Goal: Task Accomplishment & Management: Manage account settings

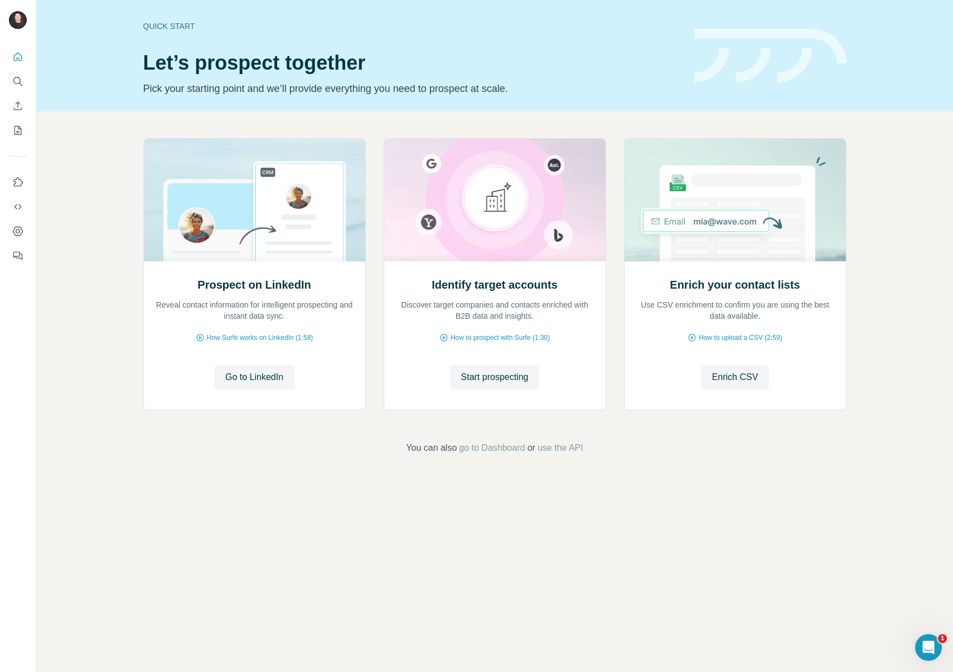
click at [6, 84] on div at bounding box center [18, 153] width 36 height 226
click at [8, 83] on div at bounding box center [18, 153] width 36 height 226
click at [9, 81] on button "Search" at bounding box center [18, 81] width 18 height 20
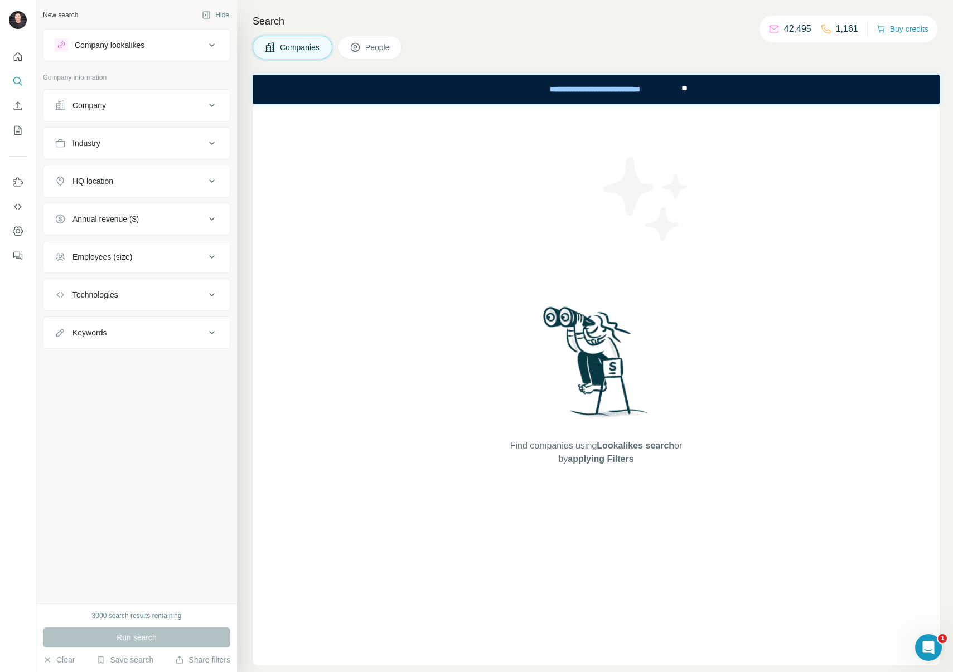
click at [148, 579] on div "New search Hide Company lookalikes Company information Company Industry HQ loca…" at bounding box center [136, 302] width 201 height 604
click at [143, 661] on button "Save search" at bounding box center [124, 660] width 57 height 11
click at [156, 644] on div "View my saved searches" at bounding box center [157, 640] width 118 height 22
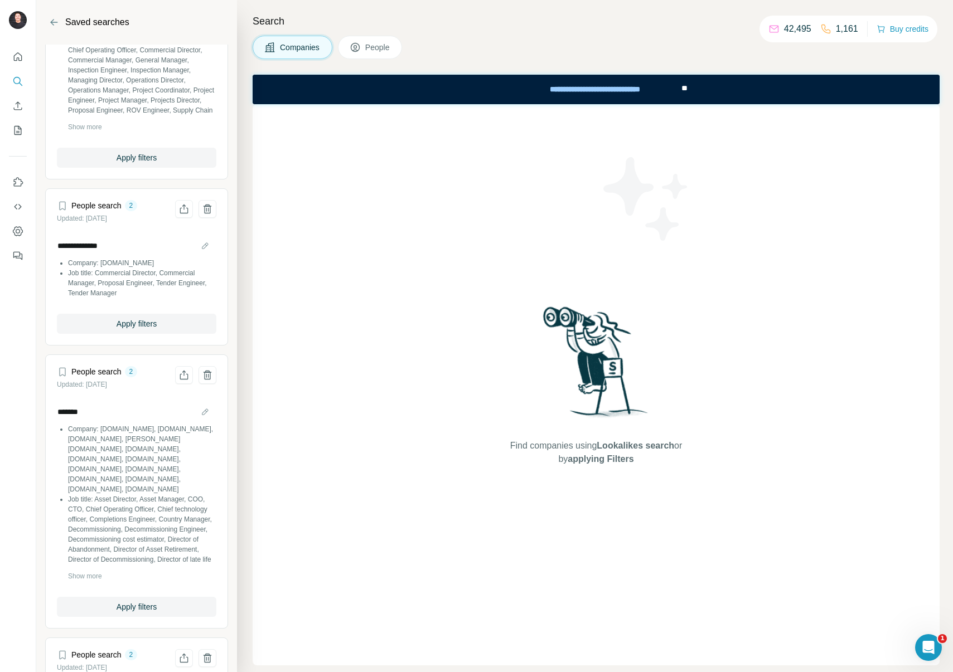
scroll to position [893, 0]
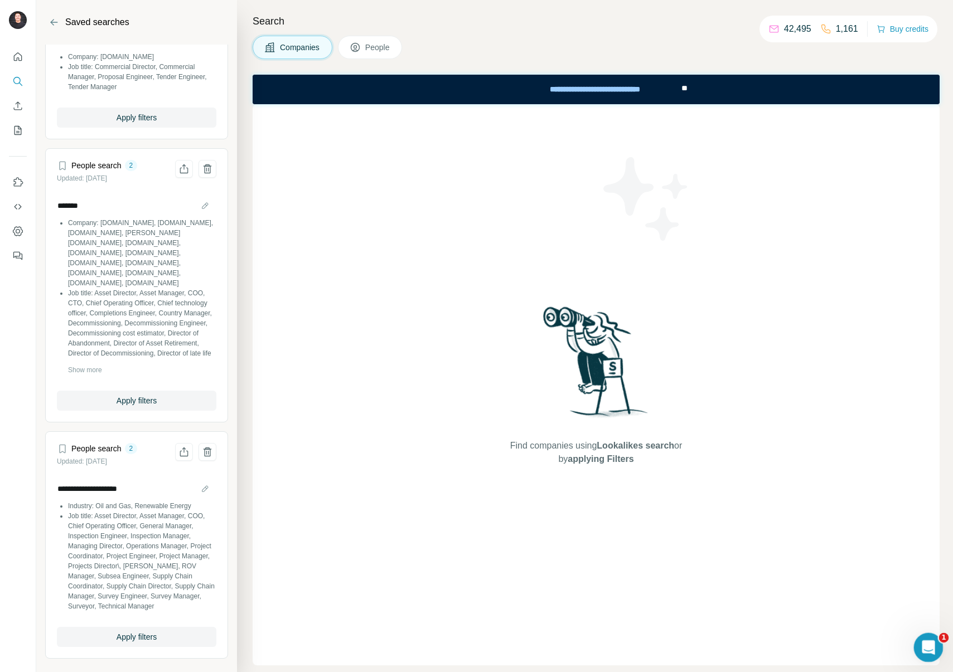
click at [925, 649] on icon "Open Intercom Messenger" at bounding box center [927, 646] width 18 height 18
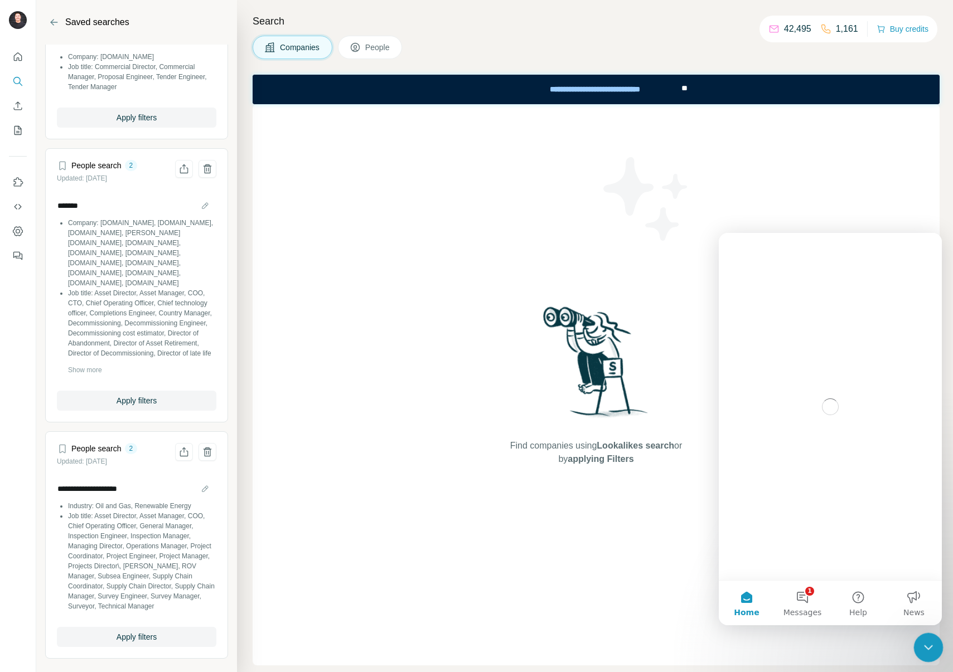
scroll to position [0, 0]
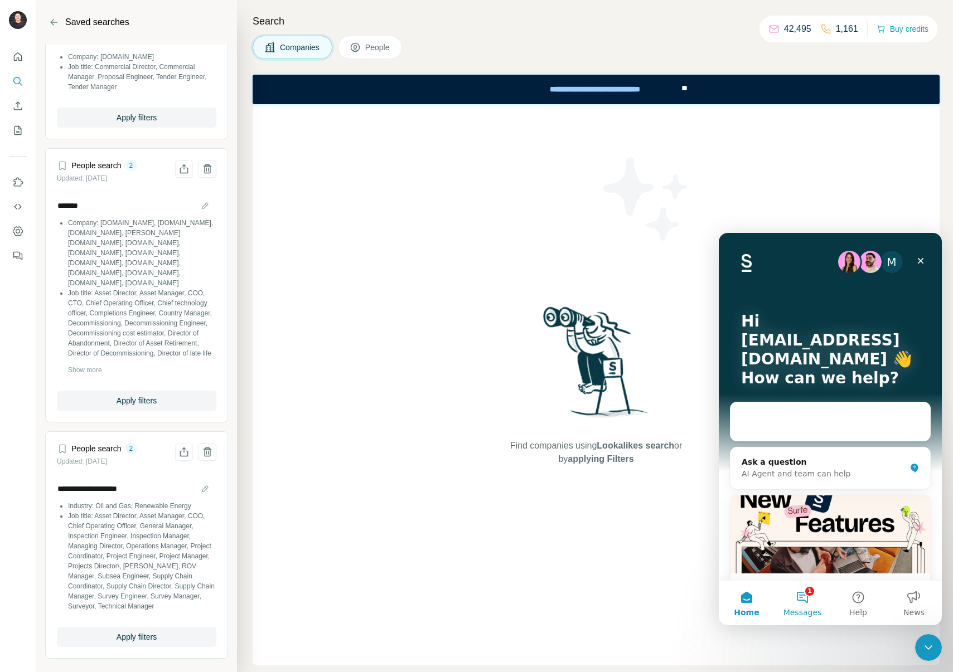
click at [800, 607] on button "1 Messages" at bounding box center [802, 603] width 56 height 45
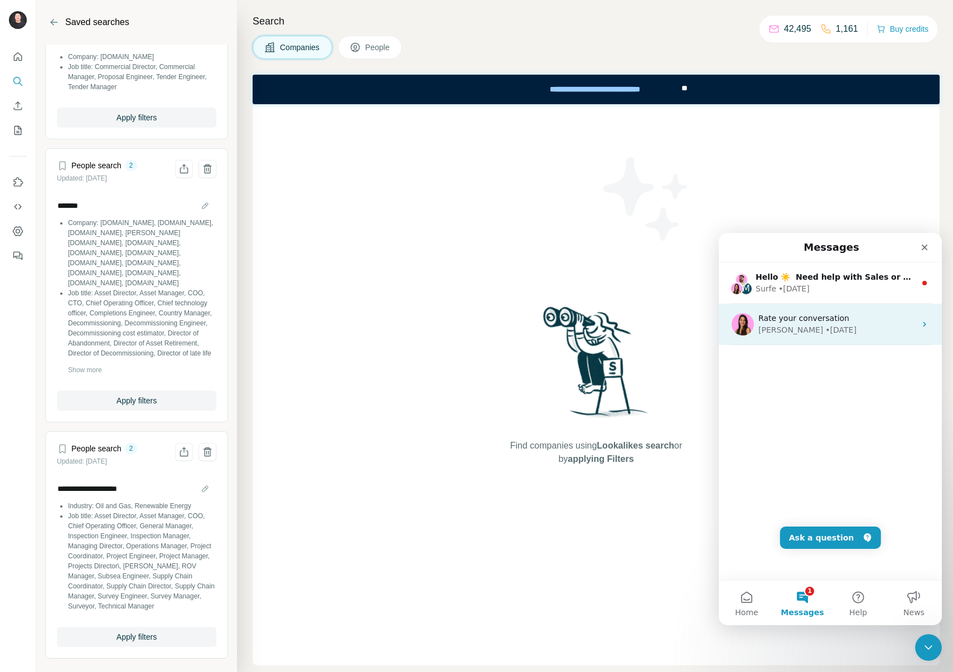
click at [841, 332] on div "Aurélie • 5w ago" at bounding box center [836, 330] width 157 height 12
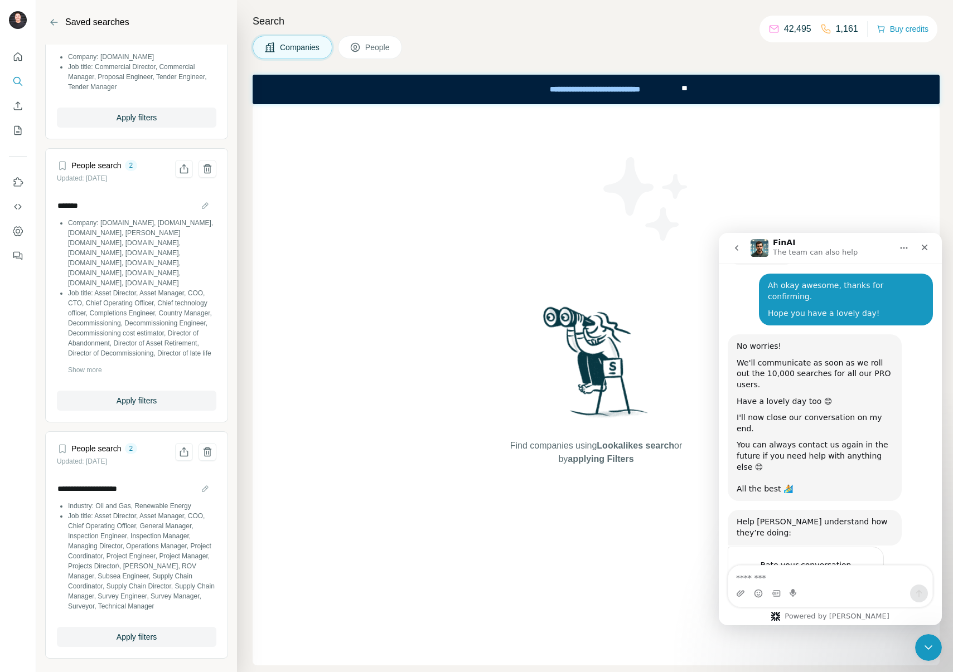
scroll to position [2068, 0]
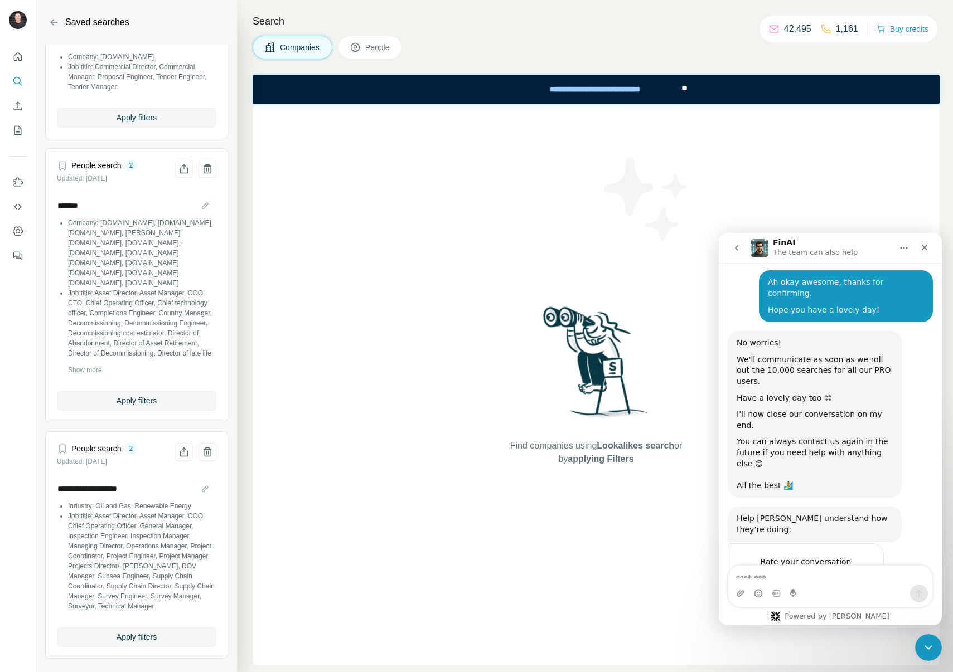
click at [862, 574] on span "Amazing" at bounding box center [858, 584] width 20 height 20
click at [866, 613] on div "Submit" at bounding box center [863, 624] width 22 height 22
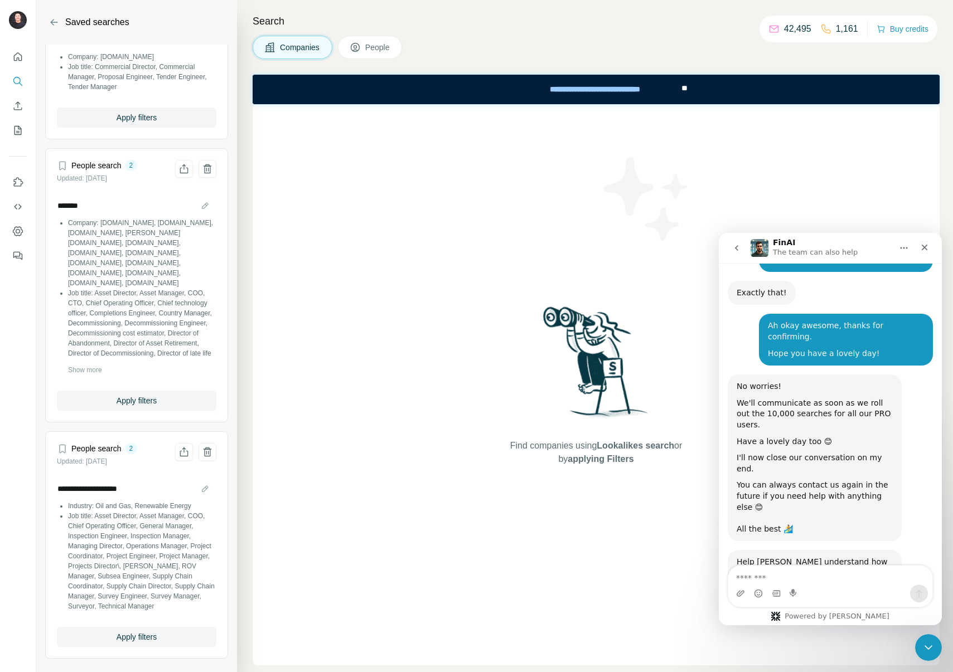
click at [734, 253] on button "go back" at bounding box center [736, 248] width 21 height 21
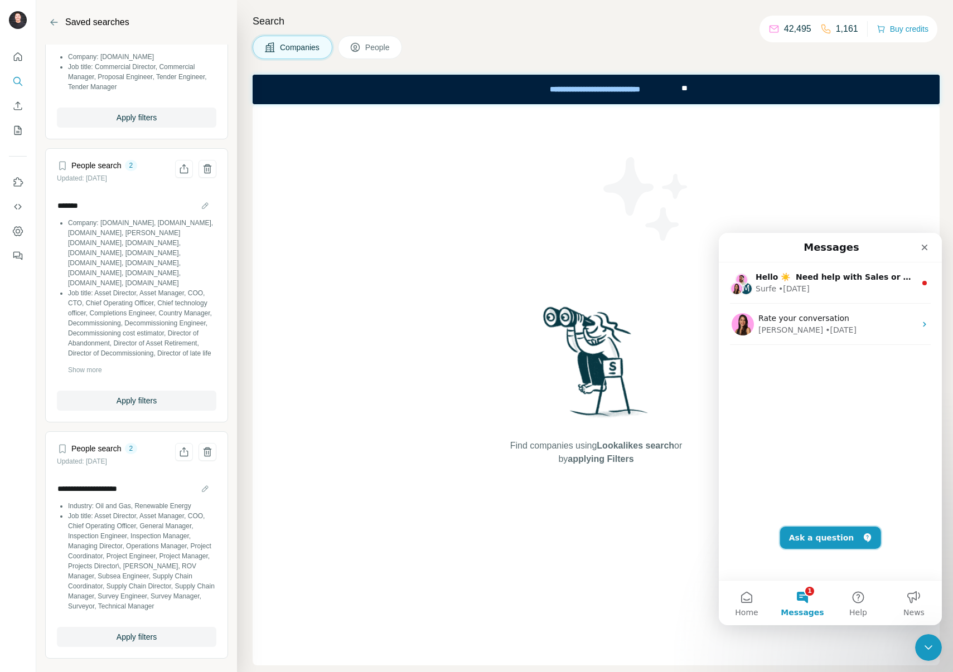
click at [846, 542] on button "Ask a question" at bounding box center [830, 538] width 101 height 22
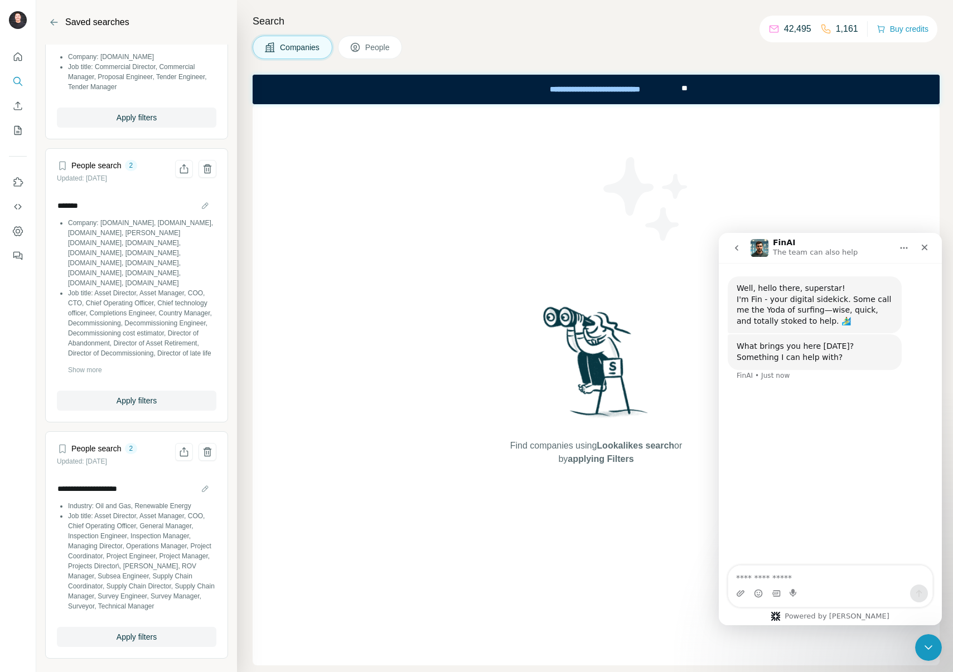
click at [832, 577] on textarea "Ask a question…" at bounding box center [830, 575] width 204 height 19
type textarea "**********"
click at [348, 465] on div "Find companies using Lookalikes search or by applying Filters" at bounding box center [596, 384] width 687 height 561
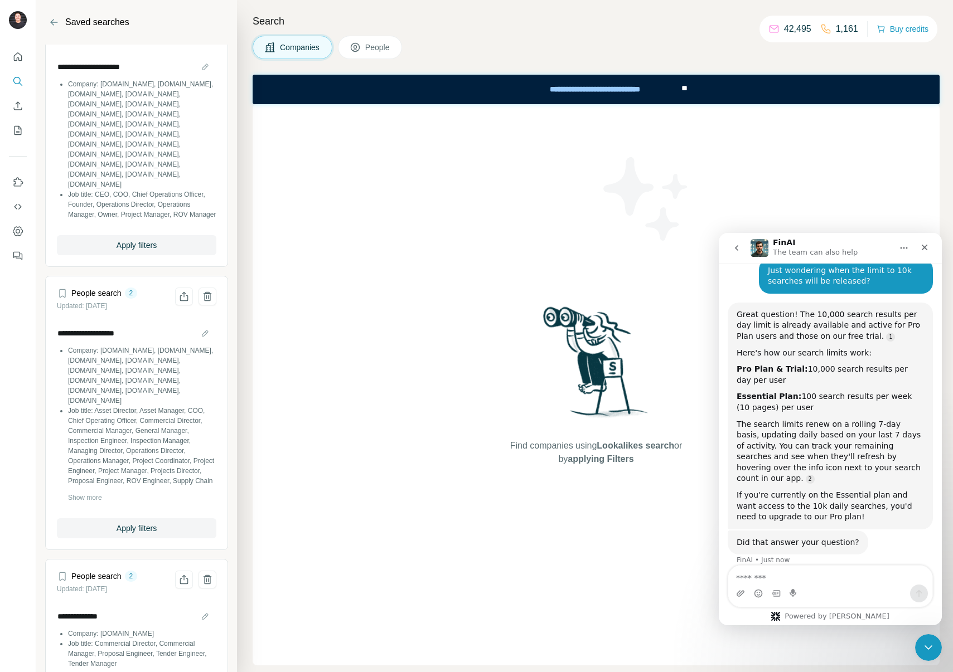
scroll to position [122, 0]
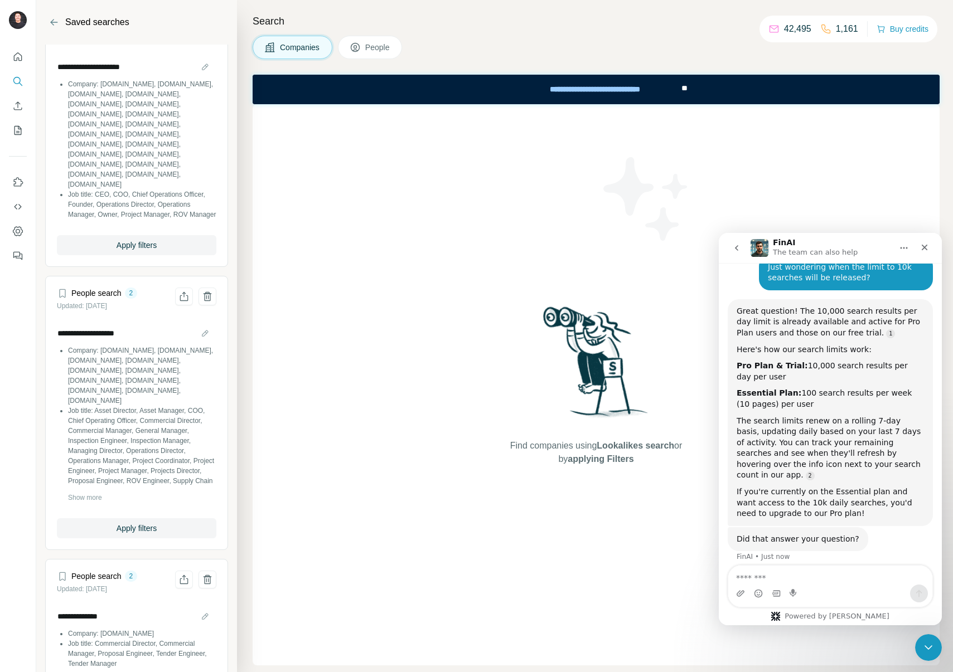
drag, startPoint x: 739, startPoint y: 435, endPoint x: 876, endPoint y: 434, distance: 137.7
click at [876, 434] on div "The search limits renew on a rolling 7-day basis, updating daily based on your …" at bounding box center [829, 449] width 187 height 66
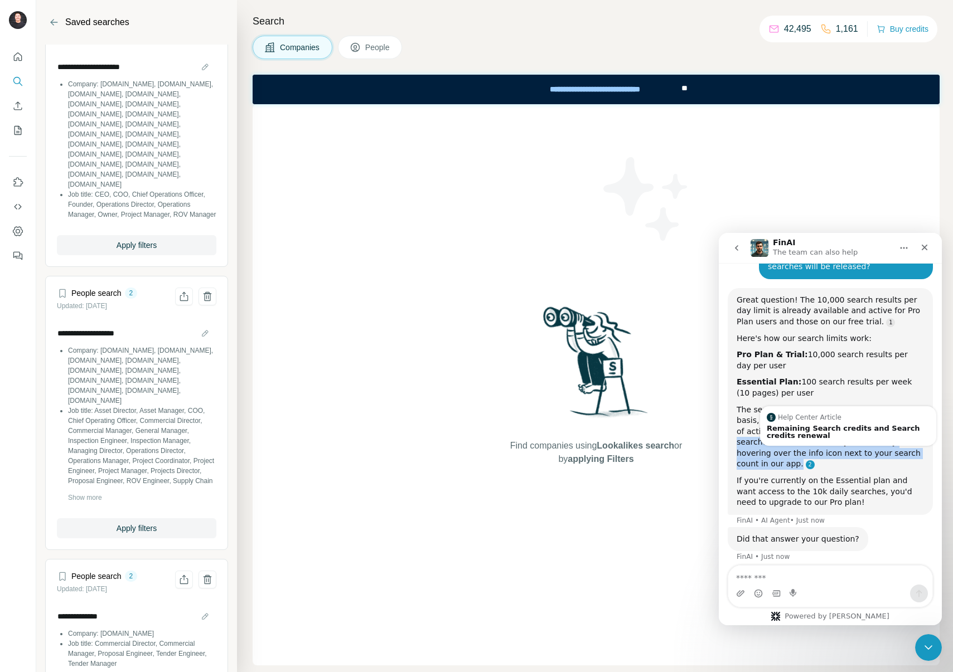
drag, startPoint x: 778, startPoint y: 433, endPoint x: 912, endPoint y: 451, distance: 135.0
click at [912, 451] on div "The search limits renew on a rolling 7-day basis, updating daily based on your …" at bounding box center [829, 438] width 187 height 66
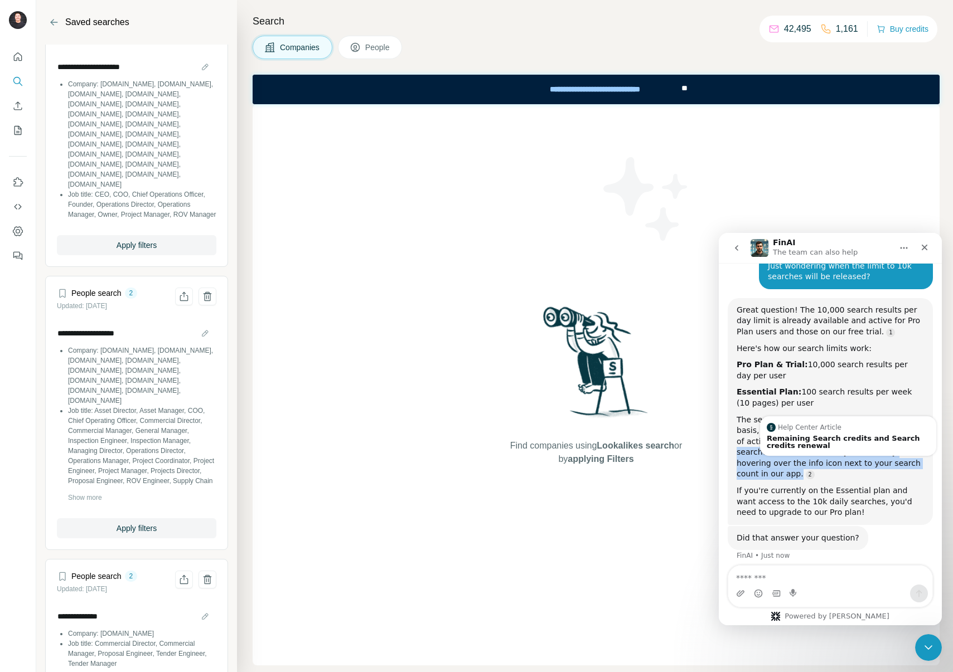
scroll to position [122, 0]
click at [815, 472] on link "Source reference 12474964:" at bounding box center [810, 476] width 9 height 9
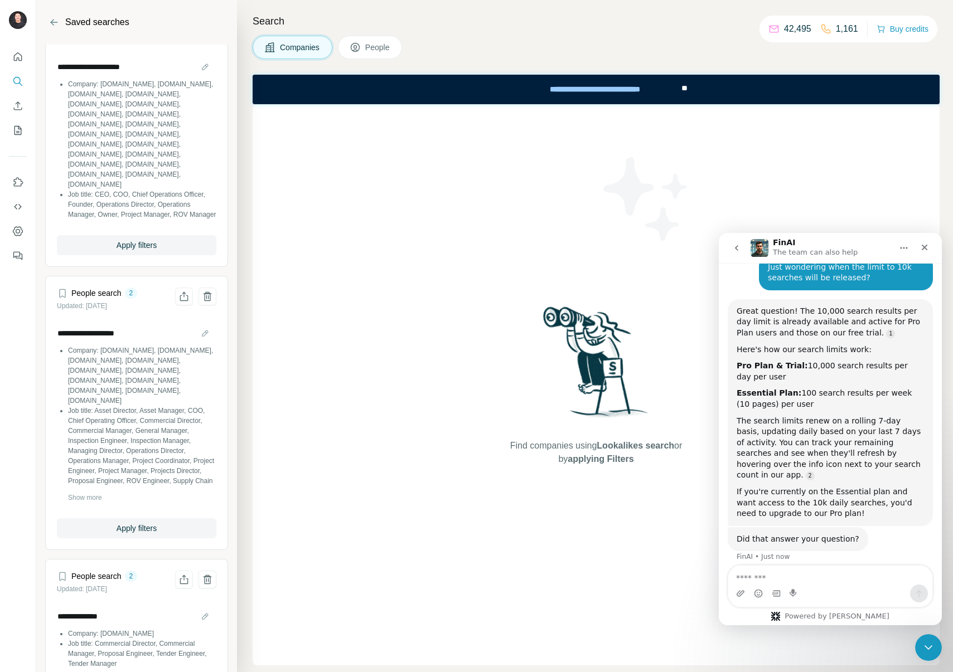
click at [879, 540] on div "Did that answer your question? FinAI • Just now" at bounding box center [830, 551] width 205 height 49
click at [802, 585] on div "Intercom messenger" at bounding box center [830, 594] width 204 height 18
click at [799, 584] on textarea "Message…" at bounding box center [830, 575] width 204 height 19
type textarea "**********"
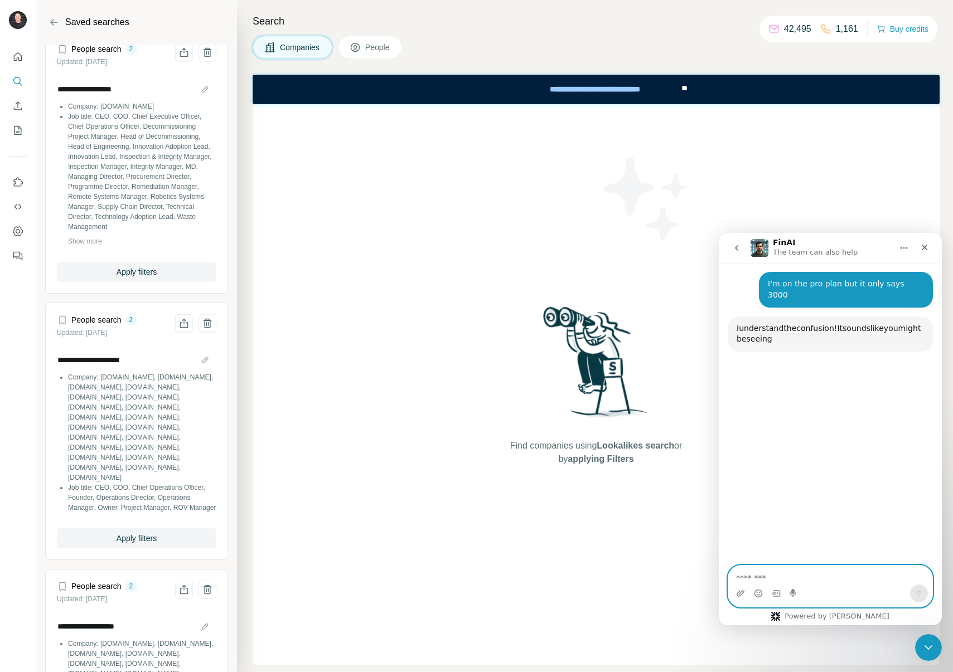
scroll to position [413, 0]
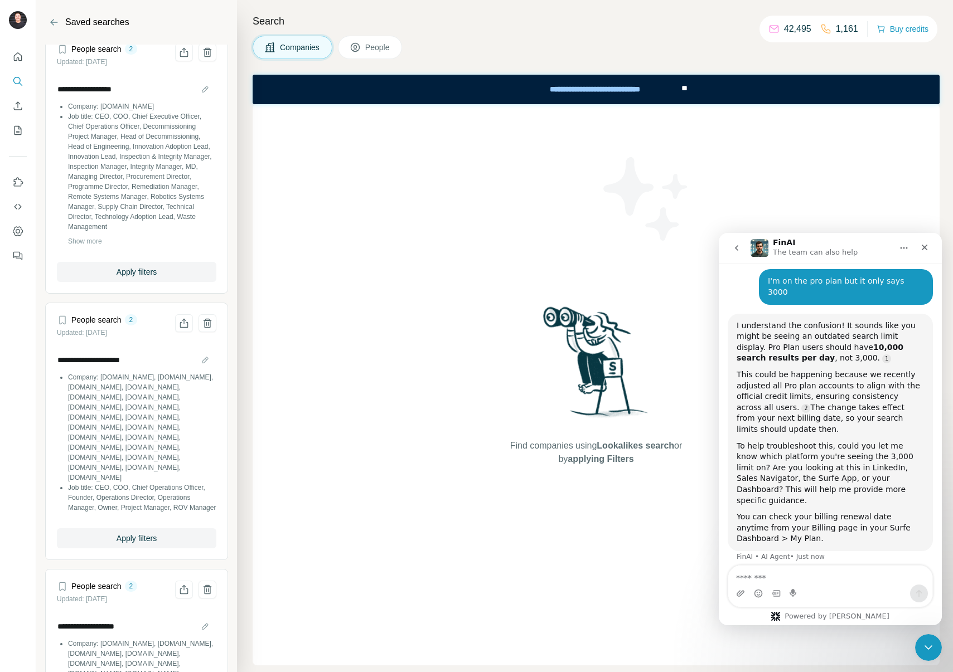
click at [873, 585] on div "Intercom messenger" at bounding box center [830, 594] width 204 height 18
click at [869, 582] on textarea "Message…" at bounding box center [830, 575] width 204 height 19
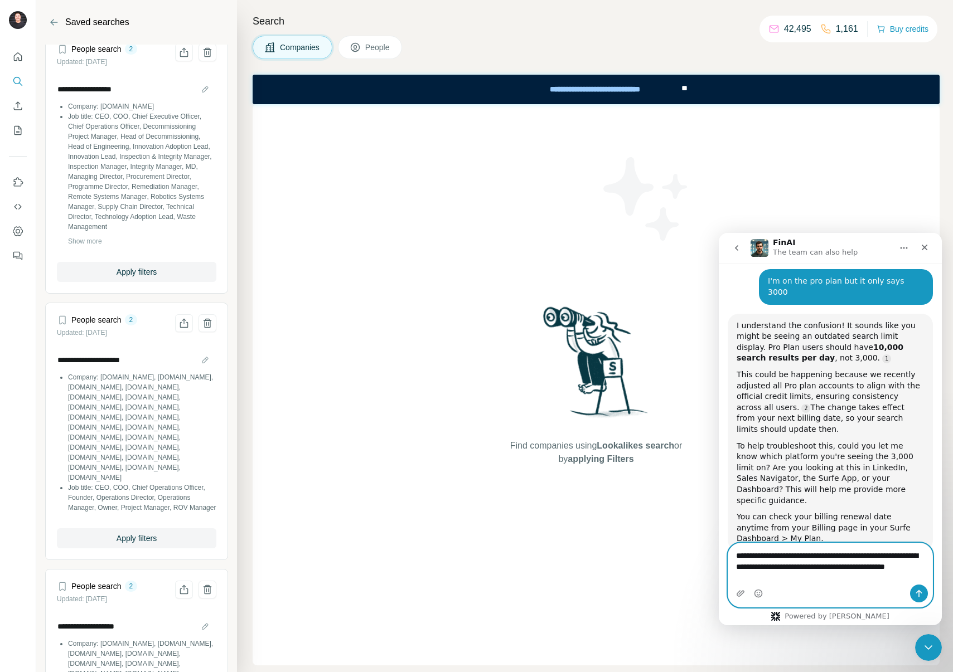
type textarea "**********"
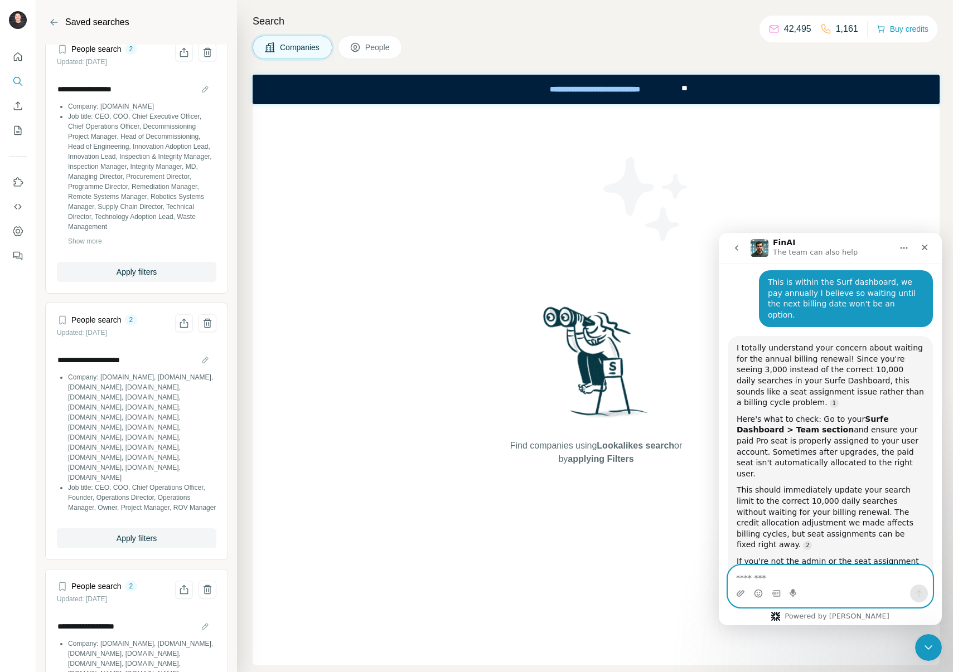
scroll to position [727, 0]
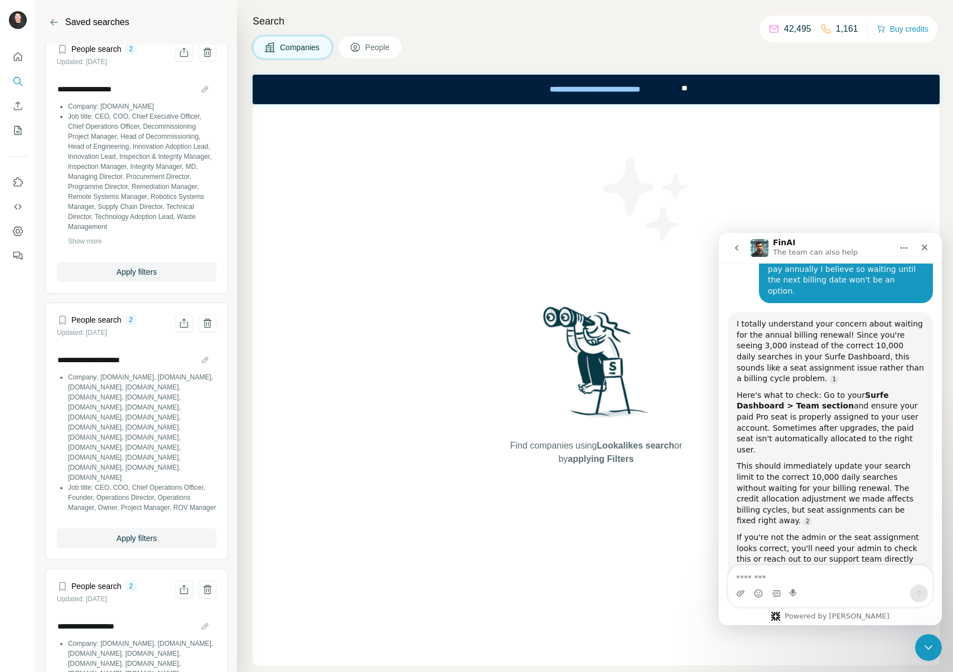
click at [481, 38] on div "Companies People" at bounding box center [596, 47] width 687 height 23
click at [11, 59] on button "Quick start" at bounding box center [18, 57] width 18 height 20
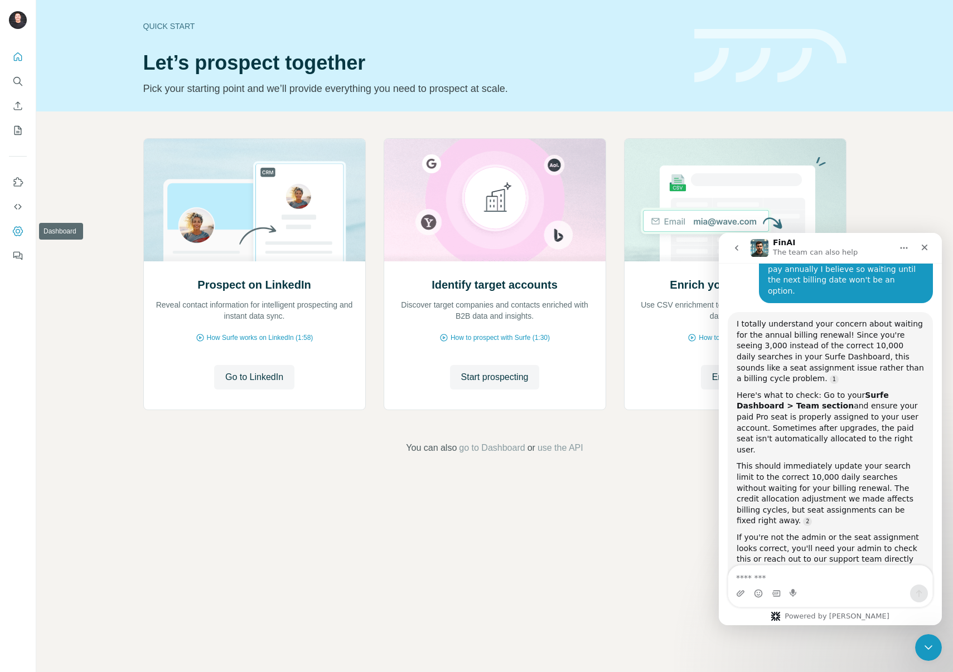
click at [16, 235] on icon "Dashboard" at bounding box center [17, 231] width 11 height 11
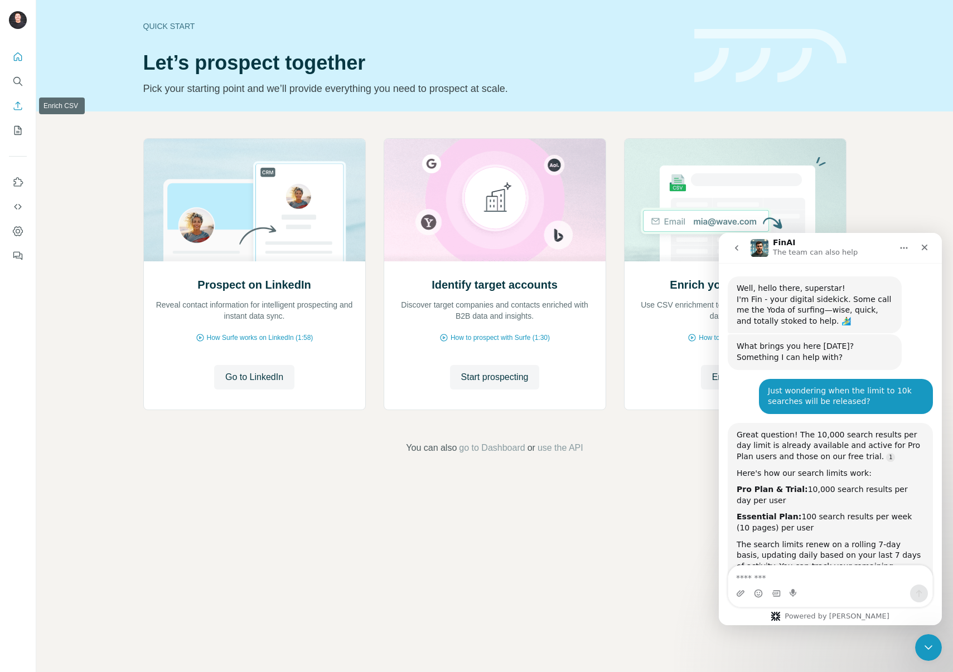
scroll to position [740, 0]
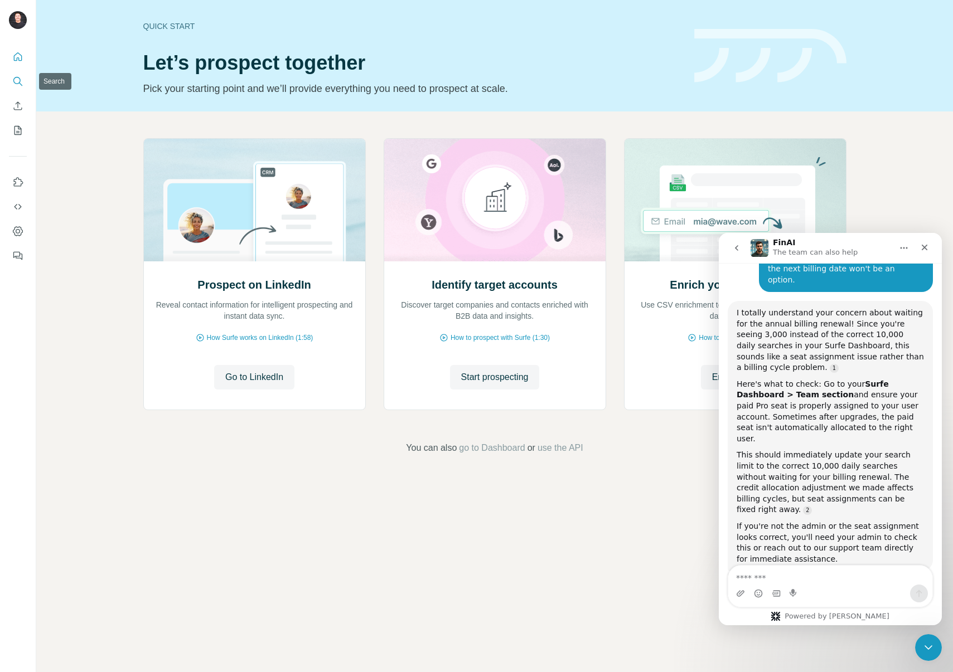
click at [15, 82] on icon "Search" at bounding box center [17, 81] width 11 height 11
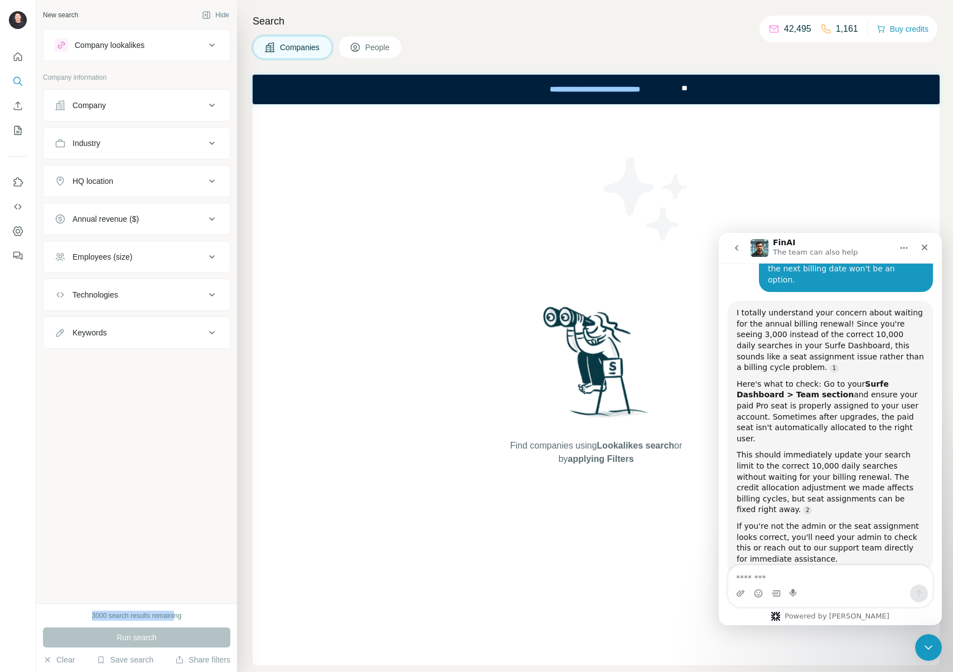
drag, startPoint x: 176, startPoint y: 614, endPoint x: 72, endPoint y: 611, distance: 104.3
click at [72, 611] on div "3000 search results remaining" at bounding box center [136, 616] width 187 height 10
click at [815, 580] on textarea "Message…" at bounding box center [830, 575] width 204 height 19
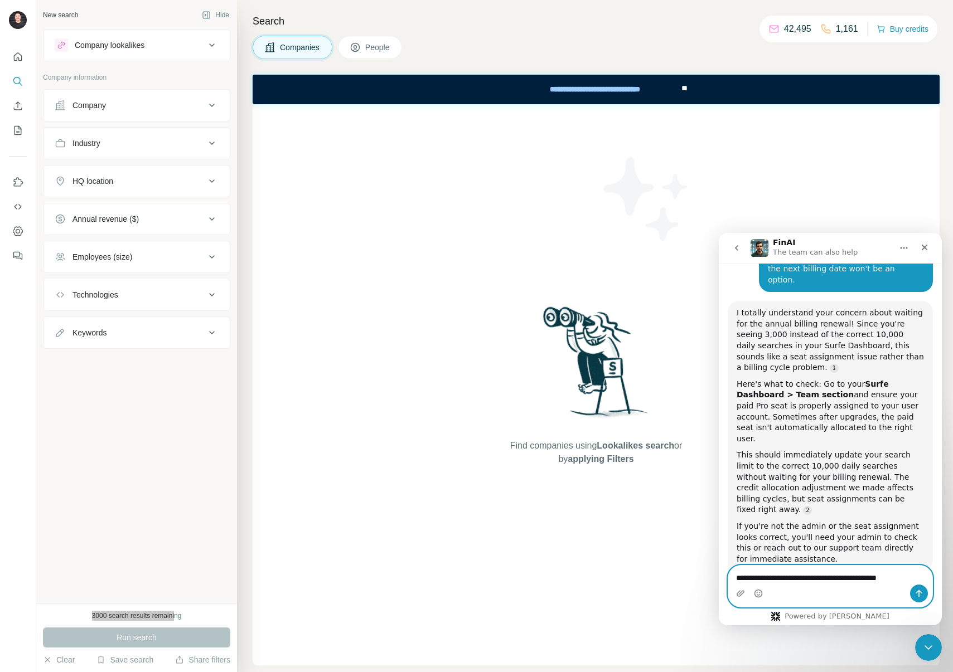
type textarea "**********"
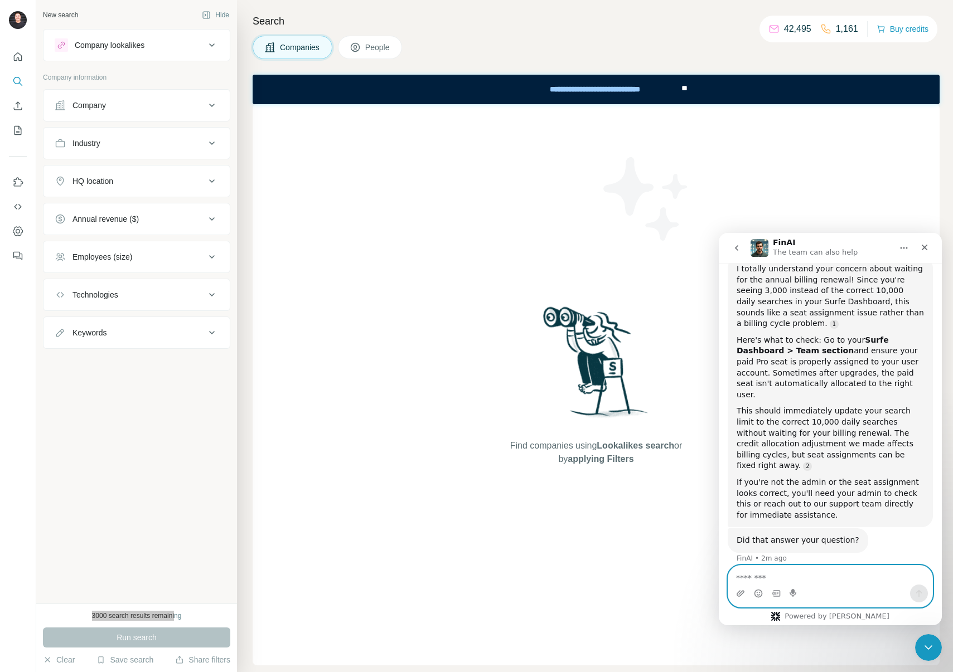
scroll to position [820, 0]
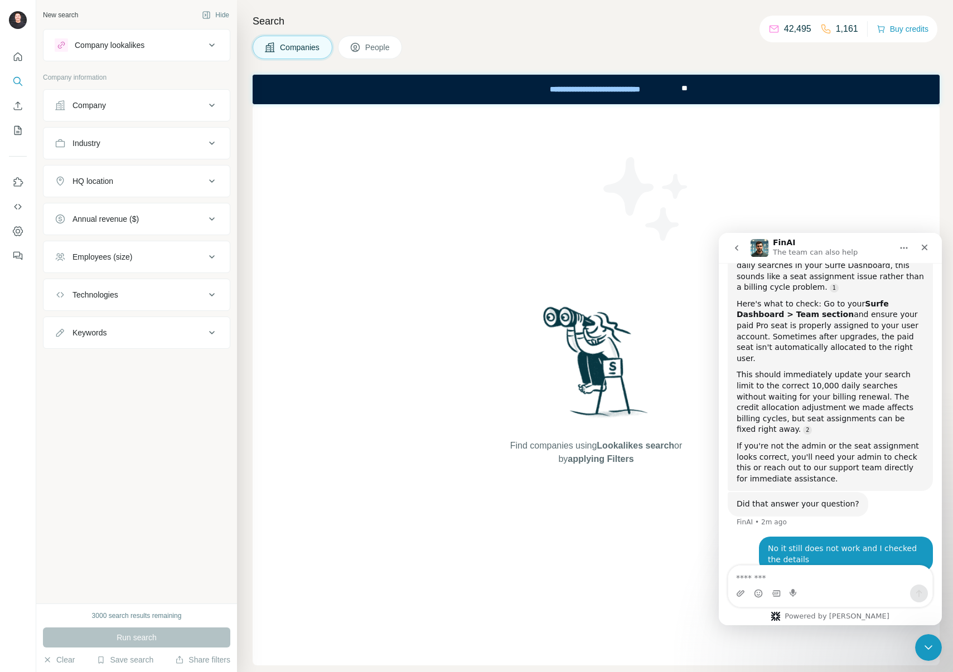
click at [429, 276] on div "Find companies using Lookalikes search or by applying Filters" at bounding box center [596, 384] width 687 height 561
click at [124, 664] on button "Save search" at bounding box center [124, 660] width 57 height 11
click at [182, 633] on div "View my saved searches" at bounding box center [157, 640] width 118 height 22
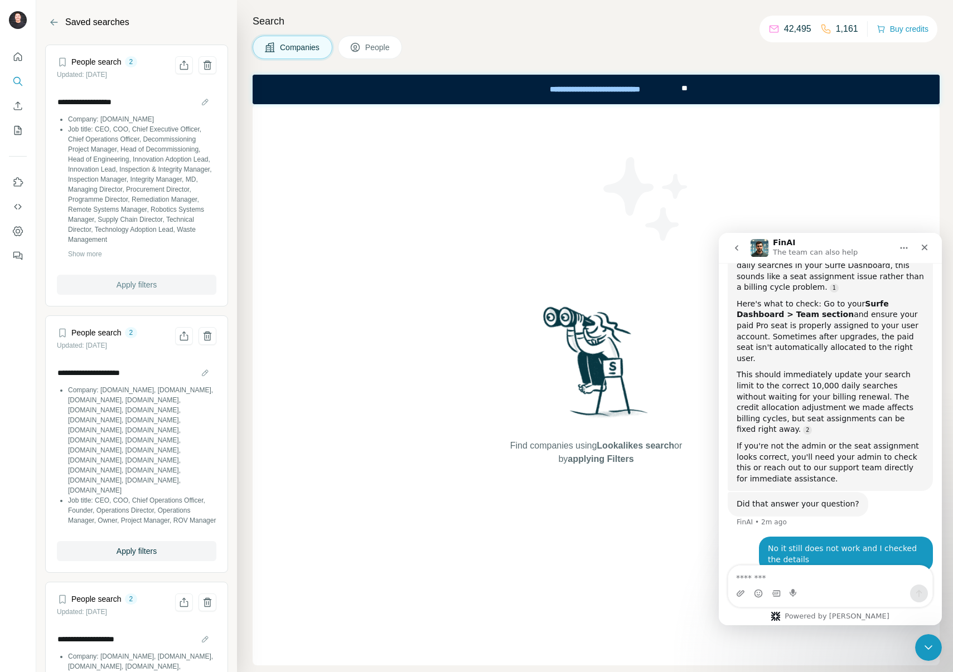
click at [147, 290] on span "Apply filters" at bounding box center [137, 284] width 40 height 11
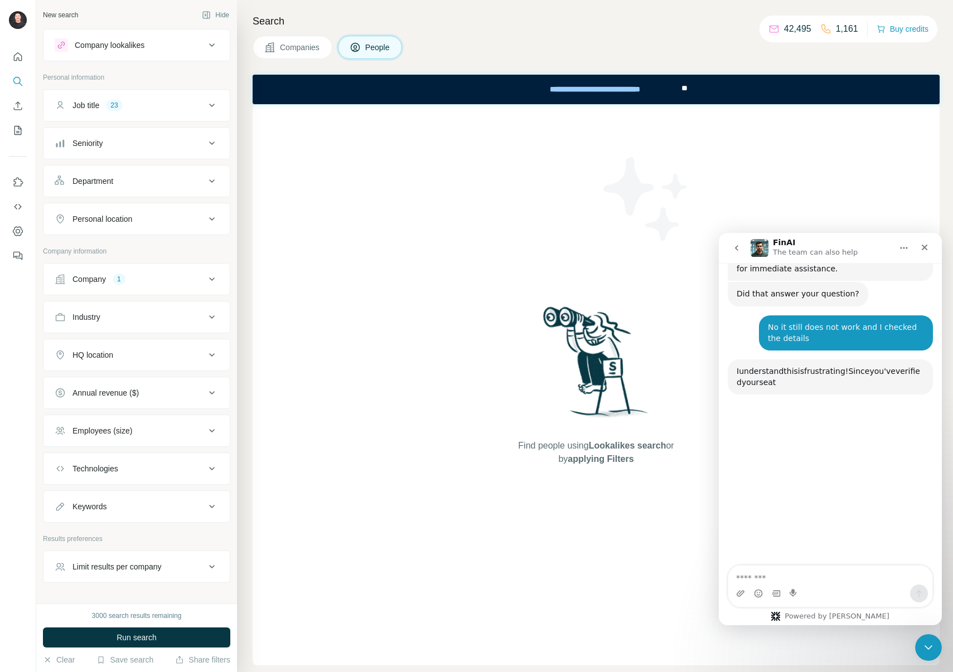
scroll to position [1031, 0]
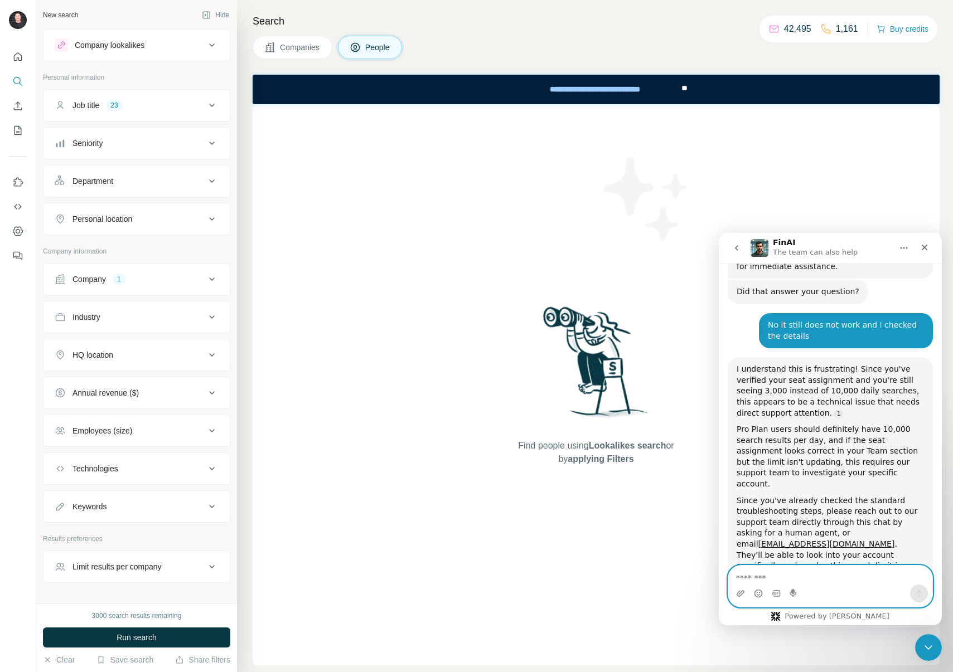
click at [833, 580] on textarea "Message…" at bounding box center [830, 575] width 204 height 19
click at [833, 579] on textarea "Message…" at bounding box center [830, 575] width 204 height 19
type textarea "**********"
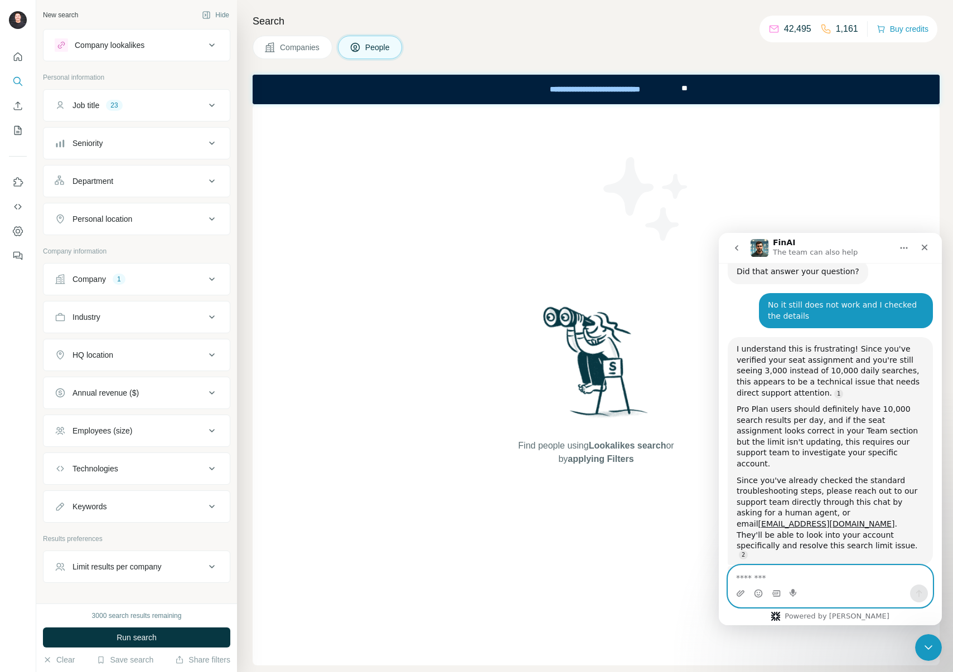
scroll to position [1087, 0]
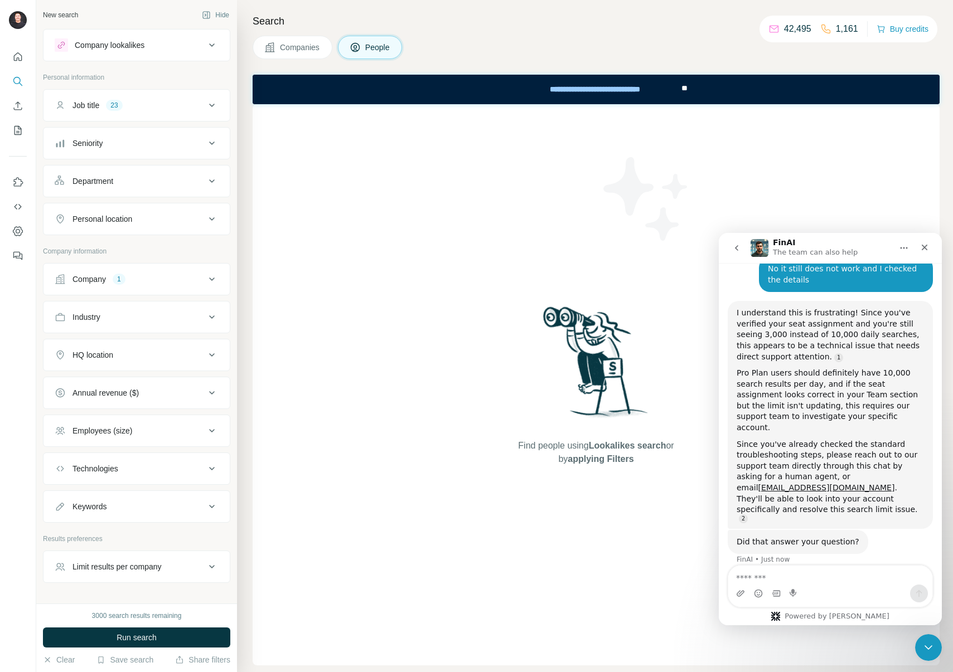
click at [168, 283] on div "Company 1" at bounding box center [130, 279] width 151 height 11
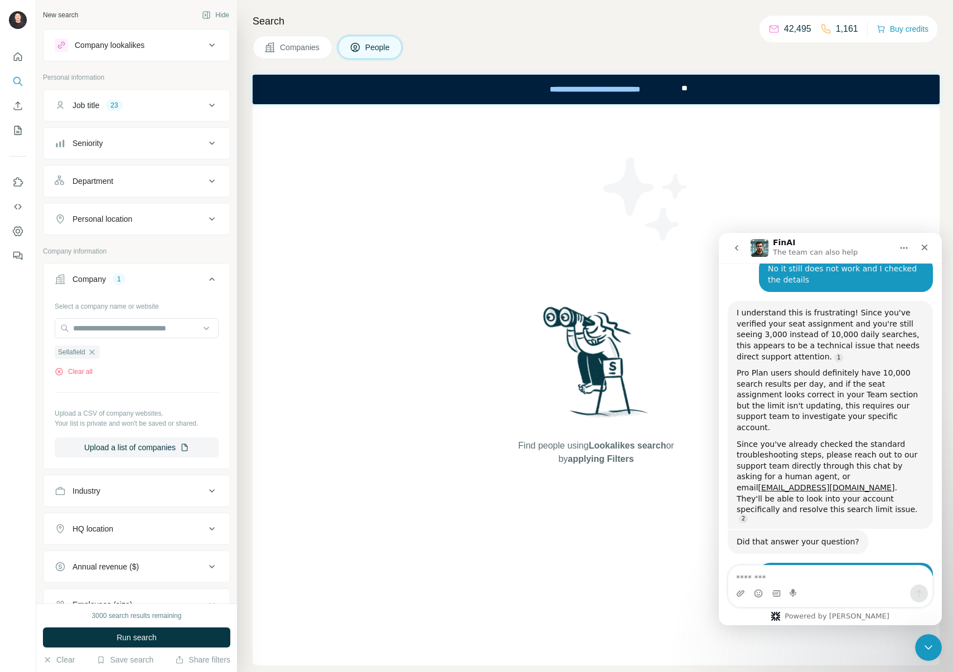
scroll to position [1128, 0]
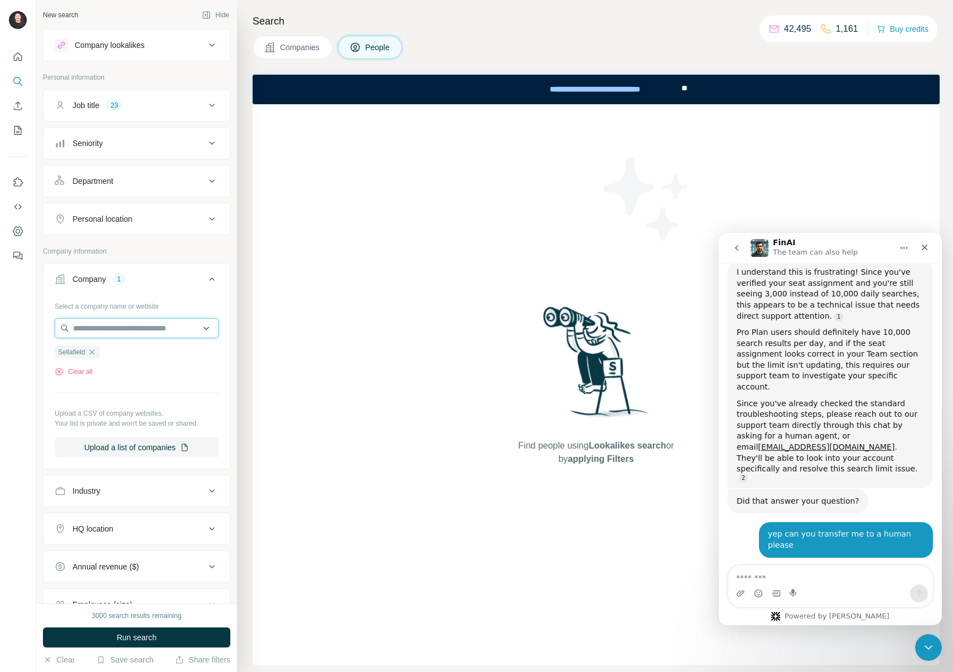
click at [133, 324] on input "text" at bounding box center [137, 328] width 164 height 20
click at [140, 383] on div "Select a company name or website Sellafield Clear all Upload a CSV of company w…" at bounding box center [137, 377] width 164 height 161
click at [96, 353] on icon "button" at bounding box center [92, 352] width 9 height 9
click at [96, 324] on input "text" at bounding box center [137, 328] width 164 height 20
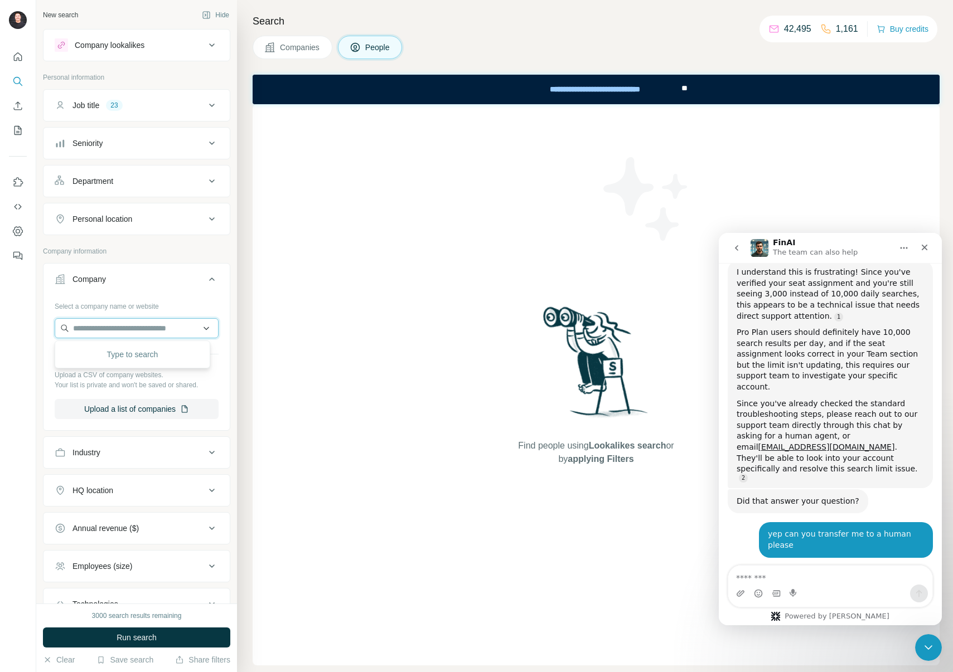
paste input "***"
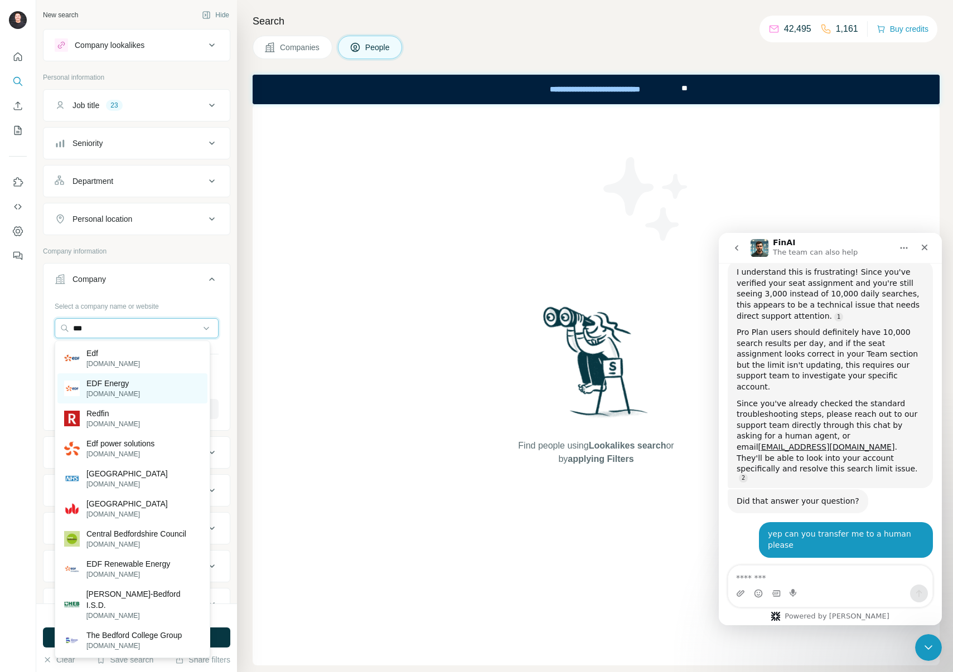
type input "***"
click at [137, 386] on div "EDF Energy edfenergy.com" at bounding box center [132, 389] width 150 height 30
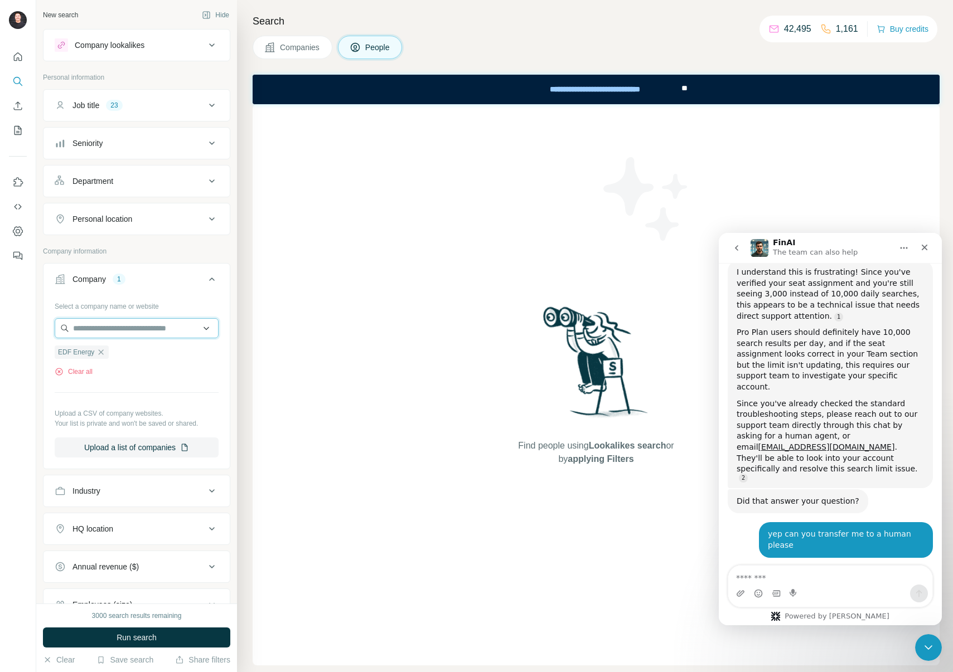
click at [122, 327] on input "text" at bounding box center [137, 328] width 164 height 20
paste input "***"
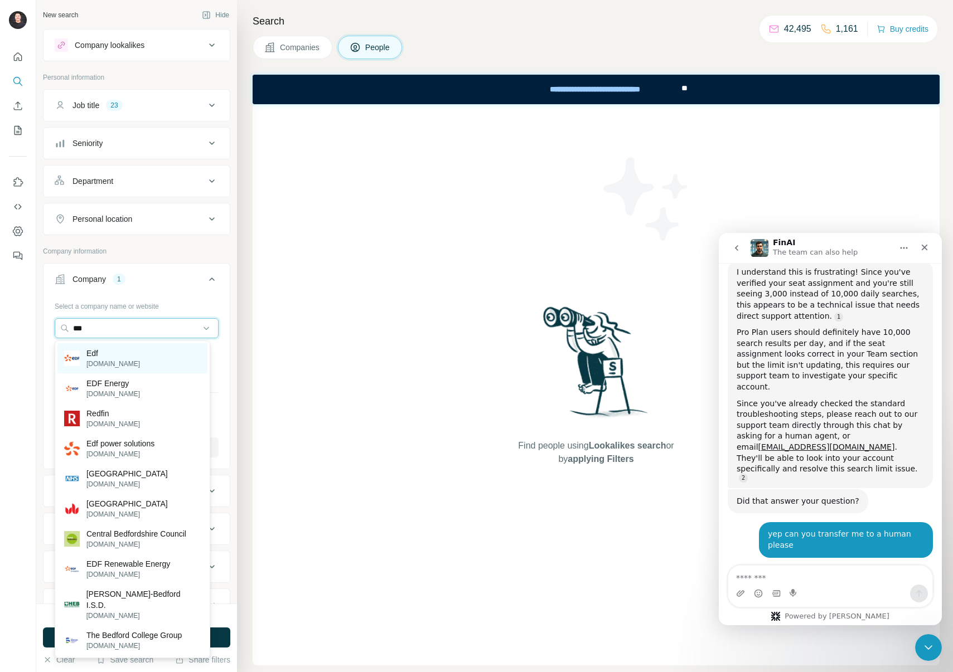
type input "***"
click at [123, 356] on div "Edf edf.fr" at bounding box center [132, 358] width 150 height 30
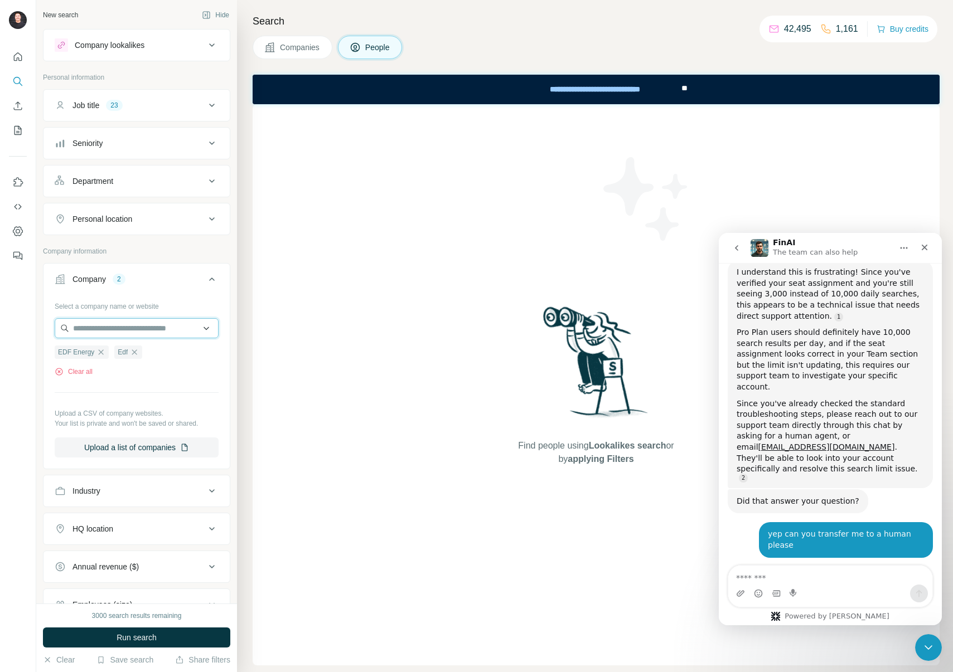
click at [138, 327] on input "text" at bounding box center [137, 328] width 164 height 20
type input "***"
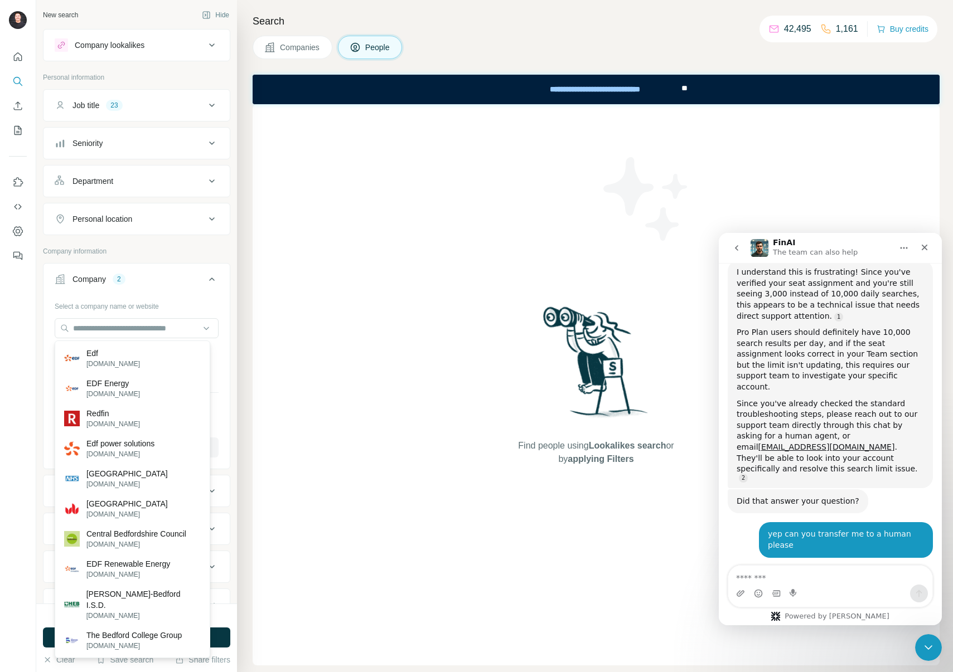
click at [226, 371] on div "New search Hide Company lookalikes Personal information Job title 23 Seniority …" at bounding box center [136, 302] width 201 height 604
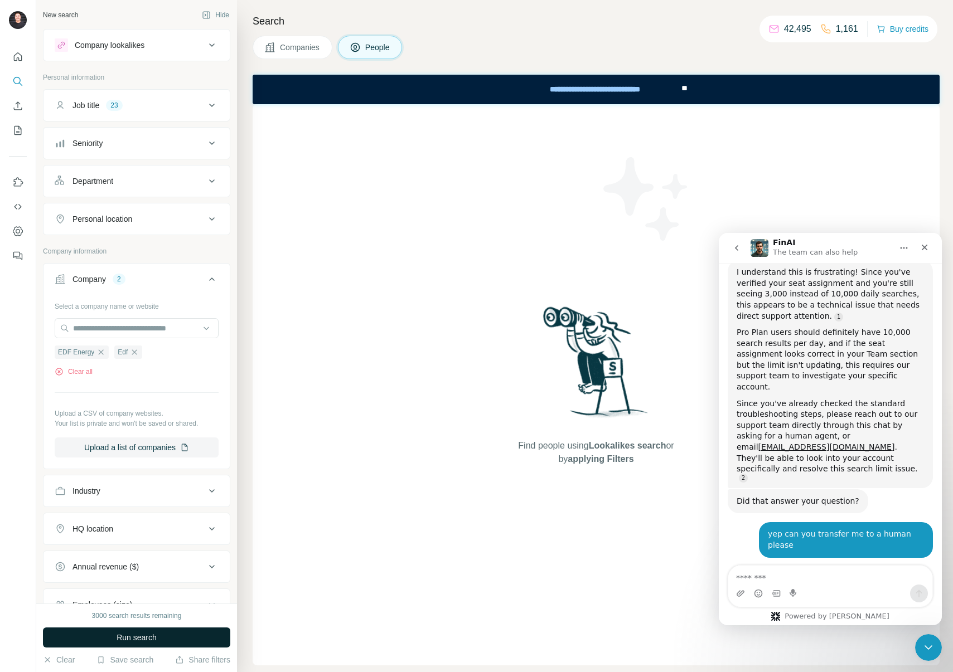
click at [190, 634] on button "Run search" at bounding box center [136, 638] width 187 height 20
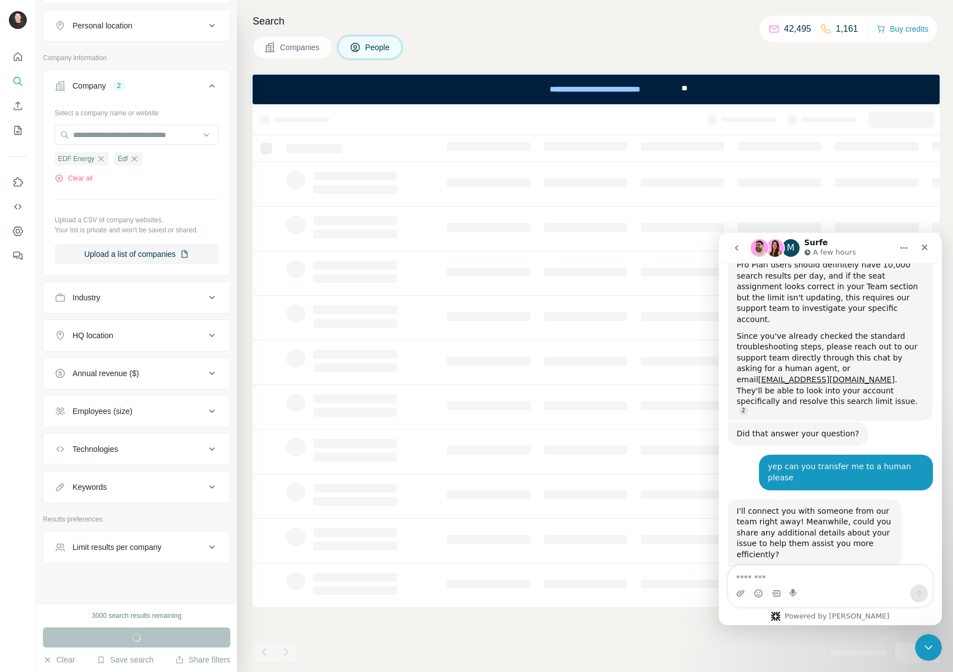
scroll to position [1195, 0]
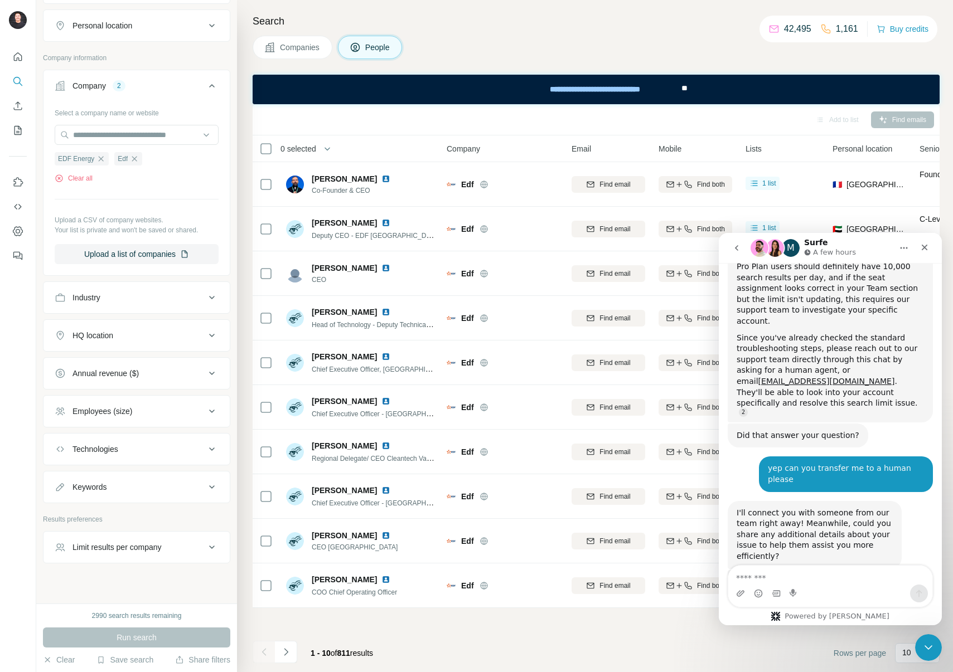
click at [761, 149] on span "Lists" at bounding box center [753, 148] width 16 height 11
click at [929, 646] on icon "Close Intercom Messenger" at bounding box center [926, 645] width 13 height 13
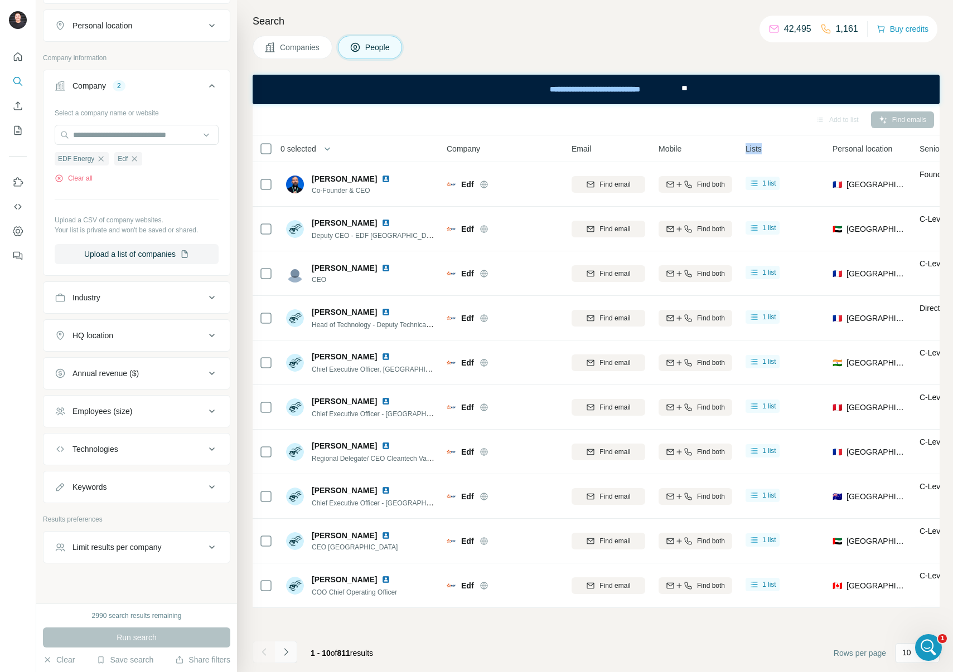
click at [290, 650] on icon "Navigate to next page" at bounding box center [285, 652] width 11 height 11
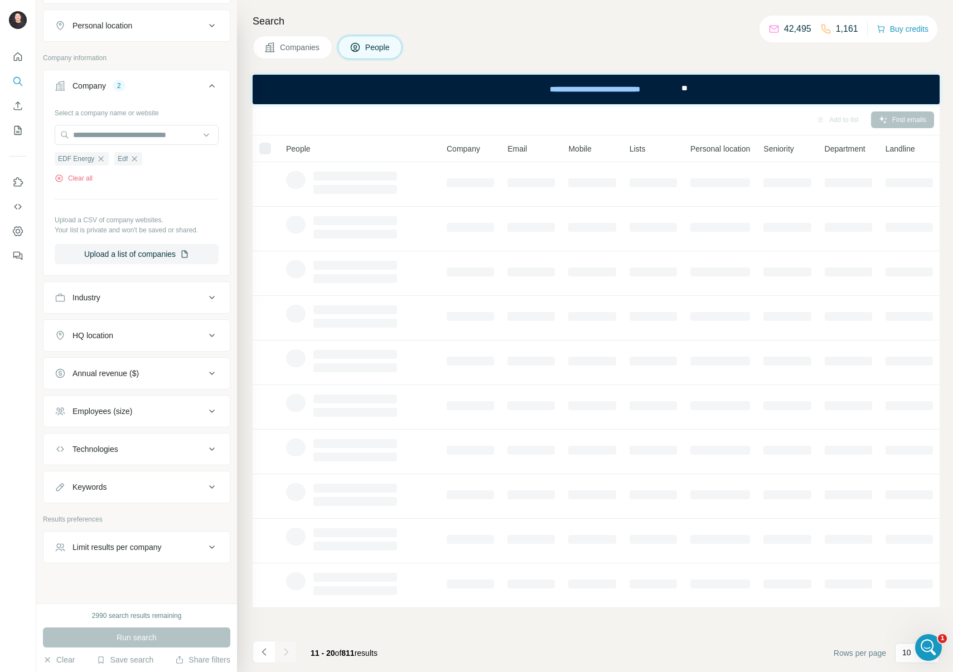
click at [455, 646] on footer "11 - 20 of 811 results Rows per page 10" at bounding box center [596, 653] width 687 height 38
click at [923, 642] on icon "Open Intercom Messenger" at bounding box center [927, 646] width 18 height 18
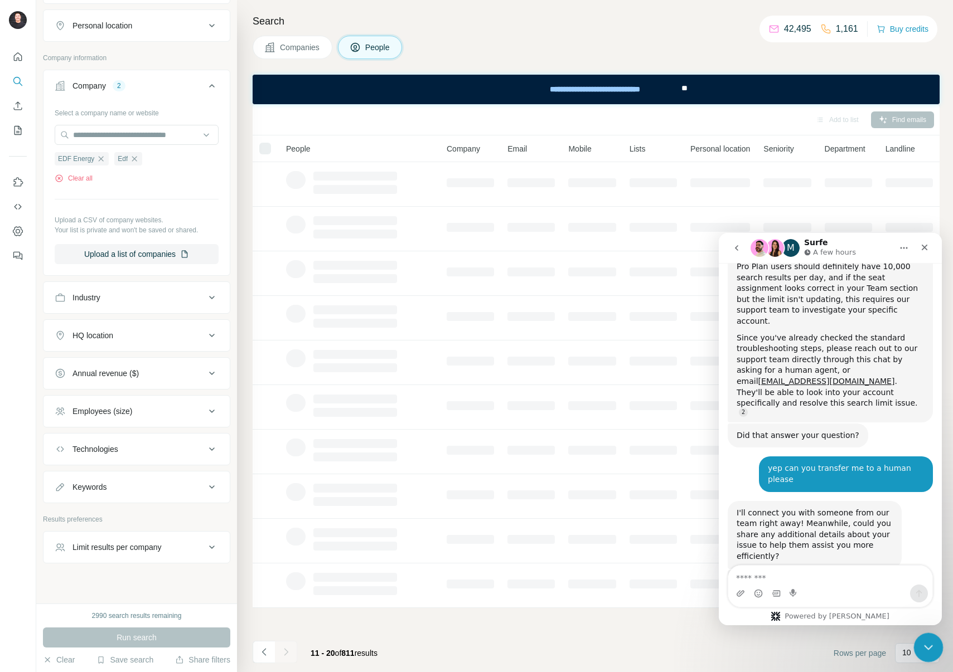
click at [928, 639] on icon "Close Intercom Messenger" at bounding box center [926, 645] width 13 height 13
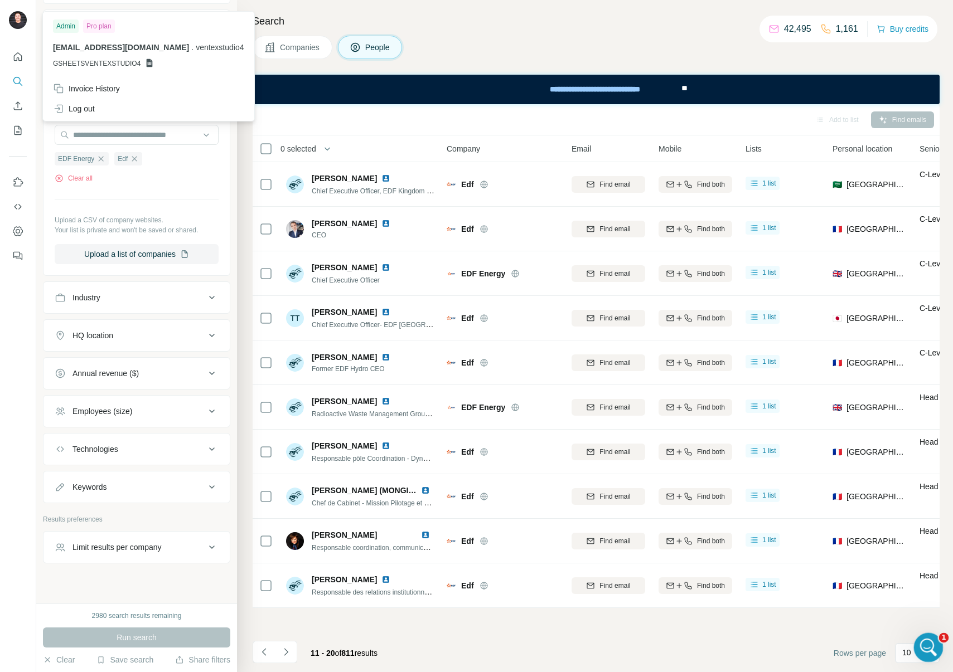
click at [926, 646] on icon "Open Intercom Messenger" at bounding box center [927, 646] width 18 height 18
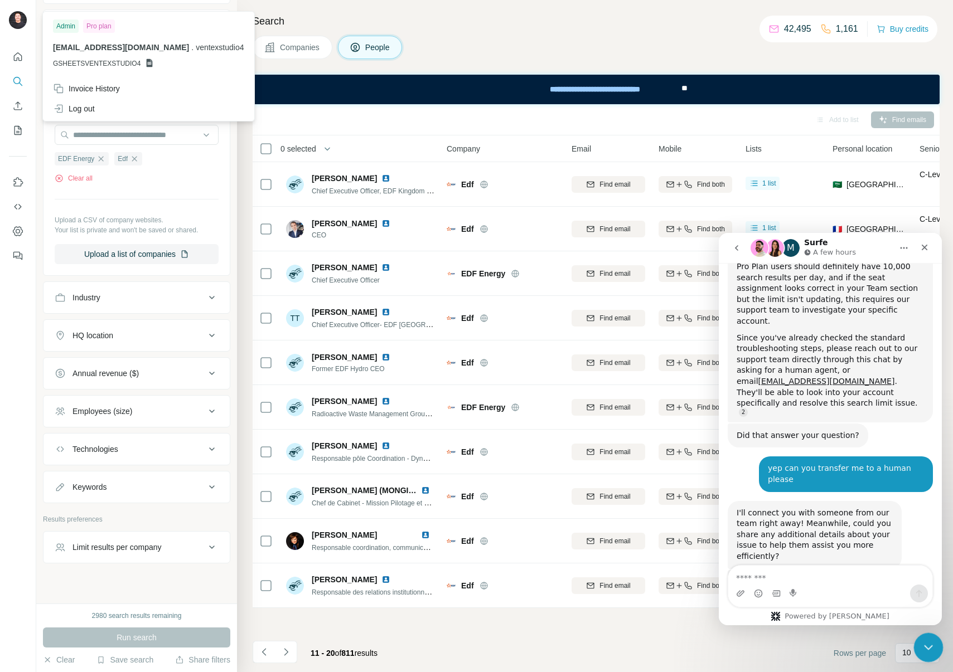
click at [929, 635] on div "Close Intercom Messenger" at bounding box center [926, 646] width 27 height 27
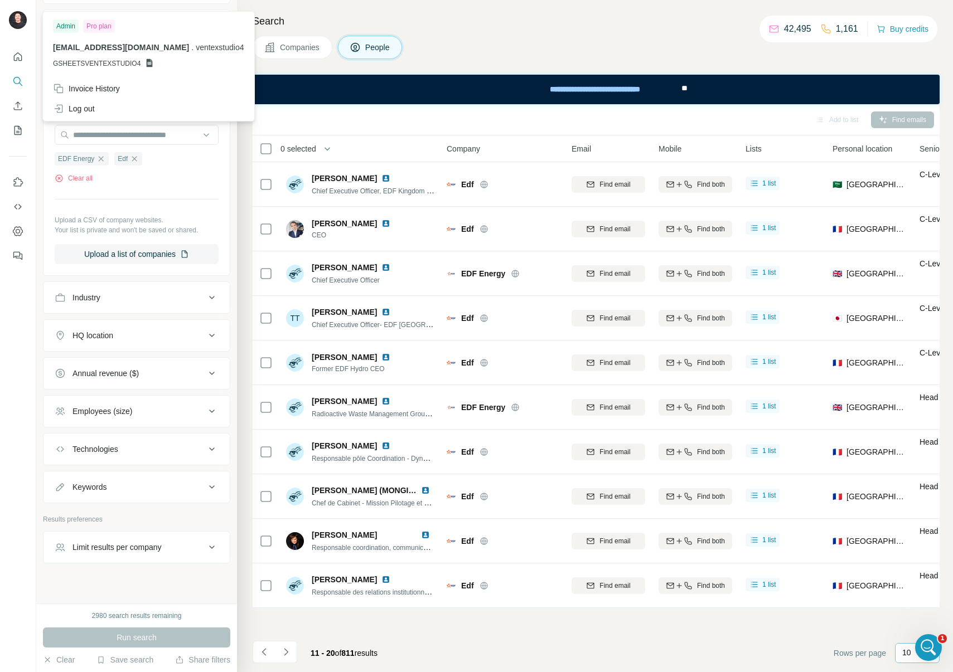
click at [905, 653] on p "10" at bounding box center [906, 652] width 9 height 11
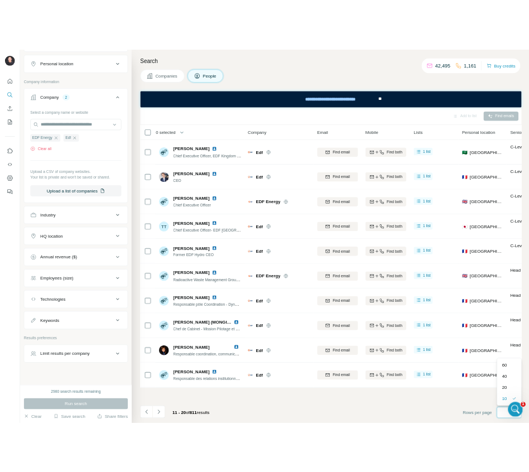
scroll to position [0, 0]
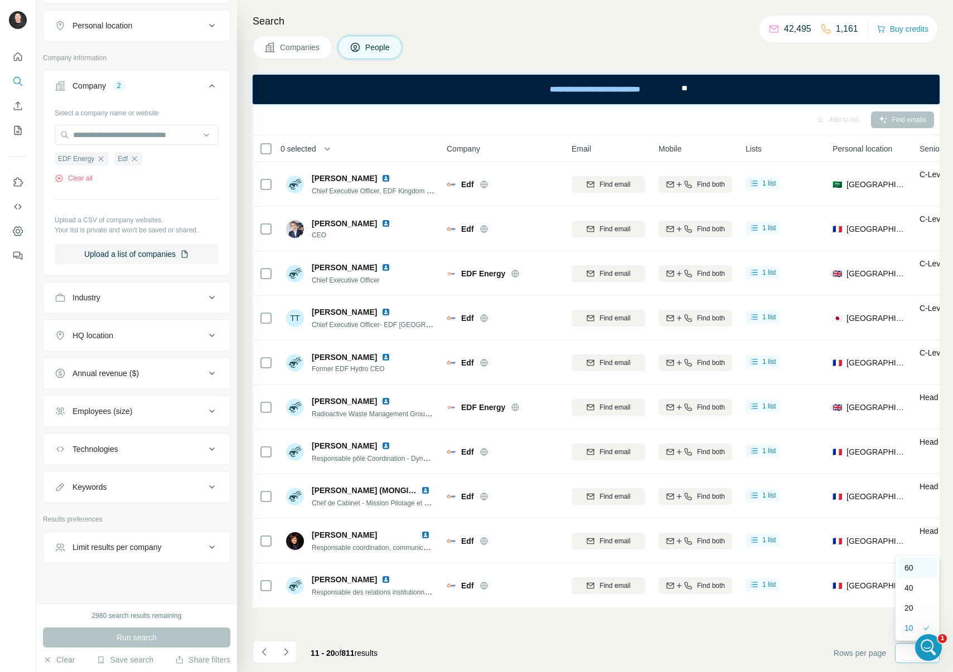
click at [914, 567] on div "60" at bounding box center [917, 568] width 26 height 11
click at [413, 632] on div "Add to list Find emails 0 selected People Company Email Mobile Lists Personal l…" at bounding box center [596, 388] width 687 height 568
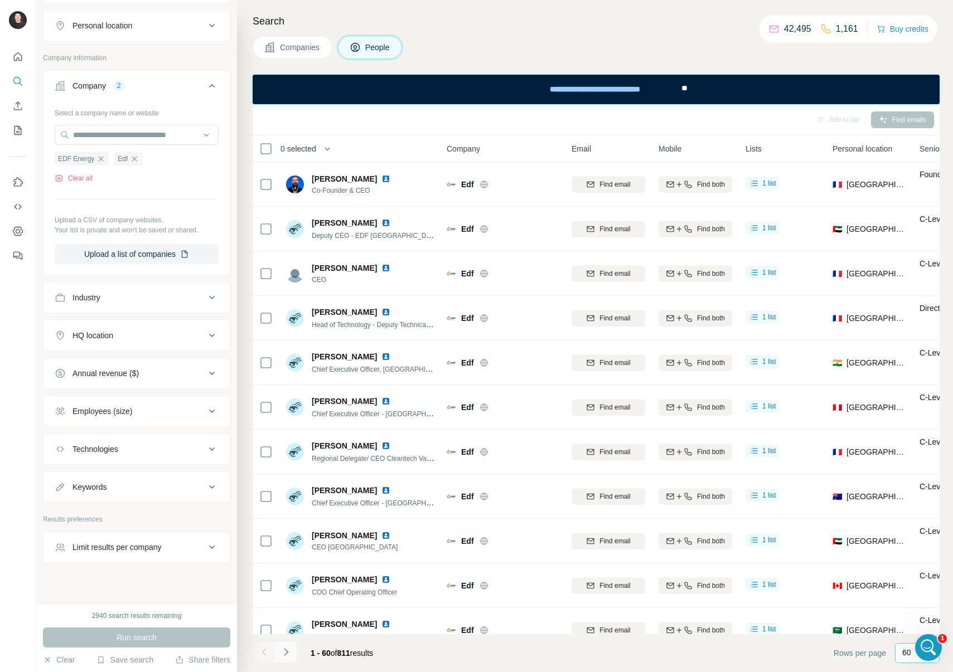
click at [289, 652] on icon "Navigate to next page" at bounding box center [285, 652] width 11 height 11
click at [289, 652] on div at bounding box center [286, 652] width 22 height 22
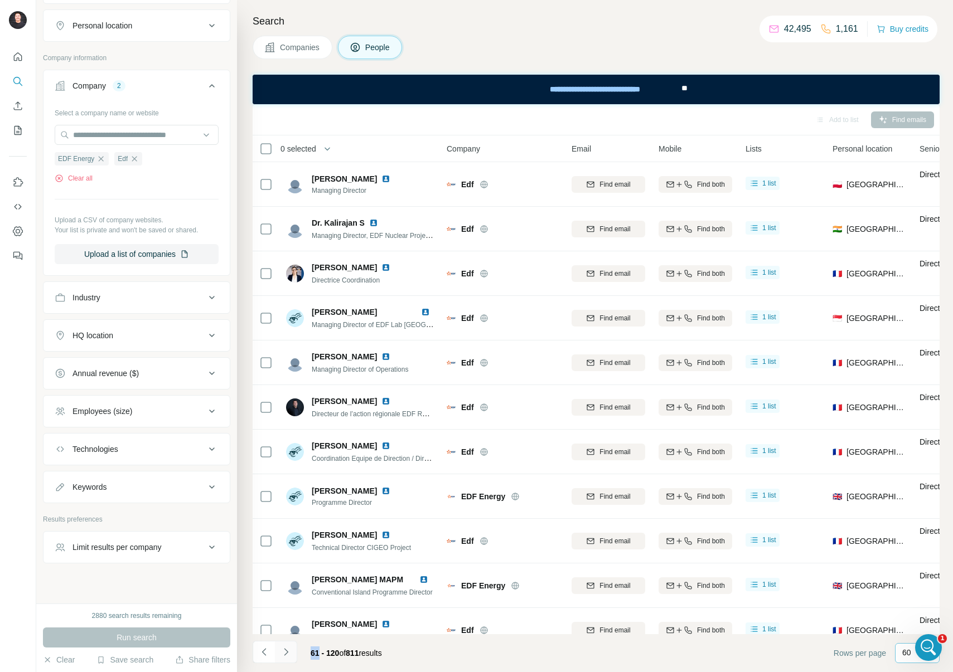
click at [285, 648] on icon "Navigate to next page" at bounding box center [285, 652] width 11 height 11
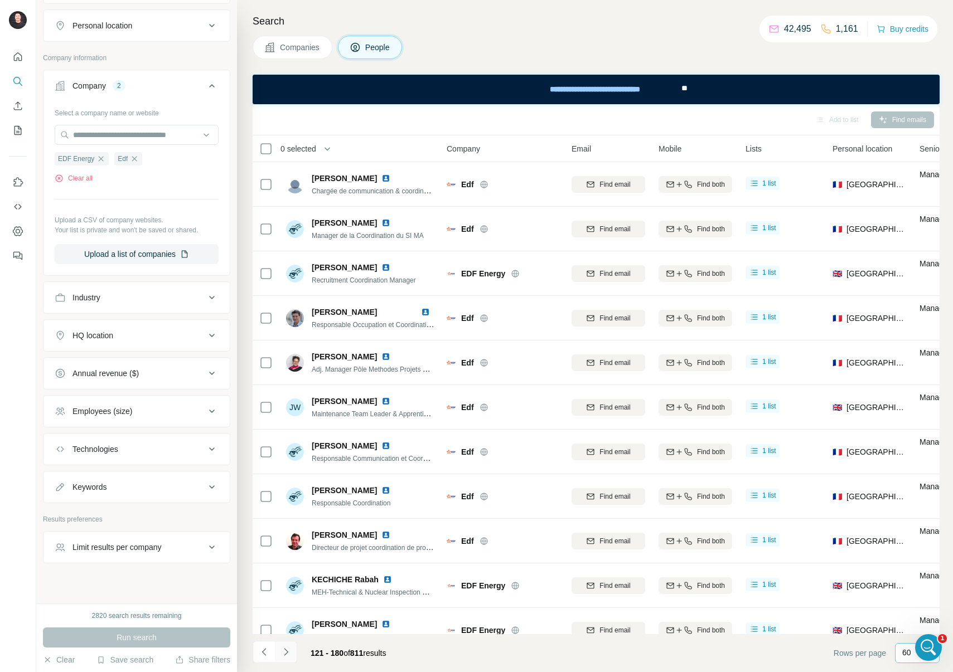
click at [290, 654] on icon "Navigate to next page" at bounding box center [285, 652] width 11 height 11
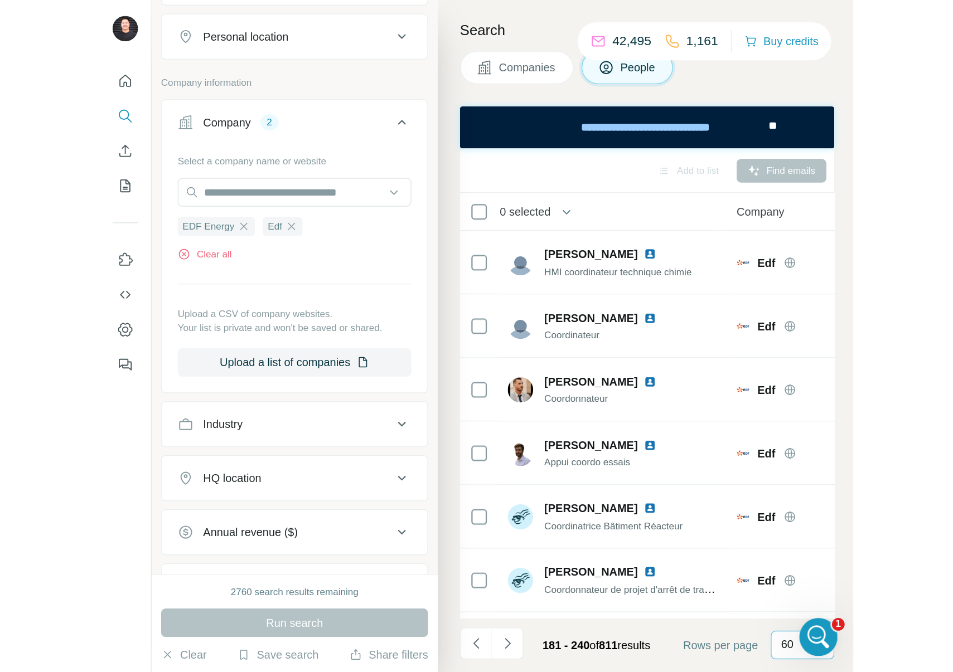
scroll to position [1195, 0]
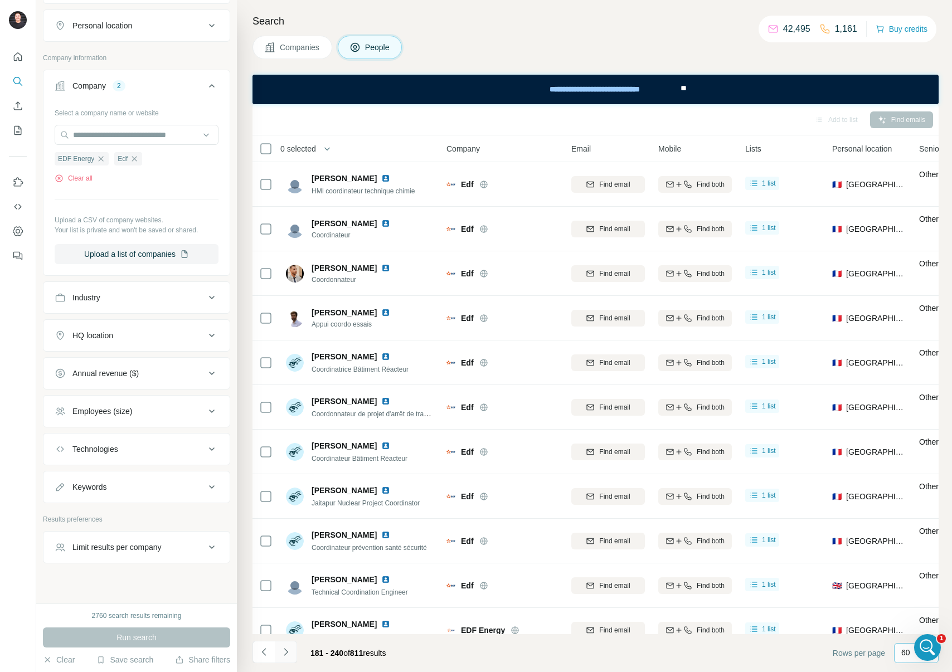
click at [288, 652] on icon "Navigate to next page" at bounding box center [285, 652] width 11 height 11
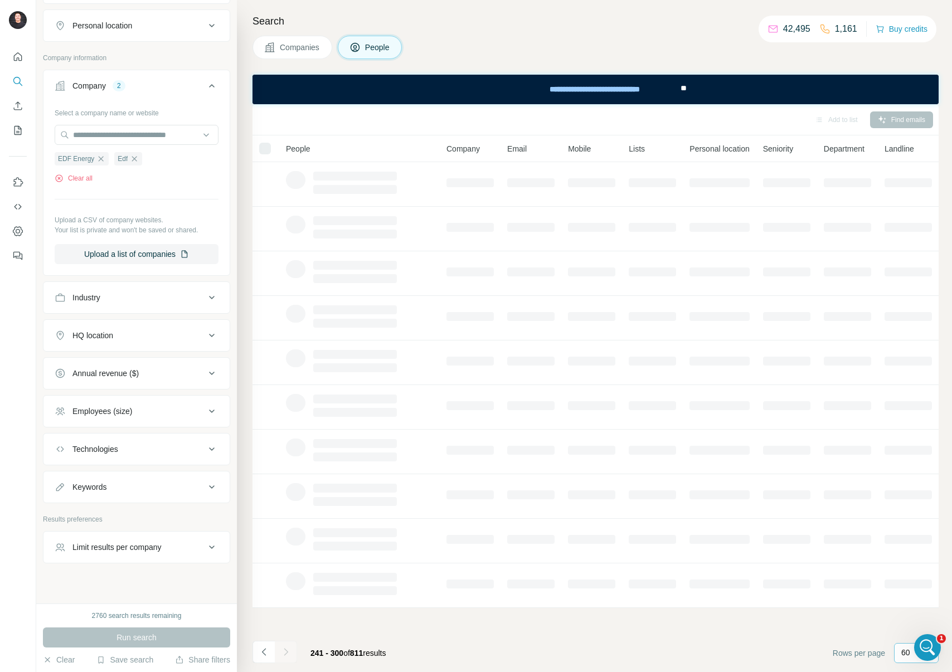
click at [588, 647] on footer "241 - 300 of 811 results Rows per page 60" at bounding box center [596, 653] width 686 height 38
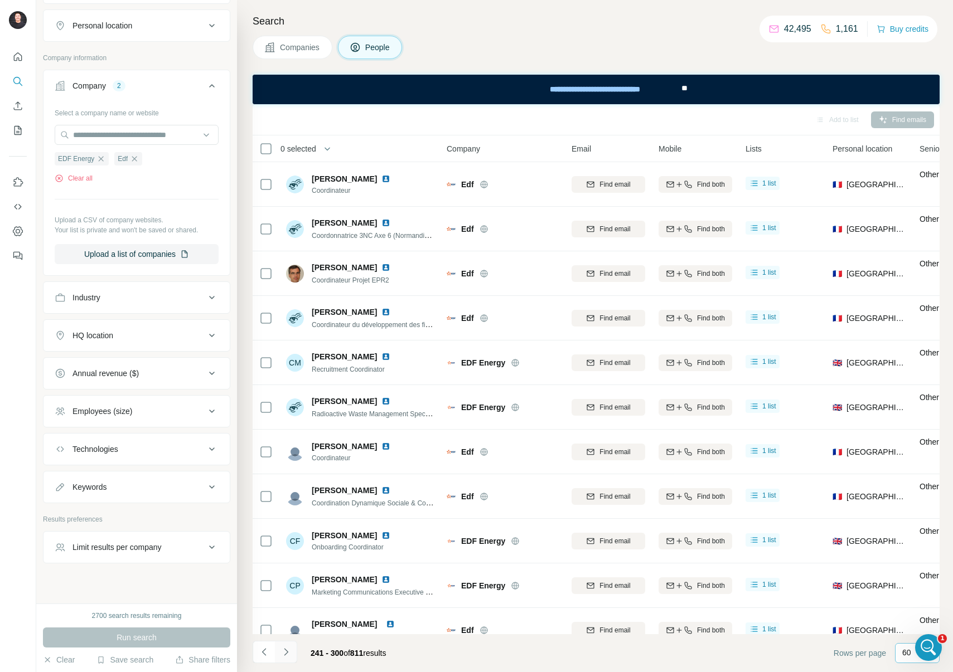
click at [294, 649] on button "Navigate to next page" at bounding box center [286, 652] width 22 height 22
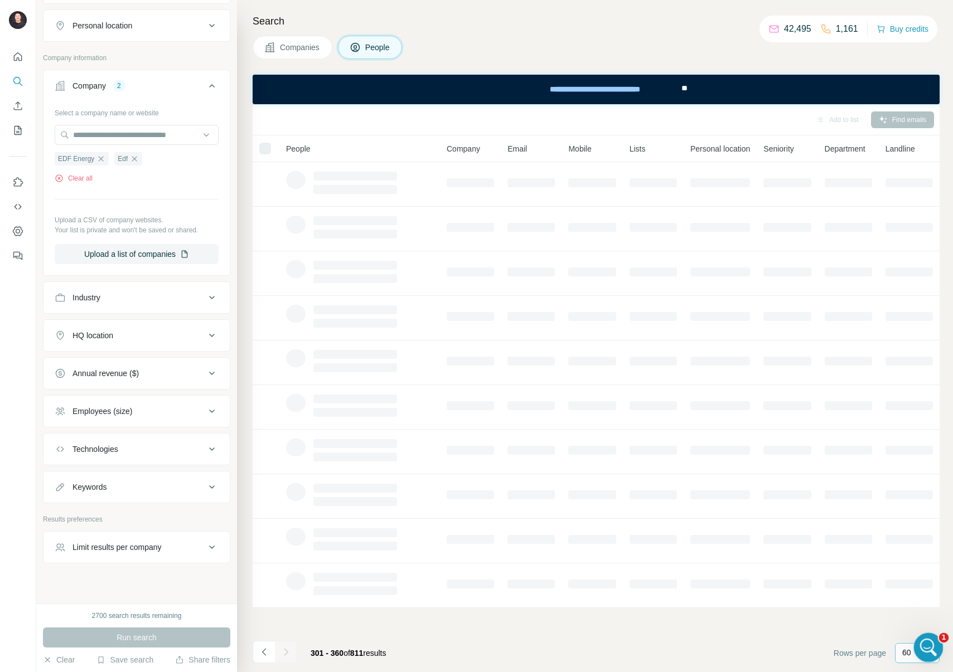
click at [929, 640] on icon "Open Intercom Messenger" at bounding box center [927, 646] width 18 height 18
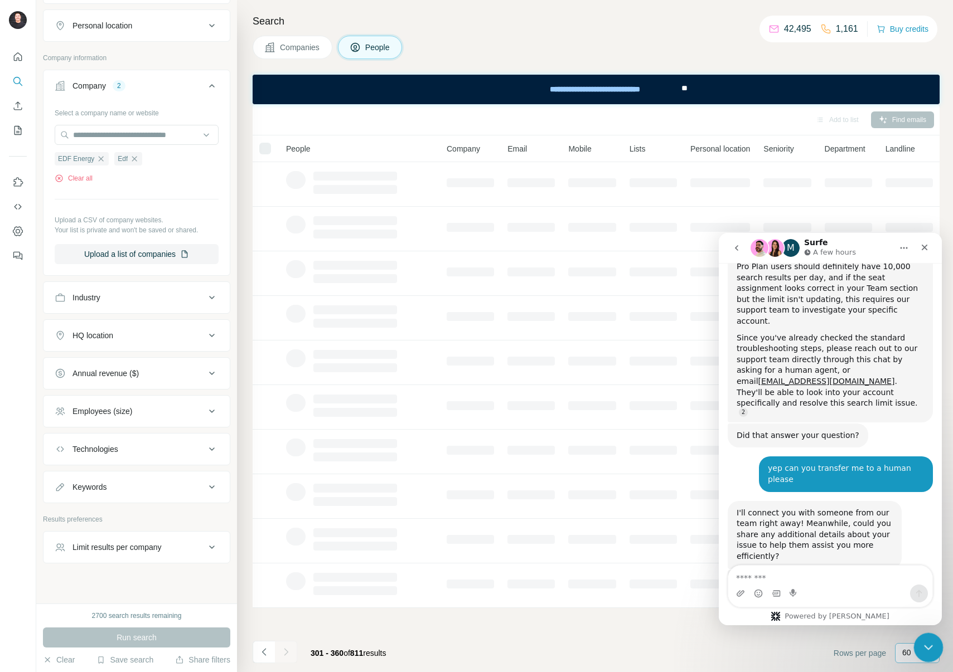
click at [927, 641] on icon "Close Intercom Messenger" at bounding box center [926, 645] width 13 height 13
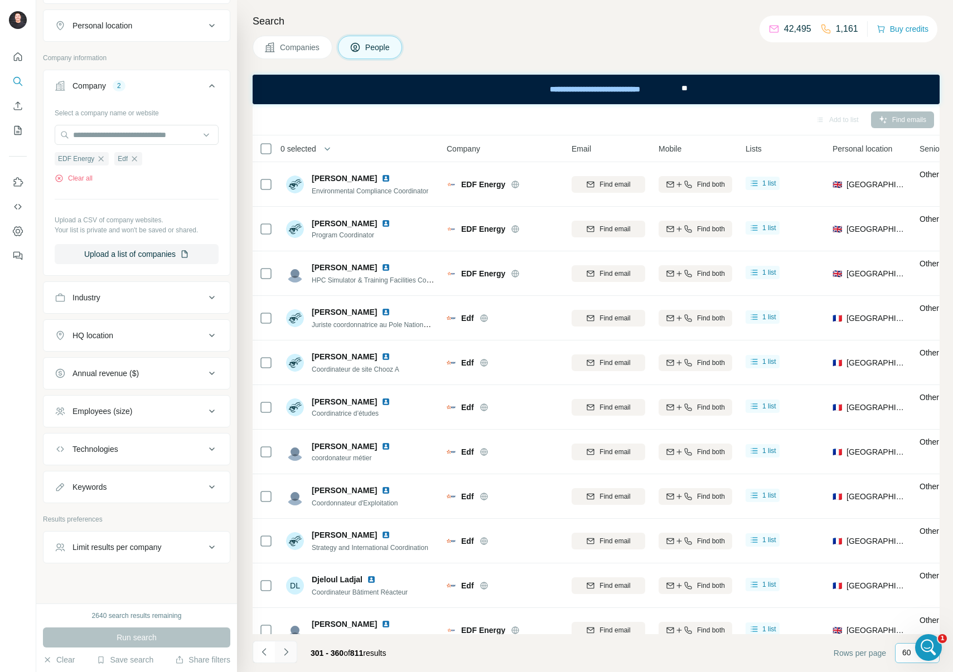
click at [290, 652] on icon "Navigate to next page" at bounding box center [285, 652] width 11 height 11
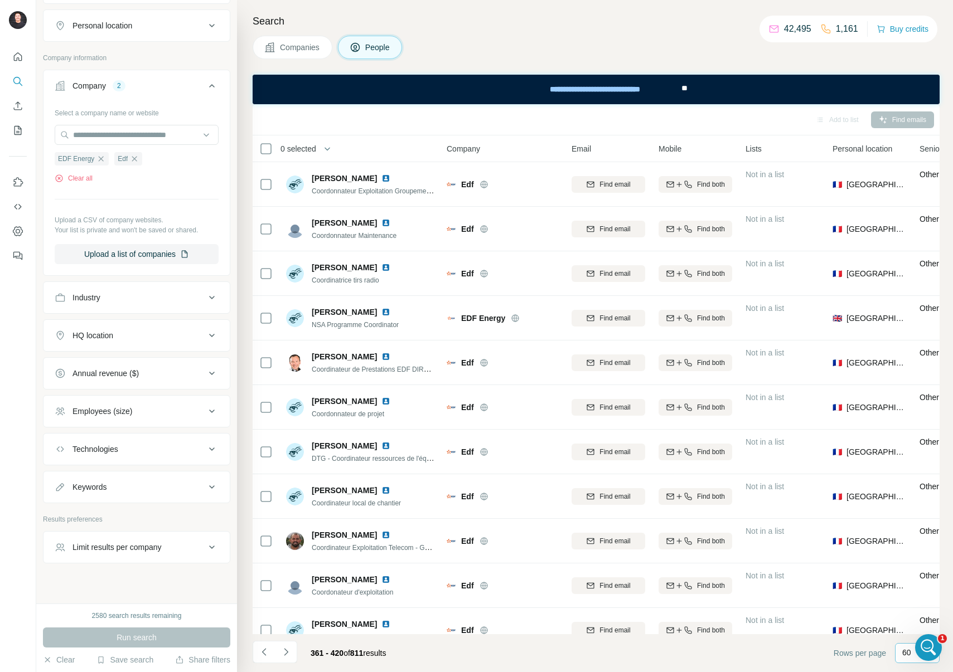
click at [677, 664] on footer "361 - 420 of 811 results Rows per page 60" at bounding box center [596, 653] width 687 height 38
click at [295, 144] on span "0 selected" at bounding box center [298, 148] width 36 height 11
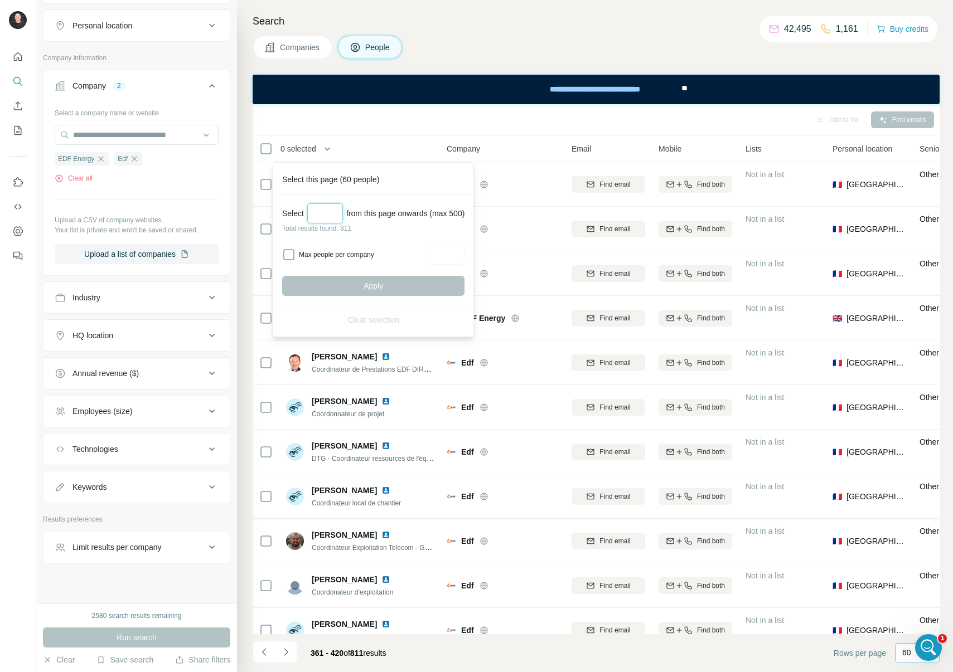
click at [318, 212] on input "Select a number (up to 500)" at bounding box center [325, 213] width 36 height 20
type input "***"
click at [330, 283] on button "Apply" at bounding box center [373, 286] width 182 height 20
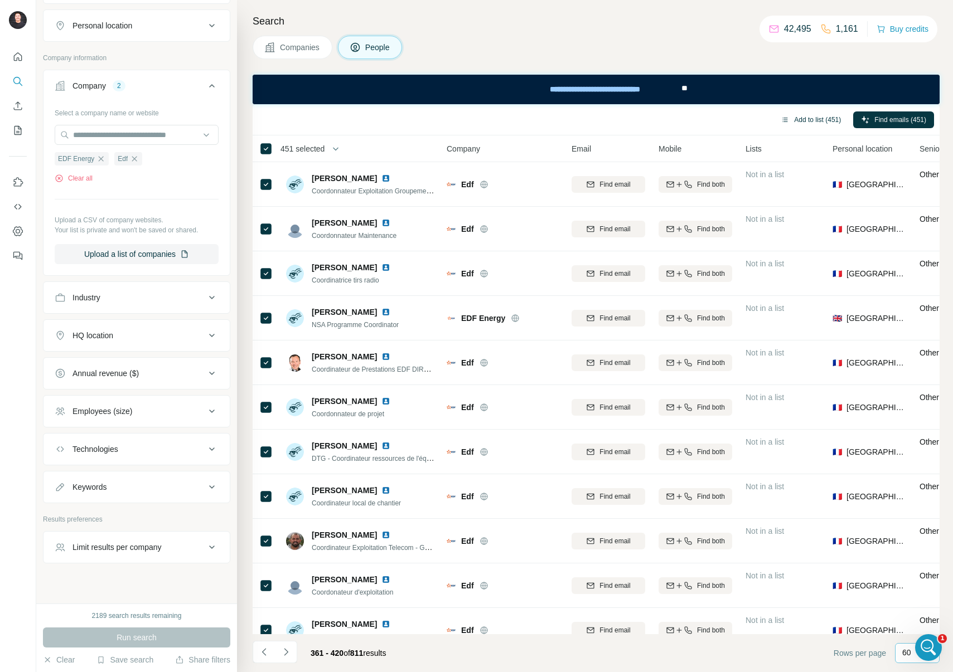
click at [800, 120] on button "Add to list (451)" at bounding box center [811, 120] width 76 height 17
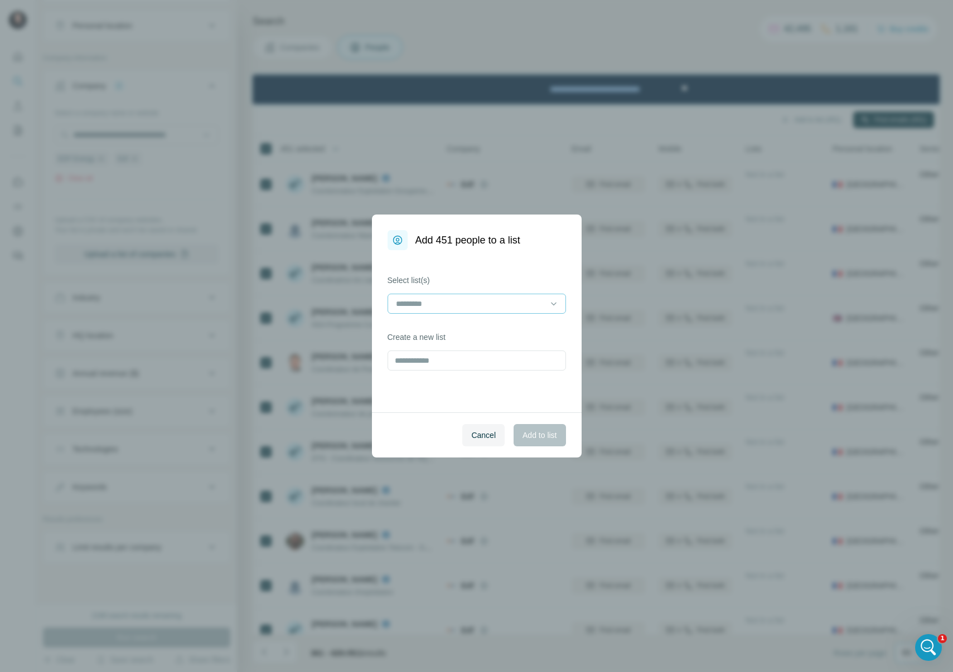
click at [462, 299] on input at bounding box center [470, 304] width 151 height 12
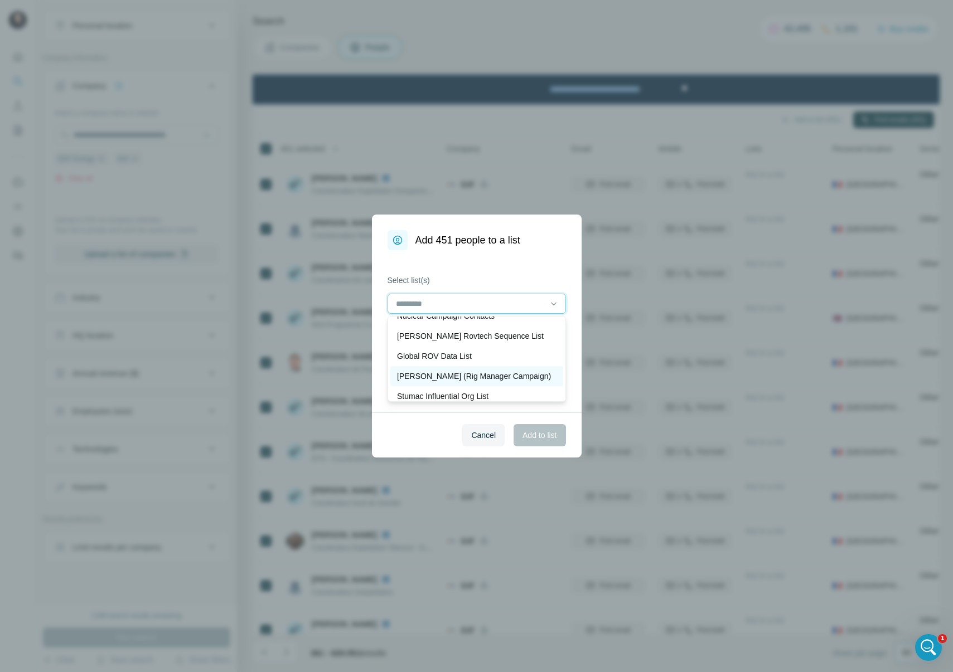
scroll to position [0, 0]
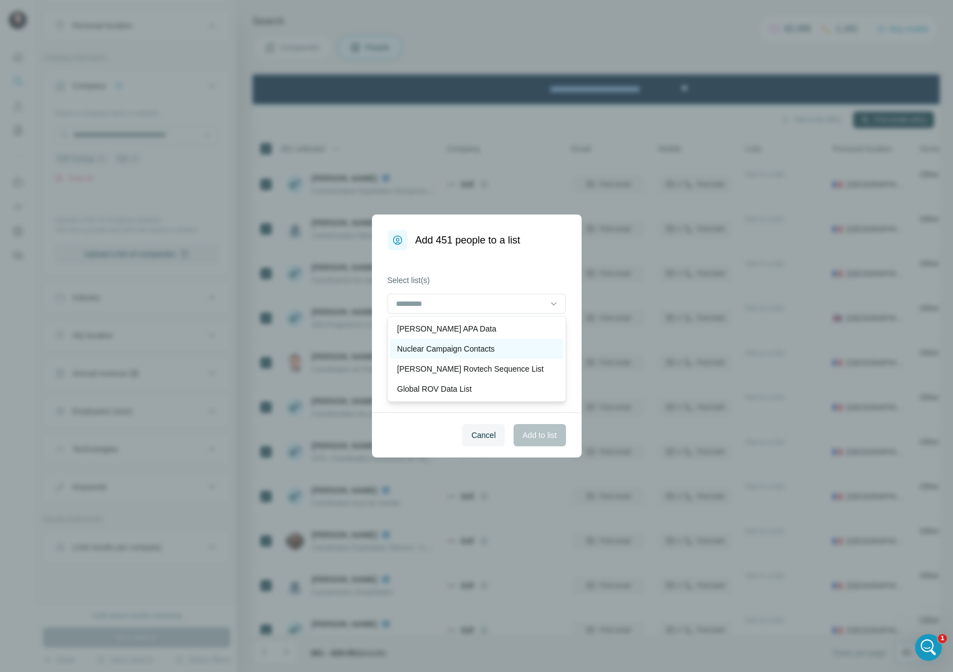
click at [472, 349] on p "Nuclear Campaign Contacts" at bounding box center [446, 348] width 98 height 11
click at [546, 432] on span "Add to list" at bounding box center [539, 435] width 34 height 11
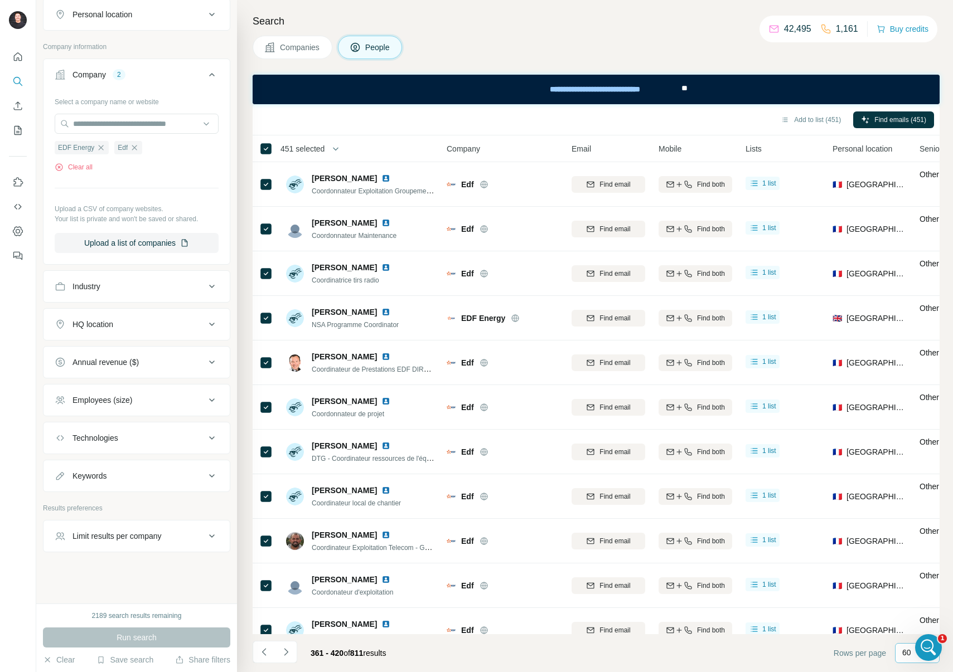
scroll to position [9, 0]
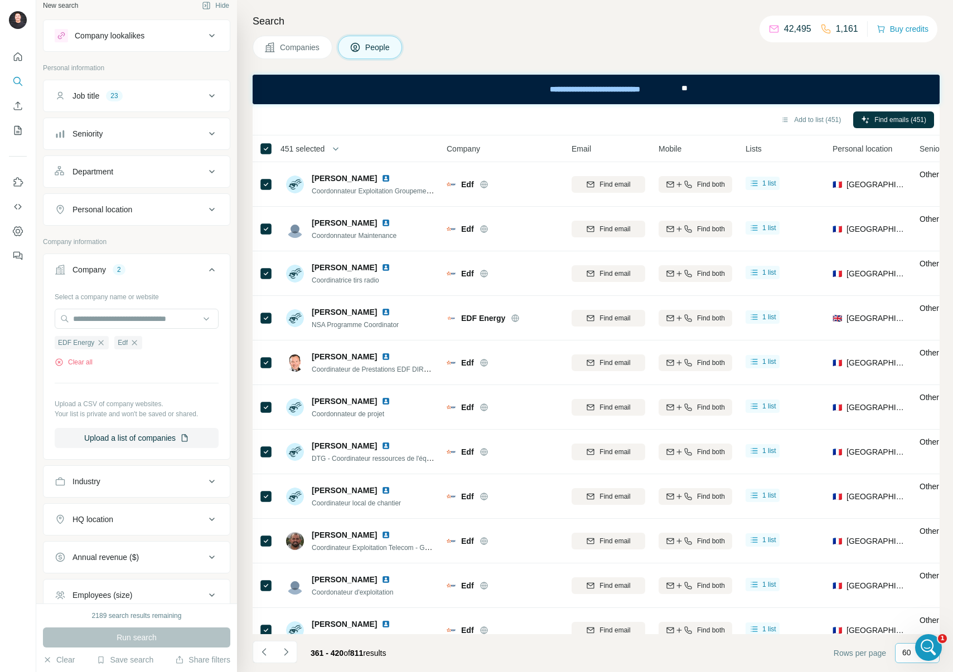
click at [136, 345] on icon "button" at bounding box center [134, 342] width 5 height 5
click at [101, 343] on icon "button" at bounding box center [101, 342] width 5 height 5
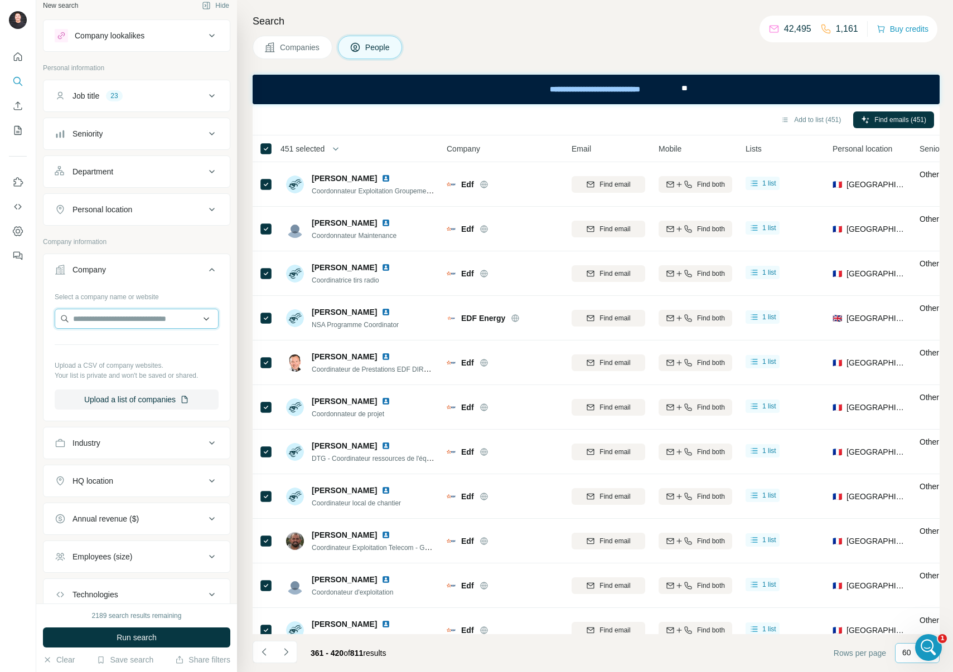
click at [96, 314] on input "text" at bounding box center [137, 319] width 164 height 20
paste input "*****"
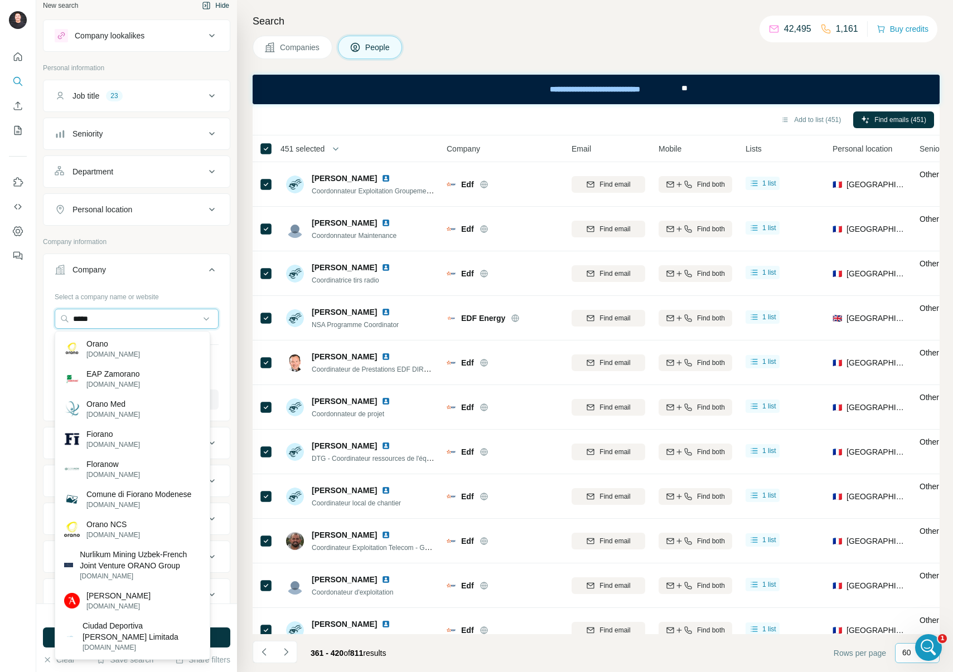
type input "*****"
click at [149, 346] on div "Orano [DOMAIN_NAME]" at bounding box center [132, 349] width 150 height 30
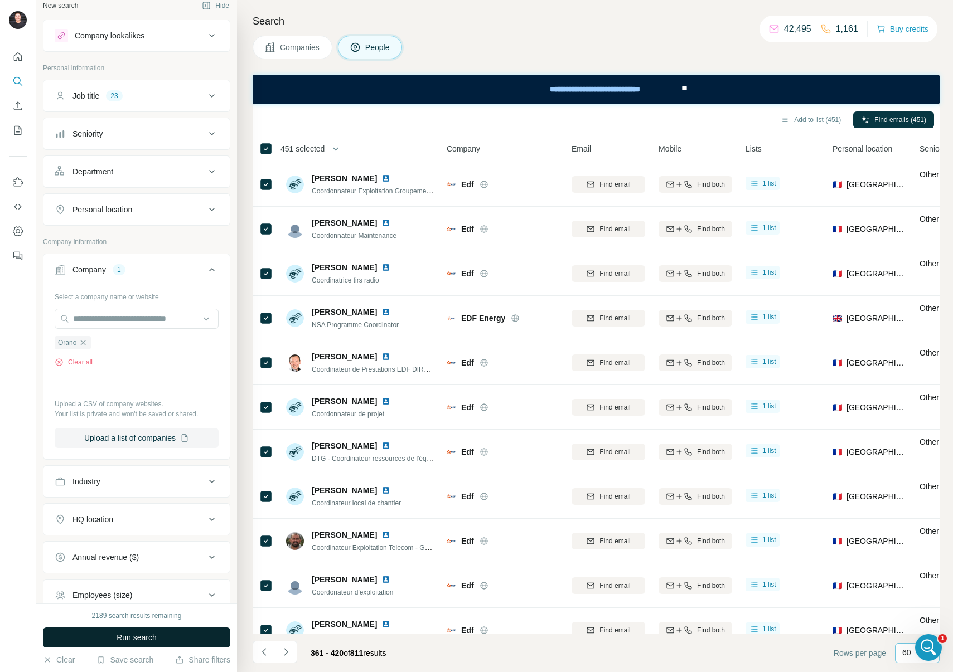
click at [176, 639] on button "Run search" at bounding box center [136, 638] width 187 height 20
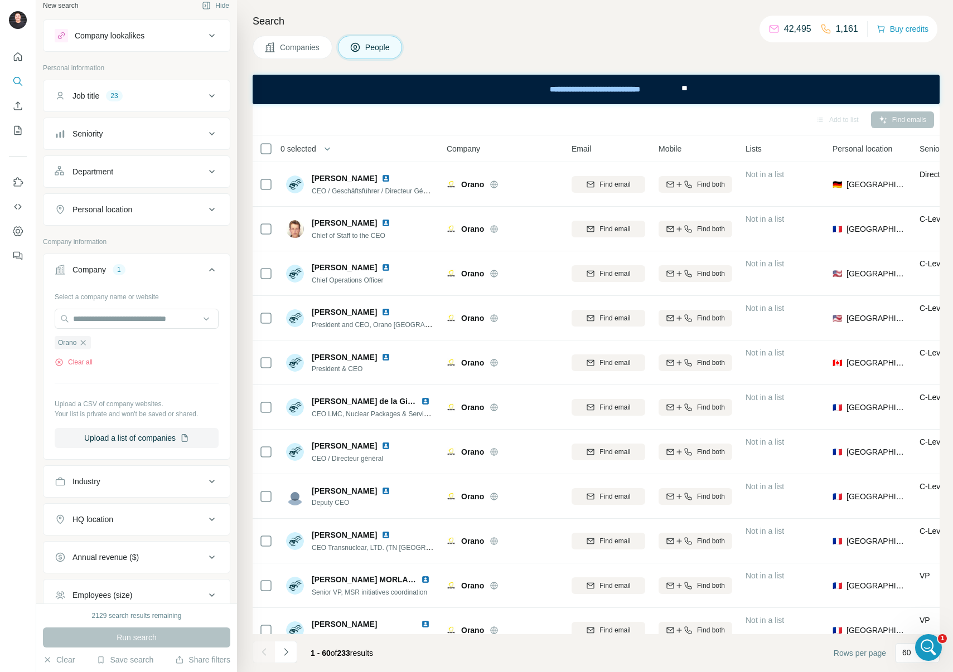
click at [316, 150] on span "0 selected" at bounding box center [298, 148] width 36 height 11
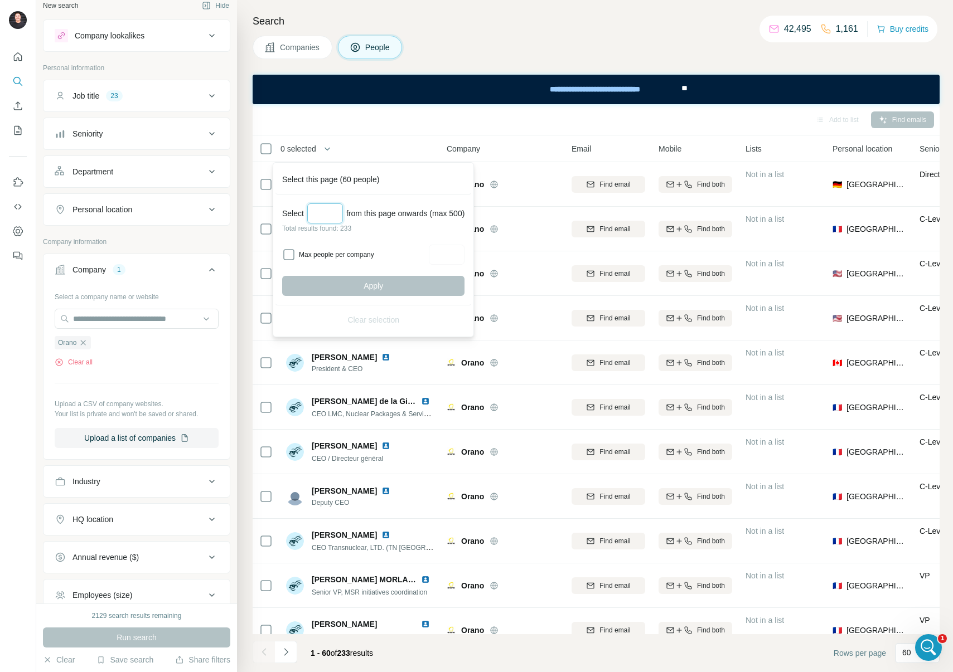
click at [328, 207] on input "Select a number (up to 500)" at bounding box center [325, 213] width 36 height 20
type input "***"
click at [357, 280] on button "Apply" at bounding box center [373, 286] width 182 height 20
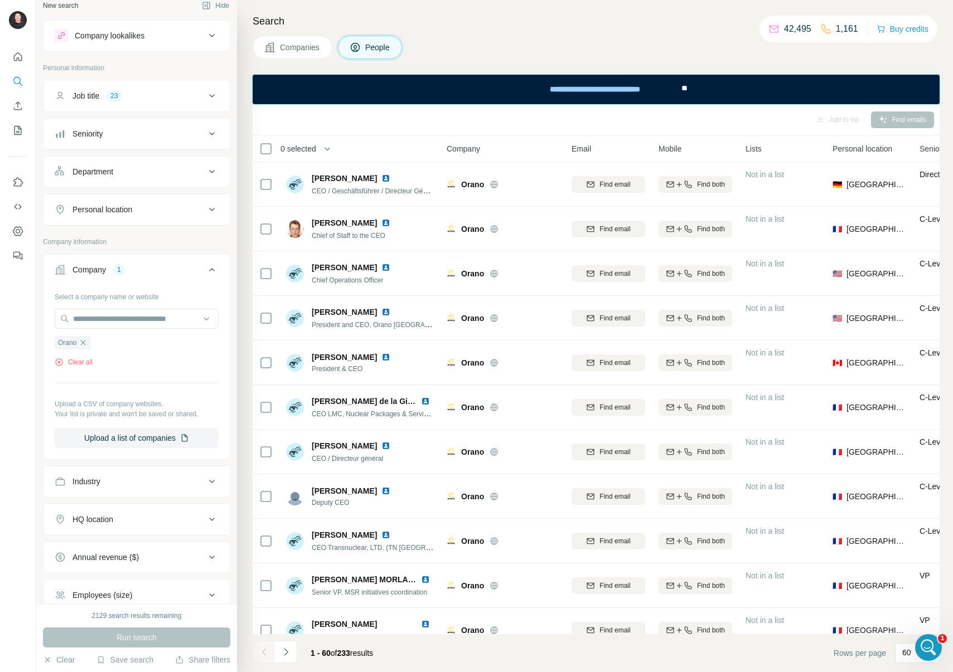
click at [292, 149] on span "0 selected" at bounding box center [298, 148] width 36 height 11
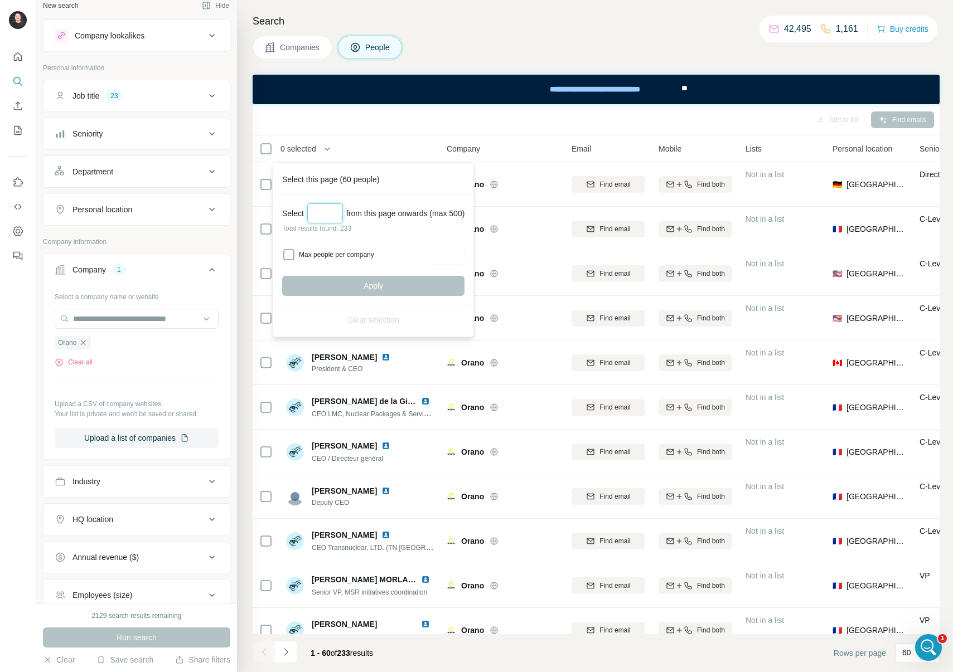
click at [333, 217] on input "Select a number (up to 500)" at bounding box center [325, 213] width 36 height 20
type input "***"
click at [355, 278] on button "Apply" at bounding box center [373, 286] width 182 height 20
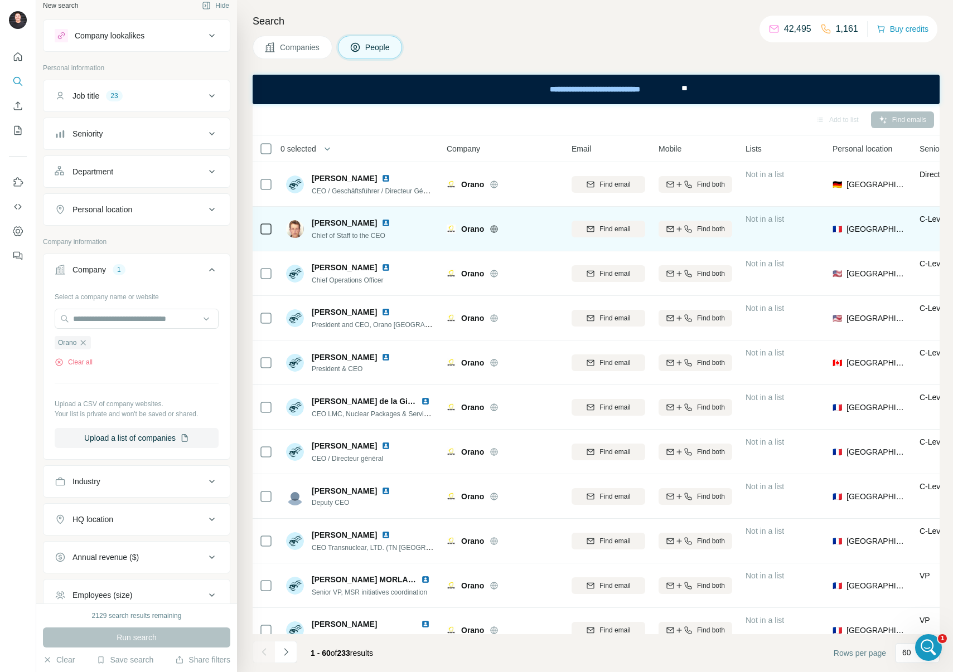
scroll to position [57, 0]
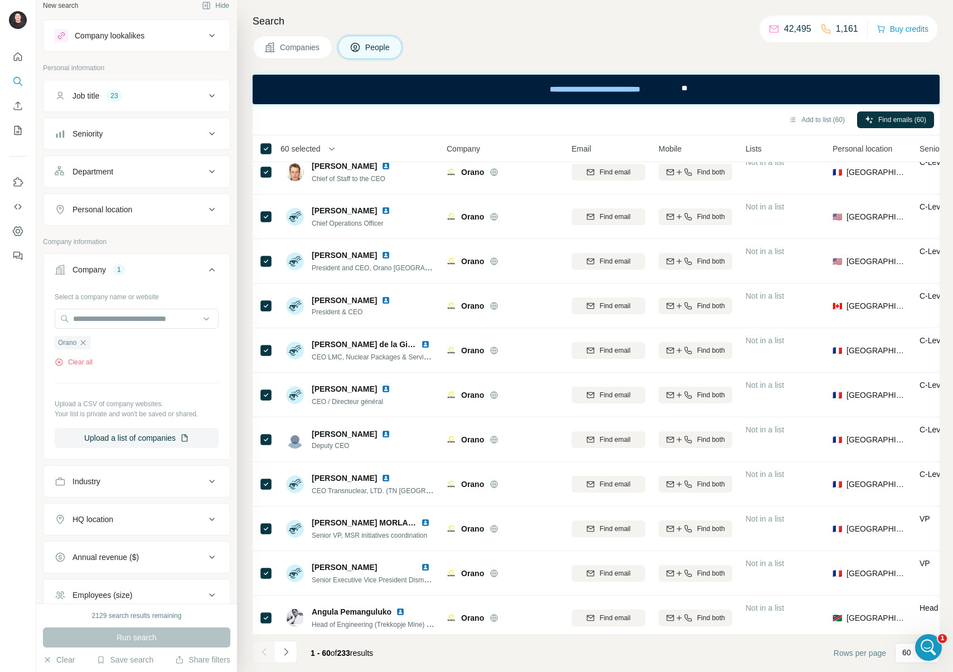
click at [321, 148] on span "60 selected" at bounding box center [300, 148] width 40 height 11
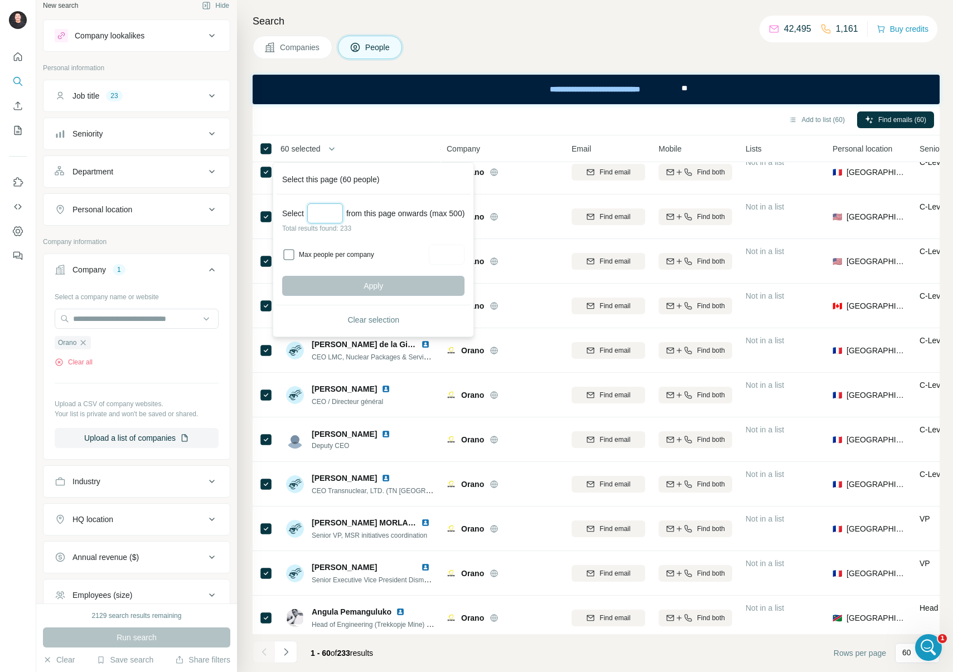
click at [335, 214] on input "Select a number (up to 500)" at bounding box center [325, 213] width 36 height 20
type input "***"
click at [381, 283] on span "Apply" at bounding box center [374, 285] width 20 height 11
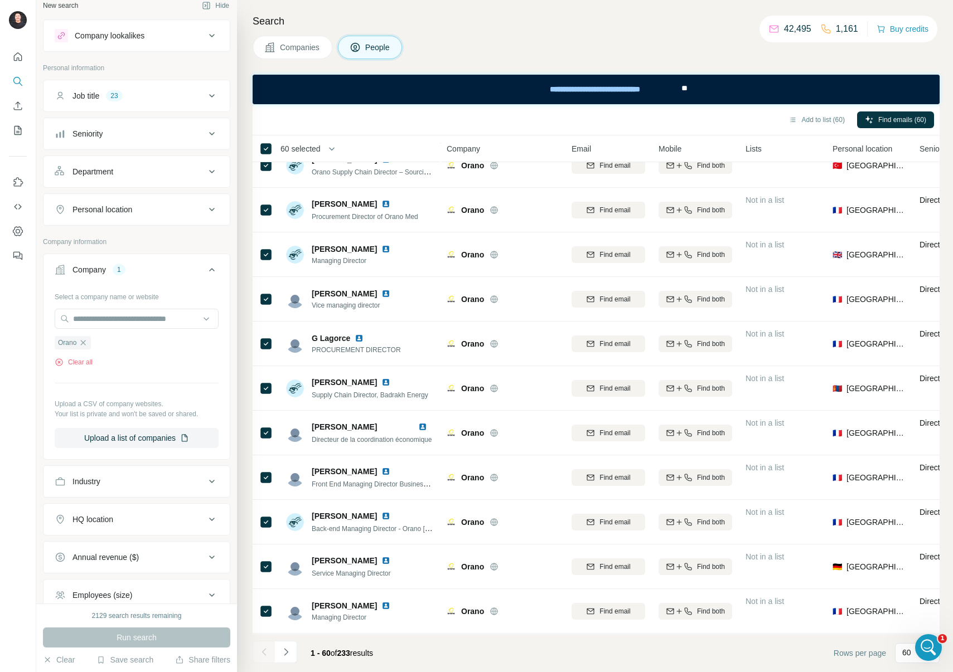
scroll to position [446, 0]
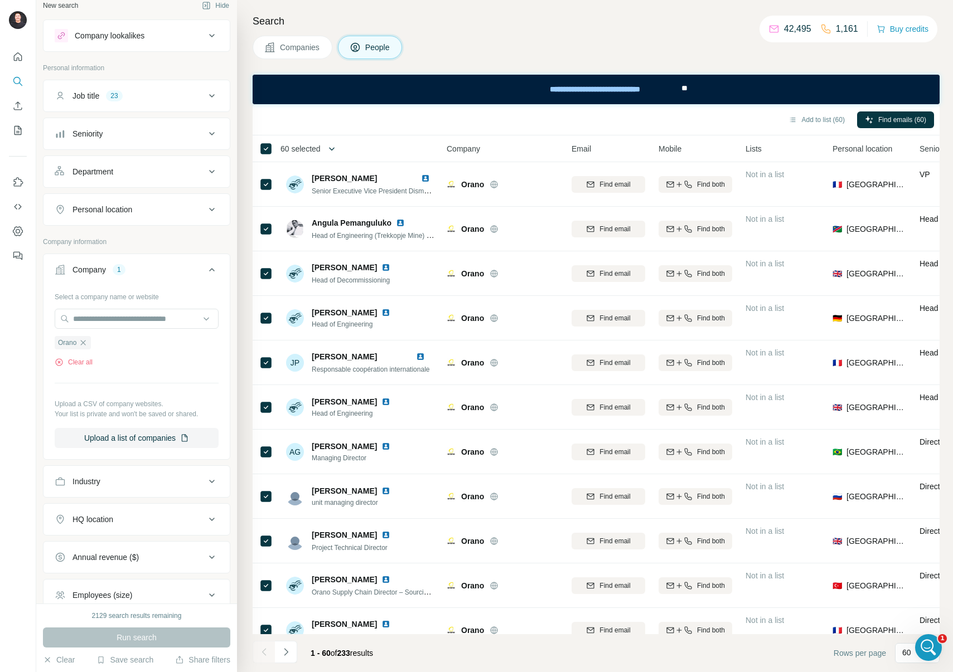
click at [331, 146] on icon "button" at bounding box center [331, 148] width 11 height 11
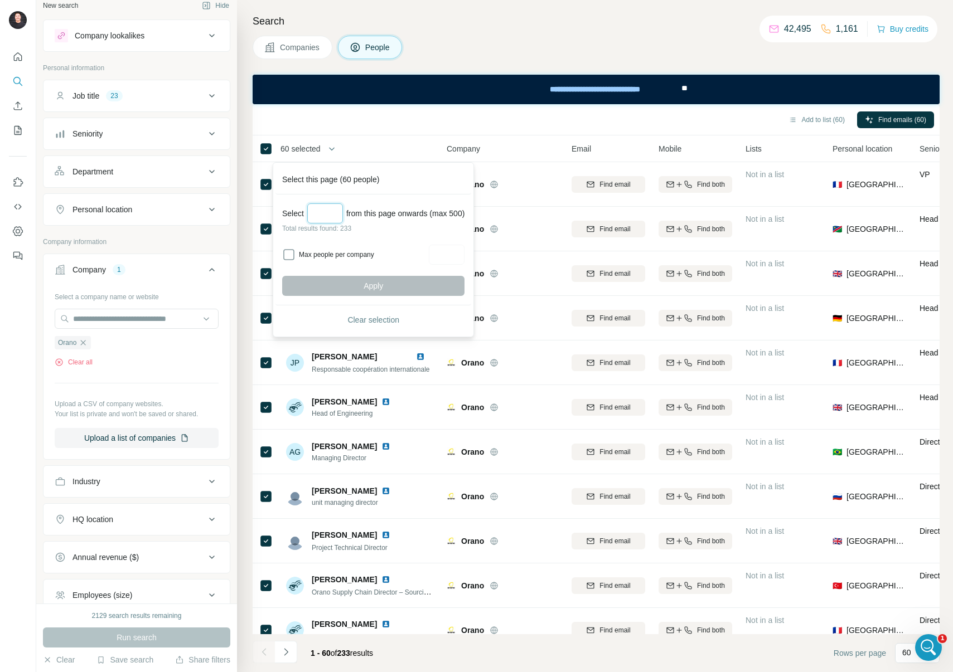
click at [319, 219] on input "Select a number (up to 500)" at bounding box center [325, 213] width 36 height 20
click at [473, 23] on h4 "Search" at bounding box center [596, 21] width 687 height 16
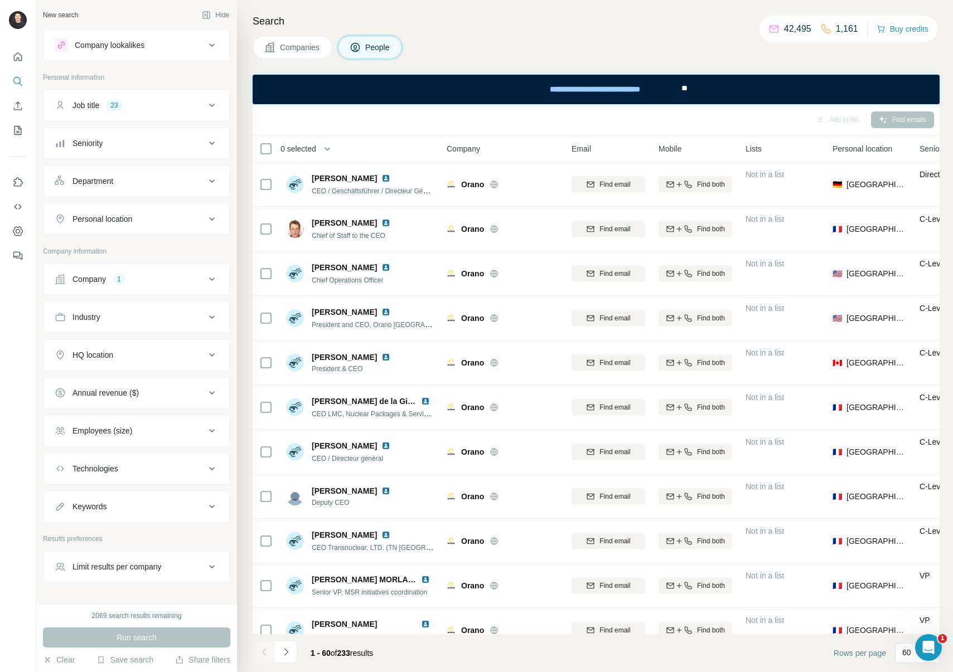
click at [303, 149] on span "0 selected" at bounding box center [298, 148] width 36 height 11
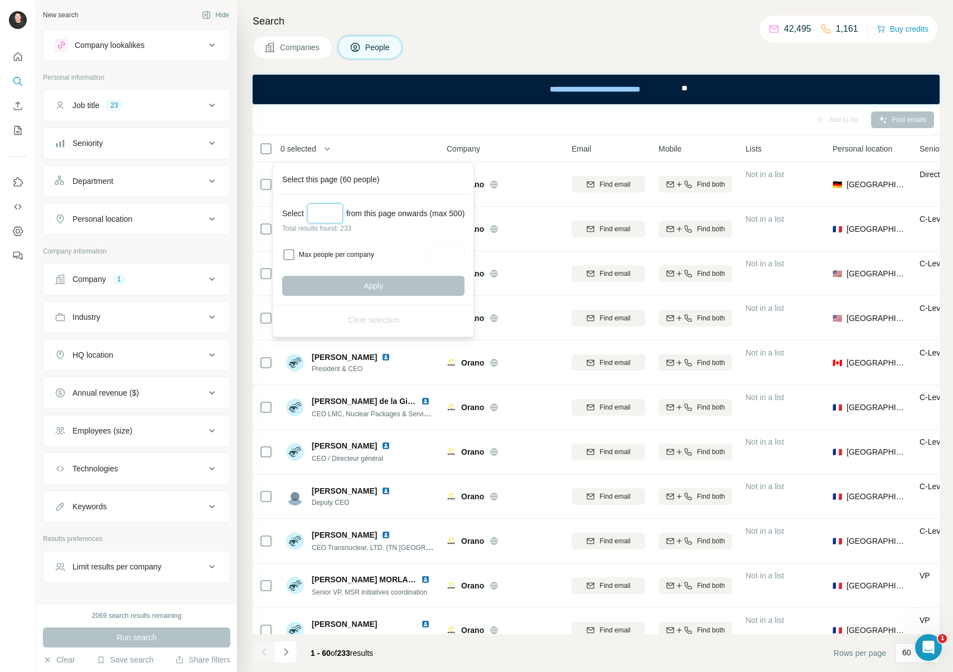
click at [319, 217] on input "Select a number (up to 500)" at bounding box center [325, 213] width 36 height 20
type input "***"
click at [419, 284] on button "Apply" at bounding box center [373, 286] width 182 height 20
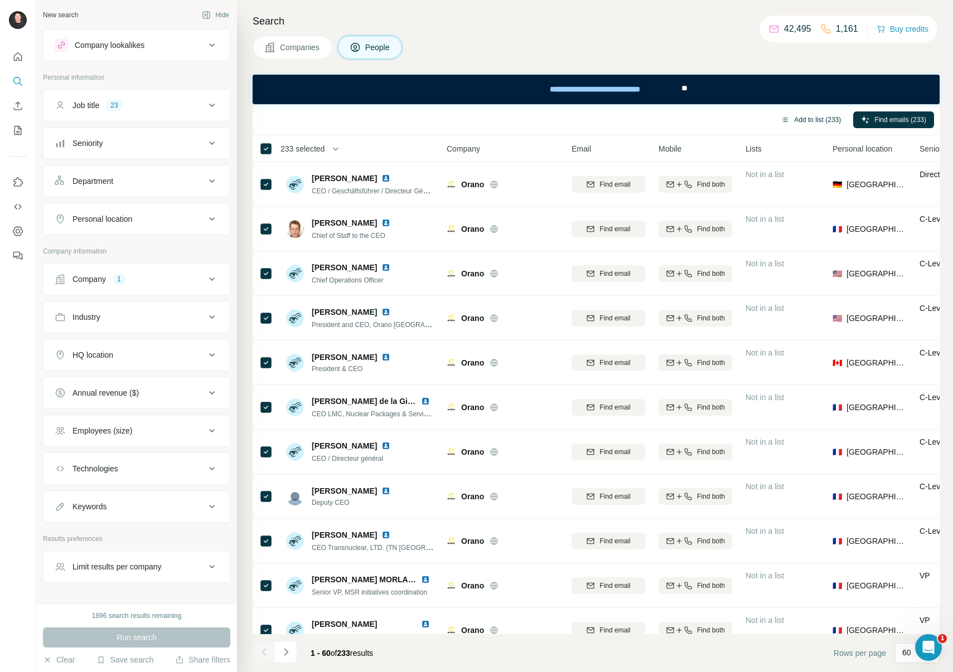
click at [801, 120] on button "Add to list (233)" at bounding box center [811, 120] width 76 height 17
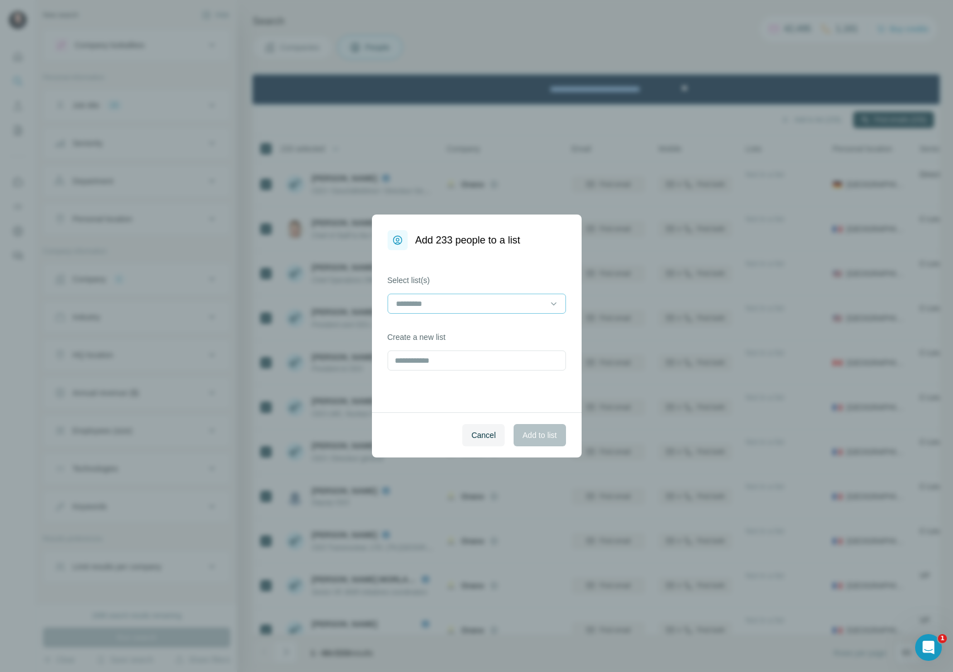
click at [462, 302] on input at bounding box center [470, 304] width 151 height 12
click at [473, 348] on p "Nuclear Campaign Contacts" at bounding box center [446, 348] width 98 height 11
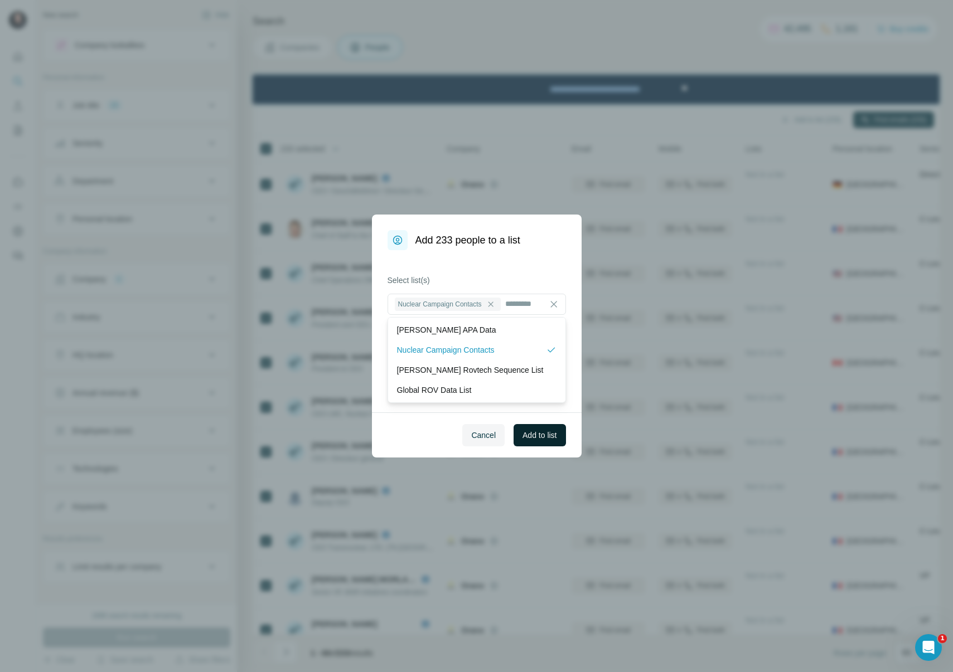
click at [549, 439] on span "Add to list" at bounding box center [539, 435] width 34 height 11
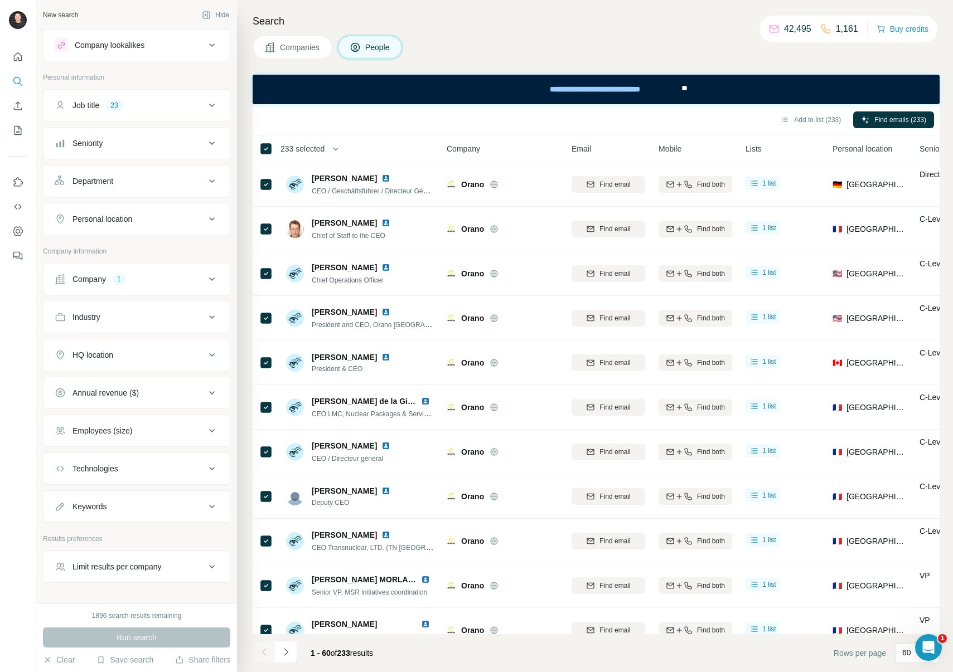
click at [124, 279] on div "1" at bounding box center [119, 279] width 13 height 10
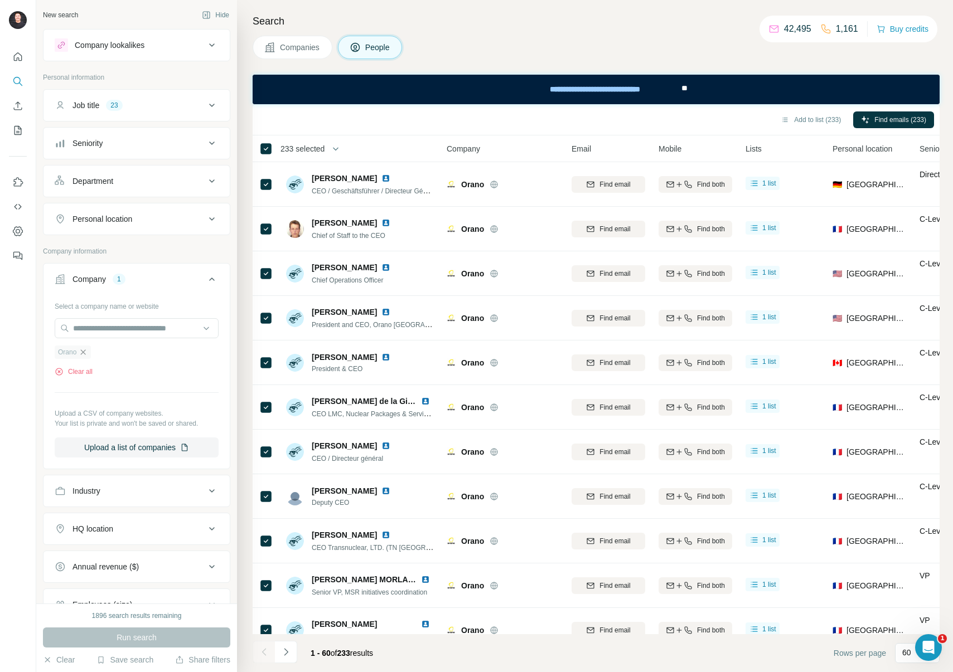
click at [82, 352] on icon "button" at bounding box center [83, 352] width 9 height 9
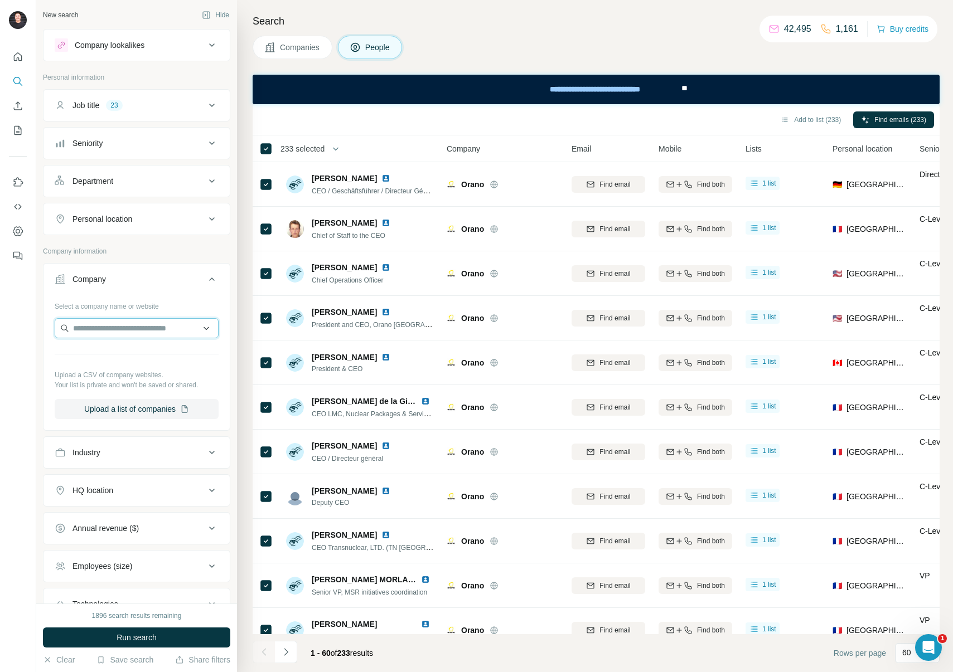
click at [88, 337] on input "text" at bounding box center [137, 328] width 164 height 20
paste input "**********"
type input "**********"
click at [105, 351] on p "Framatome" at bounding box center [113, 353] width 54 height 11
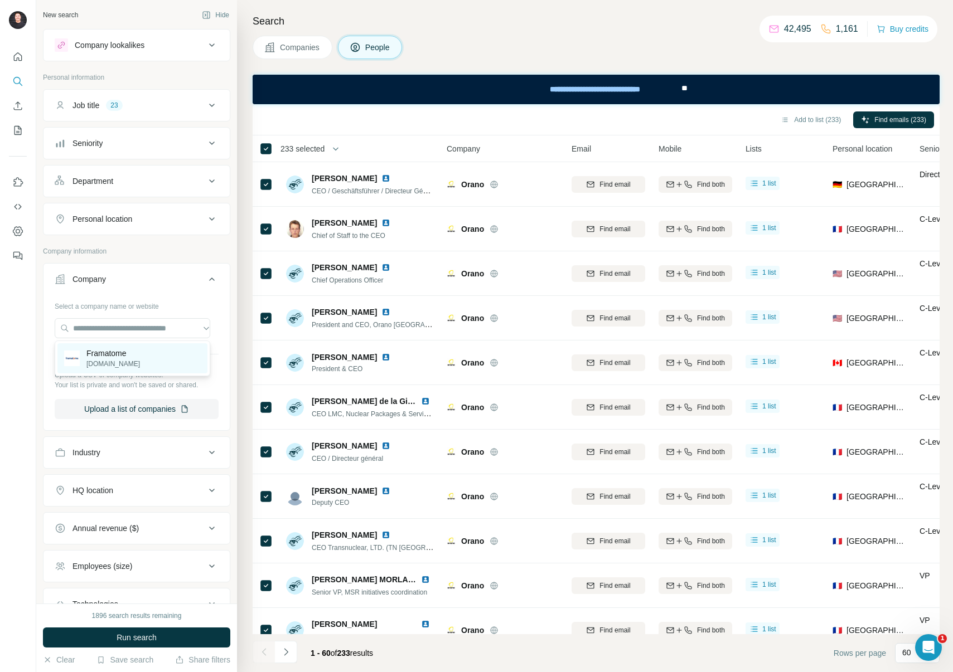
scroll to position [0, 0]
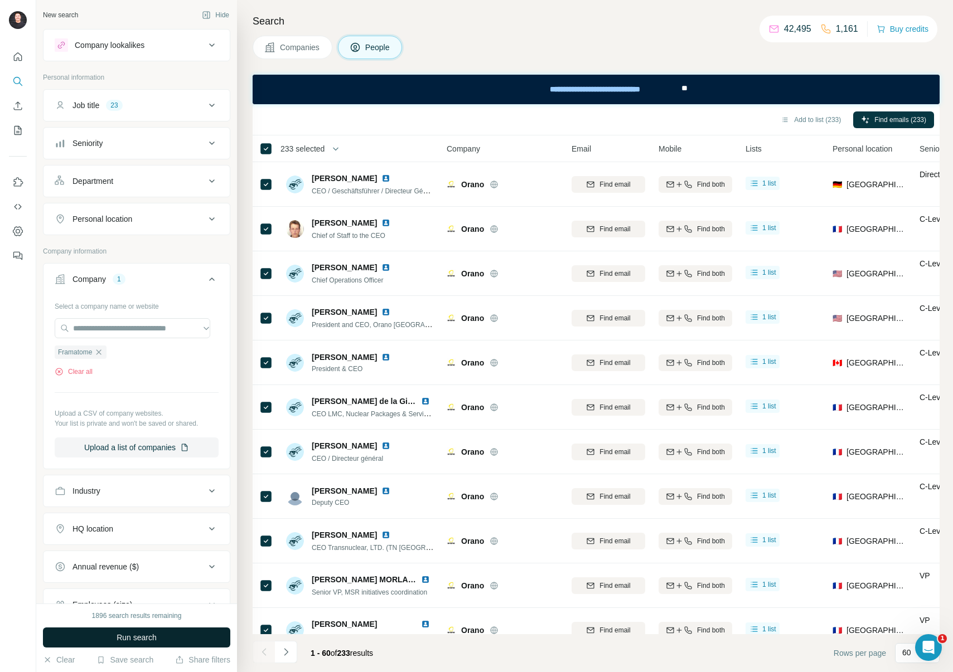
click at [177, 638] on button "Run search" at bounding box center [136, 638] width 187 height 20
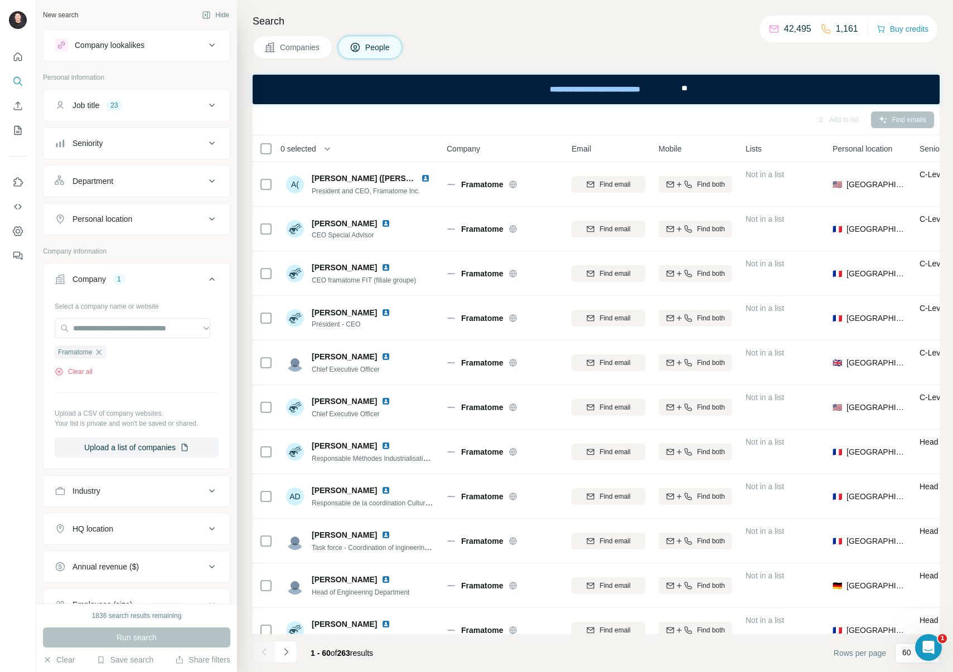
click at [308, 148] on span "0 selected" at bounding box center [298, 148] width 36 height 11
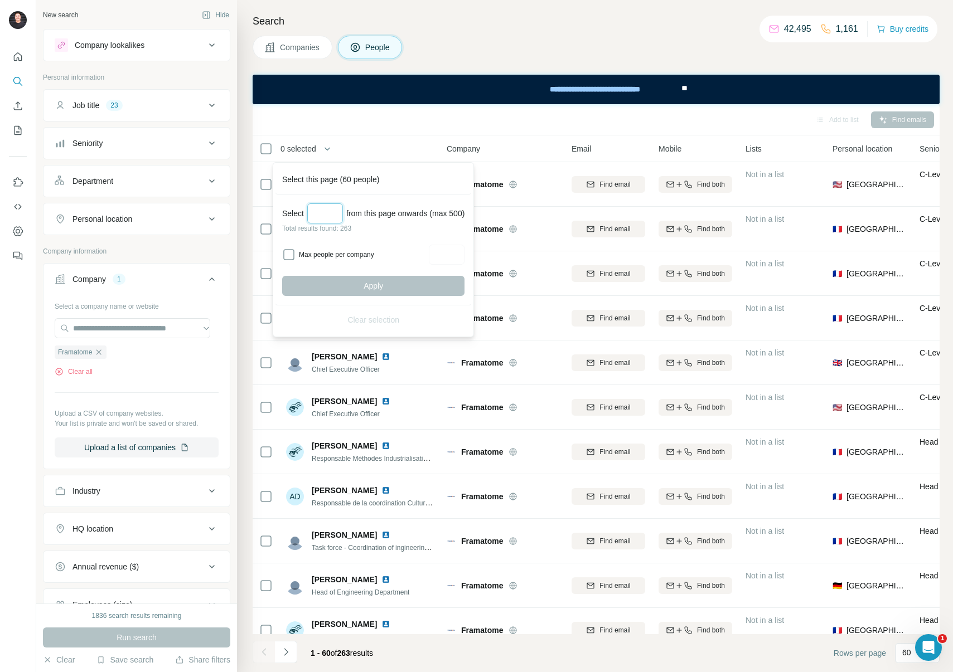
click at [329, 216] on input "Select a number (up to 500)" at bounding box center [325, 213] width 36 height 20
type input "***"
click at [427, 288] on button "Apply" at bounding box center [373, 286] width 182 height 20
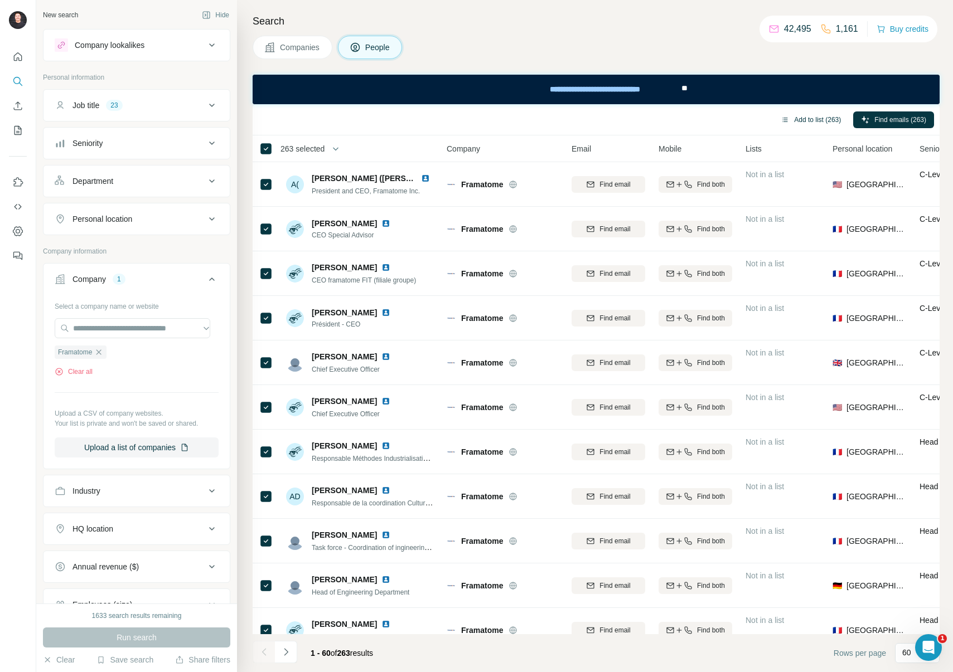
click at [805, 122] on button "Add to list (263)" at bounding box center [811, 120] width 76 height 17
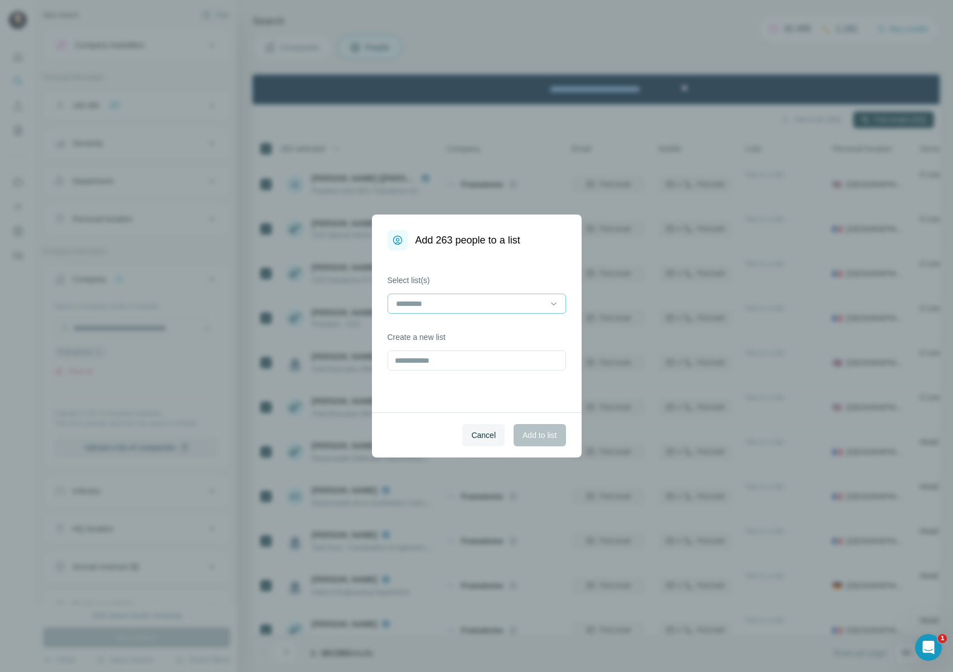
click at [510, 303] on input at bounding box center [470, 304] width 151 height 12
click at [468, 350] on p "Nuclear Campaign Contacts" at bounding box center [446, 348] width 98 height 11
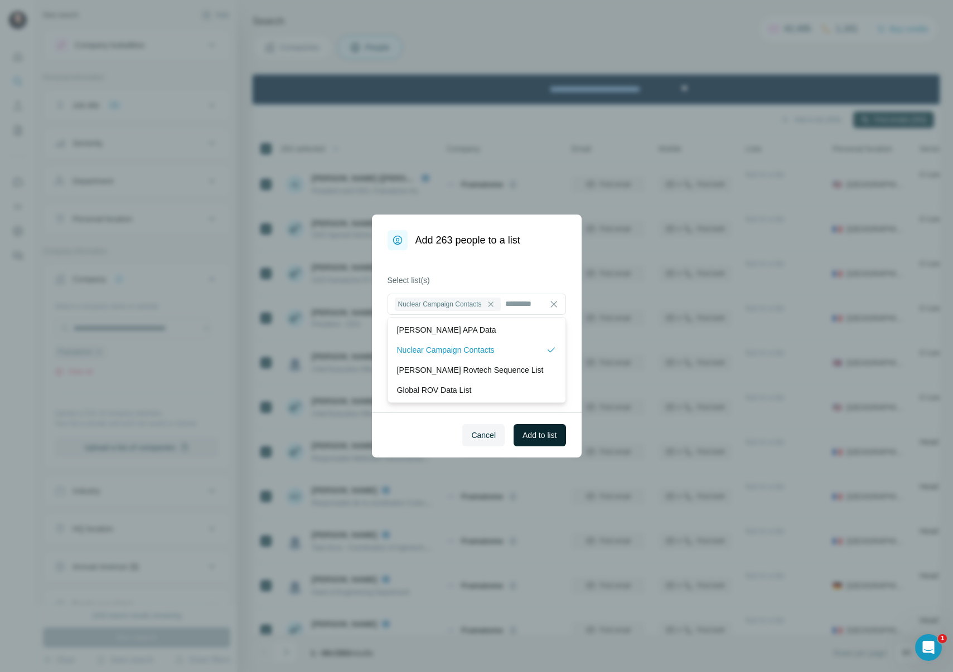
click at [536, 438] on span "Add to list" at bounding box center [539, 435] width 34 height 11
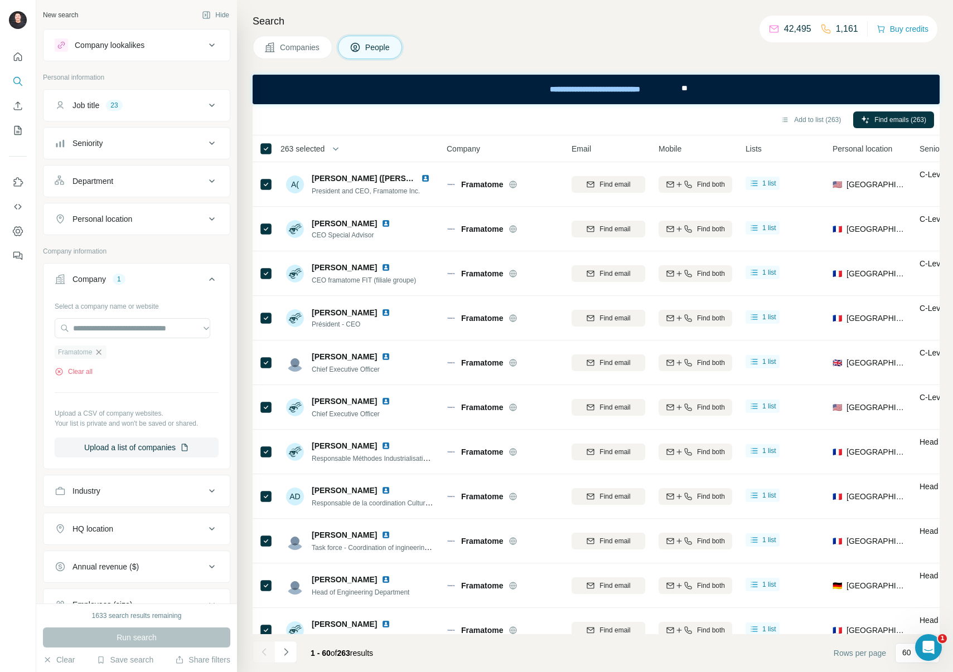
click at [102, 352] on icon "button" at bounding box center [98, 352] width 9 height 9
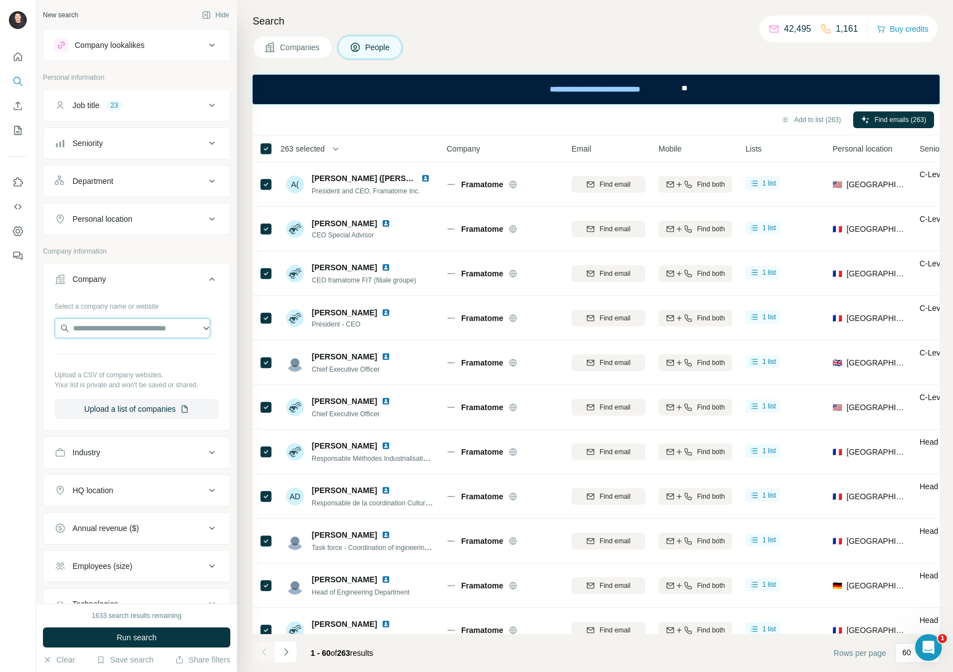
click at [106, 324] on input "text" at bounding box center [133, 328] width 156 height 20
paste input "********"
type input "********"
click at [120, 359] on p "[DOMAIN_NAME]" at bounding box center [113, 364] width 54 height 10
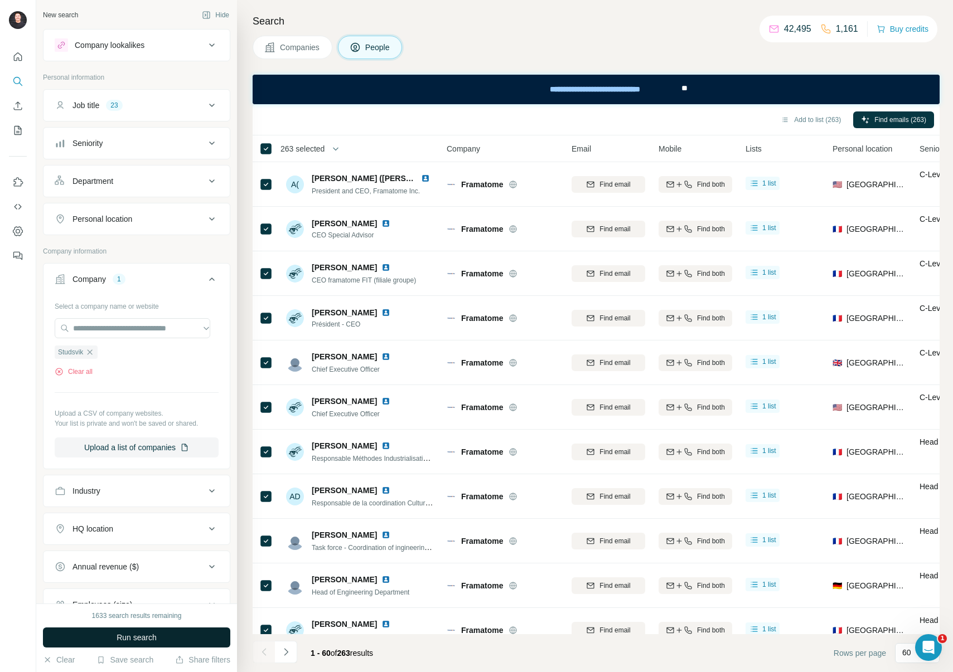
click at [142, 637] on span "Run search" at bounding box center [137, 637] width 40 height 11
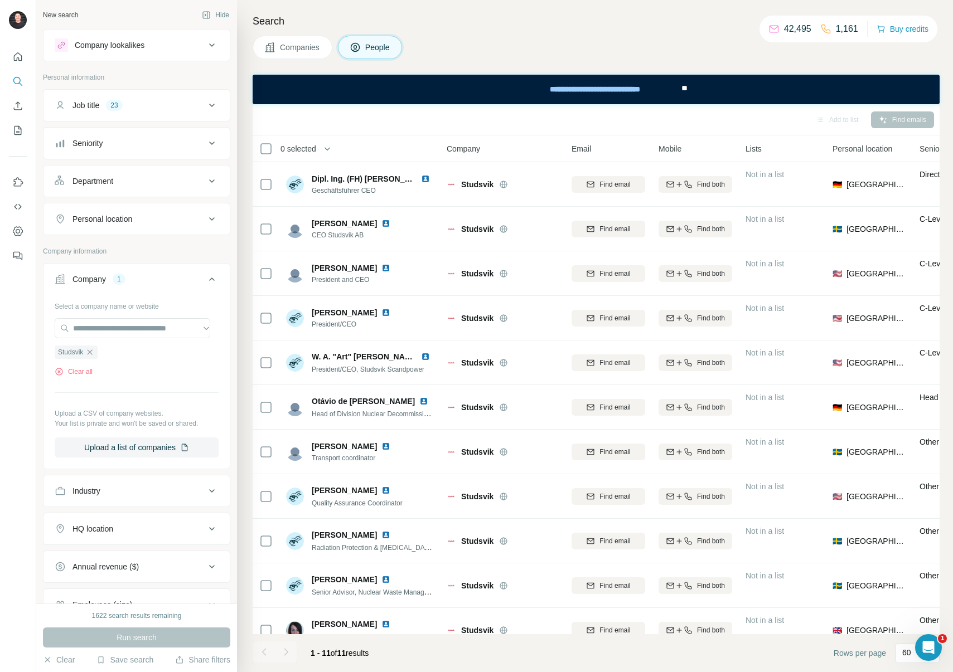
click at [300, 146] on span "0 selected" at bounding box center [298, 148] width 36 height 11
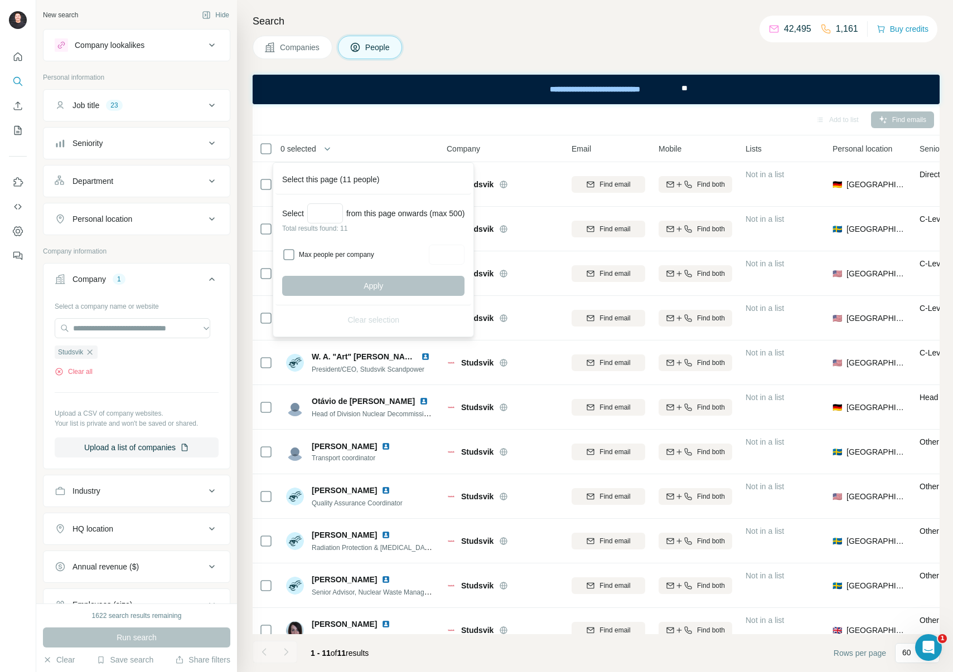
click at [357, 132] on div "Add to list Find emails" at bounding box center [596, 119] width 687 height 31
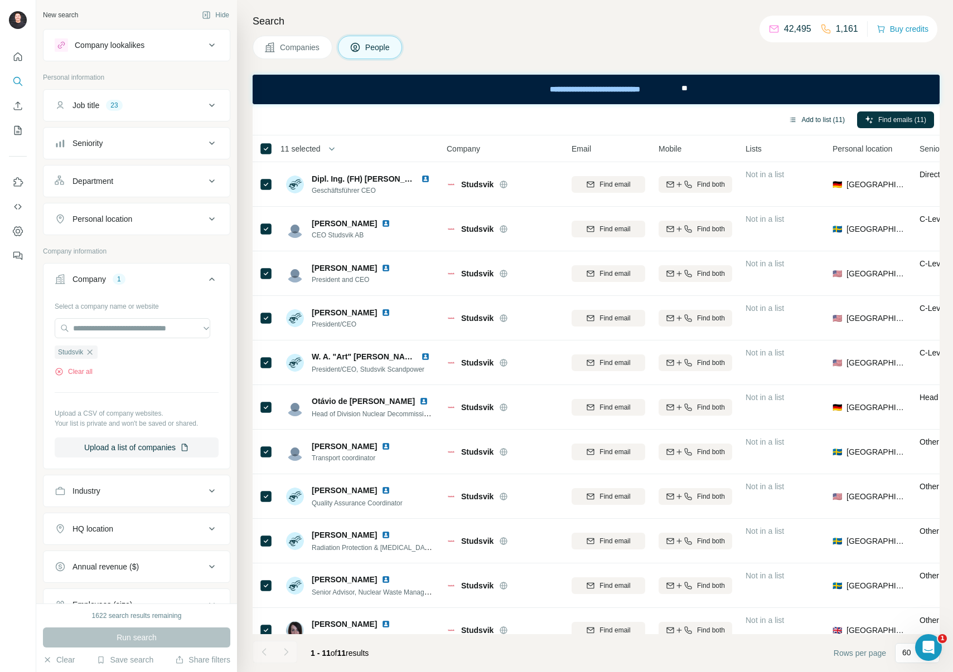
click at [827, 125] on button "Add to list (11)" at bounding box center [817, 120] width 72 height 17
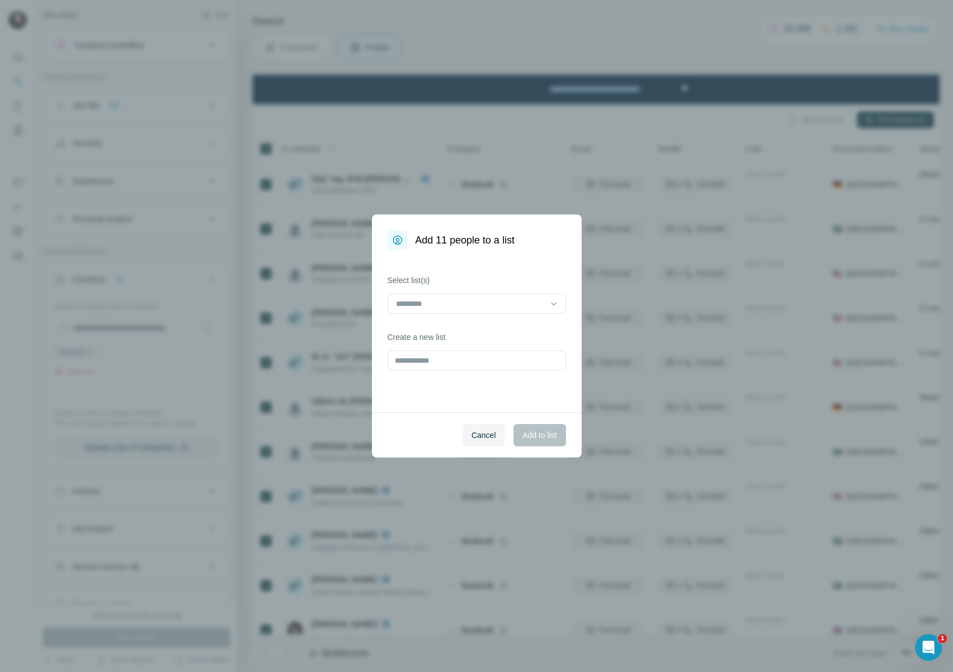
click at [508, 314] on div at bounding box center [476, 305] width 178 height 22
click at [509, 311] on div at bounding box center [470, 303] width 151 height 19
click at [500, 344] on div "Nuclear Campaign Contacts" at bounding box center [476, 348] width 159 height 11
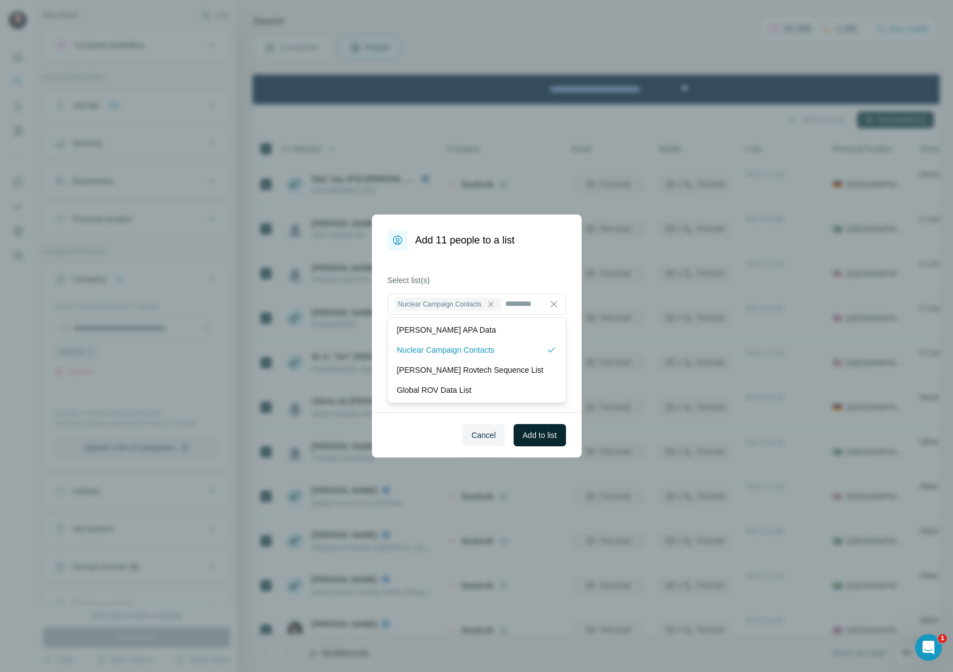
click at [551, 436] on span "Add to list" at bounding box center [539, 435] width 34 height 11
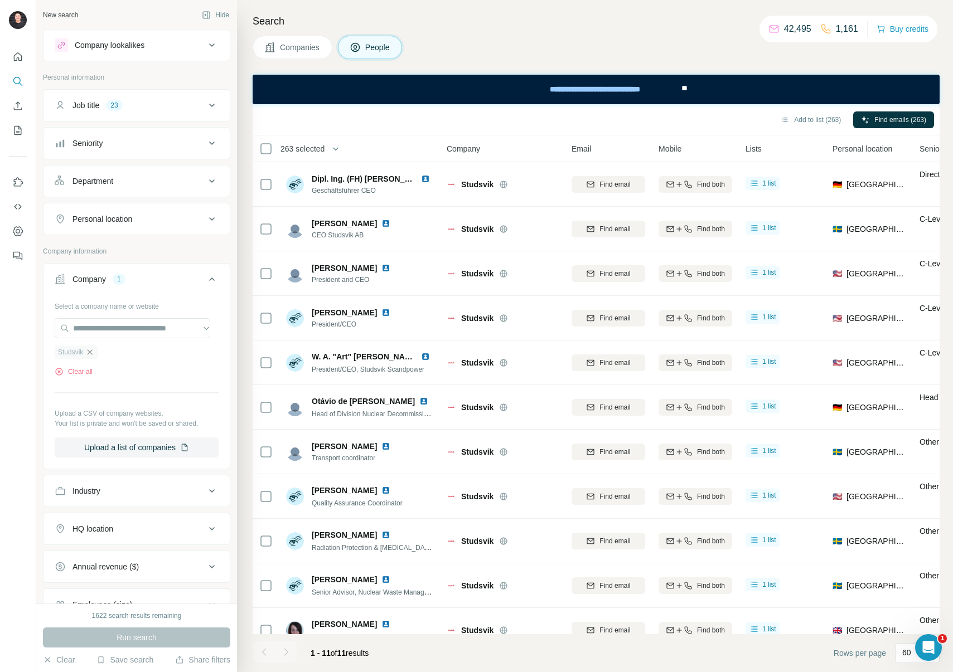
click at [93, 351] on icon "button" at bounding box center [89, 352] width 9 height 9
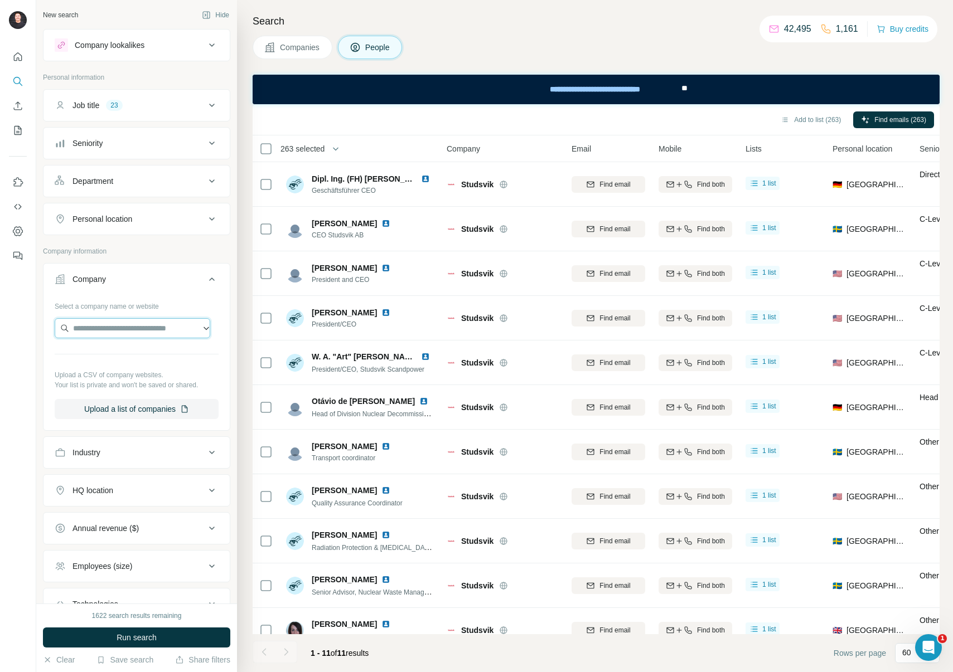
click at [131, 327] on input "text" at bounding box center [133, 328] width 156 height 20
paste input "**********"
type input "**********"
click at [133, 360] on p "[DOMAIN_NAME]" at bounding box center [113, 364] width 54 height 10
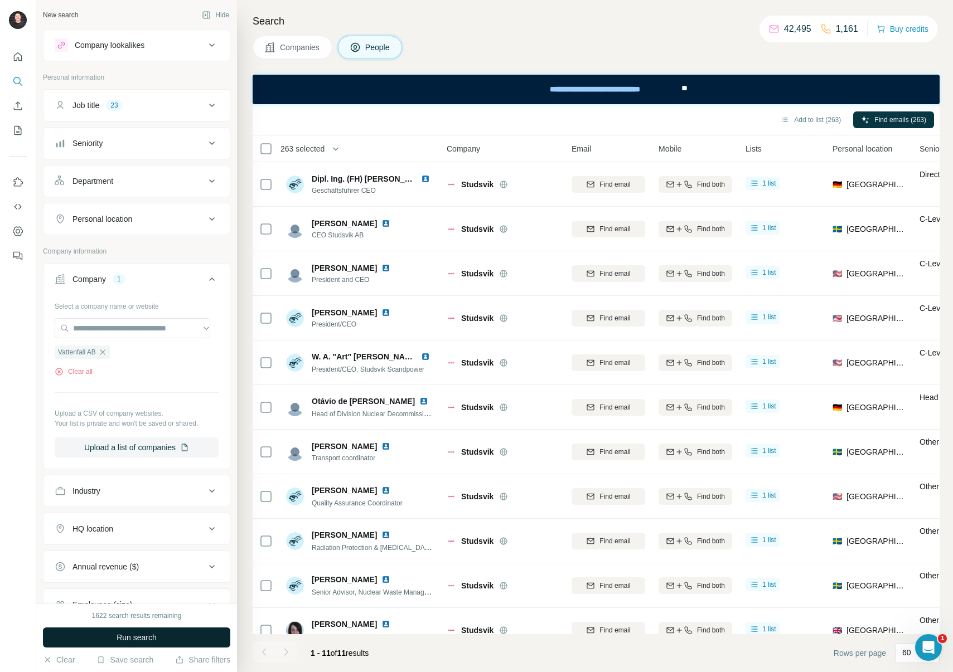
click at [159, 634] on button "Run search" at bounding box center [136, 638] width 187 height 20
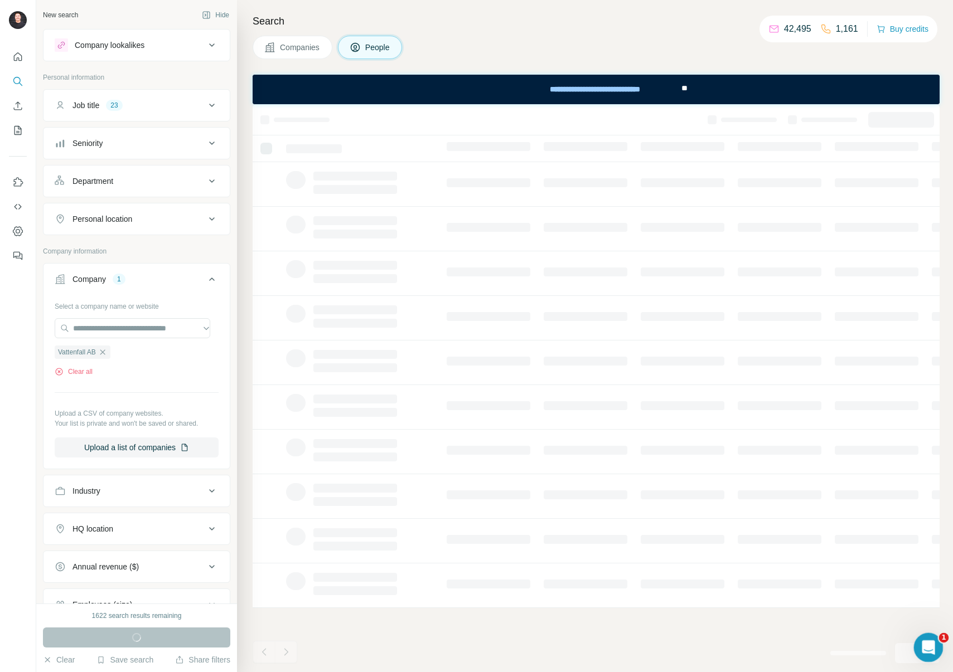
click at [928, 644] on icon "Open Intercom Messenger" at bounding box center [927, 646] width 8 height 9
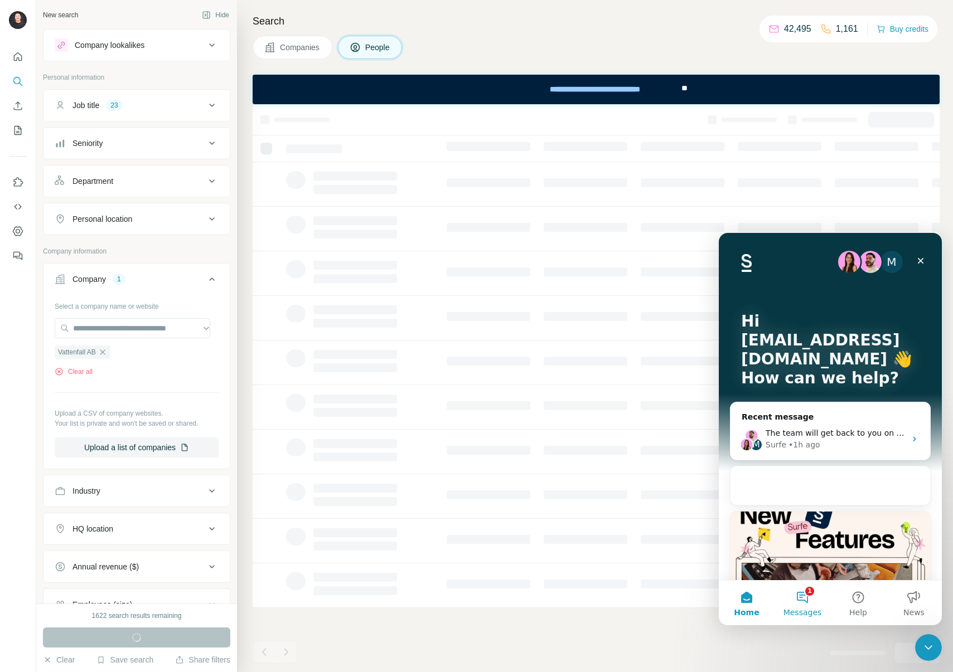
click at [801, 602] on button "1 Messages" at bounding box center [802, 603] width 56 height 45
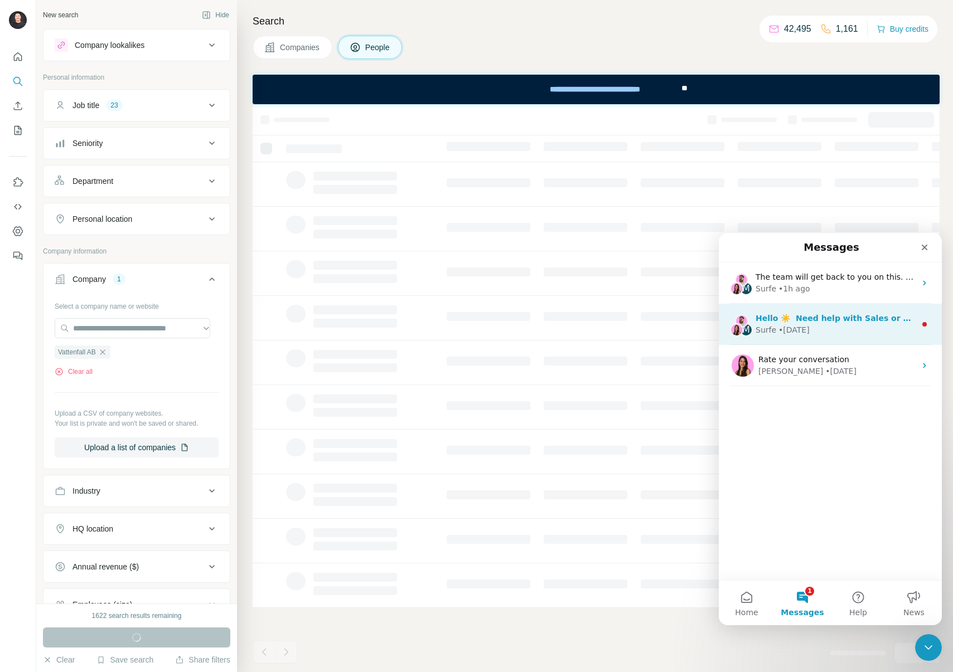
click at [833, 332] on div "Surfe • [DATE]" at bounding box center [835, 330] width 160 height 12
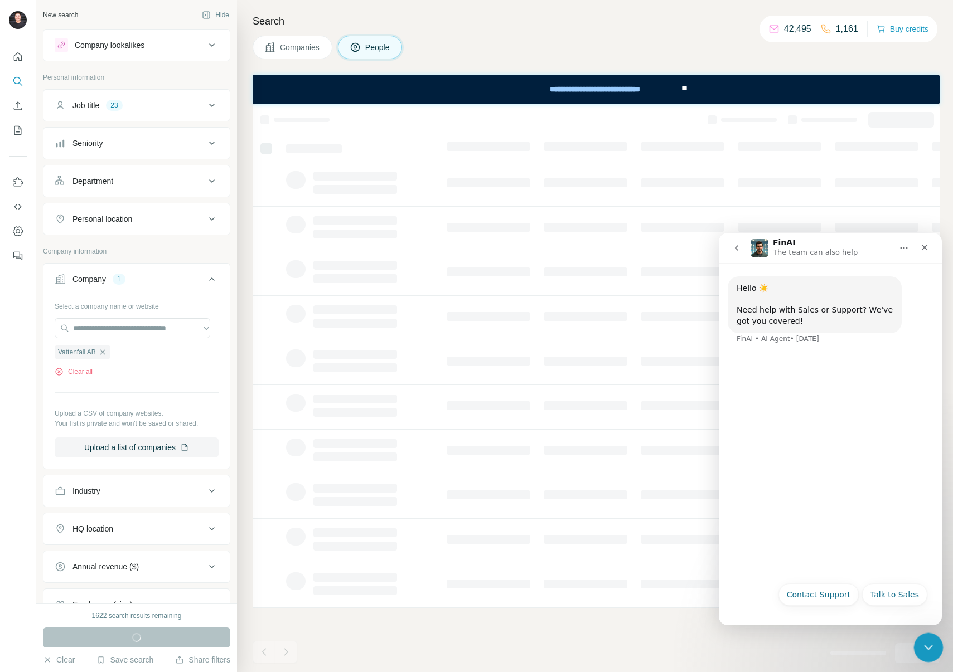
click at [923, 647] on icon "Close Intercom Messenger" at bounding box center [926, 645] width 13 height 13
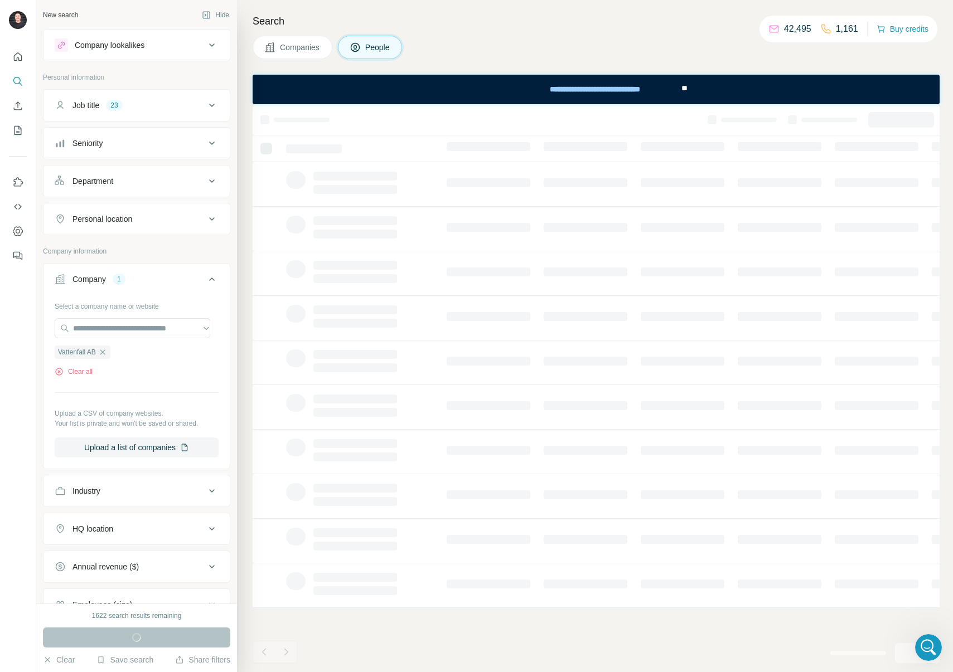
click at [546, 50] on div "Companies People" at bounding box center [596, 47] width 687 height 23
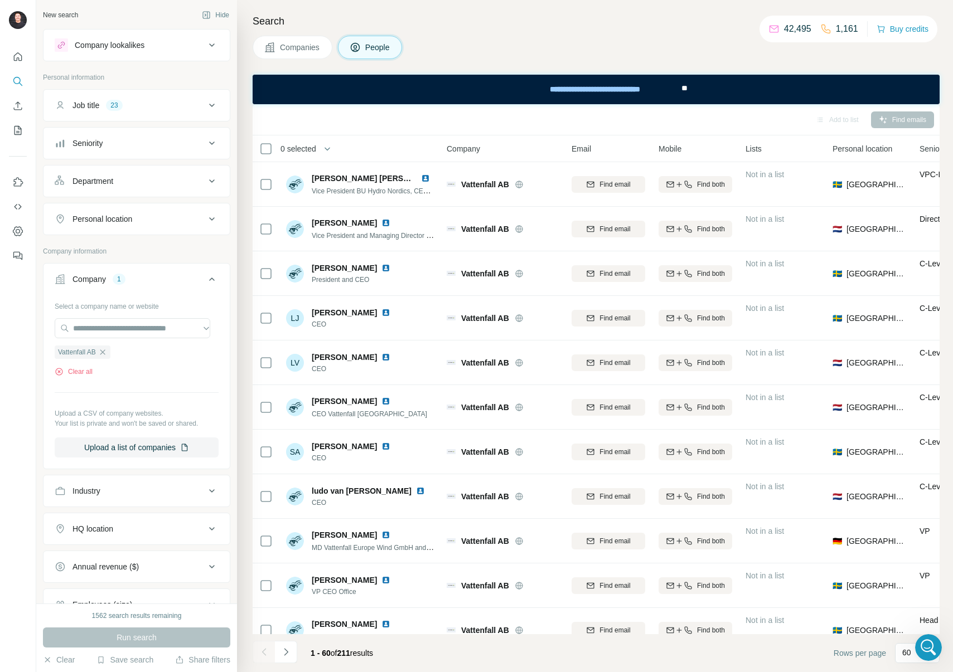
click at [304, 147] on span "0 selected" at bounding box center [298, 148] width 36 height 11
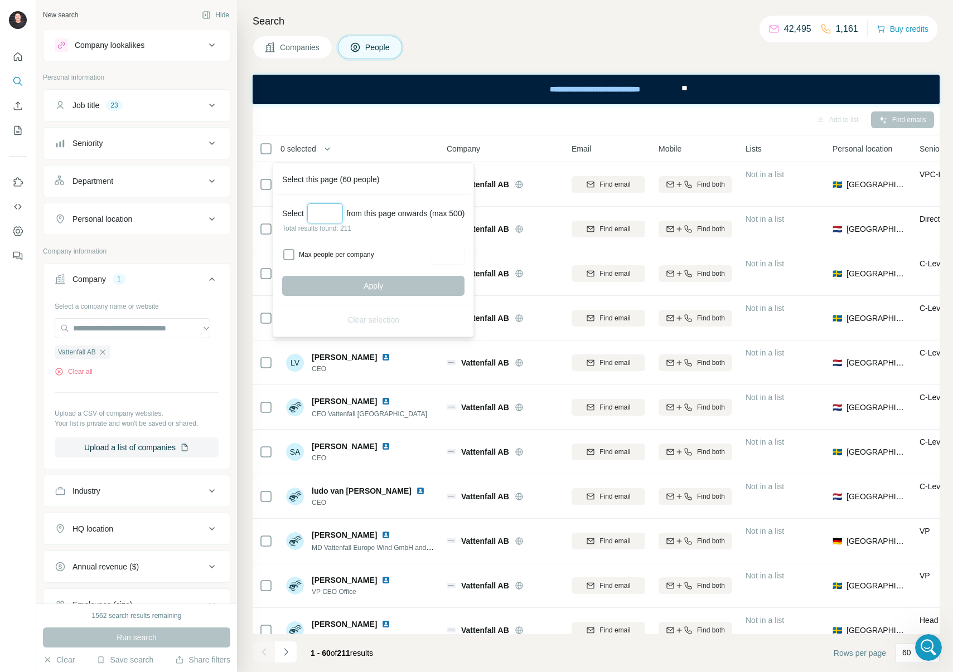
click at [338, 214] on input "Select a number (up to 500)" at bounding box center [325, 213] width 36 height 20
type input "***"
click at [372, 280] on span "Apply" at bounding box center [374, 285] width 20 height 11
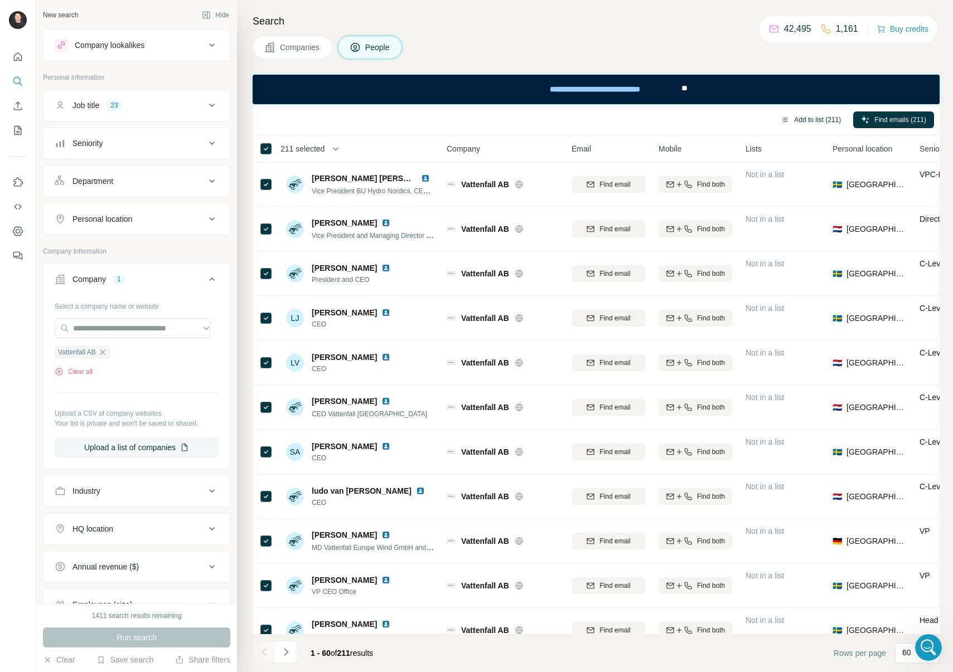
click at [803, 118] on button "Add to list (211)" at bounding box center [811, 120] width 76 height 17
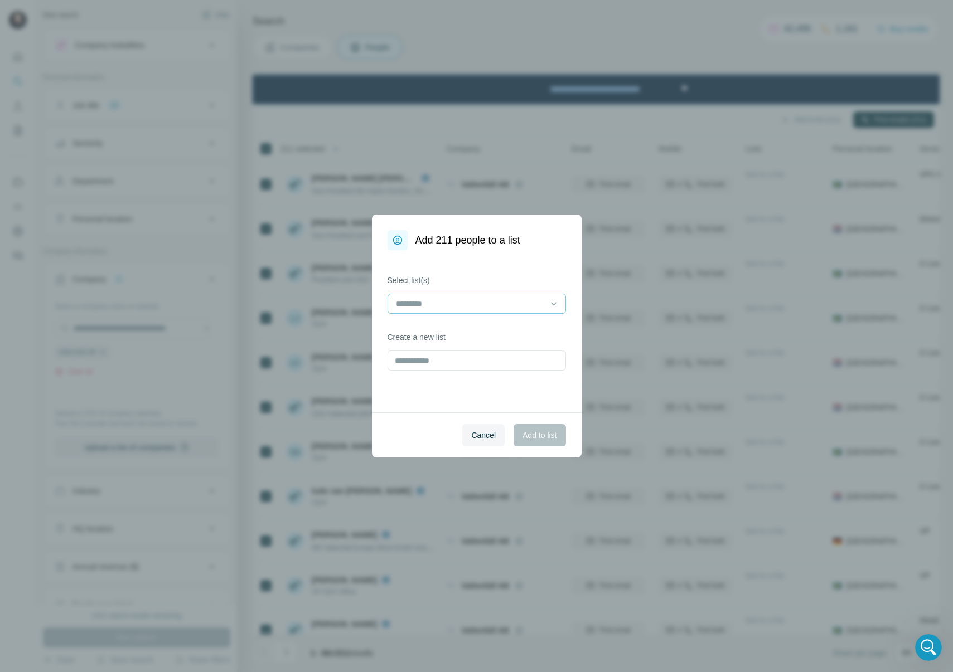
click at [479, 307] on input at bounding box center [470, 304] width 151 height 12
click at [476, 345] on p "Nuclear Campaign Contacts" at bounding box center [446, 348] width 98 height 11
click at [547, 429] on button "Add to list" at bounding box center [539, 435] width 52 height 22
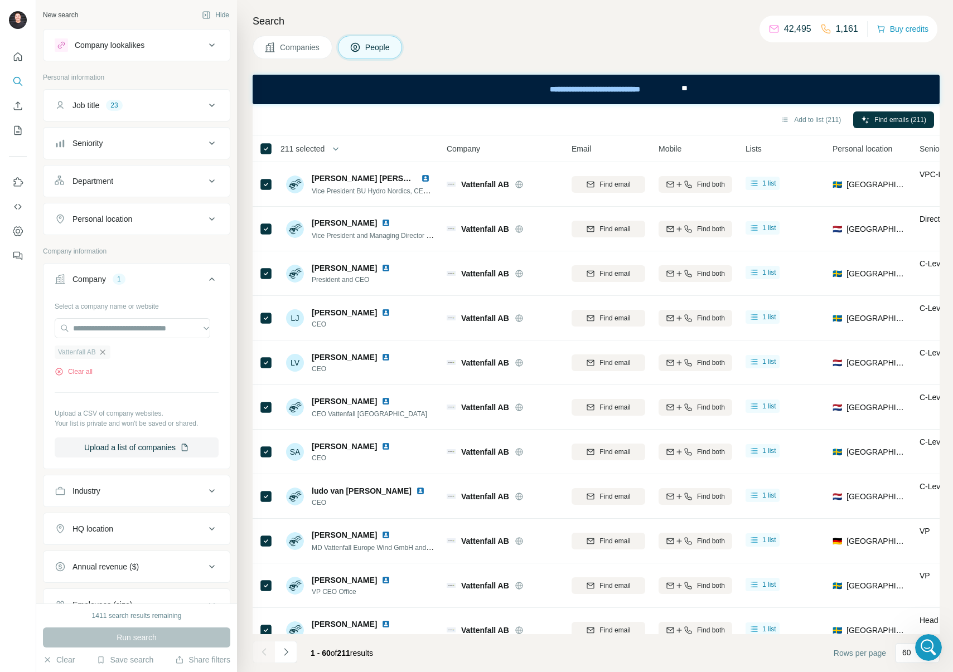
click at [107, 352] on icon "button" at bounding box center [102, 352] width 9 height 9
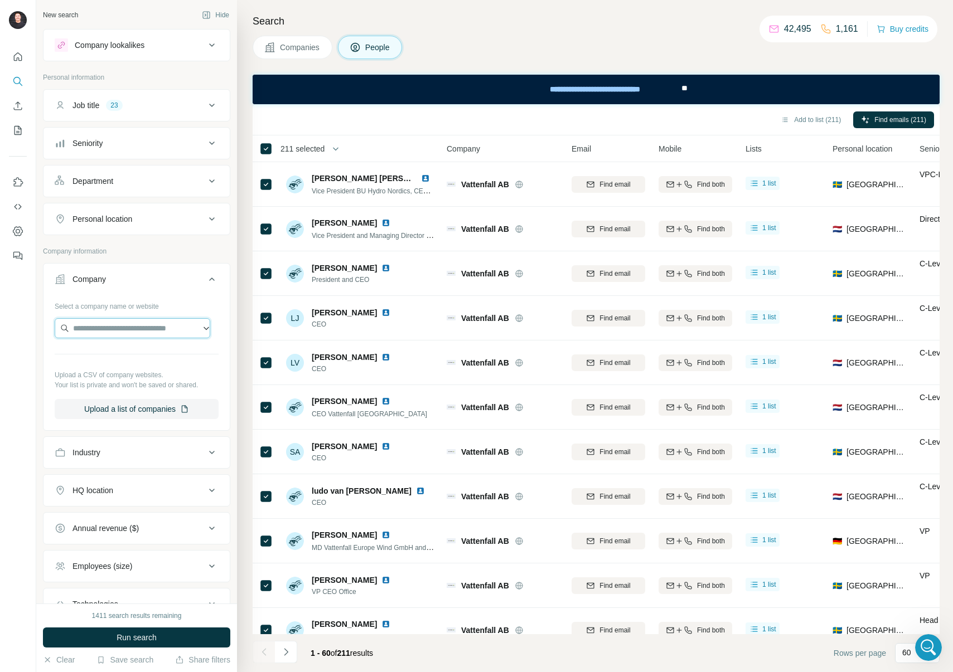
click at [103, 332] on input "text" at bounding box center [133, 328] width 156 height 20
paste input "******"
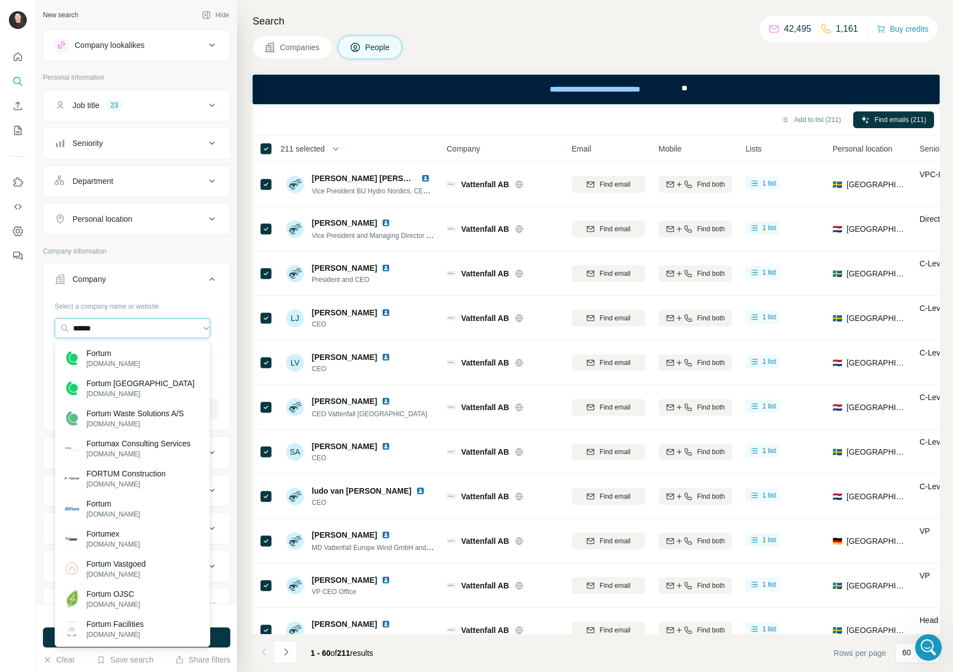
type input "******"
click at [142, 356] on div "Fortum [DOMAIN_NAME]" at bounding box center [132, 358] width 150 height 30
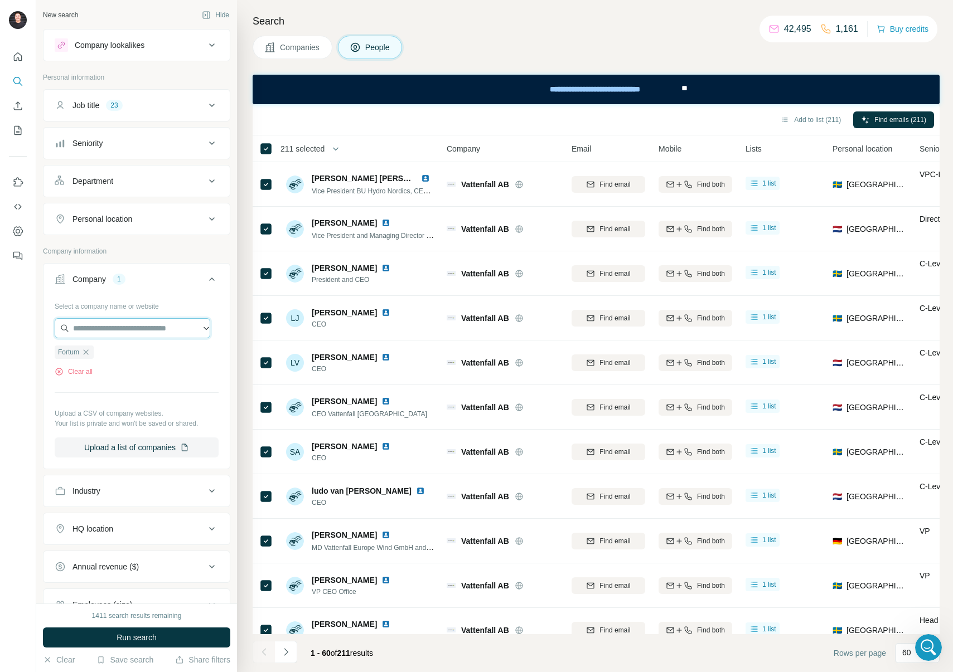
click at [139, 329] on input "text" at bounding box center [133, 328] width 156 height 20
paste input "**********"
type input "**********"
click at [179, 396] on div "Select a company name or website Fortum Clear all Upload a CSV of company websi…" at bounding box center [137, 377] width 164 height 161
click at [150, 634] on span "Run search" at bounding box center [137, 637] width 40 height 11
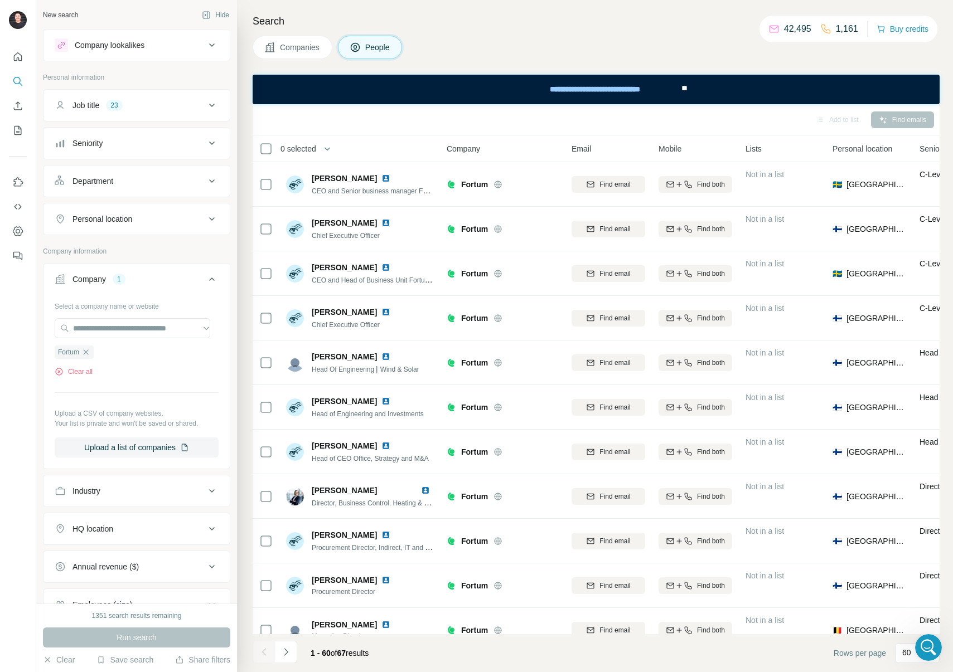
click at [307, 151] on span "0 selected" at bounding box center [298, 148] width 36 height 11
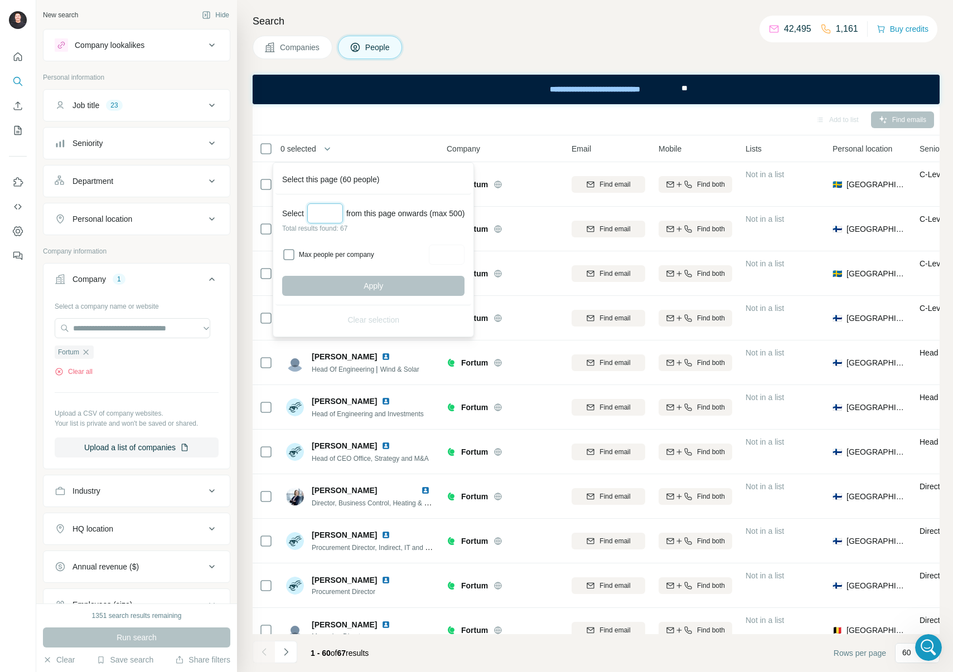
click at [329, 215] on input "Select a number (up to 500)" at bounding box center [325, 213] width 36 height 20
type input "**"
click at [430, 288] on button "Apply" at bounding box center [373, 286] width 182 height 20
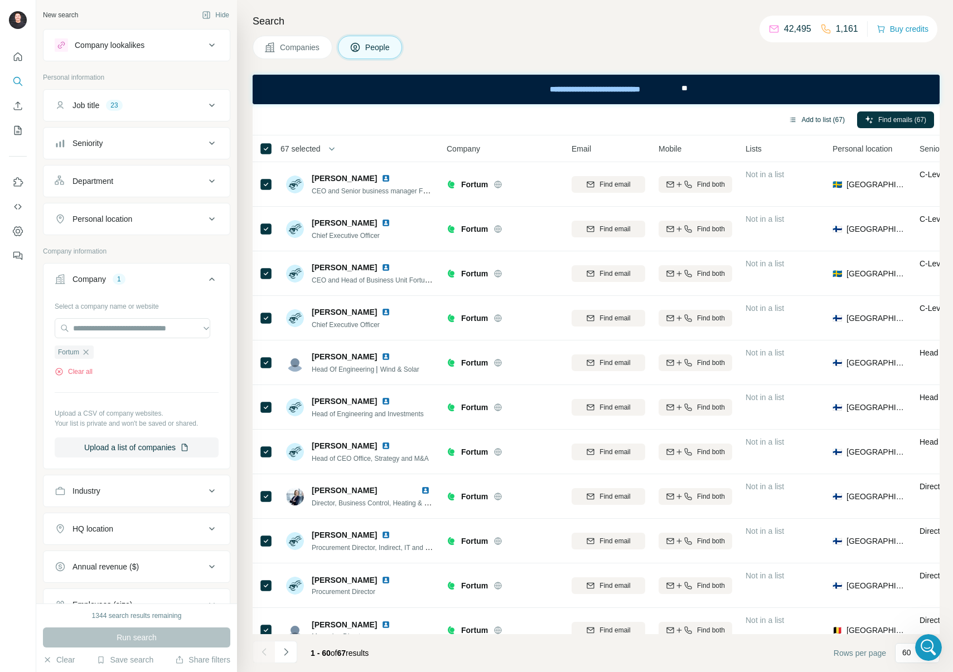
click at [799, 122] on button "Add to list (67)" at bounding box center [817, 120] width 72 height 17
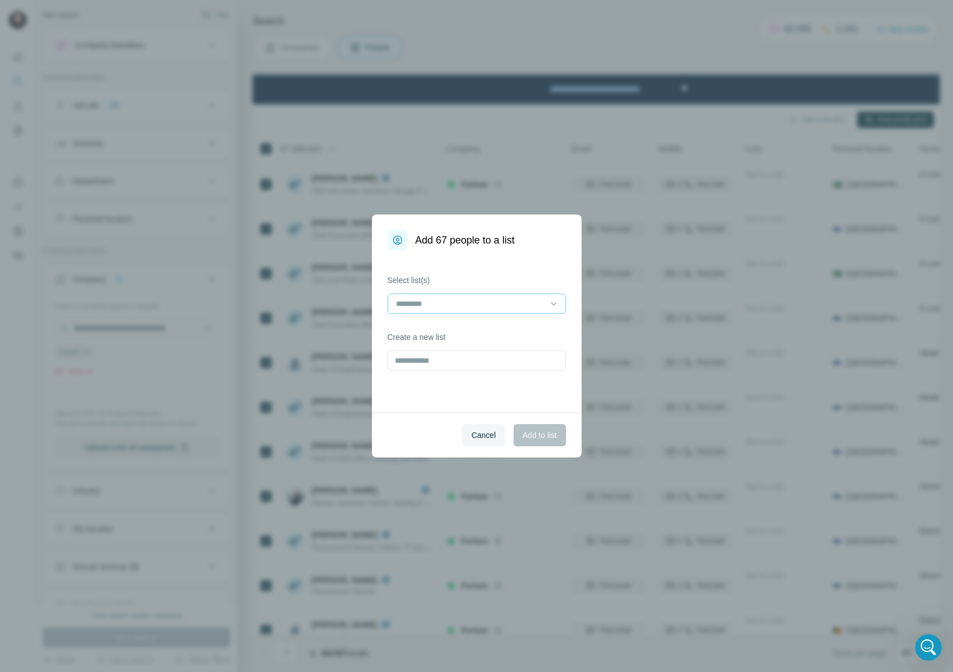
click at [502, 307] on input at bounding box center [470, 304] width 151 height 12
click at [476, 343] on p "Nuclear Campaign Contacts" at bounding box center [446, 348] width 98 height 11
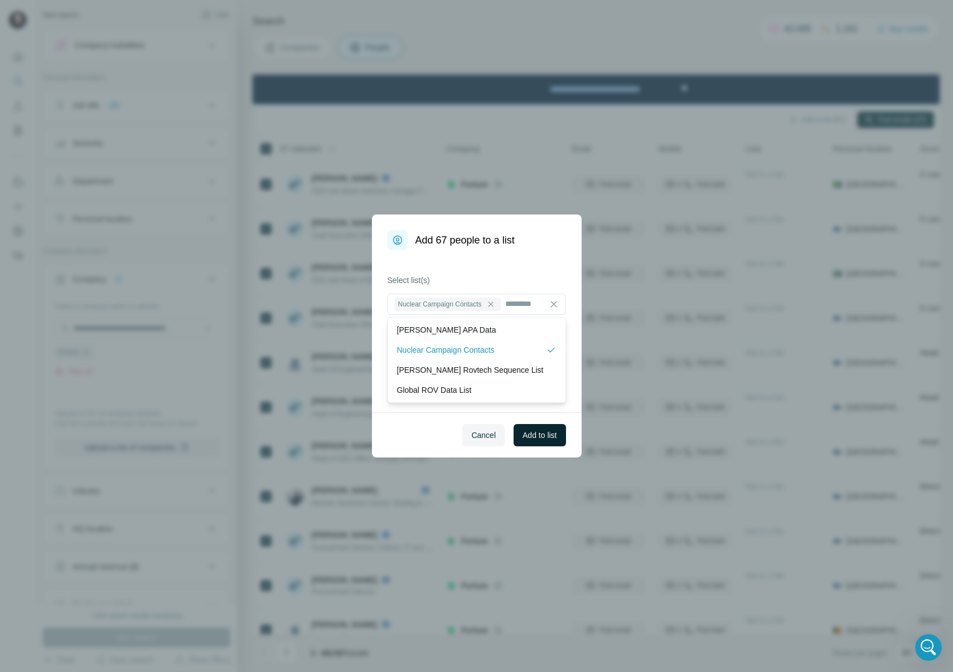
click at [532, 430] on span "Add to list" at bounding box center [539, 435] width 34 height 11
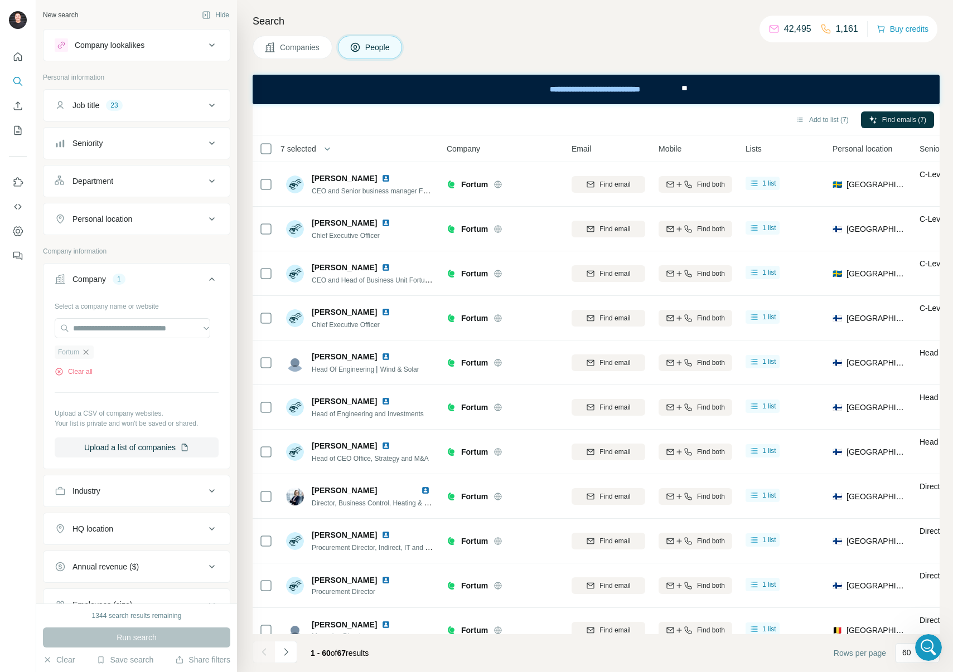
click at [90, 353] on icon "button" at bounding box center [85, 352] width 9 height 9
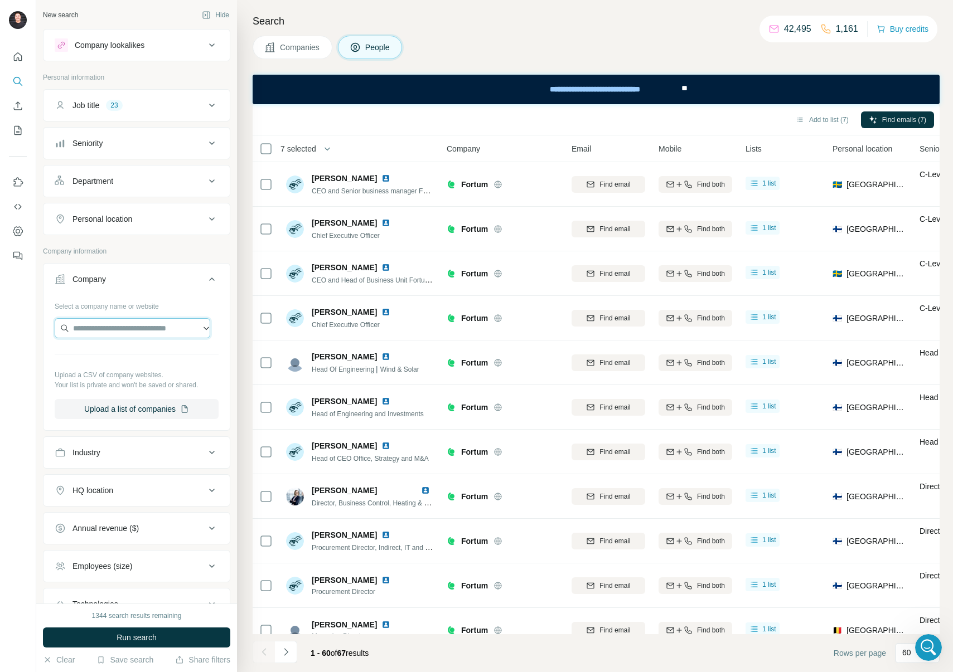
click at [91, 329] on input "text" at bounding box center [133, 328] width 156 height 20
paste input "*****"
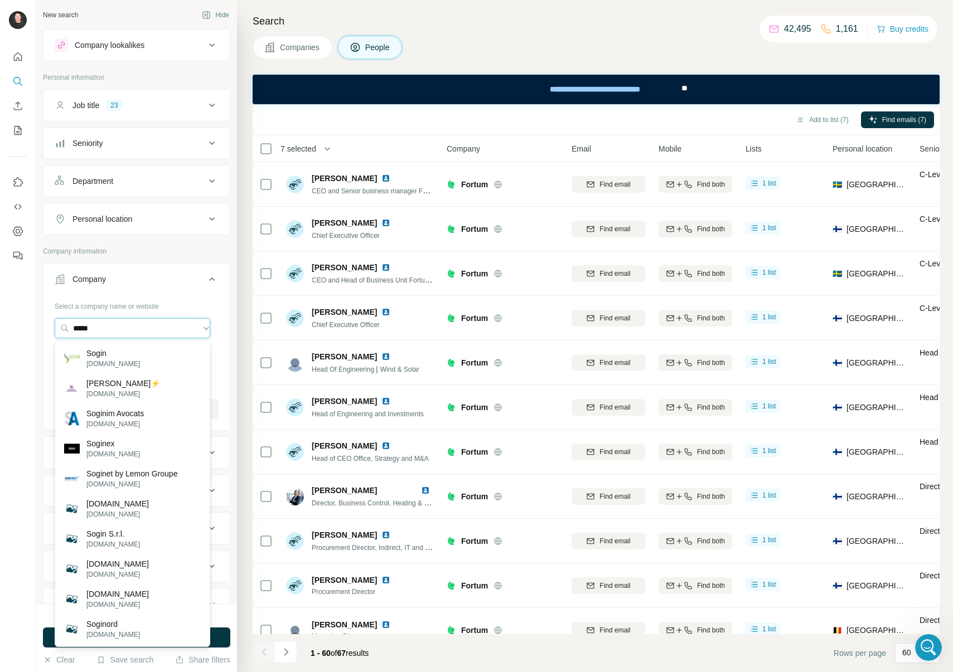
type input "*****"
click at [112, 360] on div "Sogin [DOMAIN_NAME]" at bounding box center [132, 358] width 150 height 30
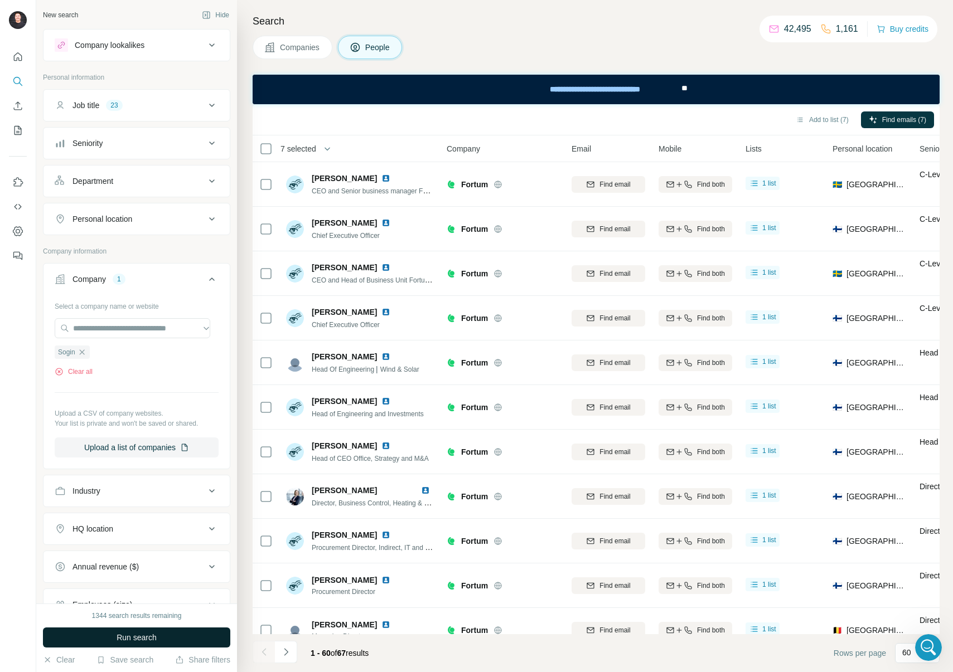
click at [181, 638] on button "Run search" at bounding box center [136, 638] width 187 height 20
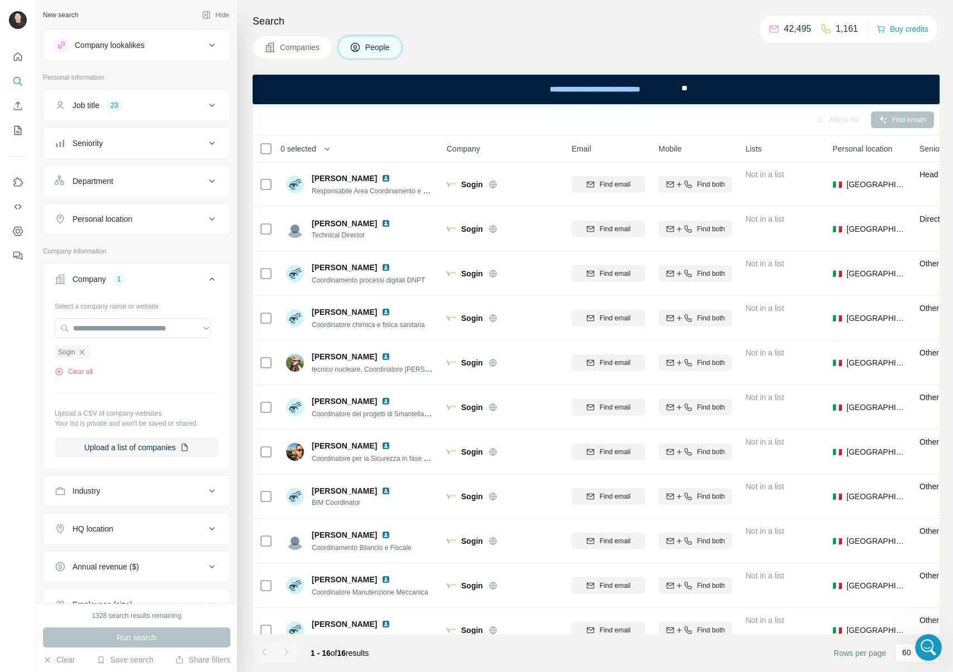
click at [307, 147] on span "0 selected" at bounding box center [298, 148] width 36 height 11
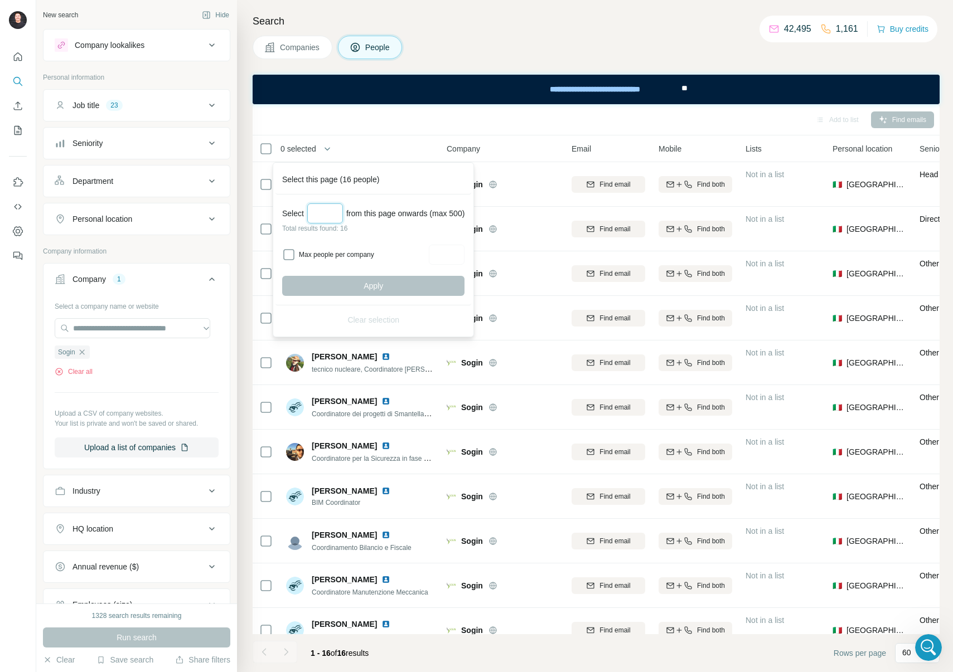
click at [332, 211] on input "Select a number (up to 500)" at bounding box center [325, 213] width 36 height 20
type input "**"
click at [351, 283] on button "Apply" at bounding box center [373, 286] width 182 height 20
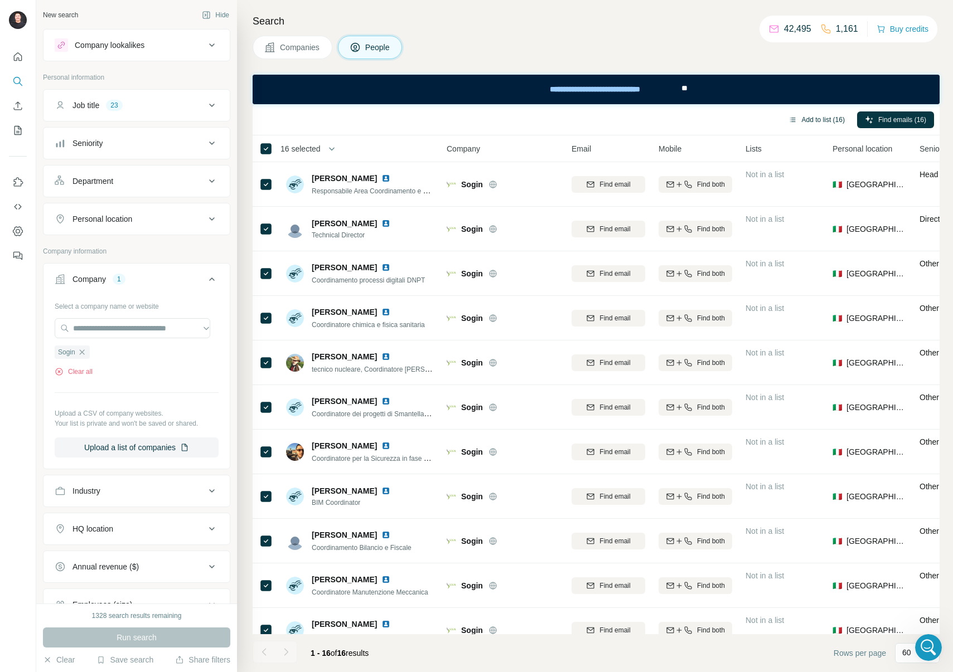
click at [806, 120] on button "Add to list (16)" at bounding box center [817, 120] width 72 height 17
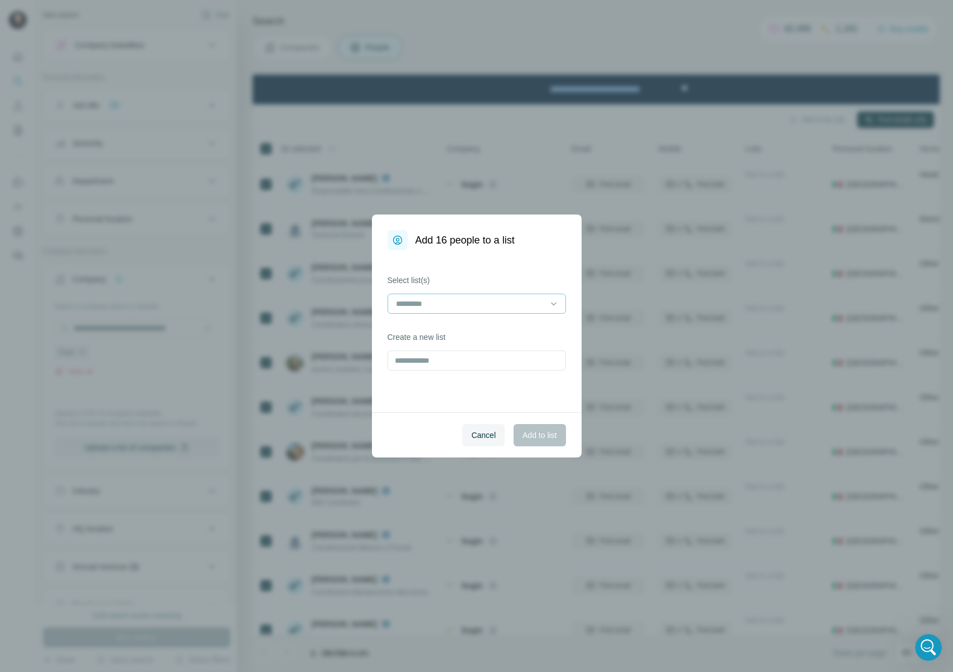
click at [514, 308] on input at bounding box center [470, 304] width 151 height 12
click at [492, 345] on p "Nuclear Campaign Contacts" at bounding box center [446, 348] width 98 height 11
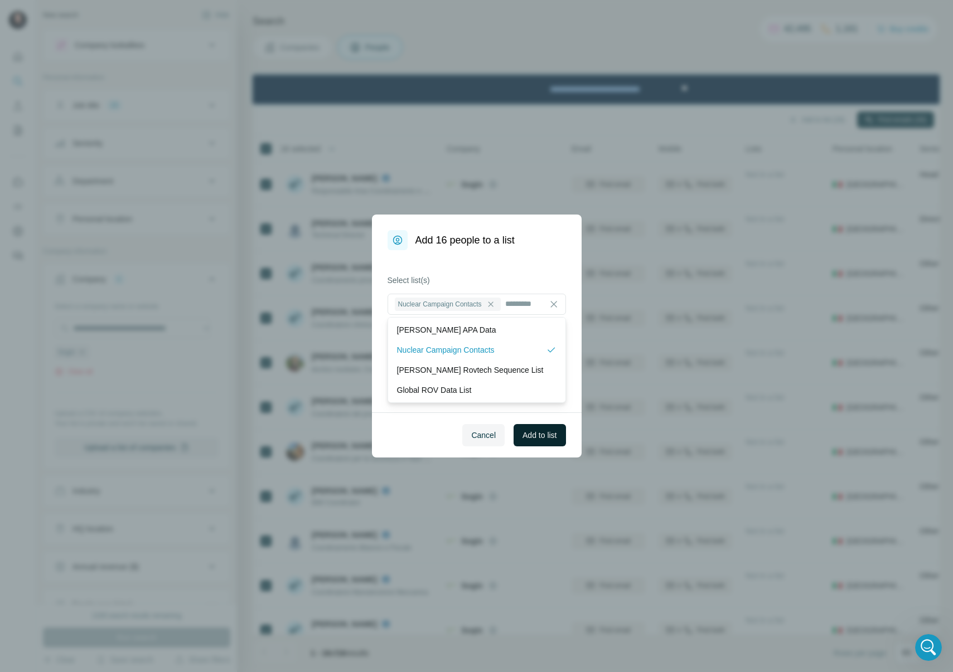
click at [522, 432] on span "Add to list" at bounding box center [539, 435] width 34 height 11
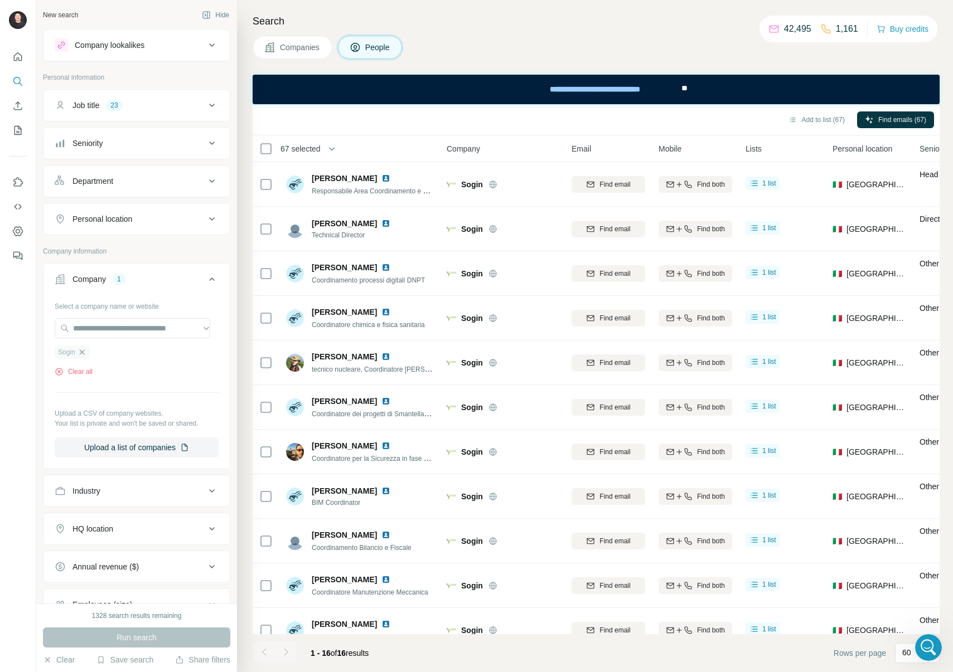
click at [84, 352] on icon "button" at bounding box center [81, 352] width 9 height 9
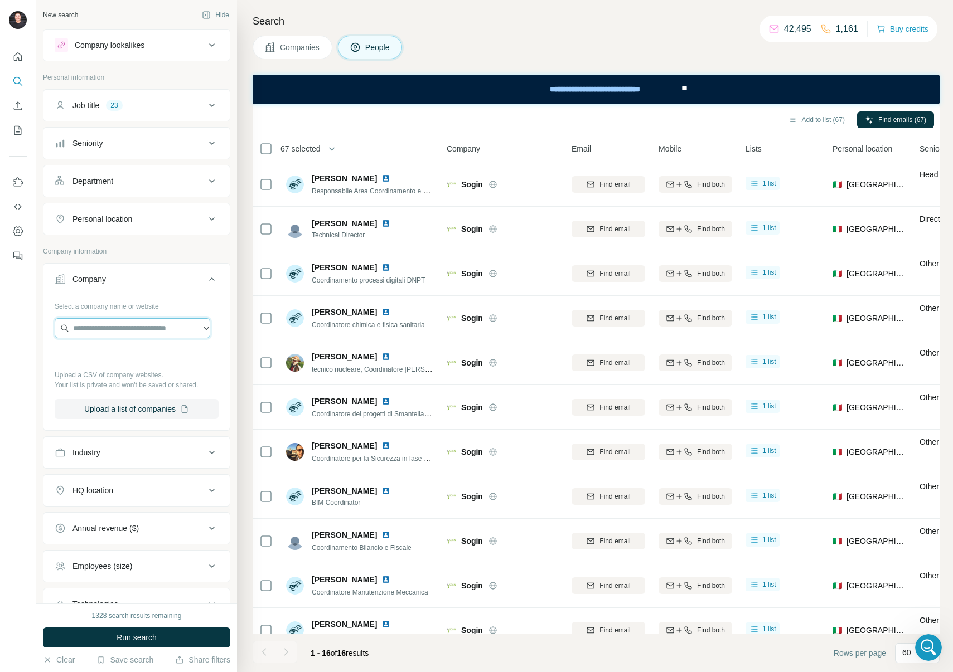
click at [86, 328] on input "text" at bounding box center [133, 328] width 156 height 20
paste input "**********"
type input "**********"
click at [122, 356] on p "PreussenElektra" at bounding box center [114, 353] width 57 height 11
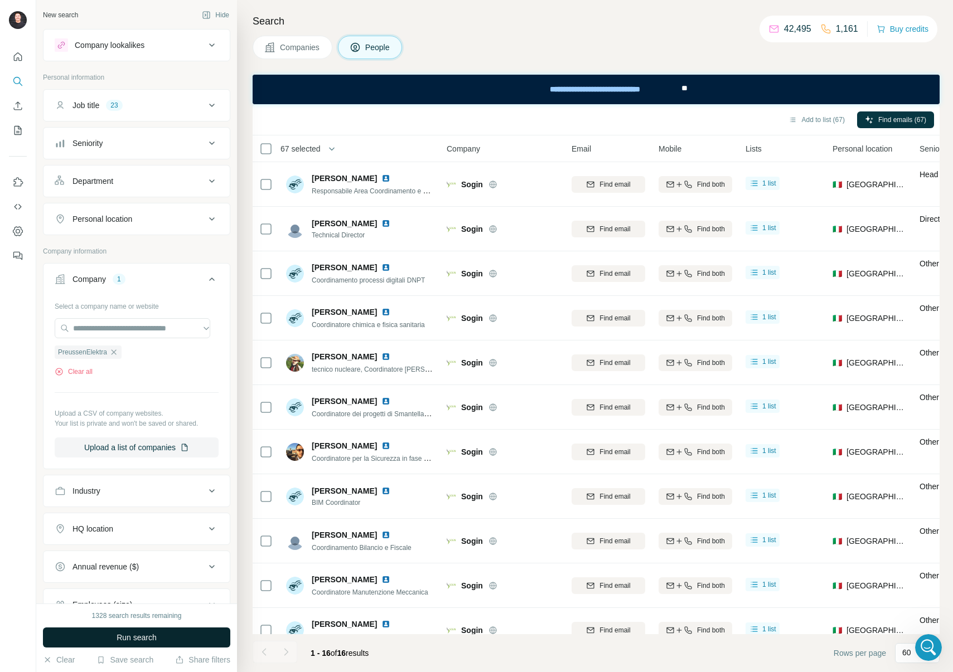
click at [139, 637] on span "Run search" at bounding box center [137, 637] width 40 height 11
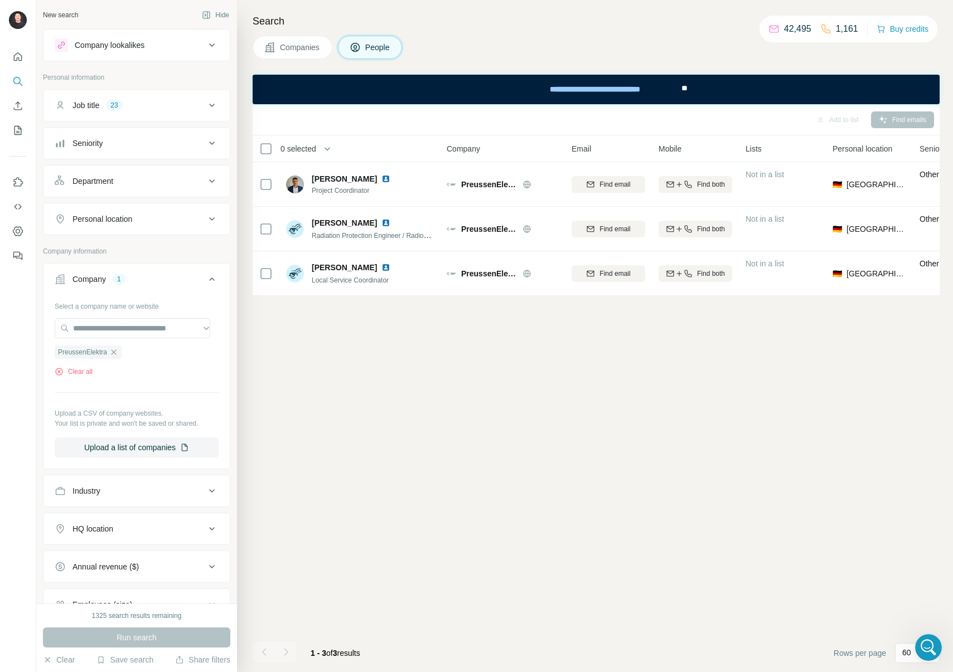
click at [273, 152] on div "0 selected" at bounding box center [294, 148] width 43 height 11
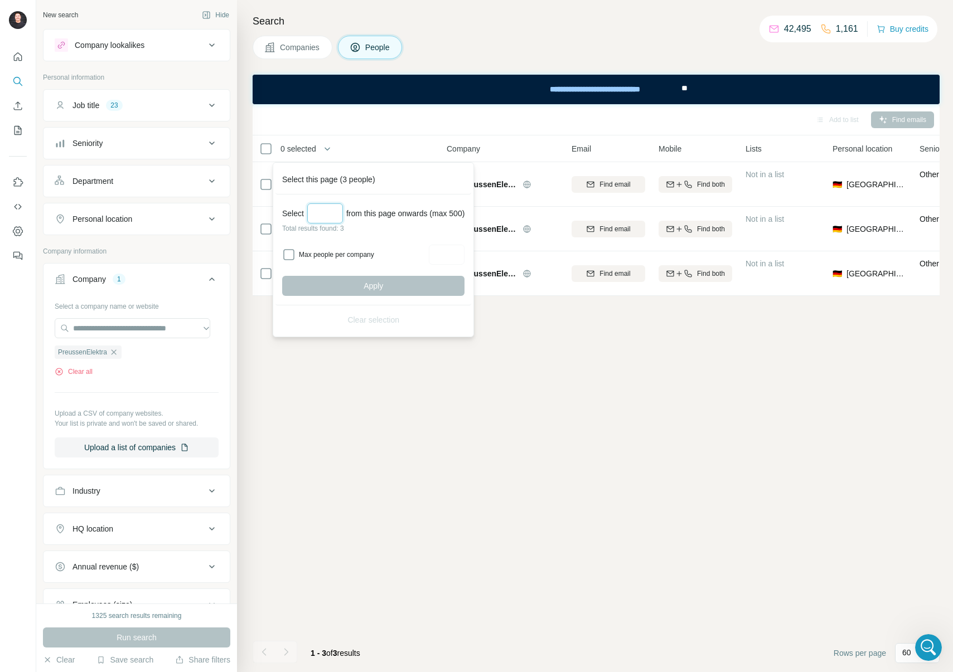
click at [335, 211] on input "Select a number (up to 500)" at bounding box center [325, 213] width 36 height 20
click at [547, 440] on div "Add to list Find emails 0 selected People Company Email Mobile Lists Personal l…" at bounding box center [596, 388] width 687 height 568
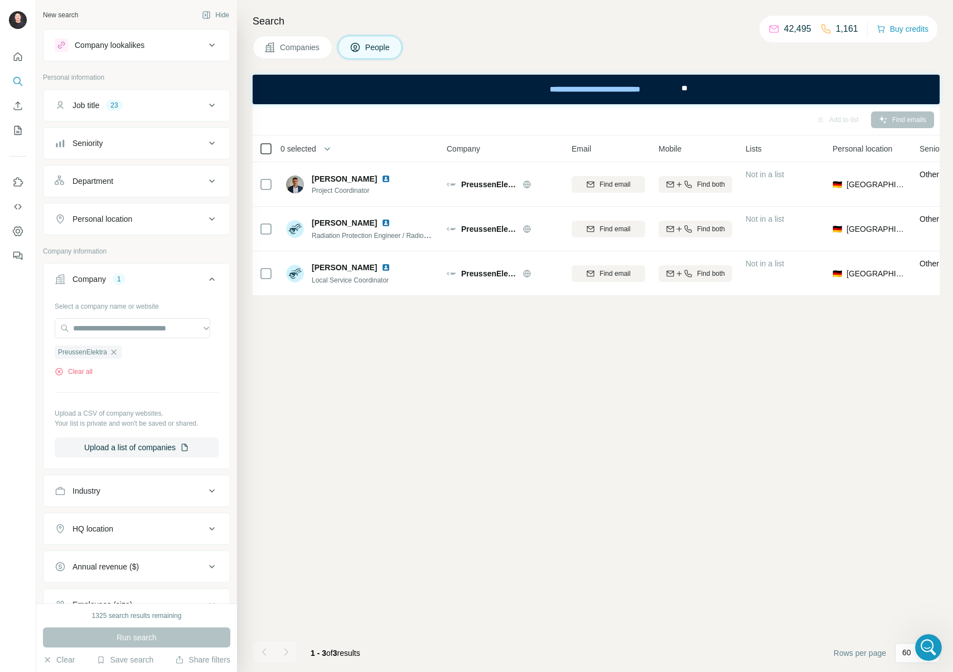
click at [267, 154] on icon at bounding box center [265, 148] width 13 height 13
click at [815, 115] on button "Add to list (3)" at bounding box center [822, 120] width 69 height 17
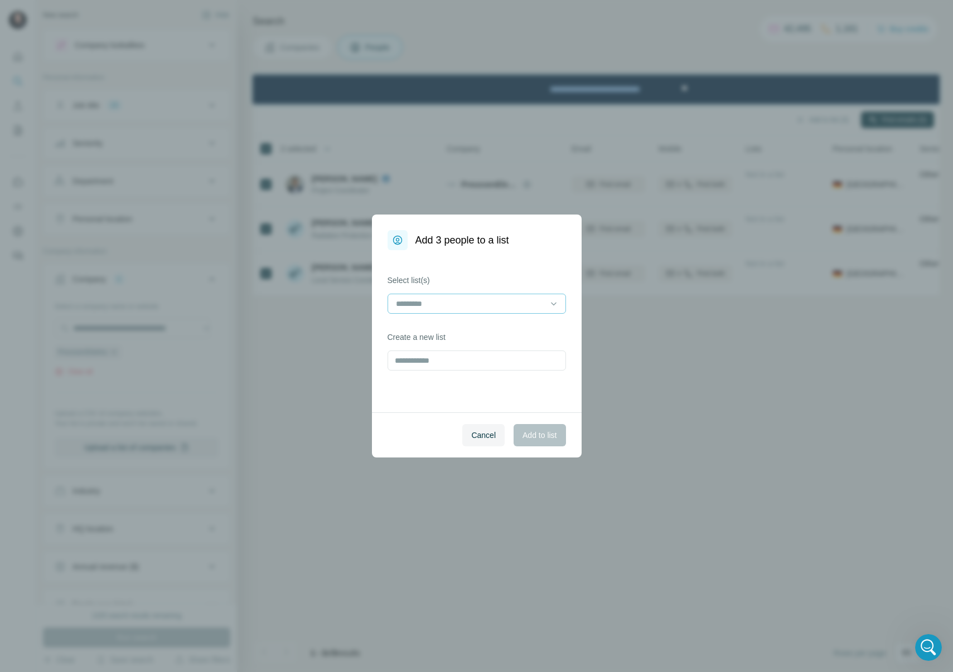
click at [510, 298] on input at bounding box center [470, 304] width 151 height 12
click at [488, 352] on p "Nuclear Campaign Contacts" at bounding box center [446, 348] width 98 height 11
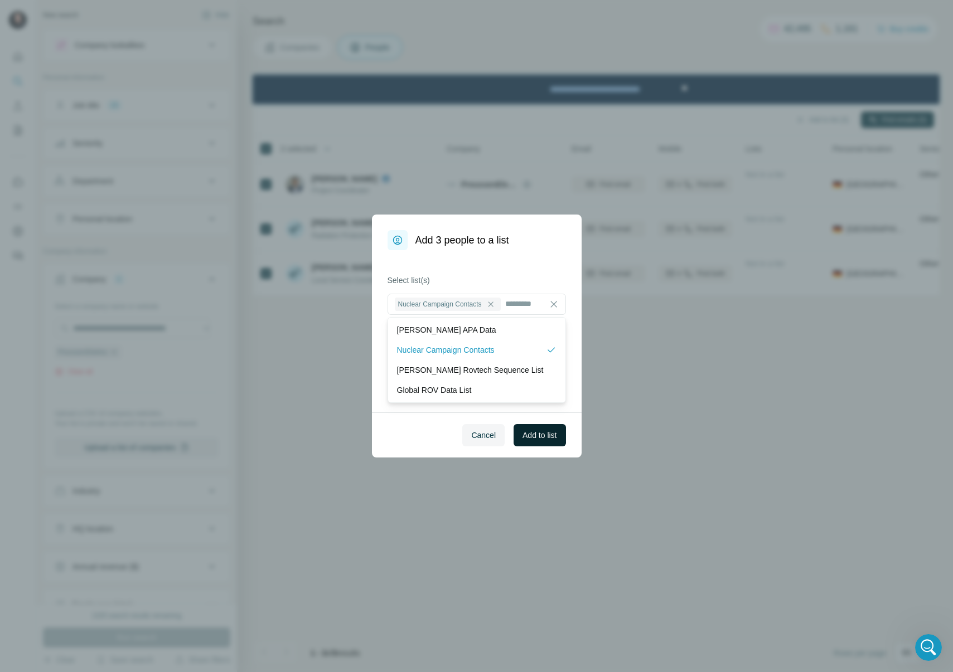
click at [554, 434] on span "Add to list" at bounding box center [539, 435] width 34 height 11
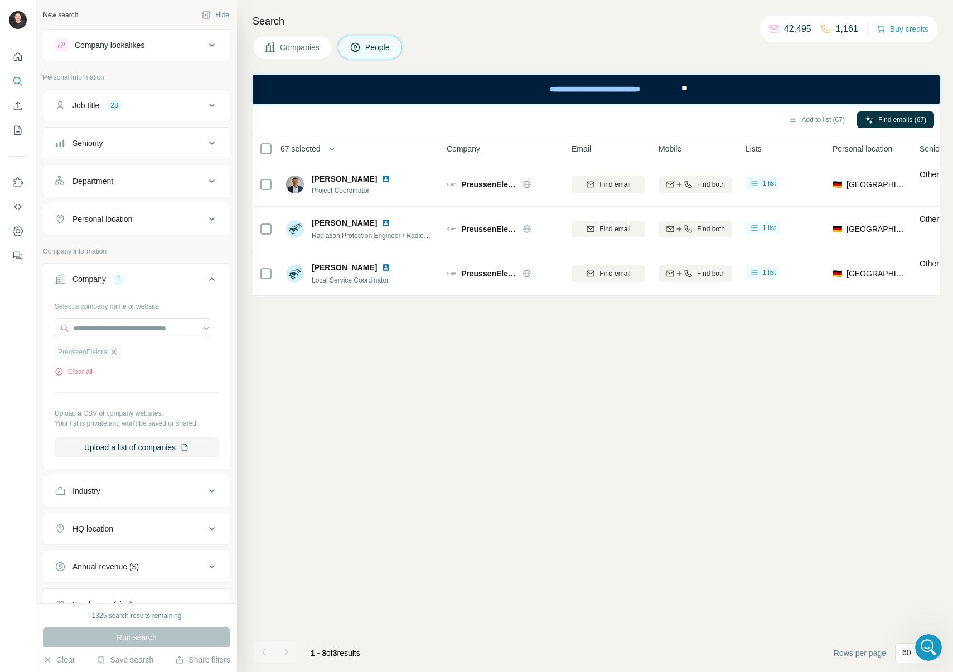
click at [118, 352] on icon "button" at bounding box center [113, 352] width 9 height 9
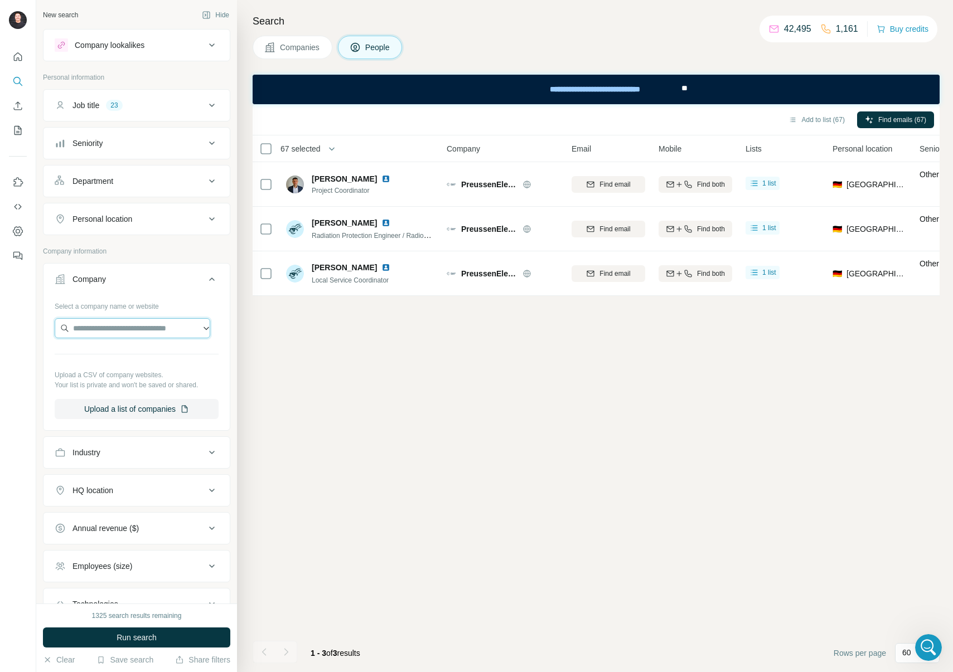
click at [117, 324] on input "text" at bounding box center [133, 328] width 156 height 20
paste input "*****"
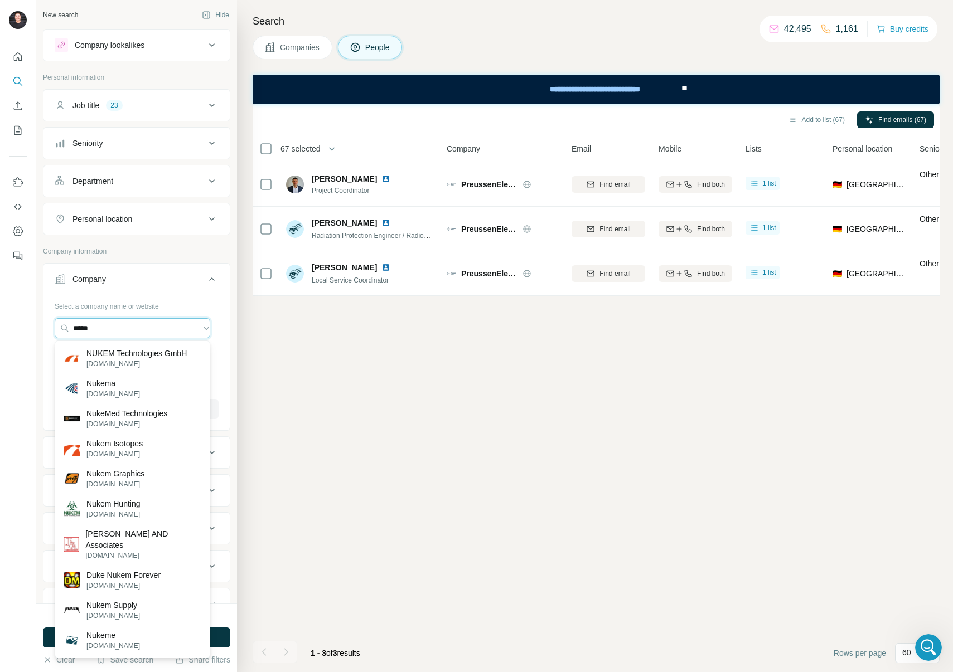
type input "*****"
click at [134, 355] on p "NUKEM Technologies GmbH" at bounding box center [136, 353] width 100 height 11
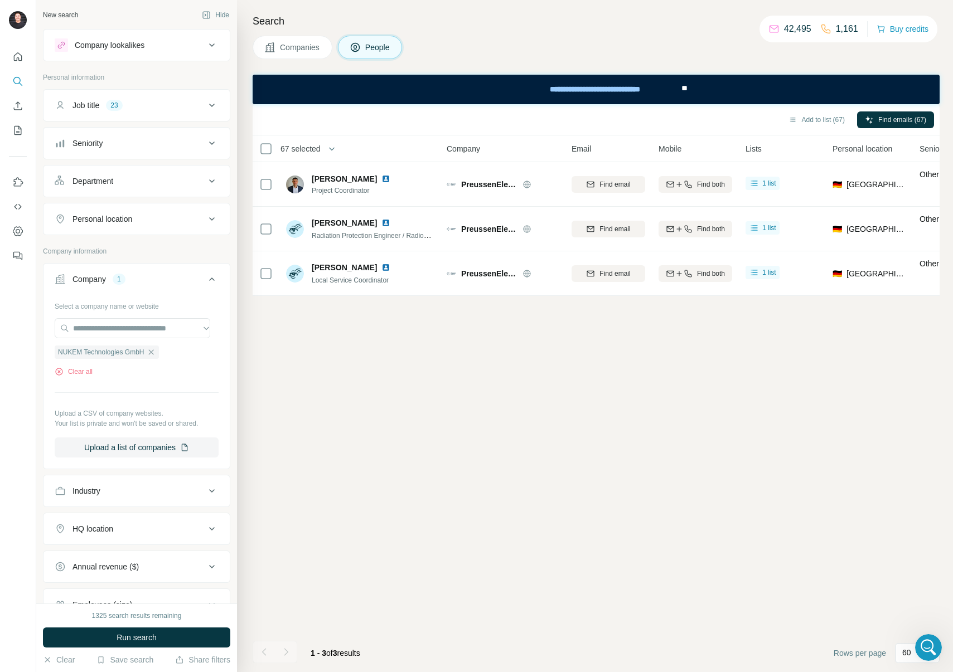
click at [316, 399] on div "Add to list (67) Find emails (67) 67 selected People Company Email Mobile Lists…" at bounding box center [596, 388] width 687 height 568
click at [188, 636] on button "Run search" at bounding box center [136, 638] width 187 height 20
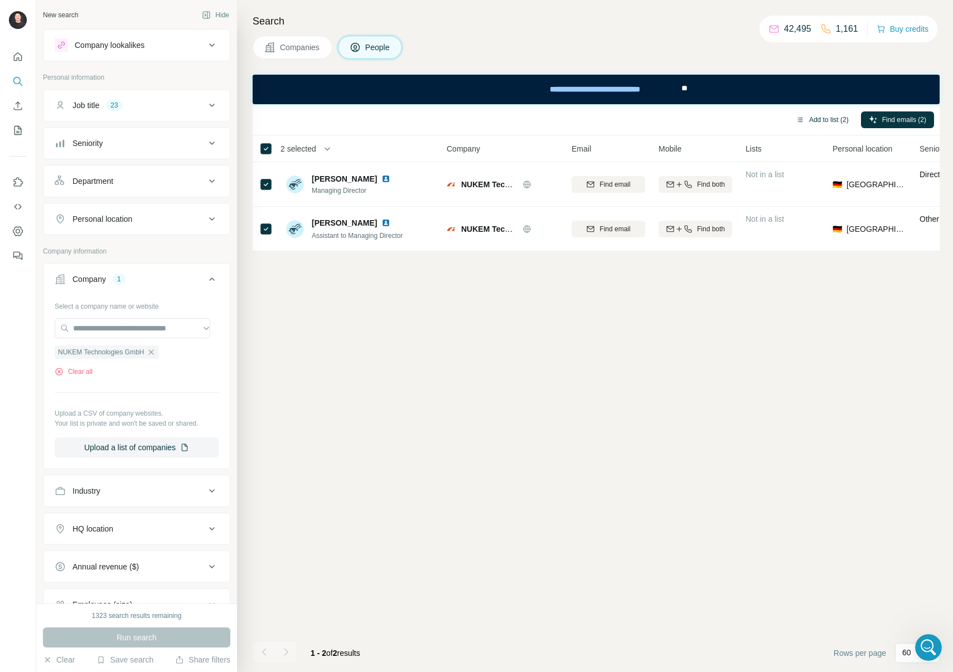
click at [820, 118] on button "Add to list (2)" at bounding box center [822, 120] width 69 height 17
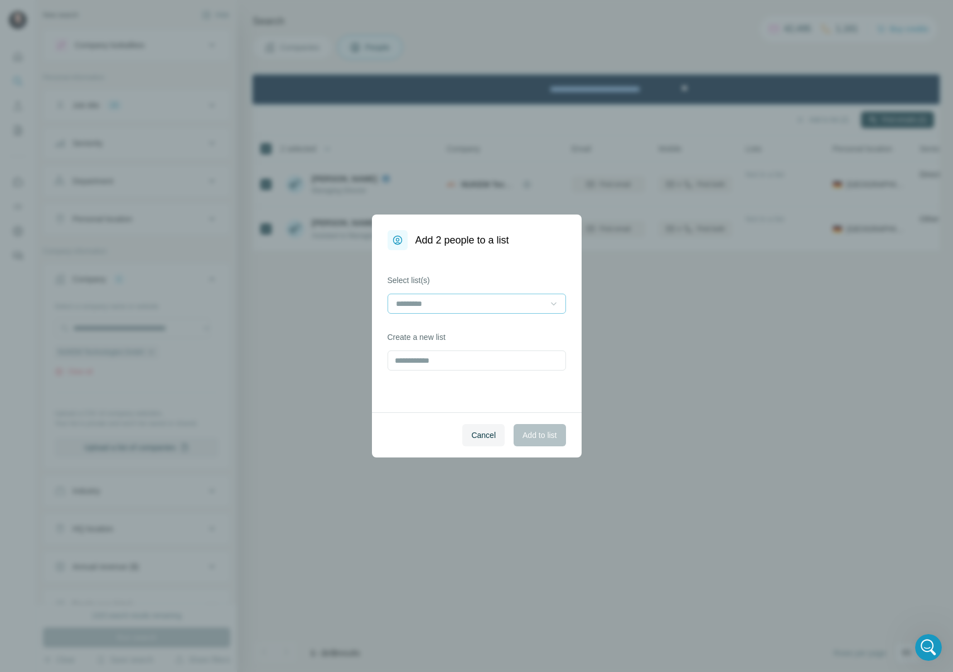
click at [553, 305] on icon at bounding box center [554, 304] width 6 height 3
click at [469, 347] on p "Nuclear Campaign Contacts" at bounding box center [446, 348] width 98 height 11
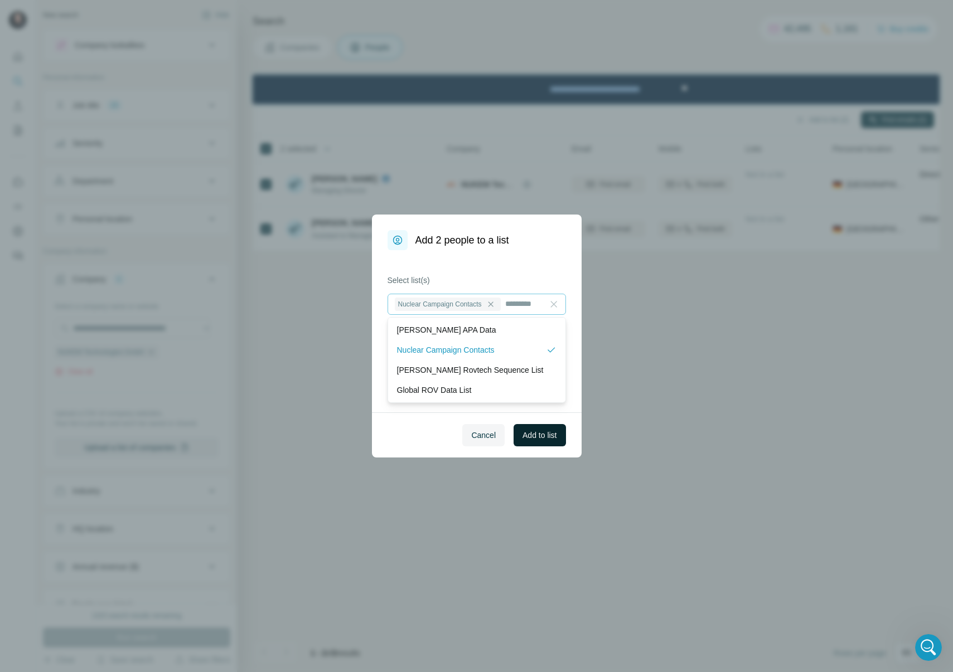
click at [543, 435] on span "Add to list" at bounding box center [539, 435] width 34 height 11
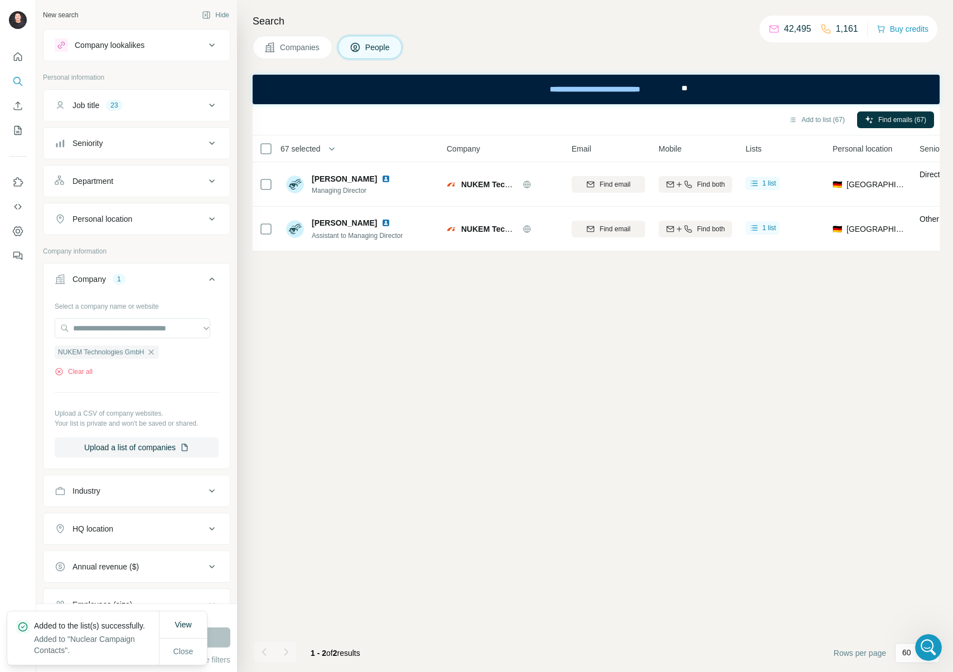
click at [596, 434] on div "Add to list (67) Find emails (67) 67 selected People Company Email Mobile Lists…" at bounding box center [596, 388] width 687 height 568
click at [153, 349] on icon "button" at bounding box center [151, 352] width 9 height 9
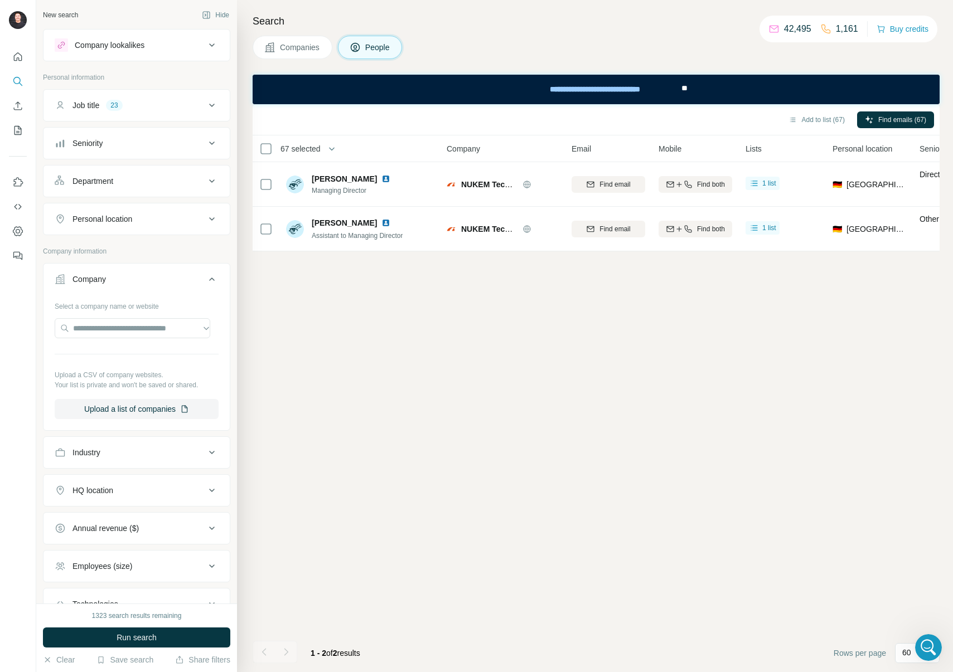
click at [104, 317] on div "Select a company name or website Upload a CSV of company websites. Your list is…" at bounding box center [137, 358] width 164 height 122
click at [108, 323] on input "text" at bounding box center [133, 328] width 156 height 20
paste input "**********"
type input "**********"
drag, startPoint x: 165, startPoint y: 331, endPoint x: 23, endPoint y: 320, distance: 142.6
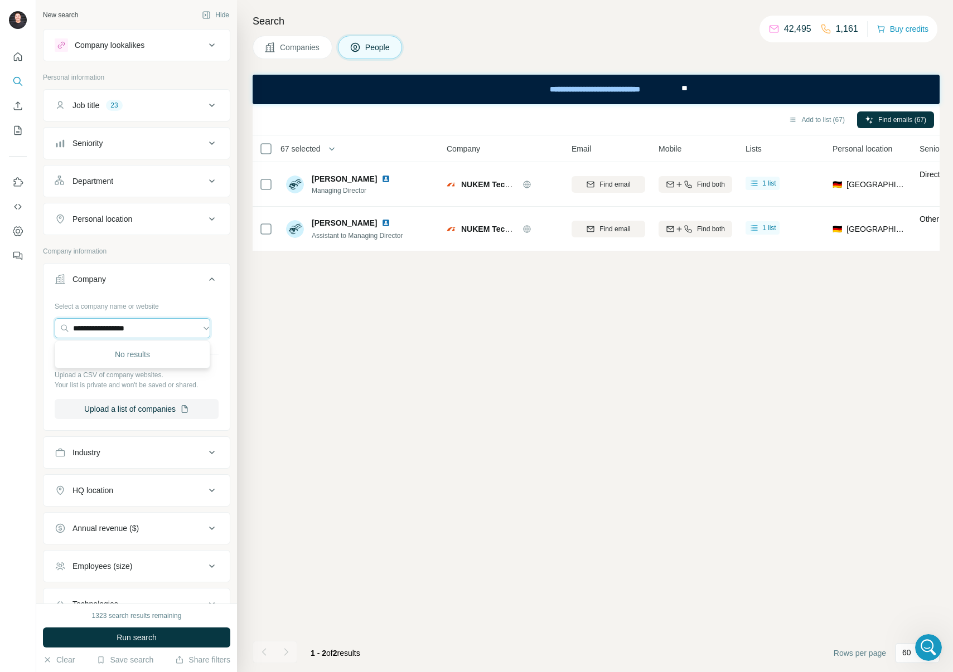
click at [23, 320] on div "**********" at bounding box center [476, 336] width 953 height 672
paste input "**********"
drag, startPoint x: 152, startPoint y: 331, endPoint x: 29, endPoint y: 317, distance: 124.0
click at [29, 317] on div "**********" at bounding box center [476, 336] width 953 height 672
paste input "**********"
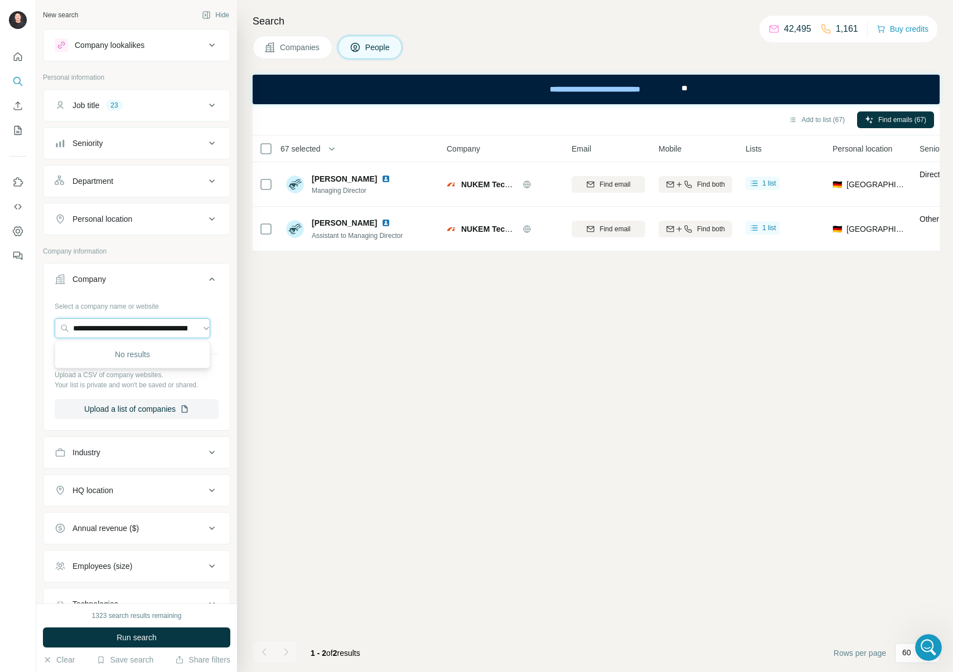
scroll to position [0, 203]
type input "**********"
click at [117, 349] on p "Orano" at bounding box center [113, 353] width 54 height 11
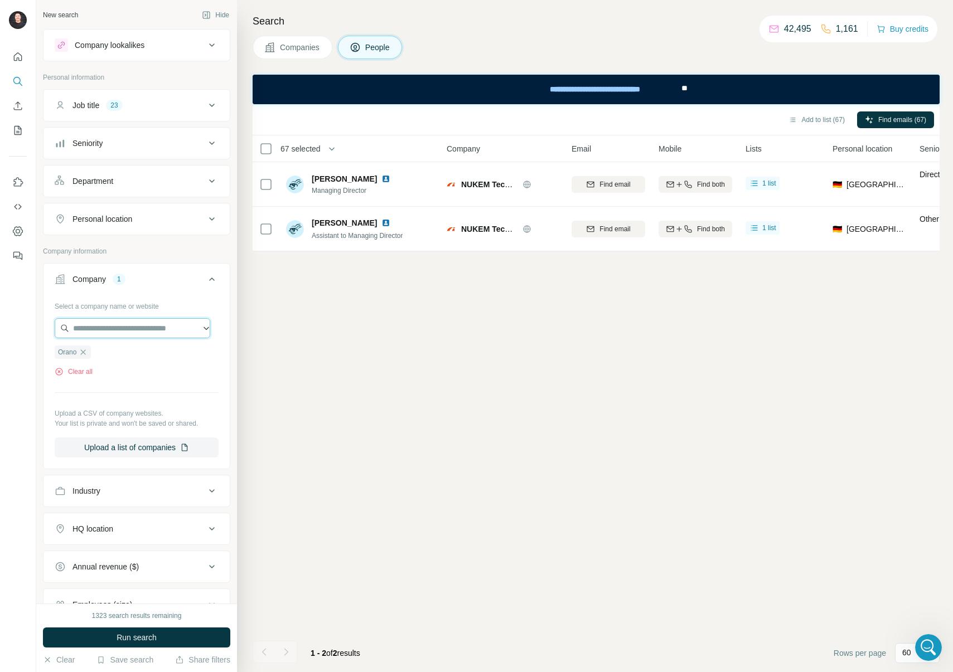
click at [122, 327] on input "text" at bounding box center [133, 328] width 156 height 20
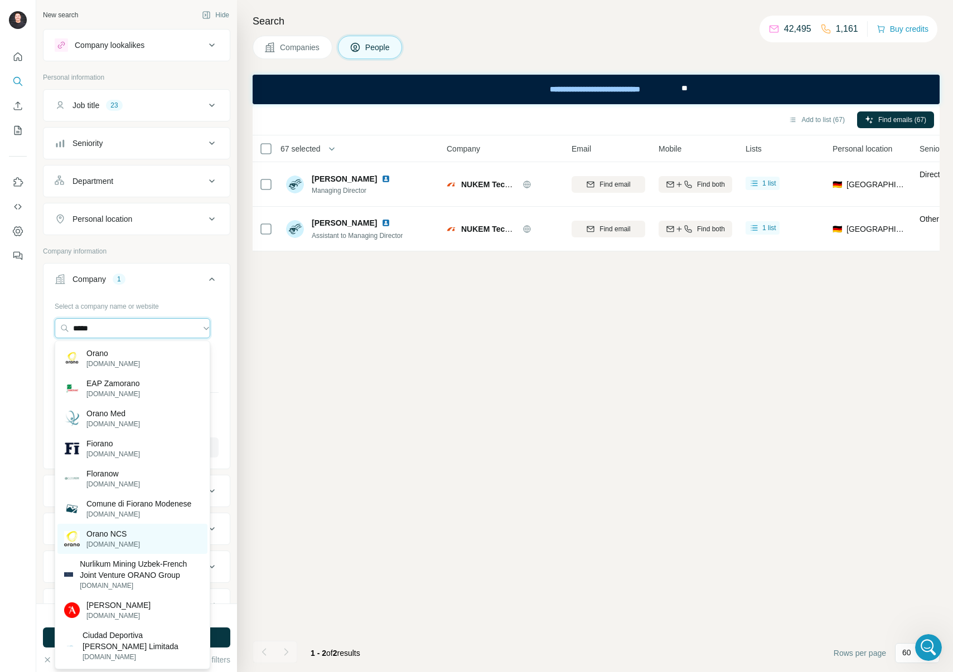
type input "*****"
click at [155, 543] on div "Orano NCS [DOMAIN_NAME]" at bounding box center [132, 539] width 150 height 30
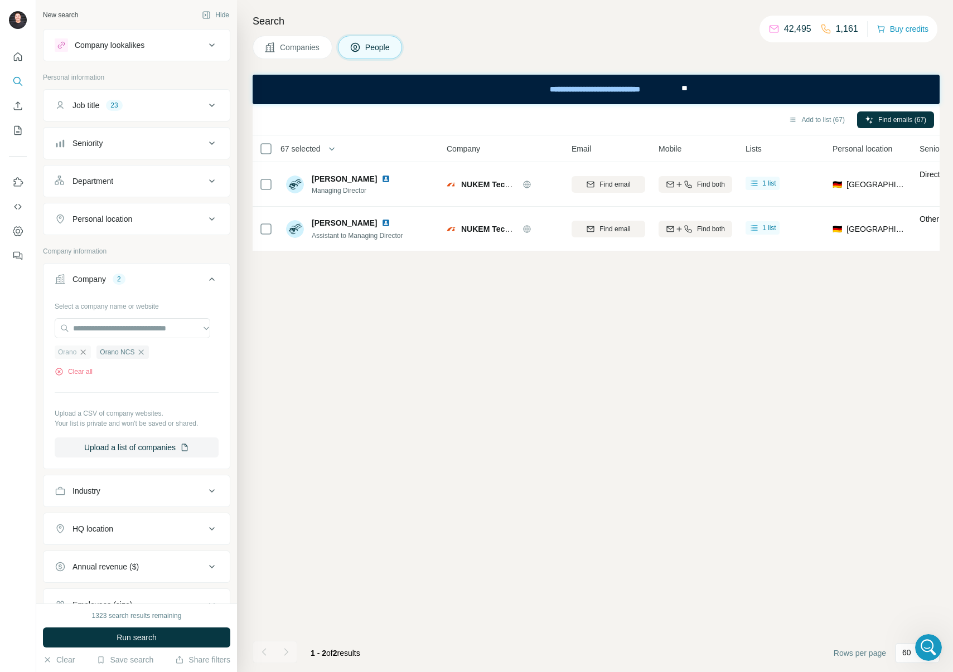
click at [86, 352] on icon "button" at bounding box center [83, 352] width 9 height 9
click at [184, 632] on button "Run search" at bounding box center [136, 638] width 187 height 20
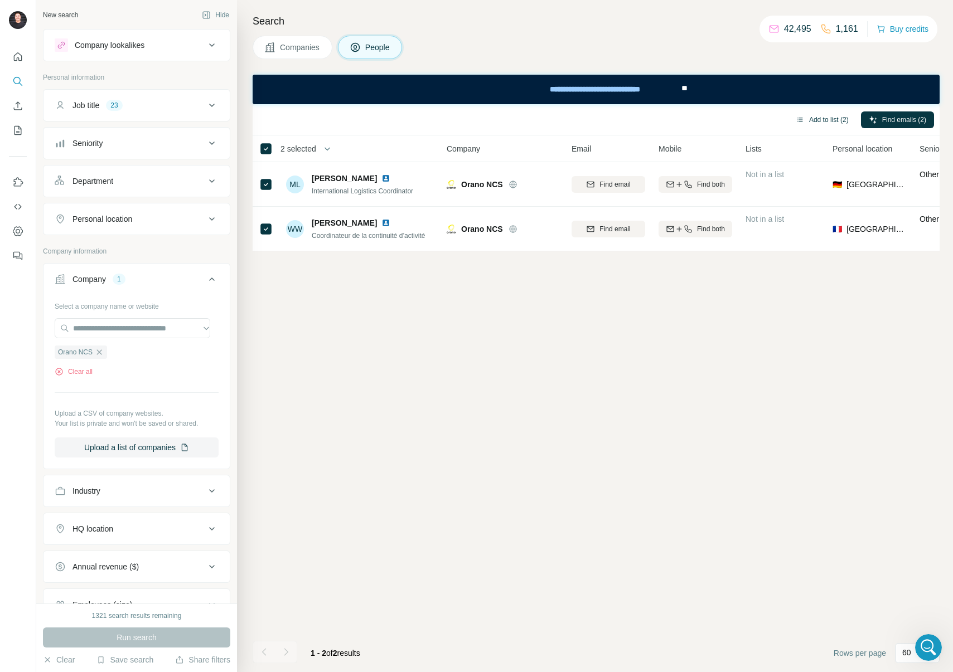
click at [822, 125] on button "Add to list (2)" at bounding box center [822, 120] width 69 height 17
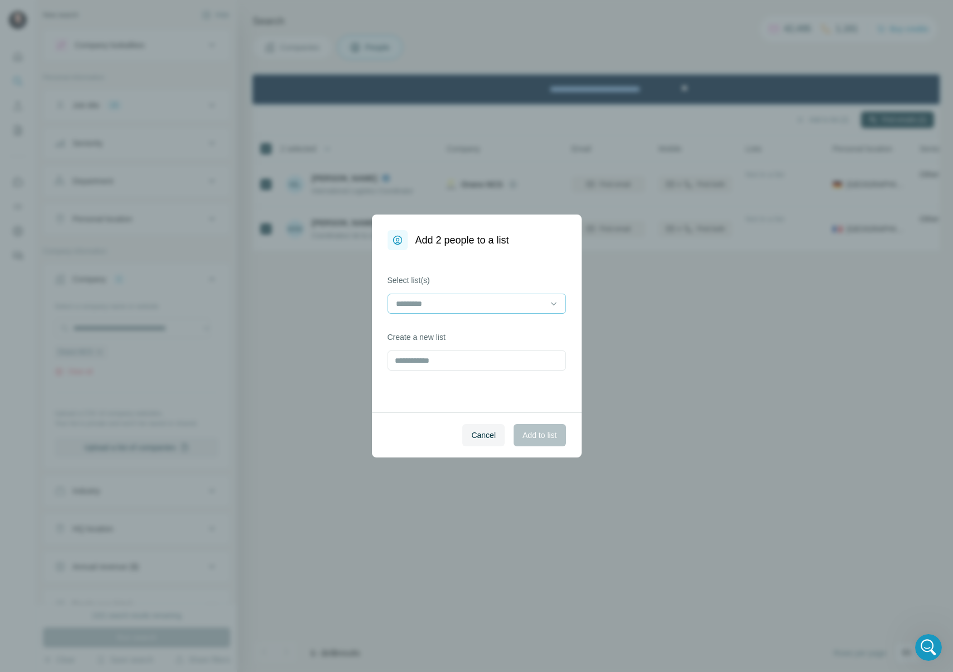
click at [539, 299] on input at bounding box center [470, 304] width 151 height 12
click at [471, 345] on p "Nuclear Campaign Contacts" at bounding box center [446, 348] width 98 height 11
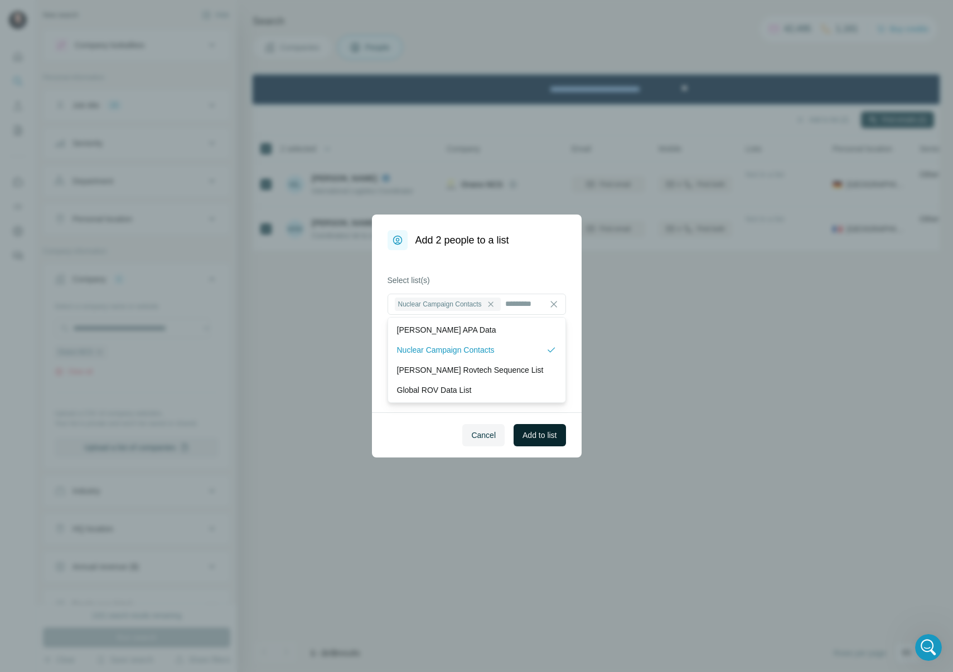
click at [546, 437] on span "Add to list" at bounding box center [539, 435] width 34 height 11
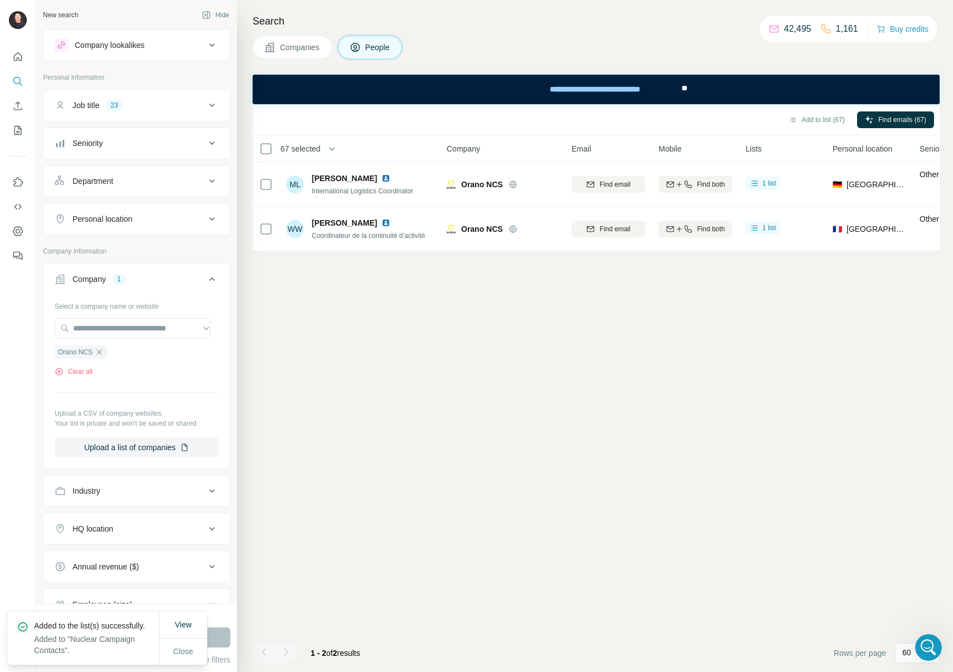
click at [471, 347] on div "Add to list (67) Find emails (67) 67 selected People Company Email Mobile Lists…" at bounding box center [596, 388] width 687 height 568
click at [22, 129] on icon "My lists" at bounding box center [17, 130] width 11 height 11
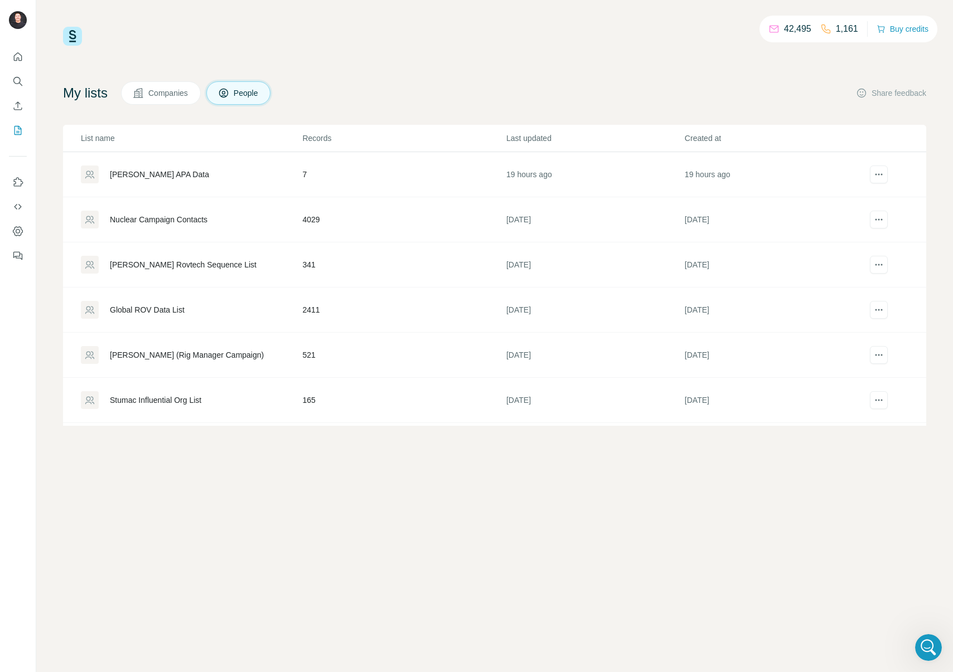
click at [193, 218] on div "Nuclear Campaign Contacts" at bounding box center [159, 219] width 98 height 11
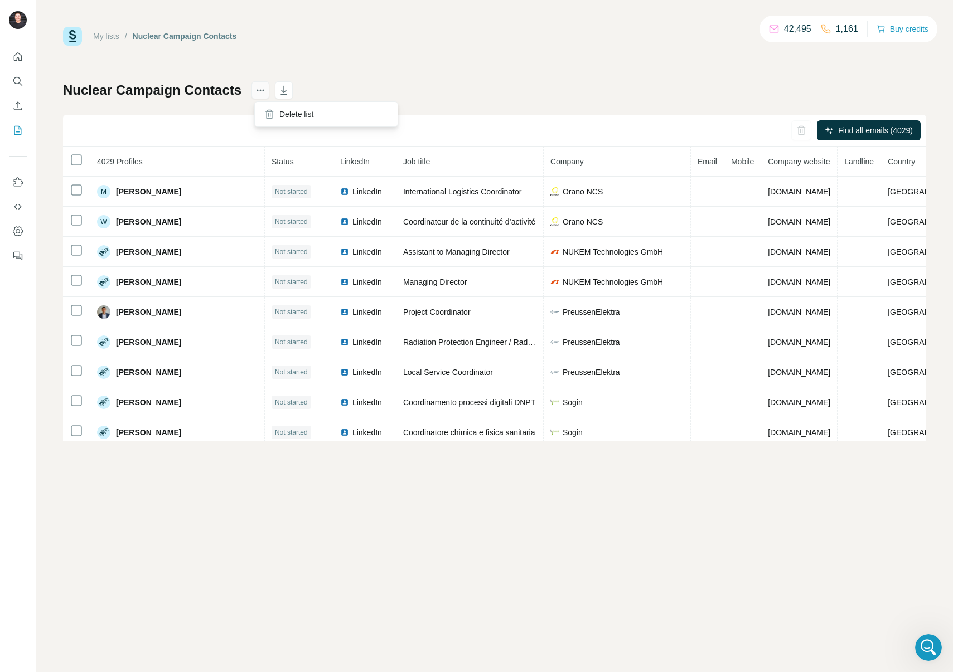
click at [262, 88] on icon "actions" at bounding box center [260, 90] width 11 height 11
click at [156, 88] on h1 "Nuclear Campaign Contacts" at bounding box center [152, 90] width 178 height 18
click at [433, 91] on div "Nuclear Campaign Contacts Find all emails (4029) 4029 Profiles Status LinkedIn …" at bounding box center [494, 261] width 863 height 360
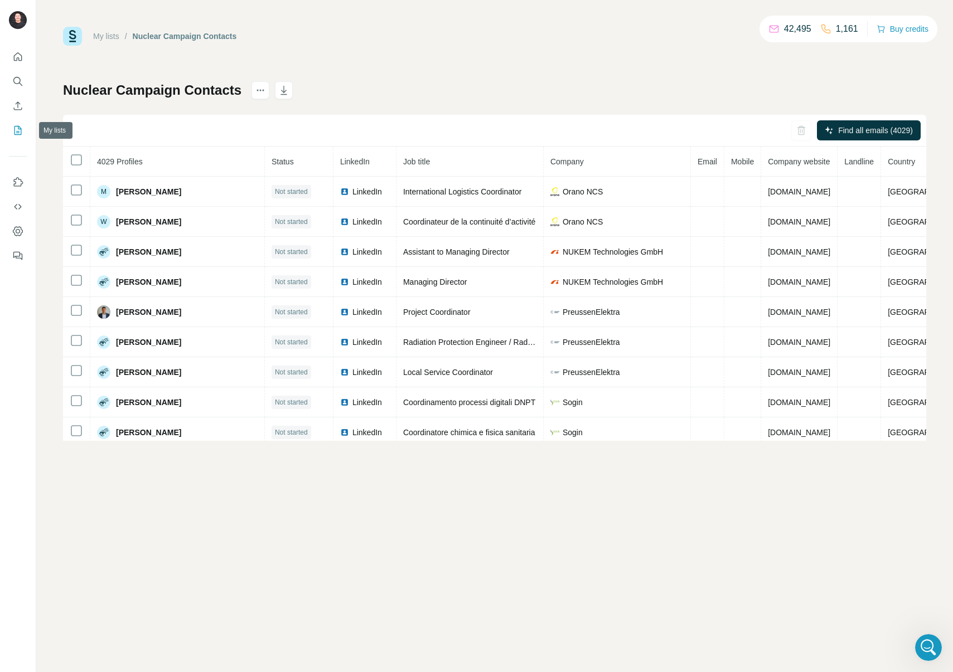
click at [19, 130] on icon "My lists" at bounding box center [17, 130] width 11 height 11
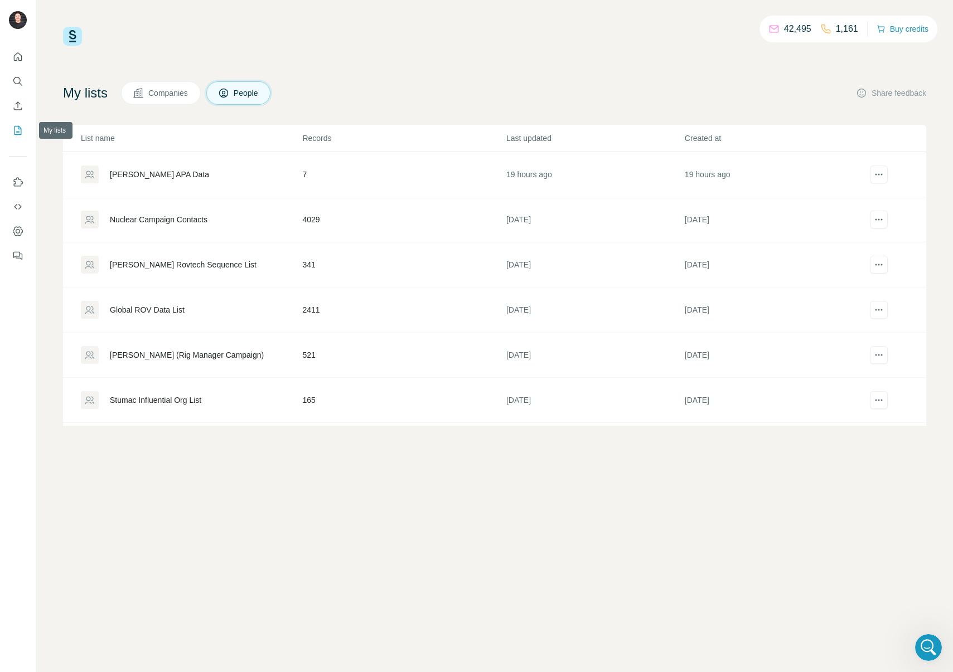
click at [19, 133] on icon "My lists" at bounding box center [17, 130] width 11 height 11
click at [450, 92] on div "My lists Companies People Share feedback" at bounding box center [494, 92] width 863 height 23
click at [12, 77] on icon "Search" at bounding box center [17, 81] width 11 height 11
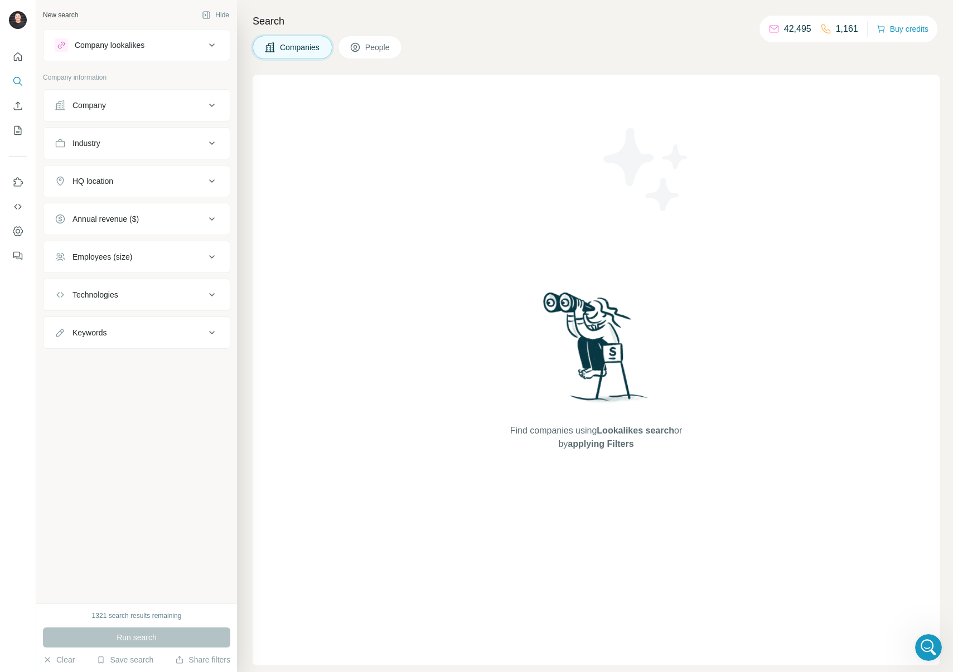
click at [362, 55] on button "People" at bounding box center [370, 47] width 65 height 23
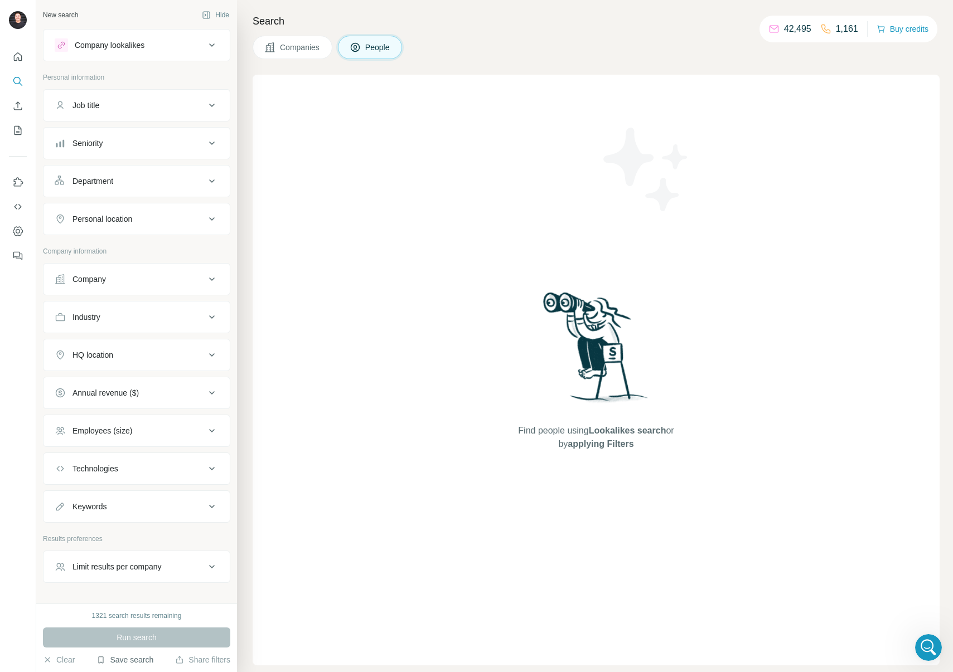
click at [125, 658] on button "Save search" at bounding box center [124, 660] width 57 height 11
click at [167, 637] on div "View my saved searches" at bounding box center [157, 640] width 118 height 22
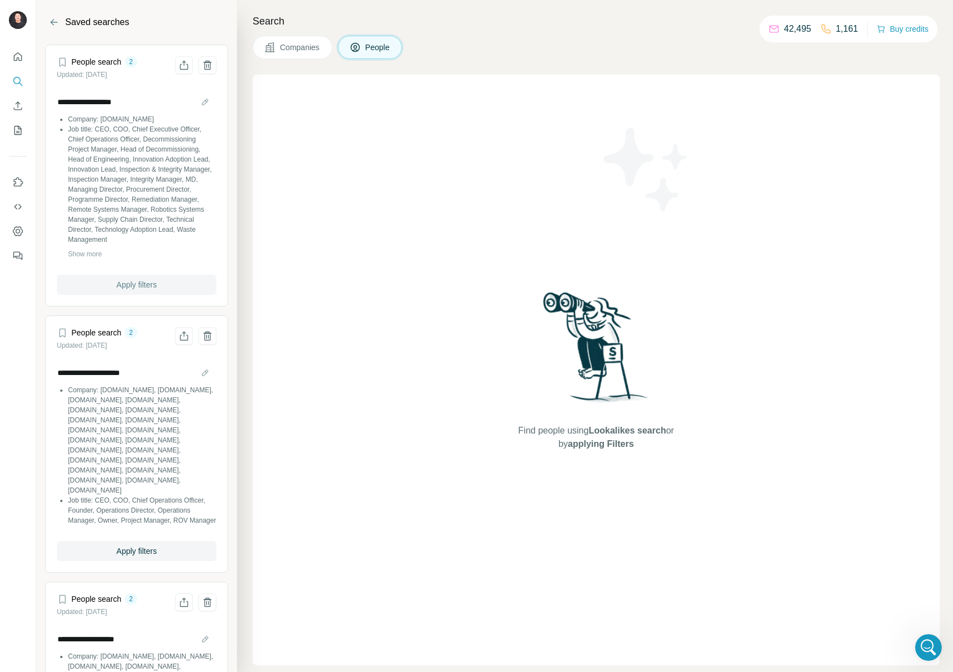
click at [138, 290] on span "Apply filters" at bounding box center [137, 284] width 40 height 11
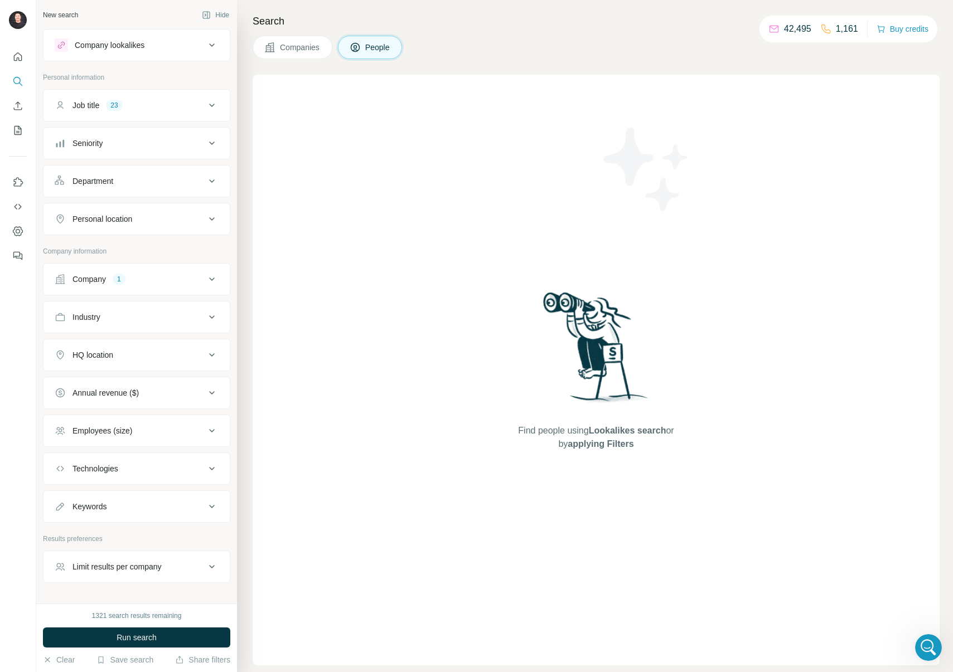
click at [139, 286] on button "Company 1" at bounding box center [136, 279] width 186 height 27
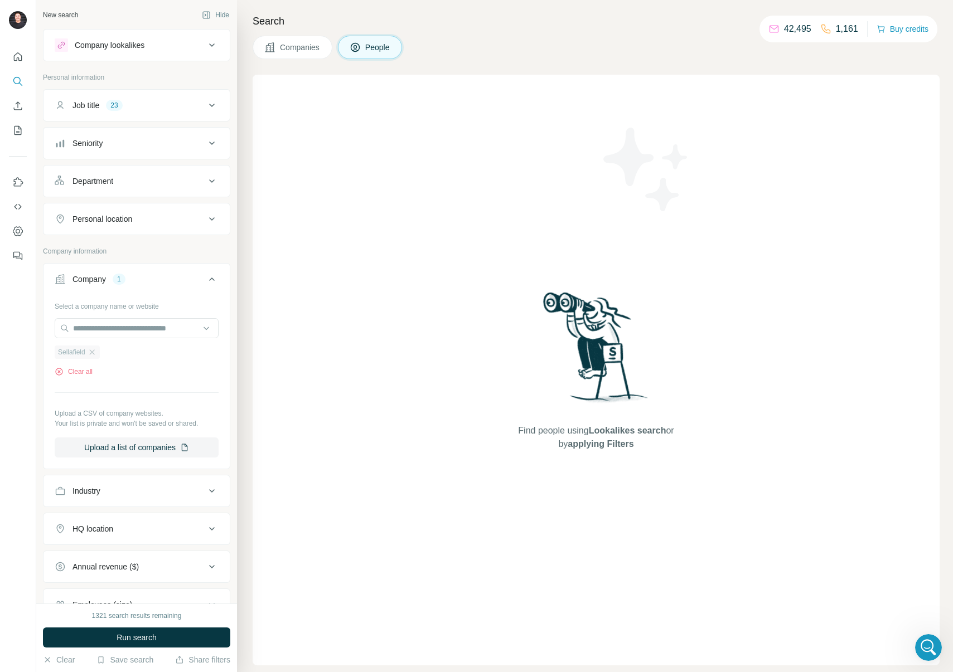
click at [99, 352] on div "Sellafield" at bounding box center [77, 352] width 45 height 13
click at [96, 352] on icon "button" at bounding box center [92, 352] width 9 height 9
click at [134, 328] on input "text" at bounding box center [137, 328] width 164 height 20
click at [167, 431] on ul "Company Select a company name or website Upload a CSV of company websites. Your…" at bounding box center [136, 460] width 187 height 395
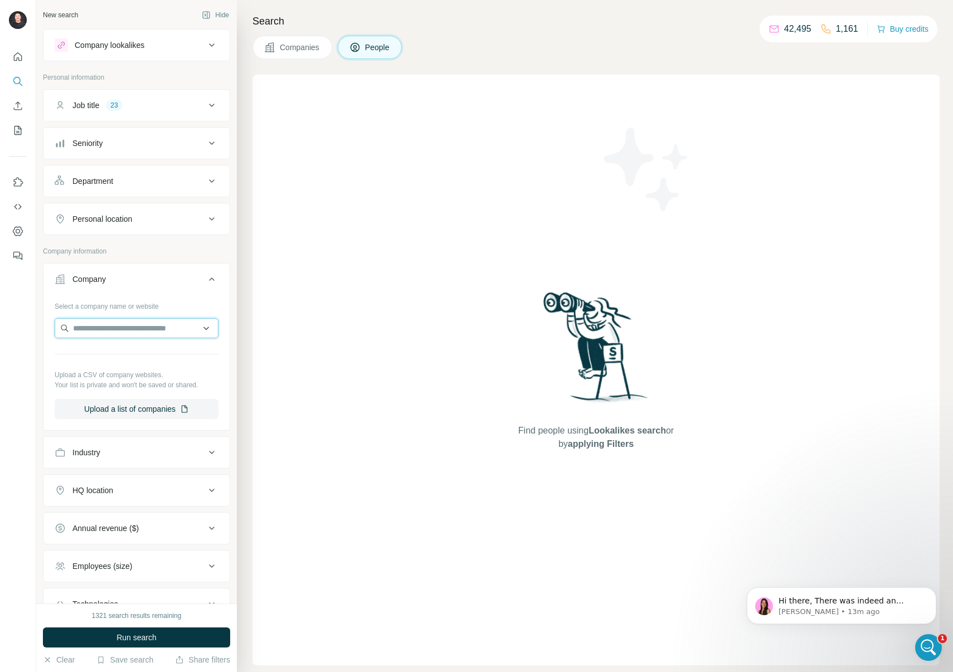
click at [140, 324] on input "text" at bounding box center [137, 328] width 164 height 20
paste input "******"
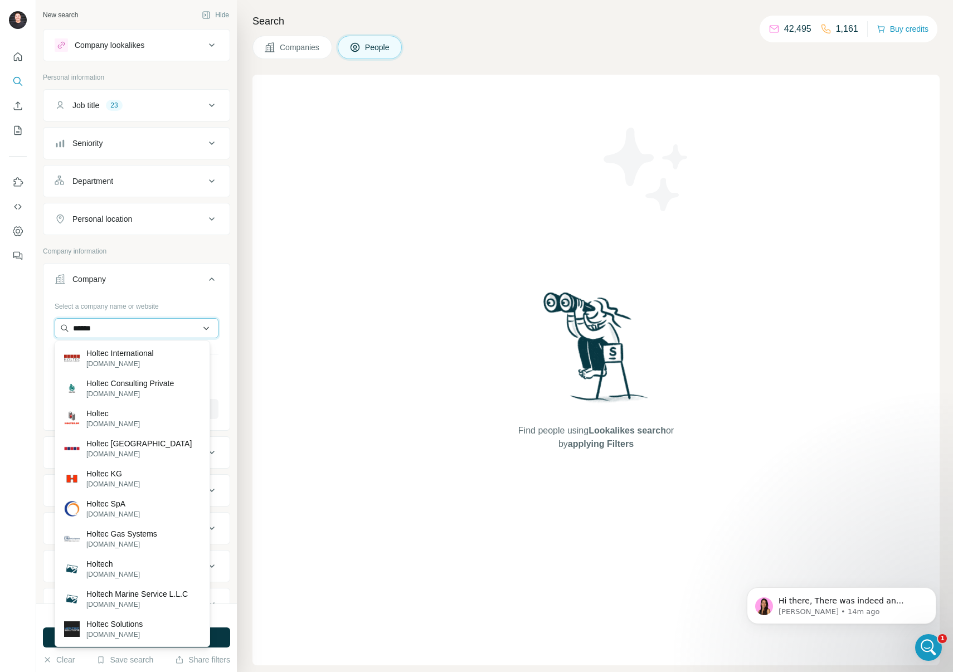
click at [135, 329] on input "******" at bounding box center [137, 328] width 164 height 20
paste input "**********"
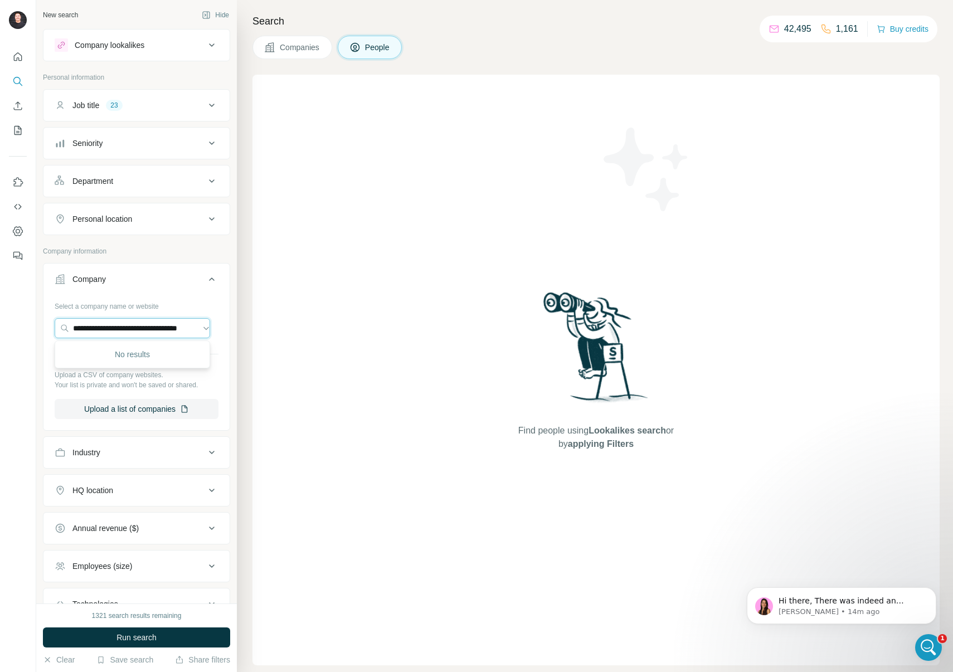
drag, startPoint x: 103, startPoint y: 328, endPoint x: -35, endPoint y: 322, distance: 137.8
click at [0, 322] on html "**********" at bounding box center [476, 342] width 953 height 685
type input "**********"
click at [163, 367] on div "Holtec International [DOMAIN_NAME]" at bounding box center [132, 358] width 150 height 30
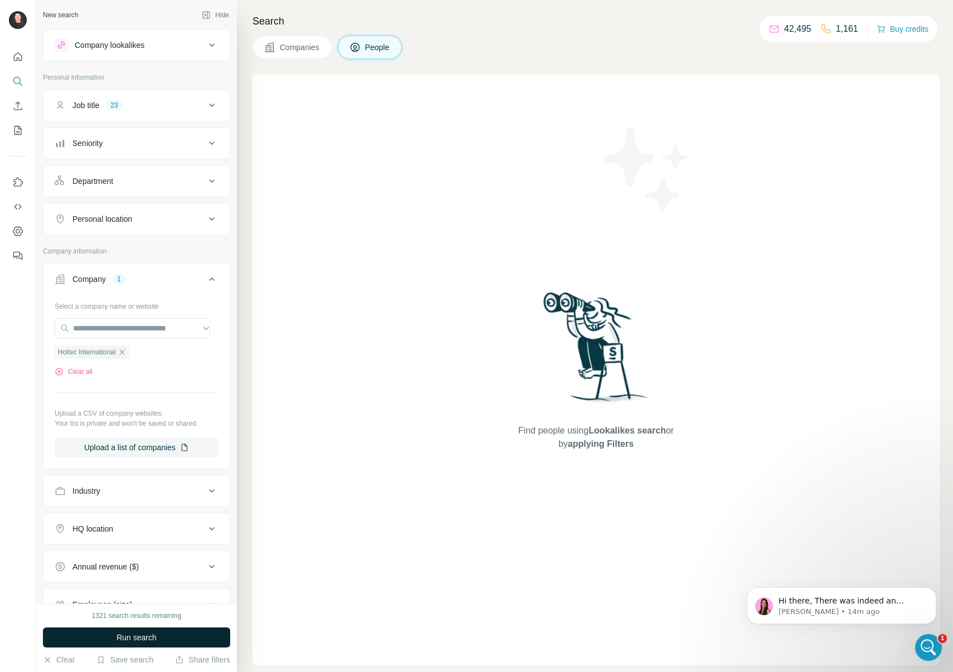
click at [186, 637] on button "Run search" at bounding box center [136, 638] width 187 height 20
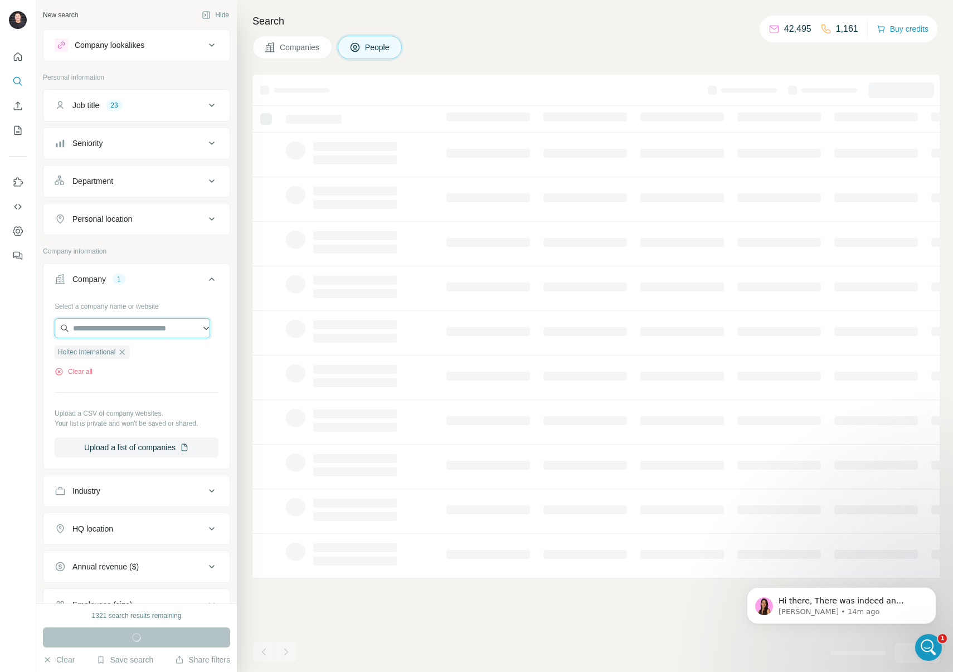
click at [144, 329] on input "text" at bounding box center [133, 328] width 156 height 20
click at [606, 46] on div "Companies People" at bounding box center [596, 47] width 687 height 23
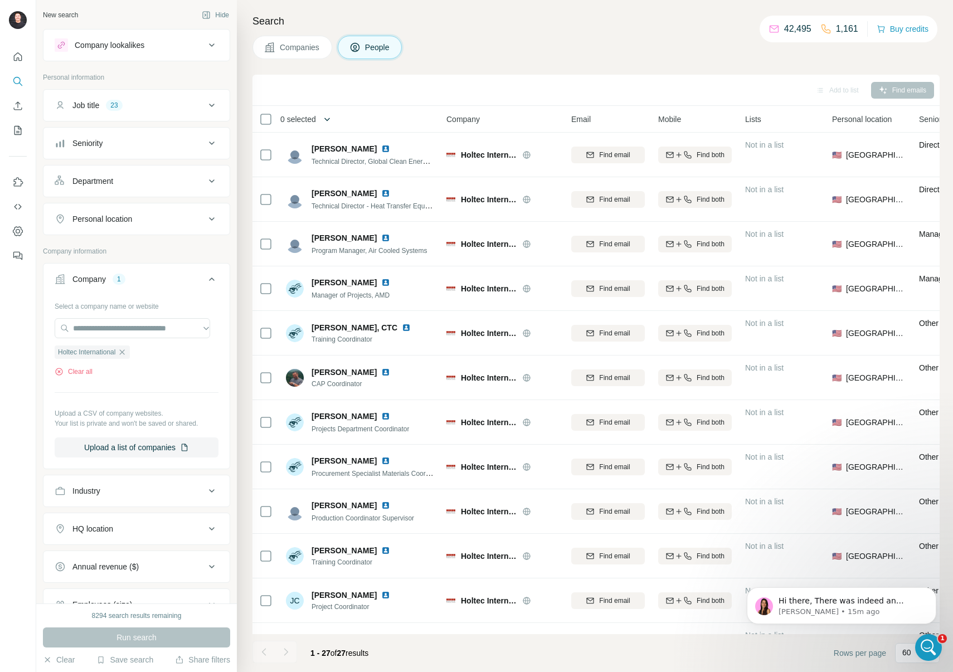
click at [329, 121] on icon "button" at bounding box center [327, 119] width 11 height 11
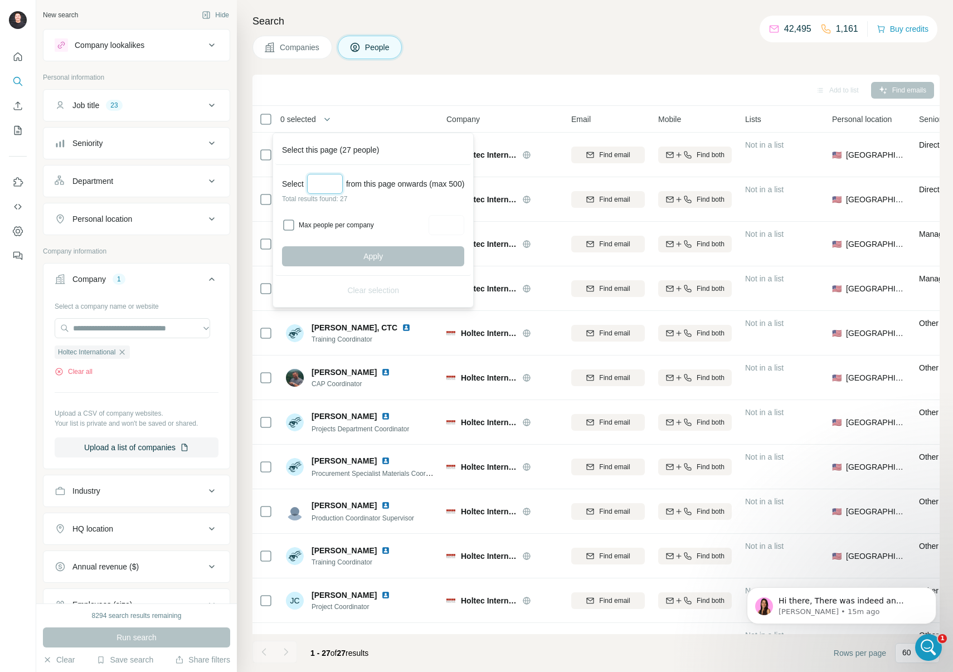
click at [329, 186] on input "Select a number (up to 500)" at bounding box center [325, 184] width 36 height 20
type input "**"
click at [401, 253] on button "Apply" at bounding box center [373, 256] width 182 height 20
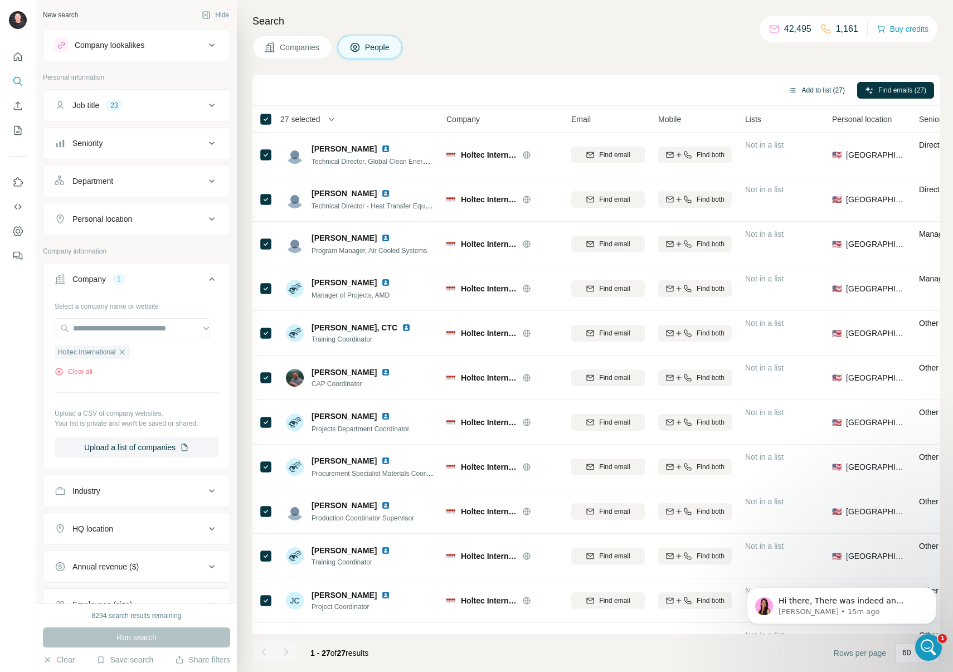
click at [816, 89] on button "Add to list (27)" at bounding box center [817, 90] width 72 height 17
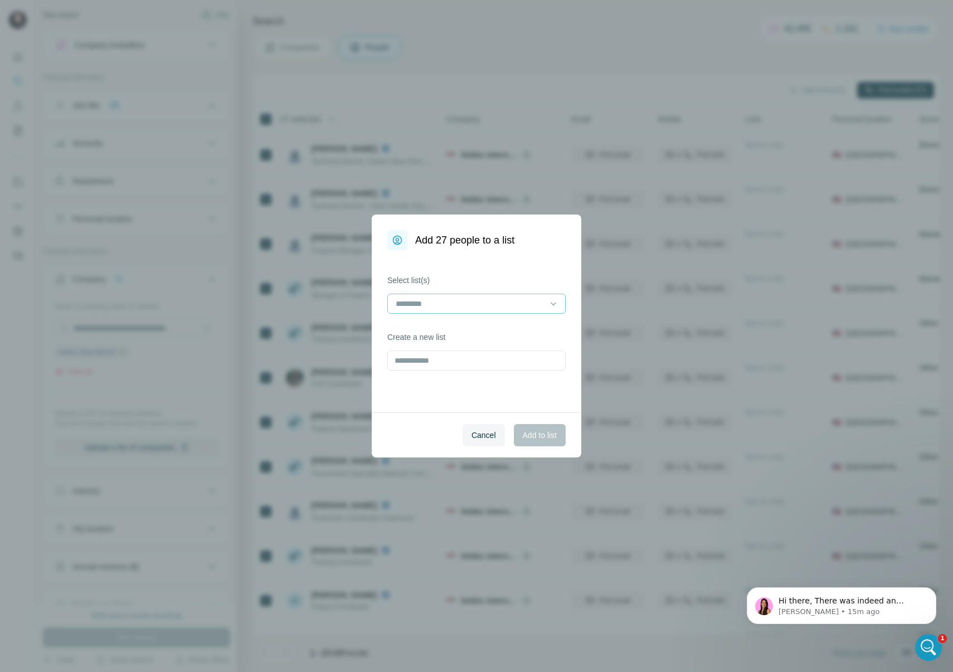
click at [522, 299] on input at bounding box center [470, 304] width 151 height 12
click at [495, 347] on p "Nuclear Campaign Contacts" at bounding box center [446, 348] width 98 height 11
click at [544, 259] on div "Select list(s) Nuclear Campaign Contacts Create a new list" at bounding box center [477, 331] width 210 height 162
click at [539, 432] on span "Add to list" at bounding box center [540, 435] width 34 height 11
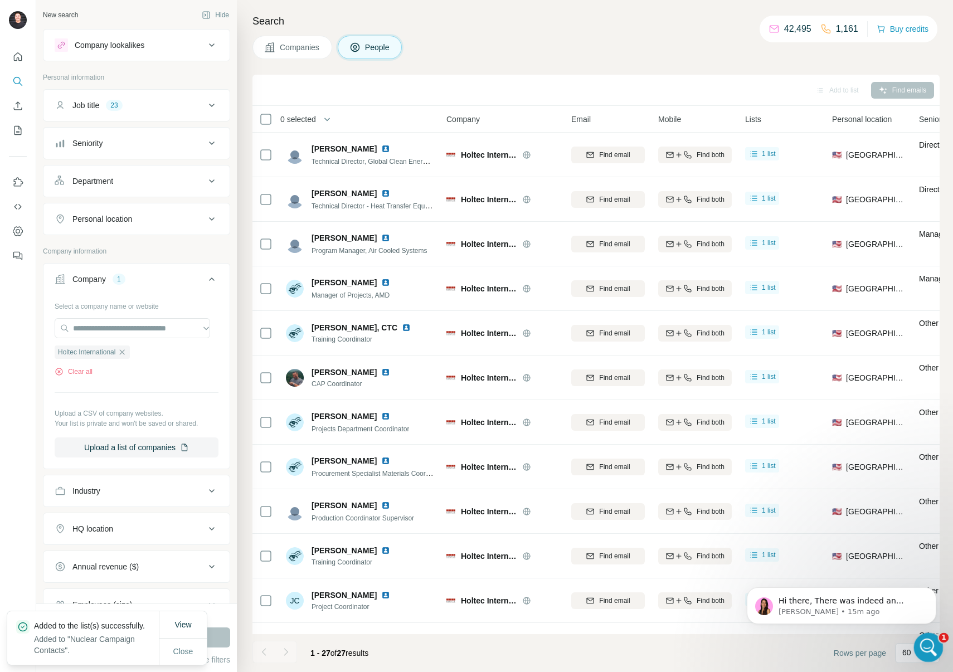
click at [923, 644] on icon "Open Intercom Messenger" at bounding box center [927, 646] width 18 height 18
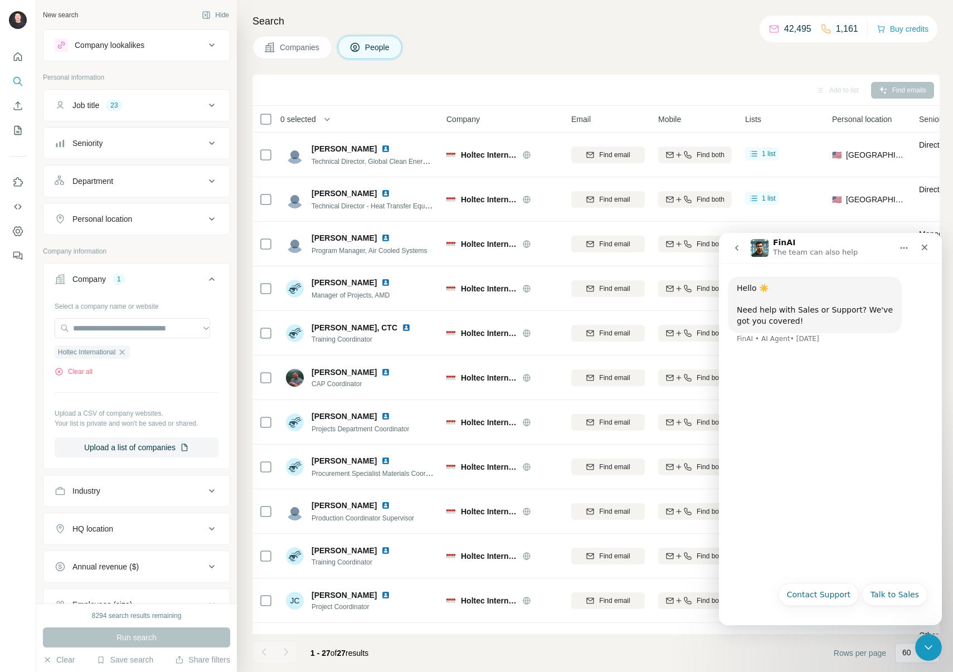
click at [733, 250] on icon "go back" at bounding box center [737, 248] width 9 height 9
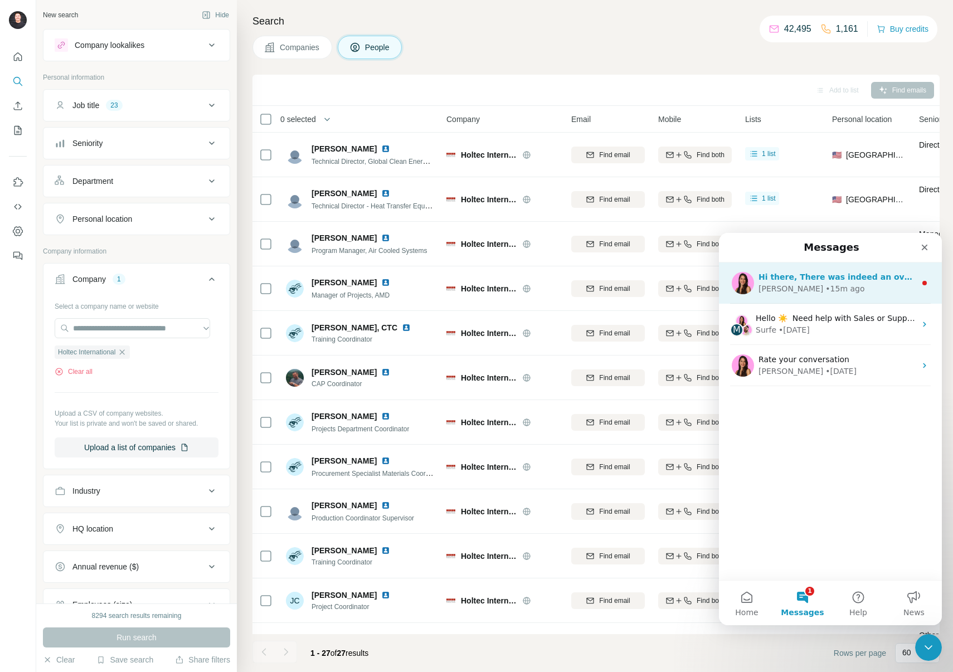
click at [859, 290] on div "[PERSON_NAME] • 15m ago" at bounding box center [837, 289] width 157 height 12
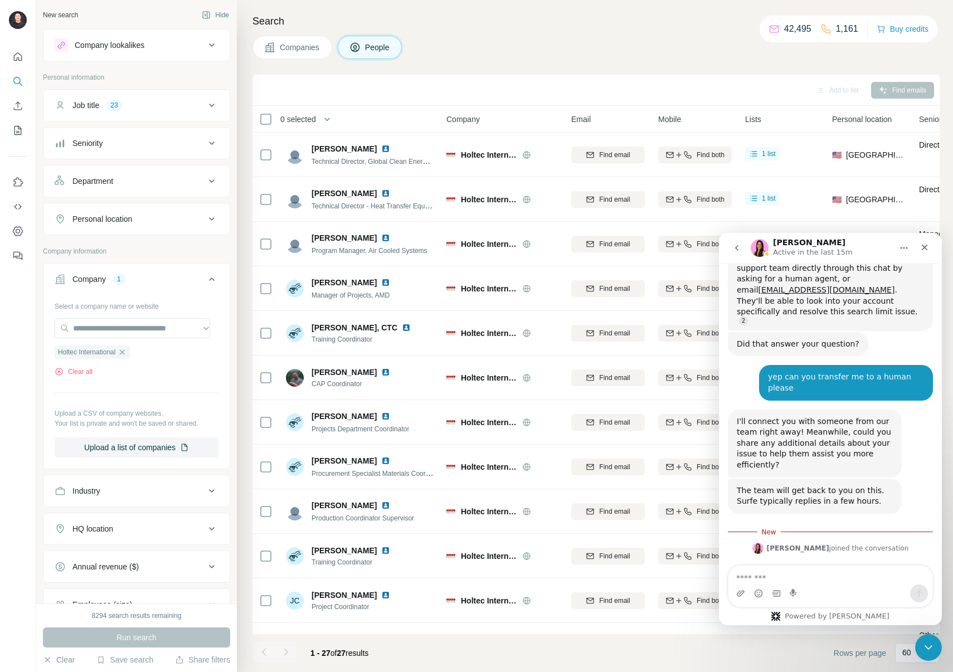
scroll to position [1291, 0]
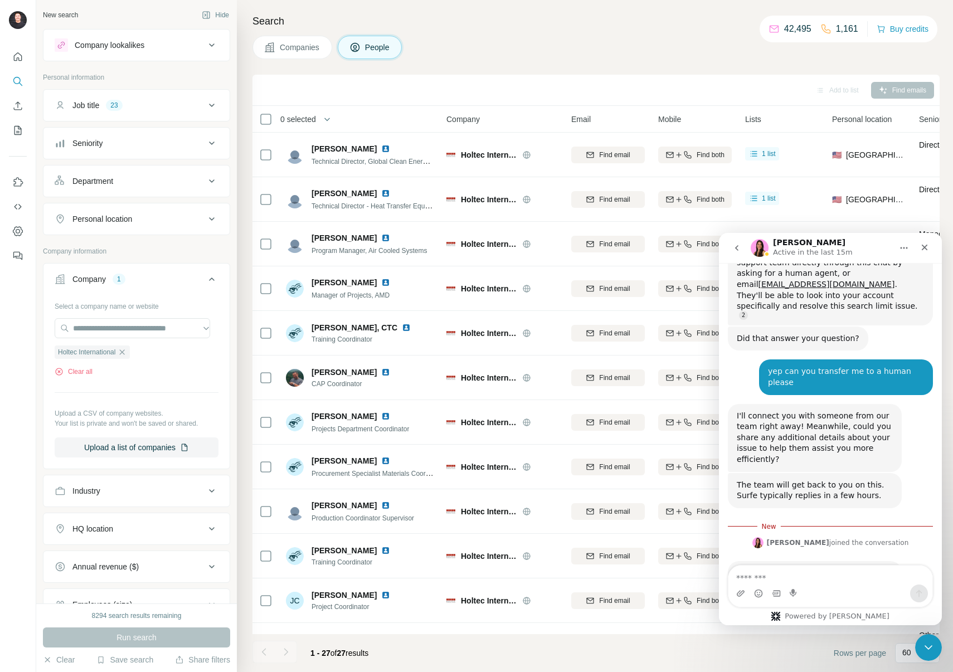
click at [812, 572] on textarea "Message…" at bounding box center [831, 575] width 204 height 19
type textarea "**********"
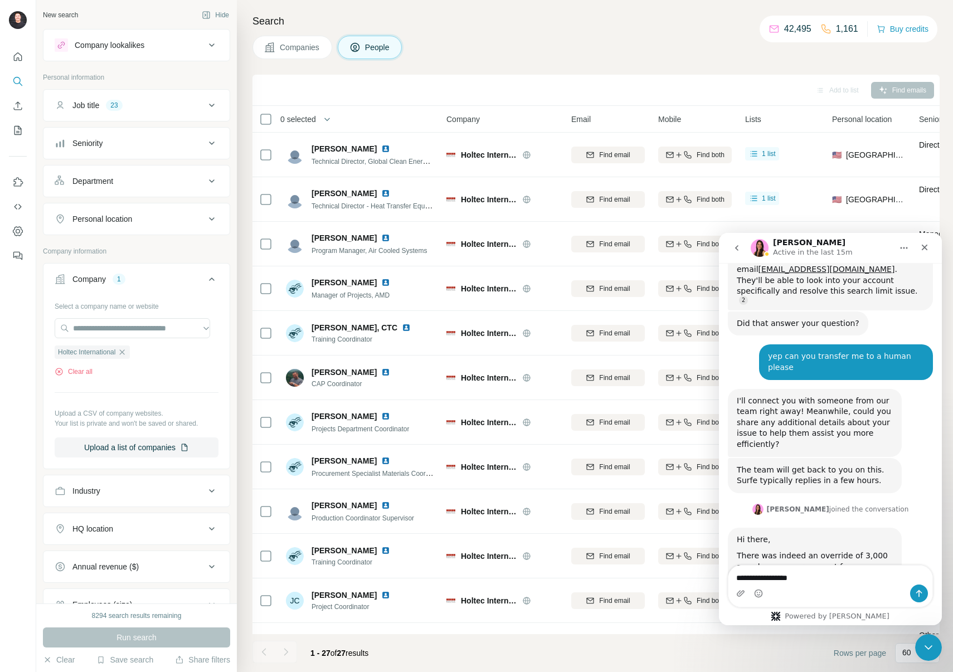
type textarea "**********"
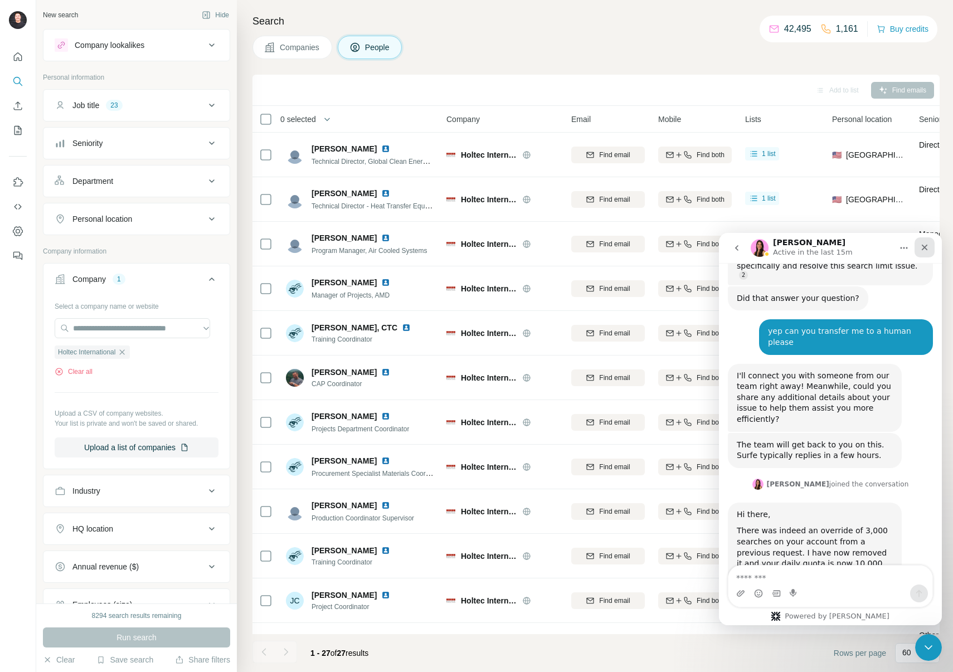
click at [919, 250] on div "Close" at bounding box center [925, 248] width 20 height 20
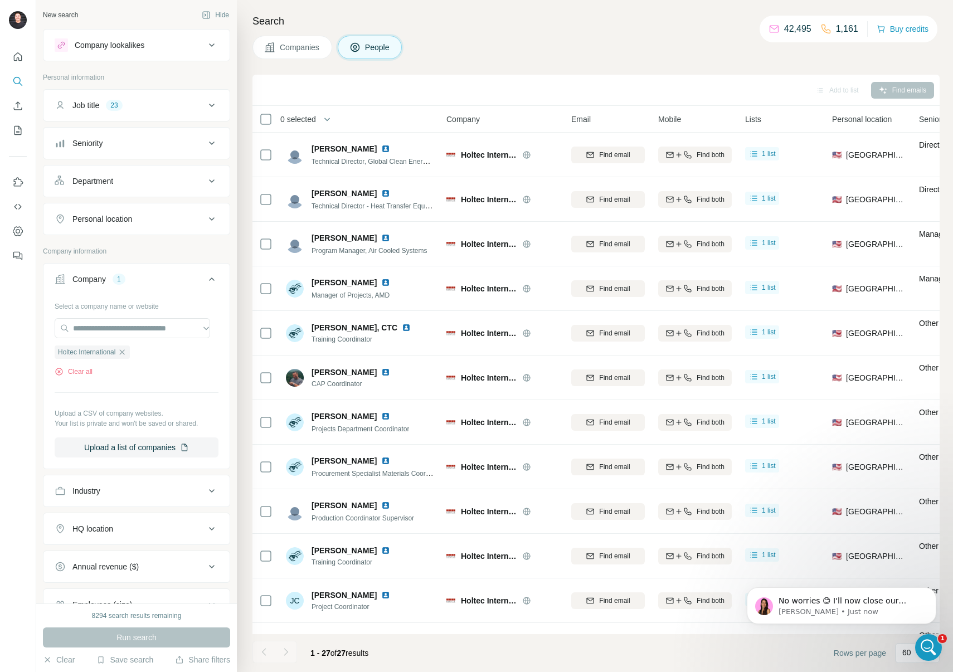
scroll to position [1441, 0]
click at [309, 114] on span "0 selected" at bounding box center [298, 119] width 36 height 11
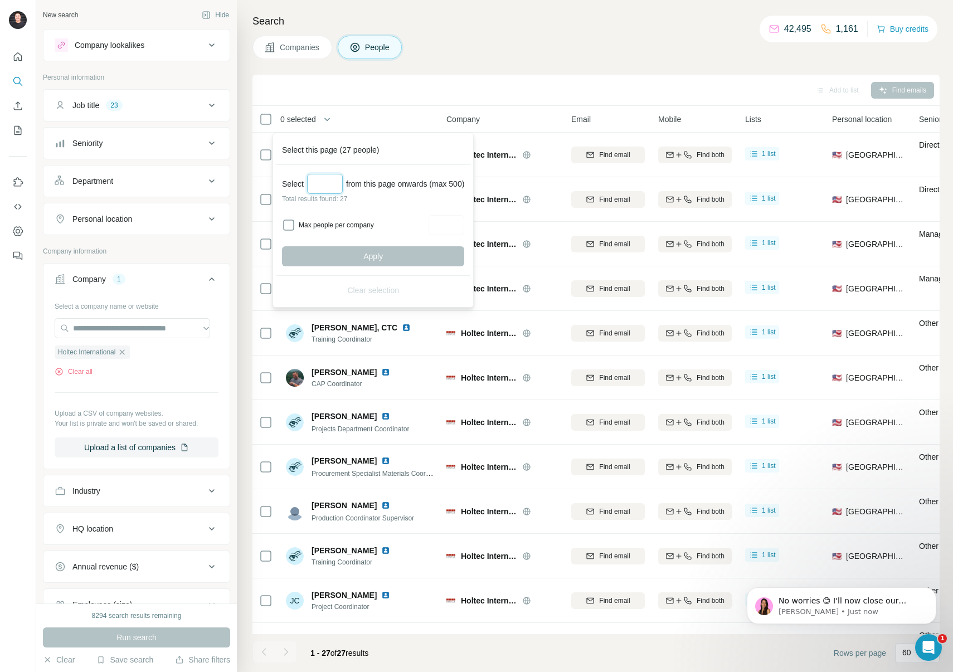
click at [326, 185] on input "Select a number (up to 500)" at bounding box center [325, 184] width 36 height 20
type input "**"
click at [380, 254] on span "Apply" at bounding box center [374, 256] width 20 height 11
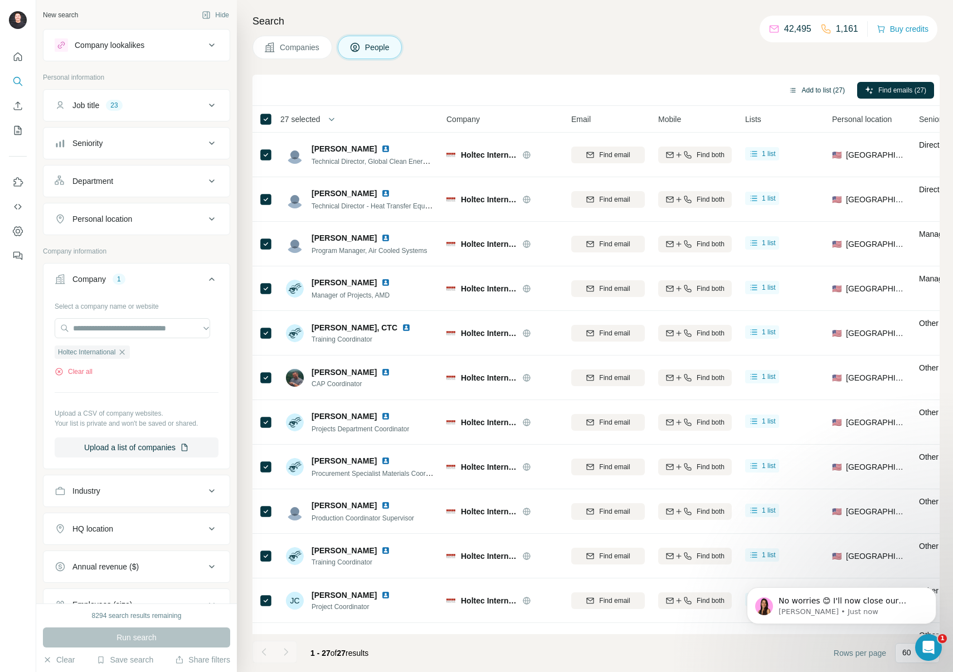
click at [819, 92] on button "Add to list (27)" at bounding box center [817, 90] width 72 height 17
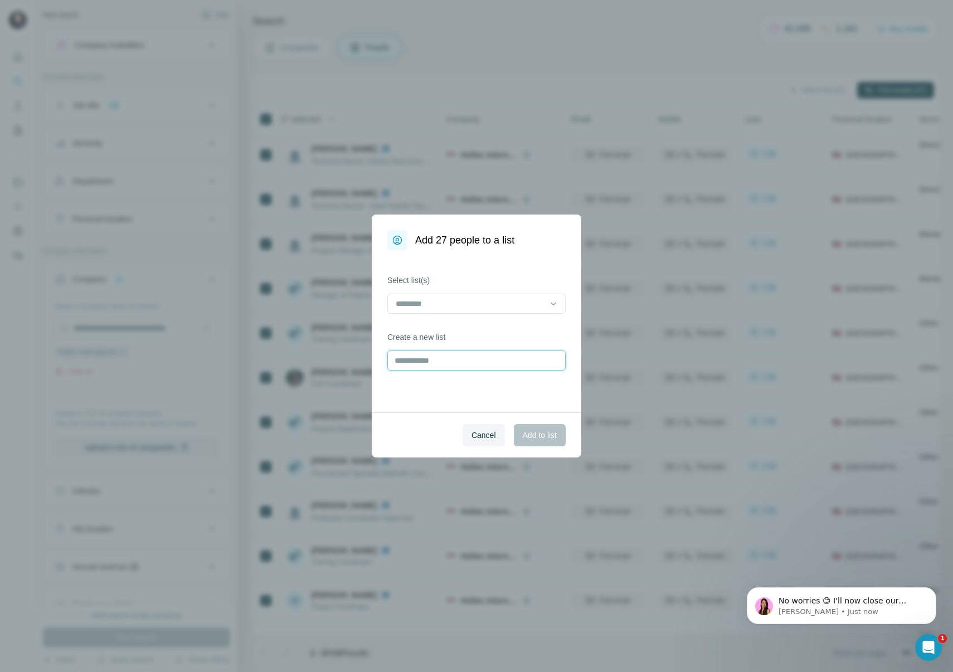
click at [474, 362] on input "text" at bounding box center [476, 361] width 178 height 20
type input "**********"
click at [536, 431] on span "Add to list" at bounding box center [540, 435] width 34 height 11
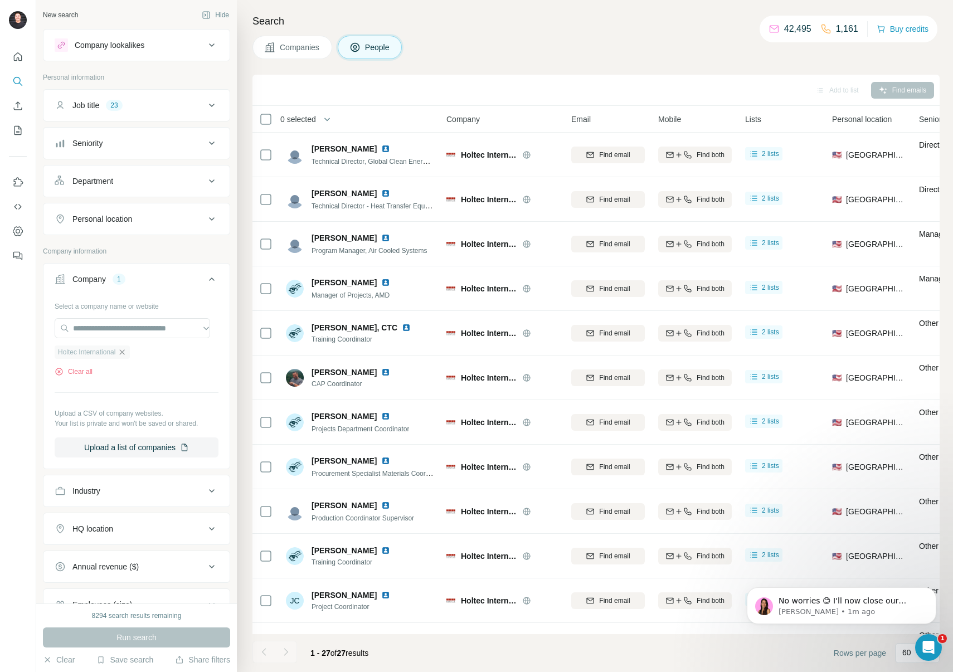
click at [125, 353] on icon "button" at bounding box center [122, 352] width 5 height 5
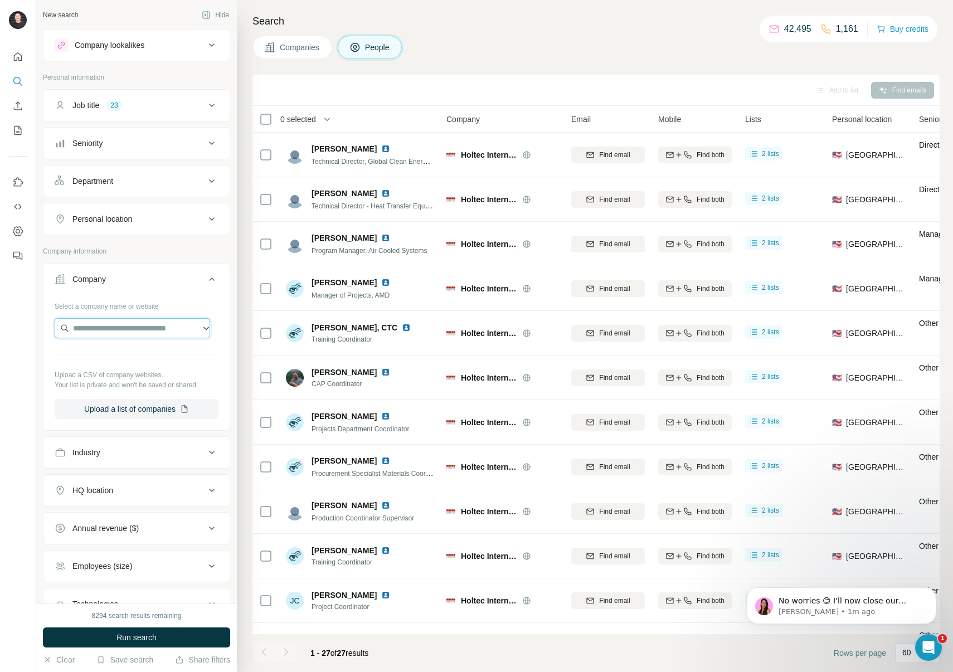
click at [114, 329] on input "text" at bounding box center [133, 328] width 156 height 20
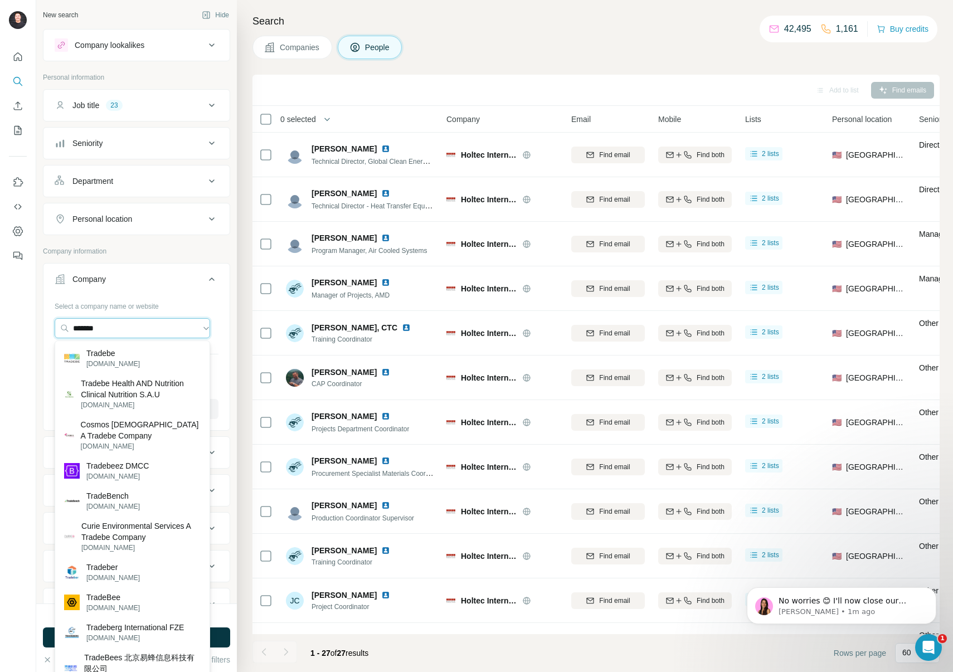
drag, startPoint x: 124, startPoint y: 331, endPoint x: 3, endPoint y: 322, distance: 121.8
click at [3, 322] on div "New search Hide Company lookalikes Personal information Job title 23 Seniority …" at bounding box center [476, 336] width 953 height 672
paste input "**********"
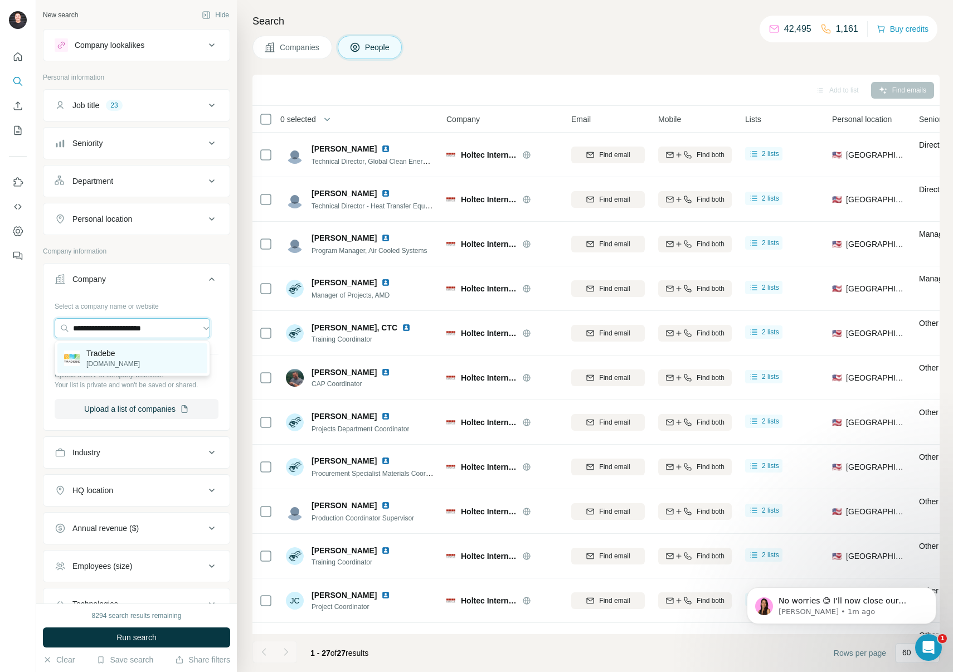
type input "**********"
click at [140, 357] on div "Tradebe [DOMAIN_NAME]" at bounding box center [132, 358] width 150 height 30
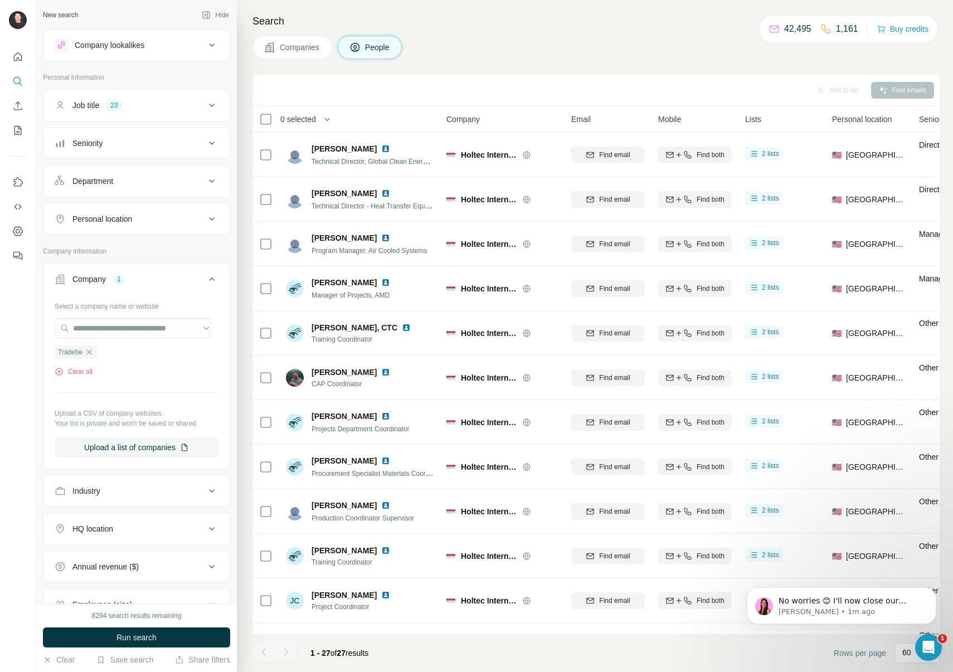
click at [227, 287] on div "New search Hide Company lookalikes Personal information Job title 23 Seniority …" at bounding box center [136, 302] width 201 height 604
click at [157, 638] on span "Run search" at bounding box center [137, 637] width 40 height 11
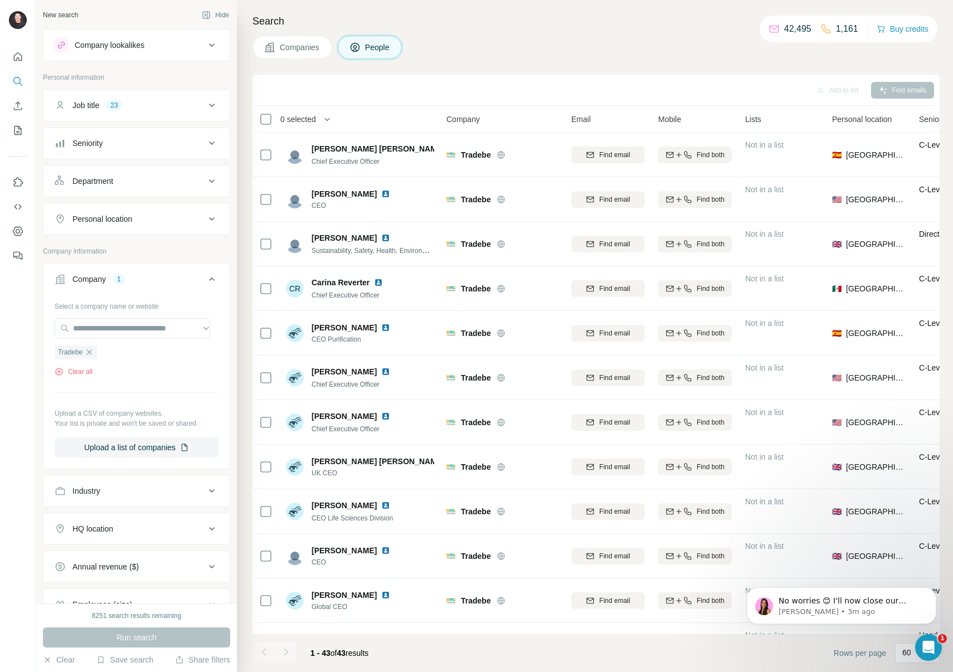
click at [307, 122] on span "0 selected" at bounding box center [298, 119] width 36 height 11
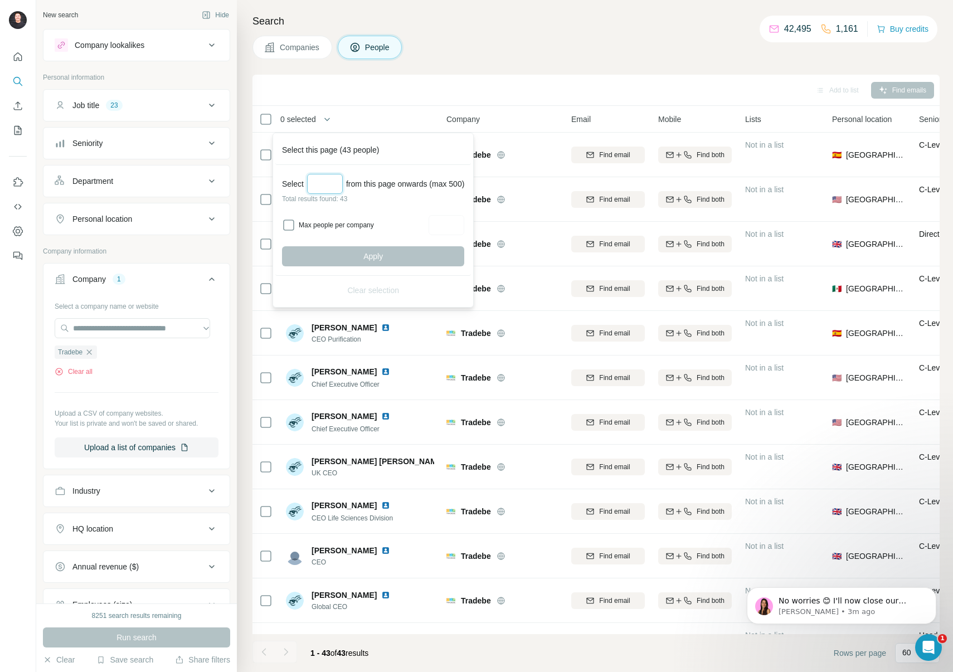
click at [328, 183] on input "Select a number (up to 500)" at bounding box center [325, 184] width 36 height 20
type input "**"
click at [338, 254] on button "Apply" at bounding box center [373, 256] width 182 height 20
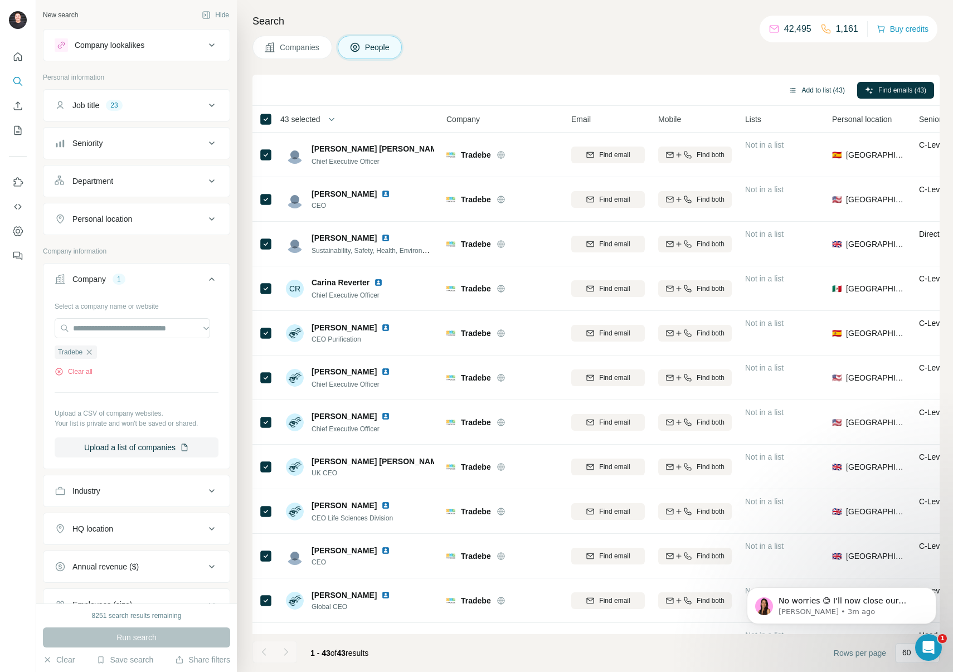
click at [805, 88] on button "Add to list (43)" at bounding box center [817, 90] width 72 height 17
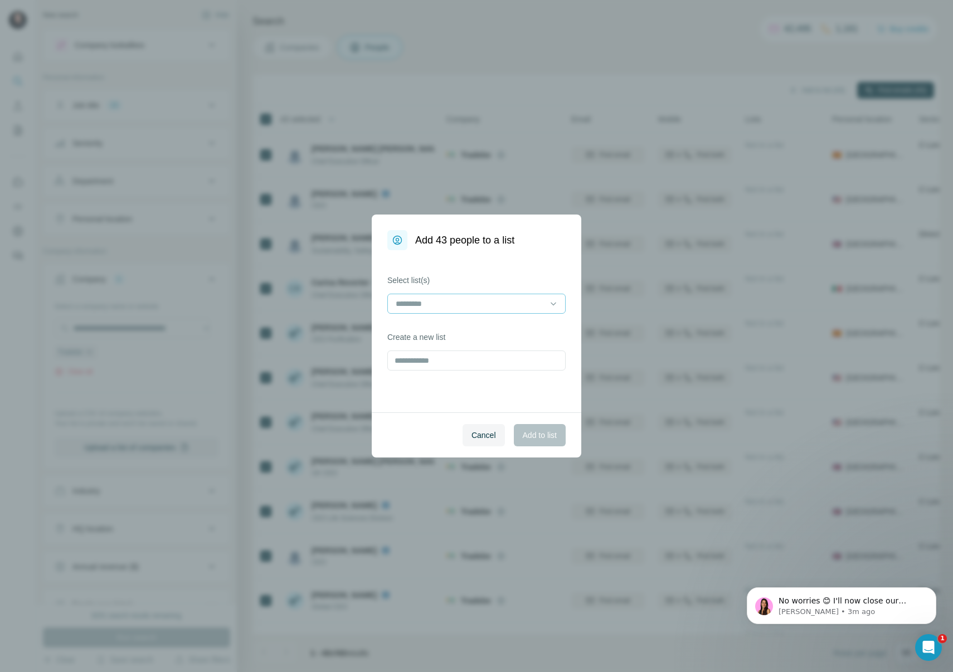
click at [480, 301] on input at bounding box center [470, 304] width 151 height 12
click at [485, 326] on p "Nuclear Campaign ([GEOGRAPHIC_DATA])" at bounding box center [473, 328] width 153 height 11
click at [544, 438] on span "Add to list" at bounding box center [540, 435] width 34 height 11
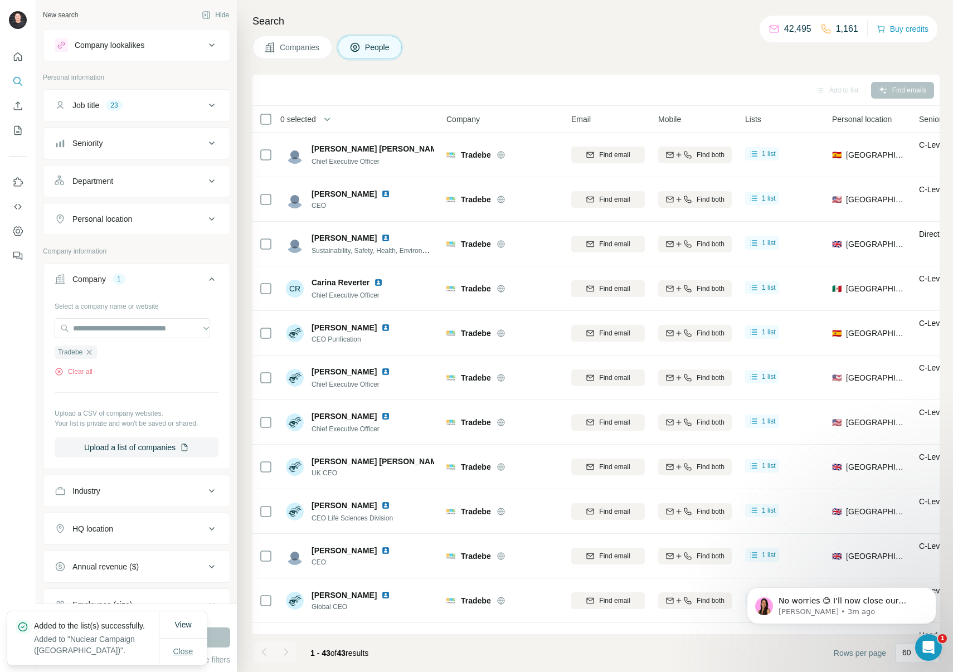
click at [188, 653] on span "Close" at bounding box center [183, 651] width 20 height 11
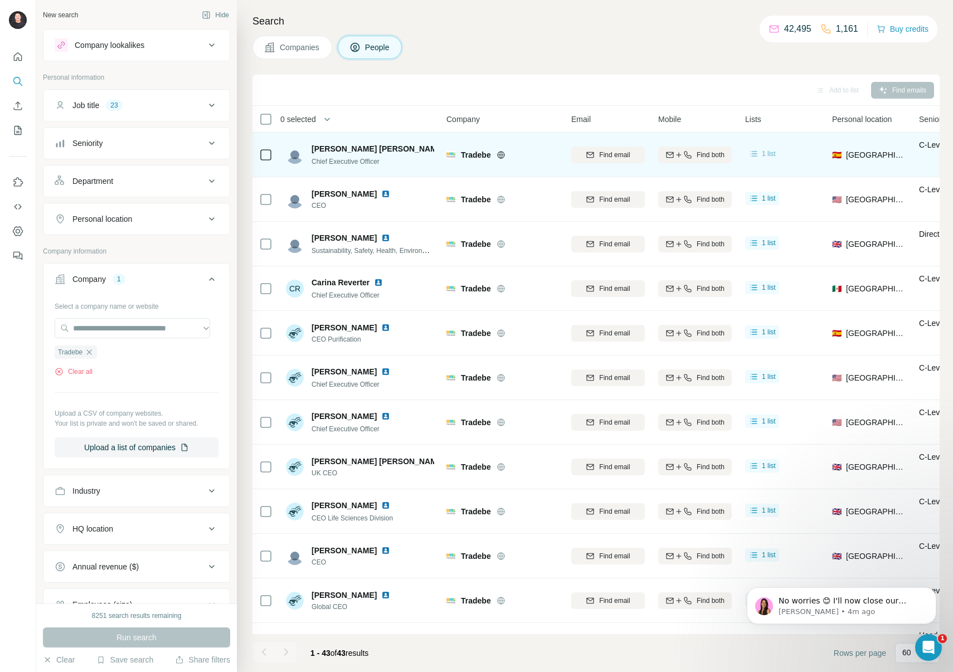
click at [765, 156] on span "1 list" at bounding box center [769, 154] width 14 height 10
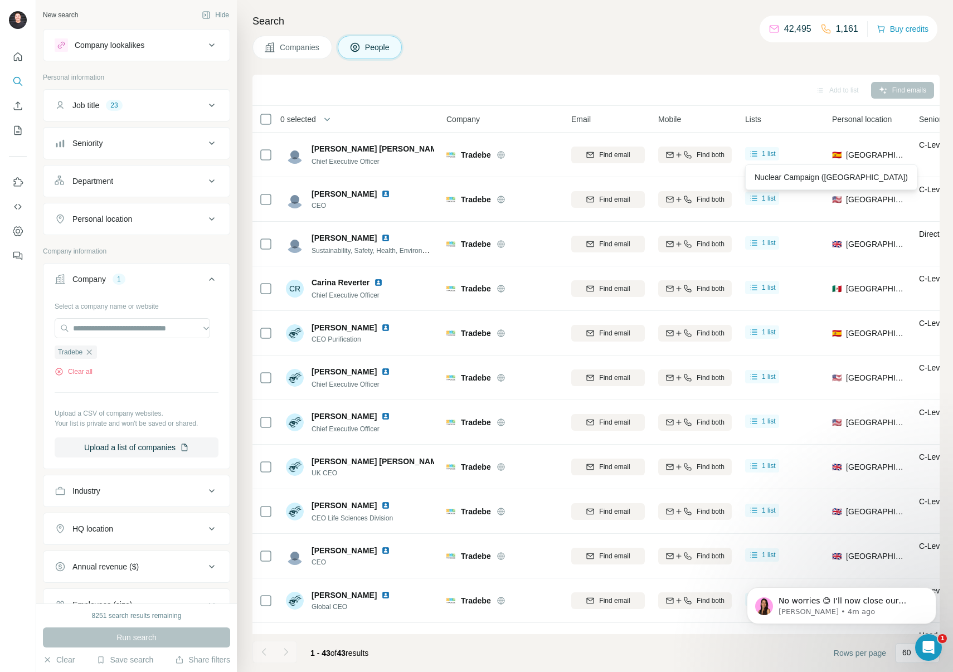
click at [632, 67] on div "Search Companies People Add to list Find emails 0 selected People Company Email…" at bounding box center [595, 336] width 716 height 672
click at [91, 352] on icon "button" at bounding box center [89, 352] width 5 height 5
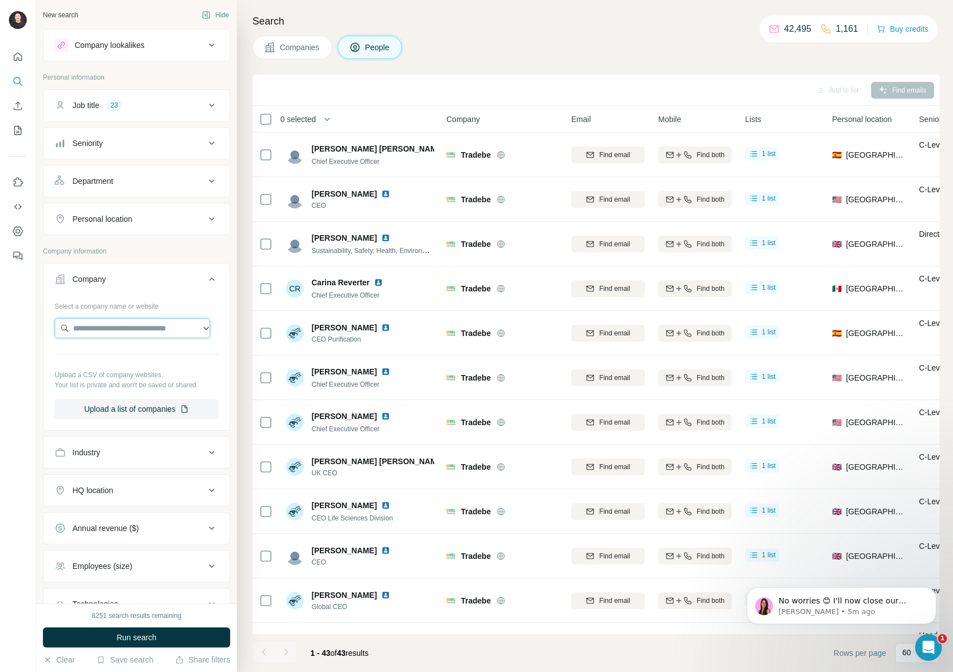
click at [100, 332] on input "text" at bounding box center [133, 328] width 156 height 20
type input "**********"
click at [179, 301] on div "Select a company name or website" at bounding box center [137, 304] width 164 height 14
click at [143, 328] on input "text" at bounding box center [133, 328] width 156 height 20
paste input "**********"
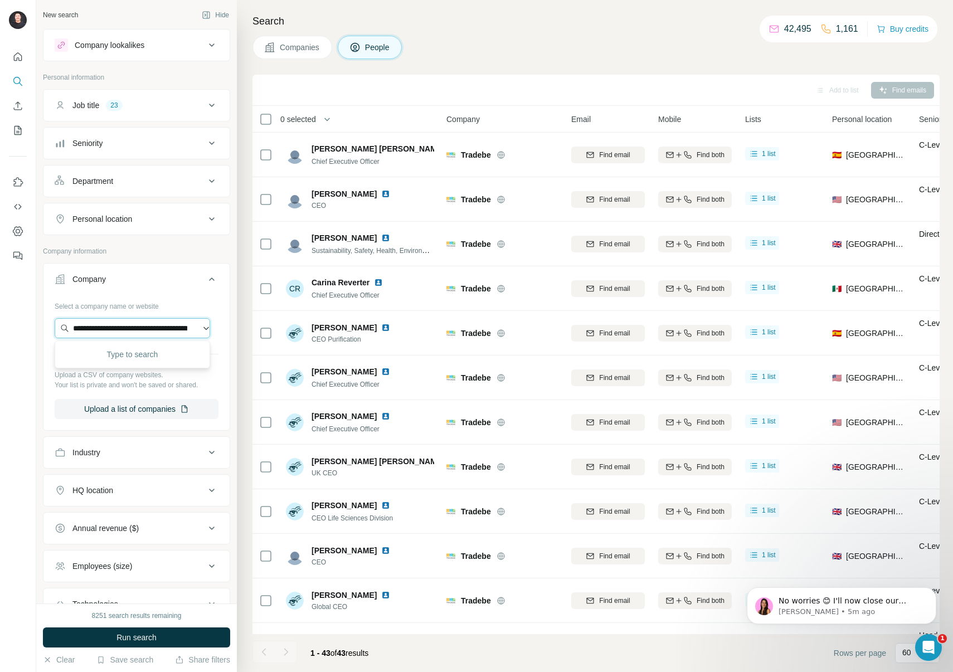
scroll to position [0, 47]
type input "**********"
click at [134, 360] on div "Veolia [DOMAIN_NAME]" at bounding box center [132, 358] width 150 height 30
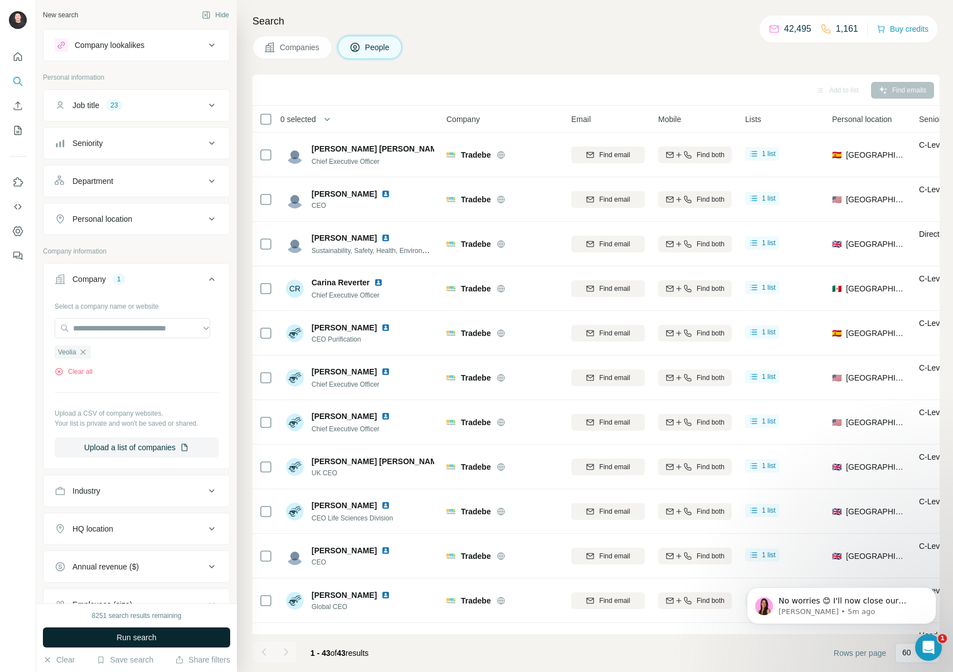
click at [161, 635] on button "Run search" at bounding box center [136, 638] width 187 height 20
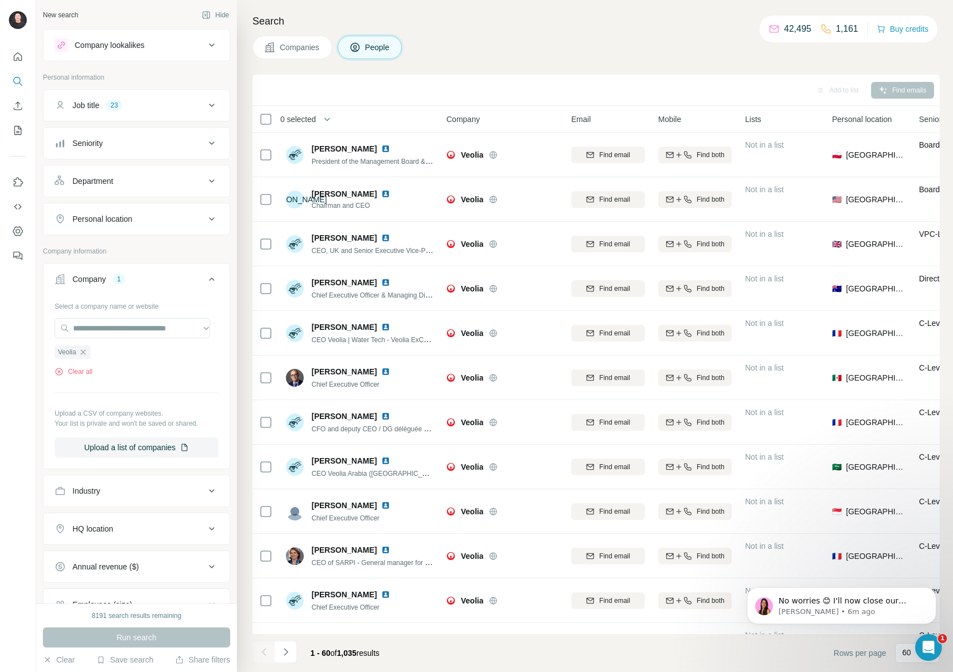
click at [309, 119] on span "0 selected" at bounding box center [298, 119] width 36 height 11
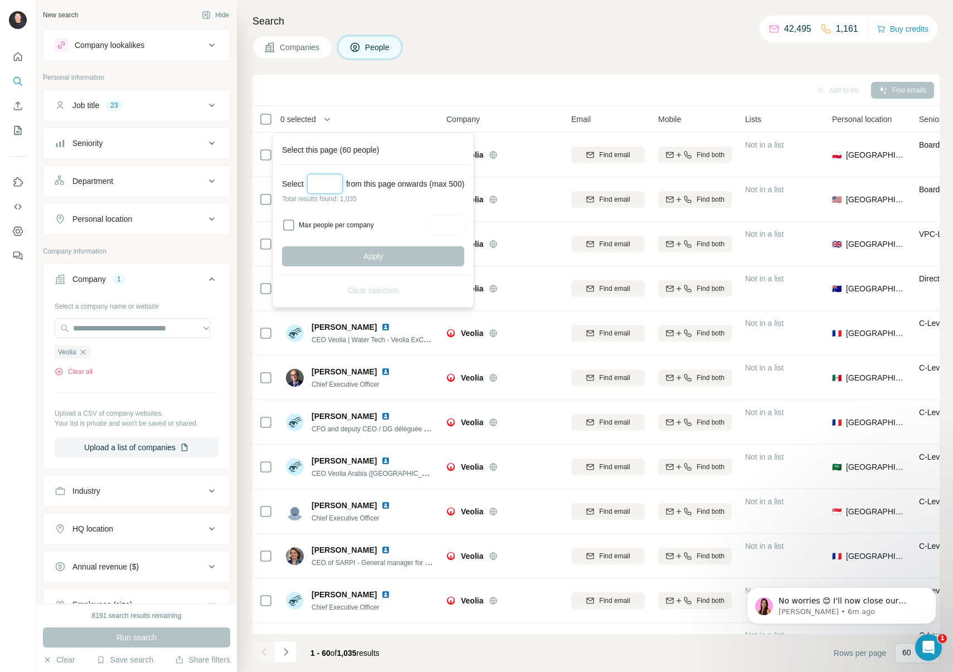
click at [340, 183] on input "Select a number (up to 500)" at bounding box center [325, 184] width 36 height 20
type input "***"
click at [390, 255] on button "Apply" at bounding box center [373, 256] width 182 height 20
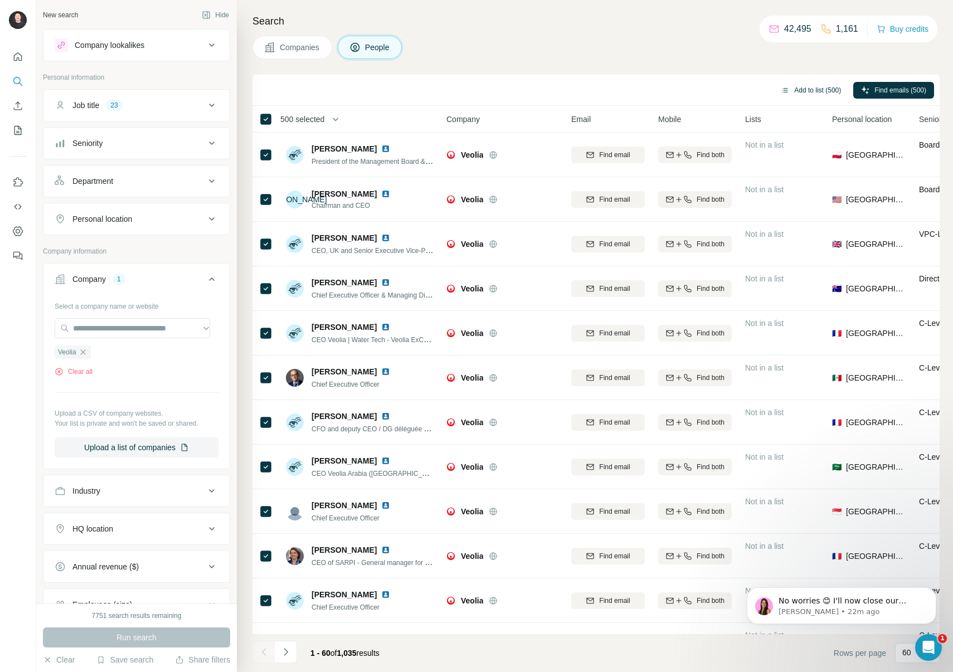
click at [810, 89] on button "Add to list (500)" at bounding box center [811, 90] width 76 height 17
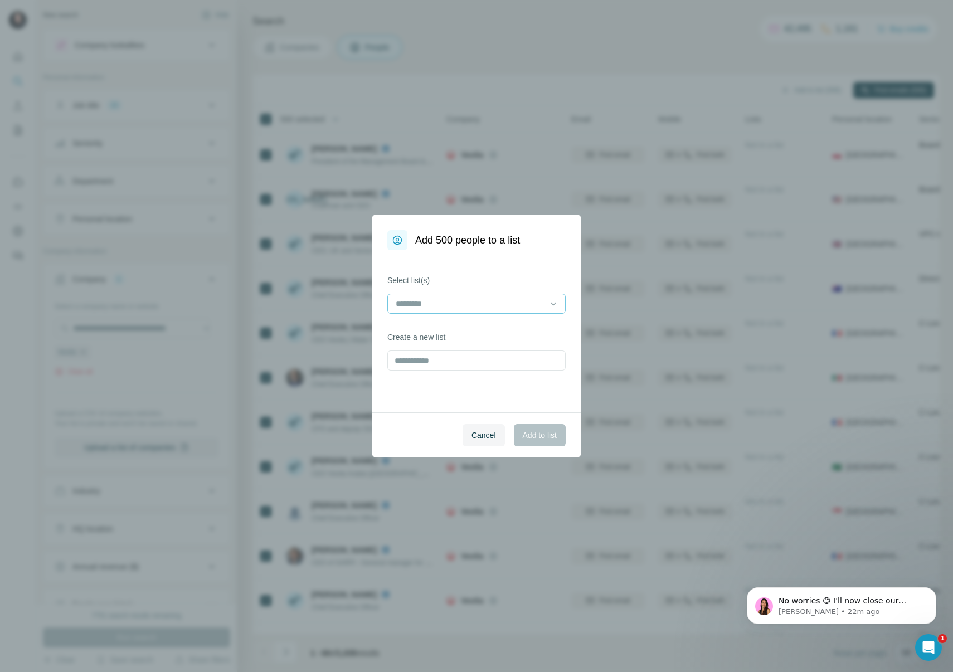
click at [485, 305] on input at bounding box center [470, 304] width 151 height 12
click at [498, 333] on p "Nuclear Campaign ([GEOGRAPHIC_DATA])" at bounding box center [473, 328] width 153 height 11
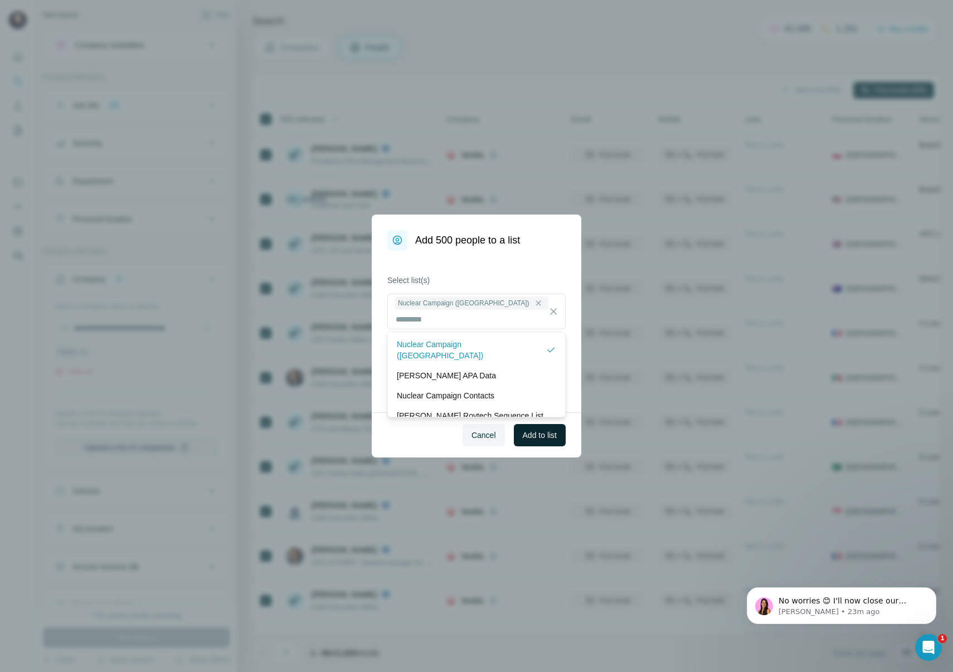
click at [551, 435] on span "Add to list" at bounding box center [540, 435] width 34 height 11
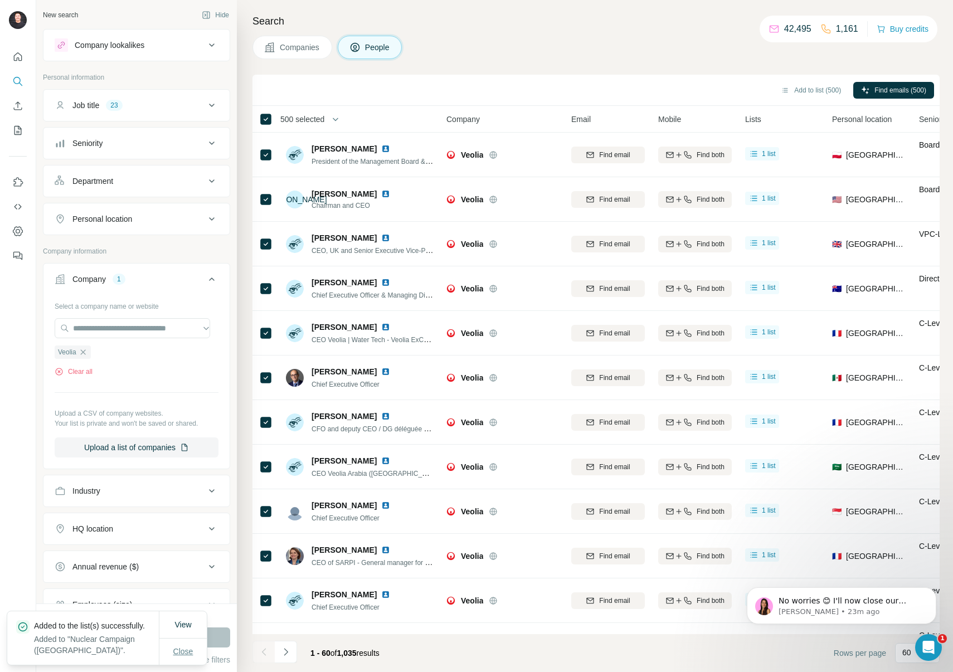
click at [180, 647] on span "Close" at bounding box center [183, 651] width 20 height 11
click at [290, 654] on icon "Navigate to next page" at bounding box center [285, 652] width 11 height 11
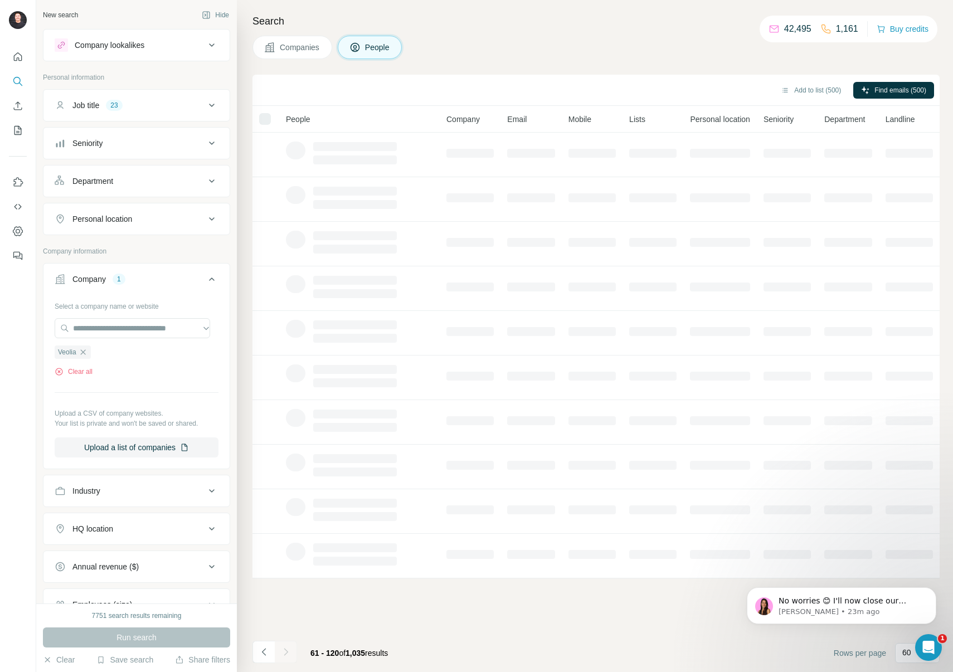
click at [290, 654] on icon "Navigate to next page" at bounding box center [285, 652] width 11 height 11
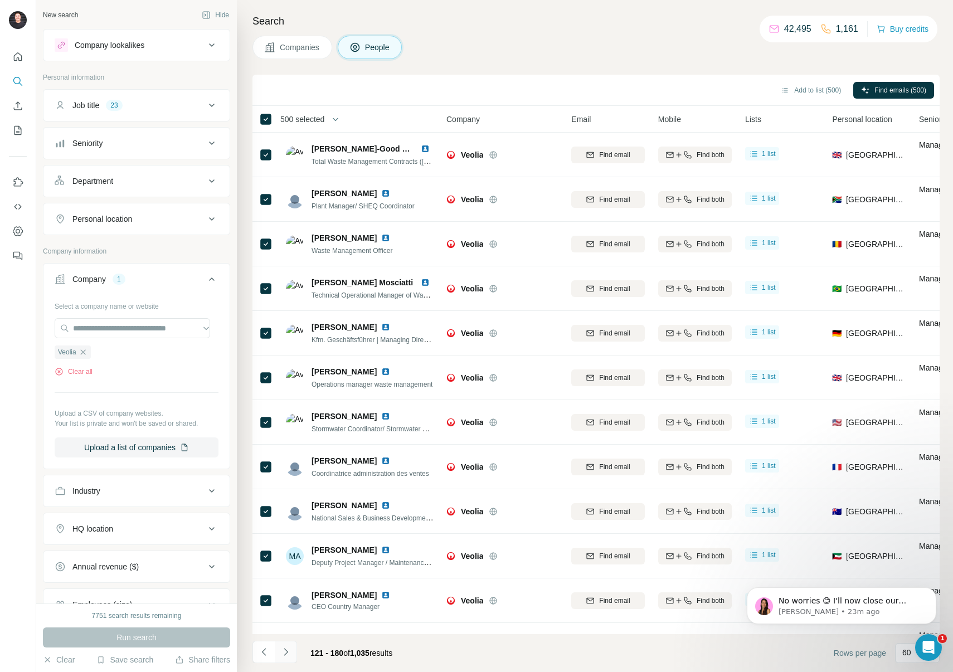
click at [290, 654] on icon "Navigate to next page" at bounding box center [285, 652] width 11 height 11
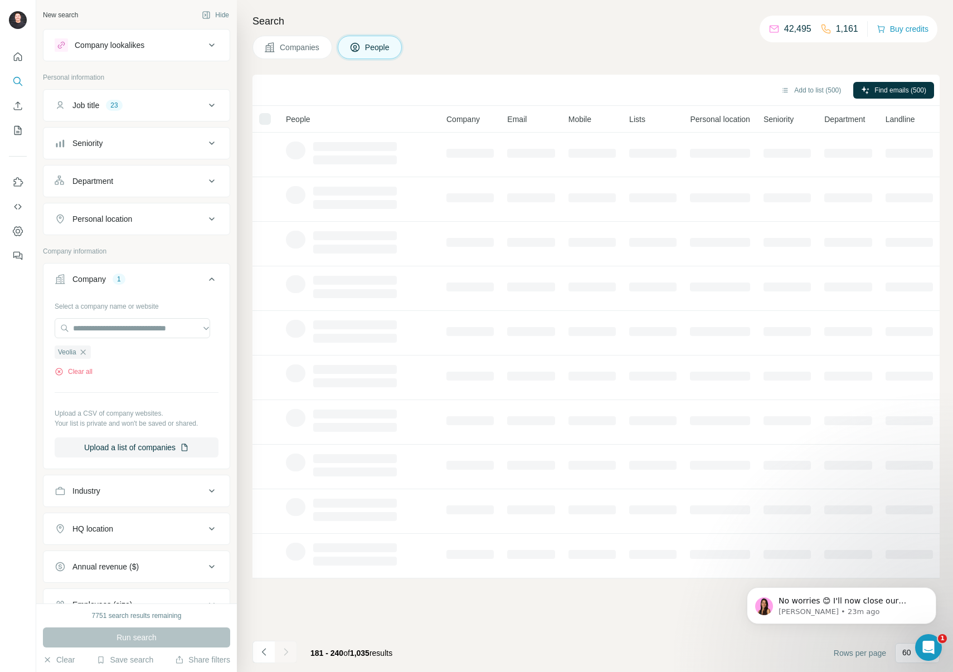
click at [290, 654] on icon "Navigate to next page" at bounding box center [285, 652] width 11 height 11
click at [290, 654] on div at bounding box center [286, 652] width 22 height 22
click at [290, 654] on icon "Navigate to next page" at bounding box center [285, 652] width 11 height 11
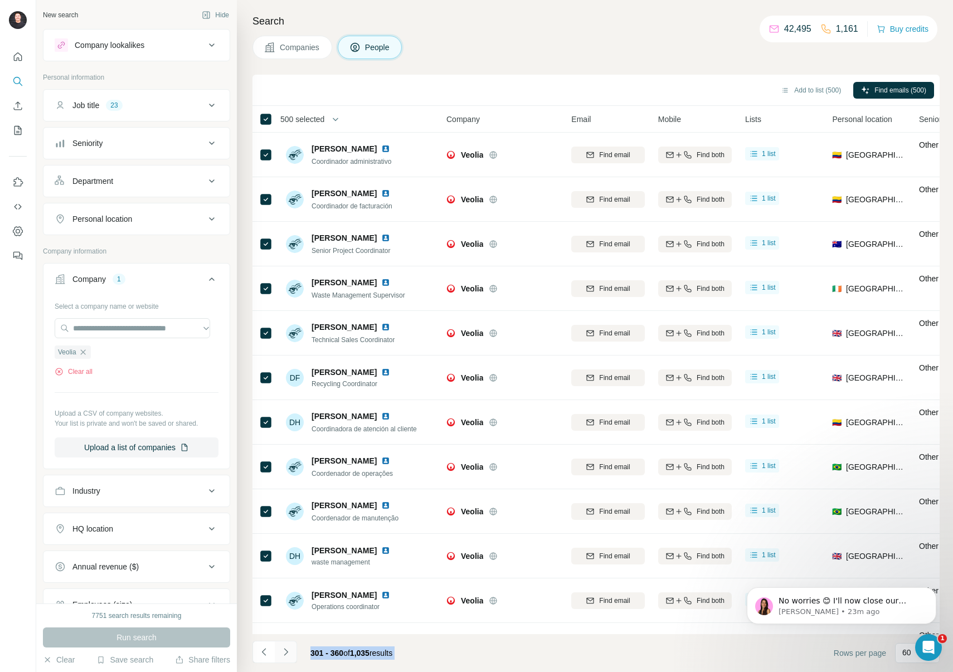
click at [290, 654] on icon "Navigate to next page" at bounding box center [285, 652] width 11 height 11
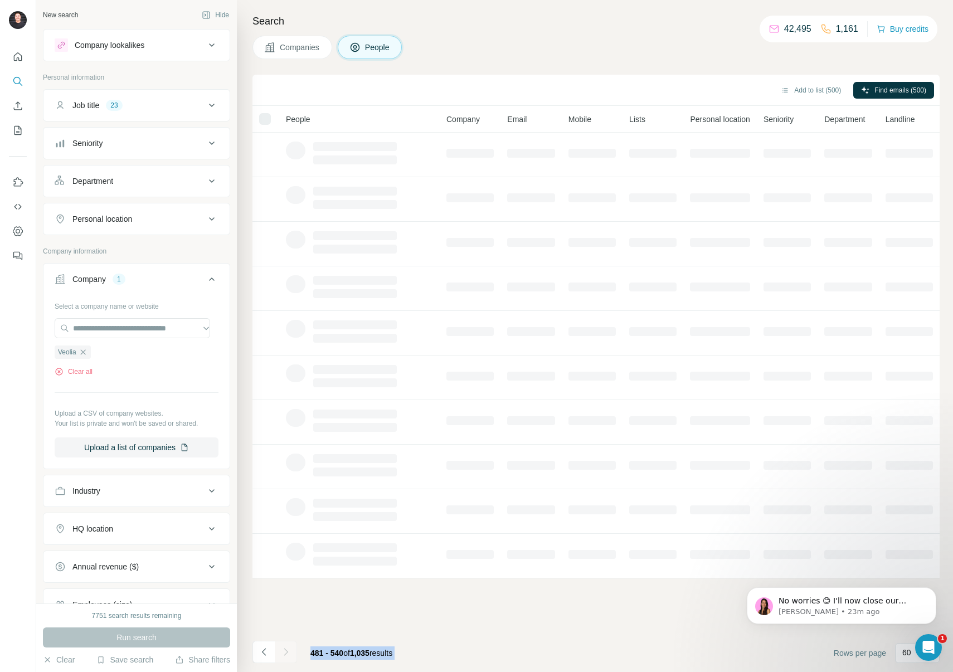
click at [561, 644] on footer "481 - 540 of 1,035 results Rows per page 60" at bounding box center [596, 653] width 687 height 38
